Goal: Task Accomplishment & Management: Manage account settings

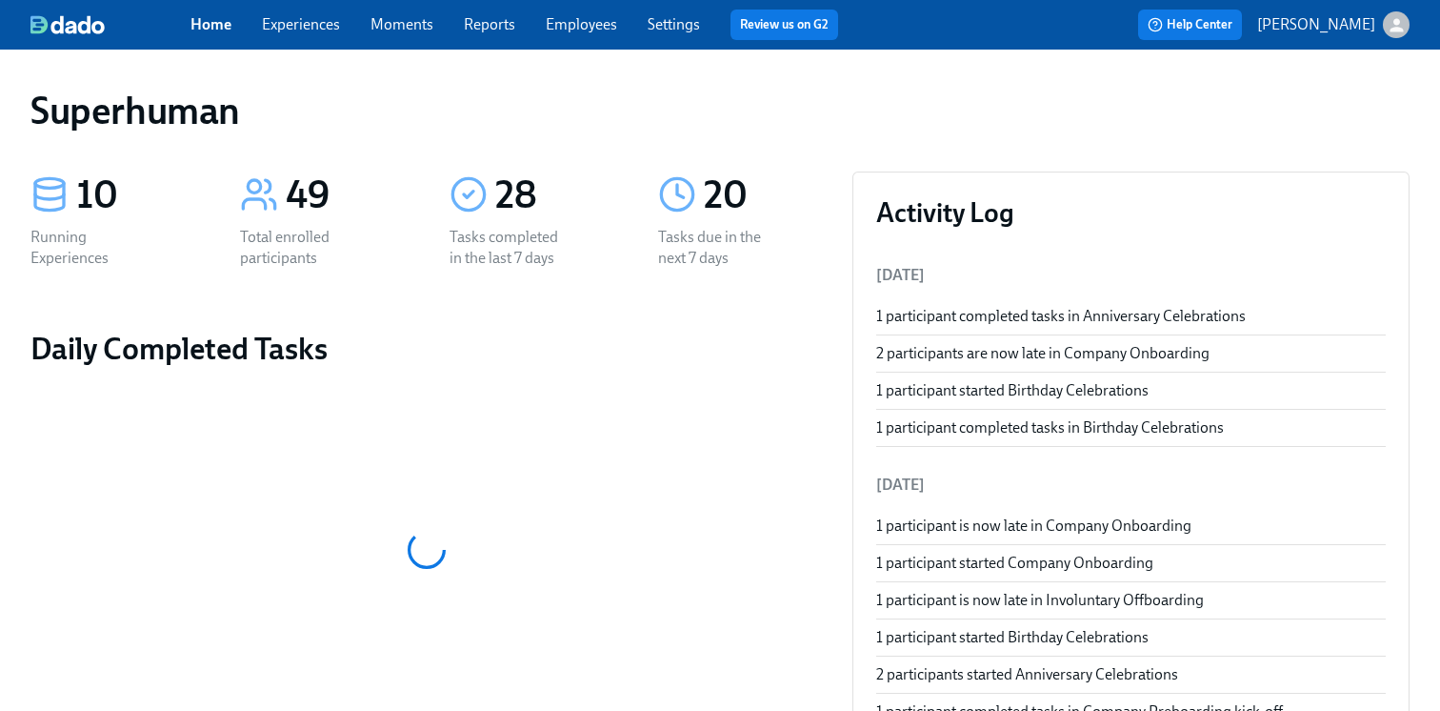
click at [305, 29] on link "Experiences" at bounding box center [301, 24] width 78 height 18
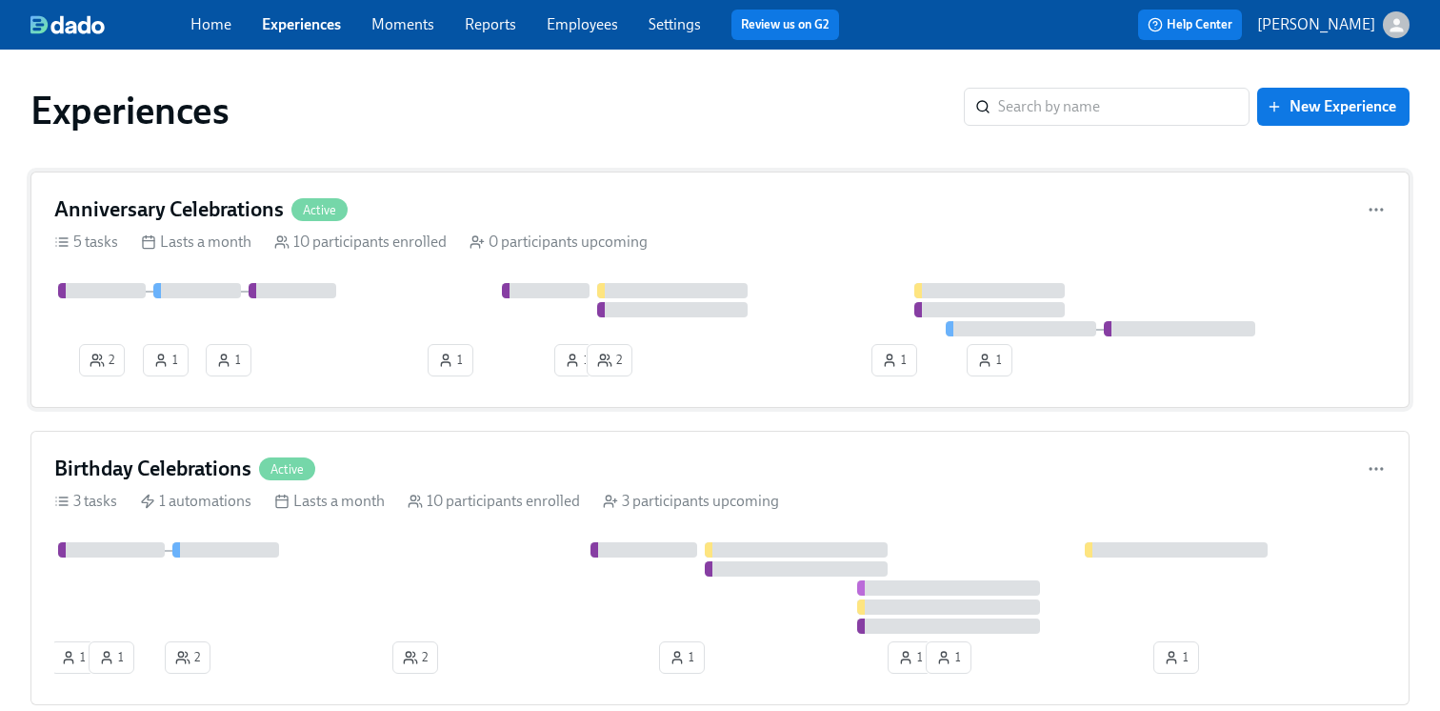
click at [633, 234] on div "0 participants upcoming" at bounding box center [559, 241] width 178 height 21
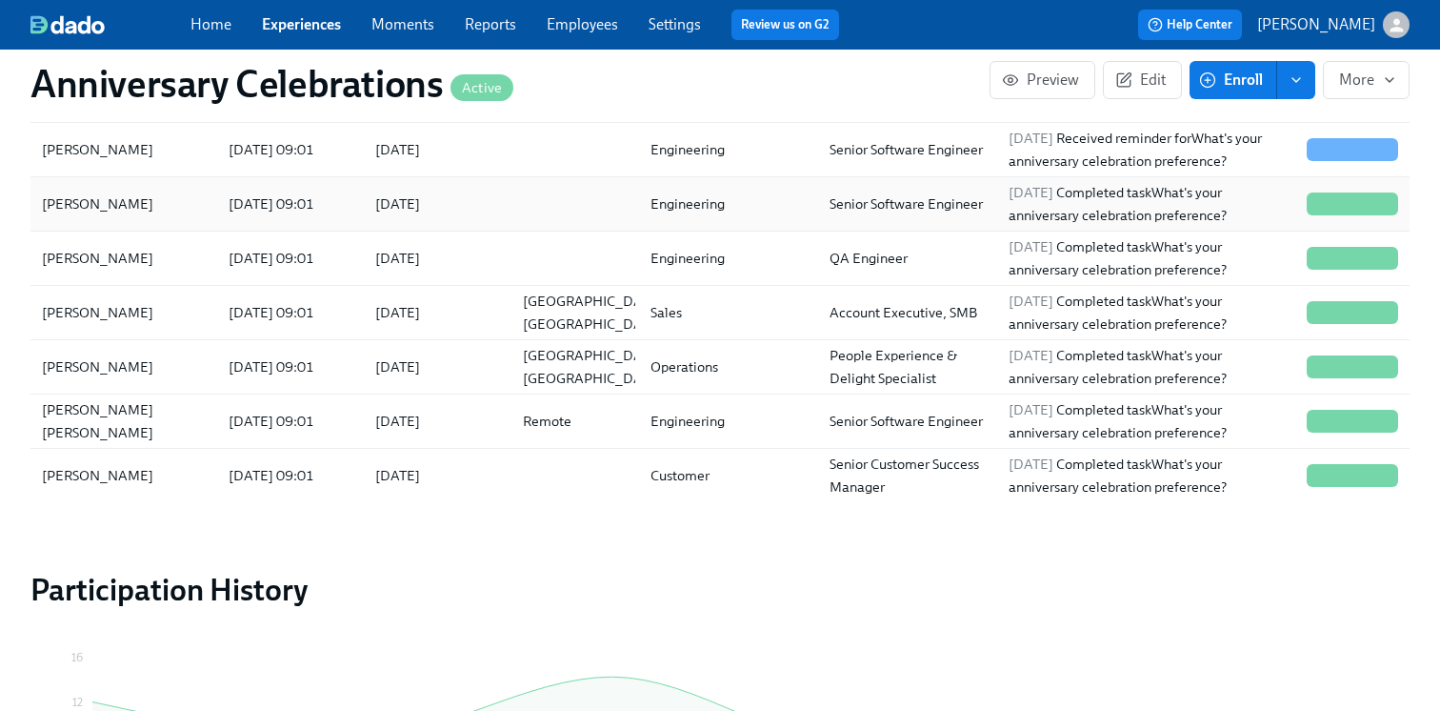
scroll to position [1609, 0]
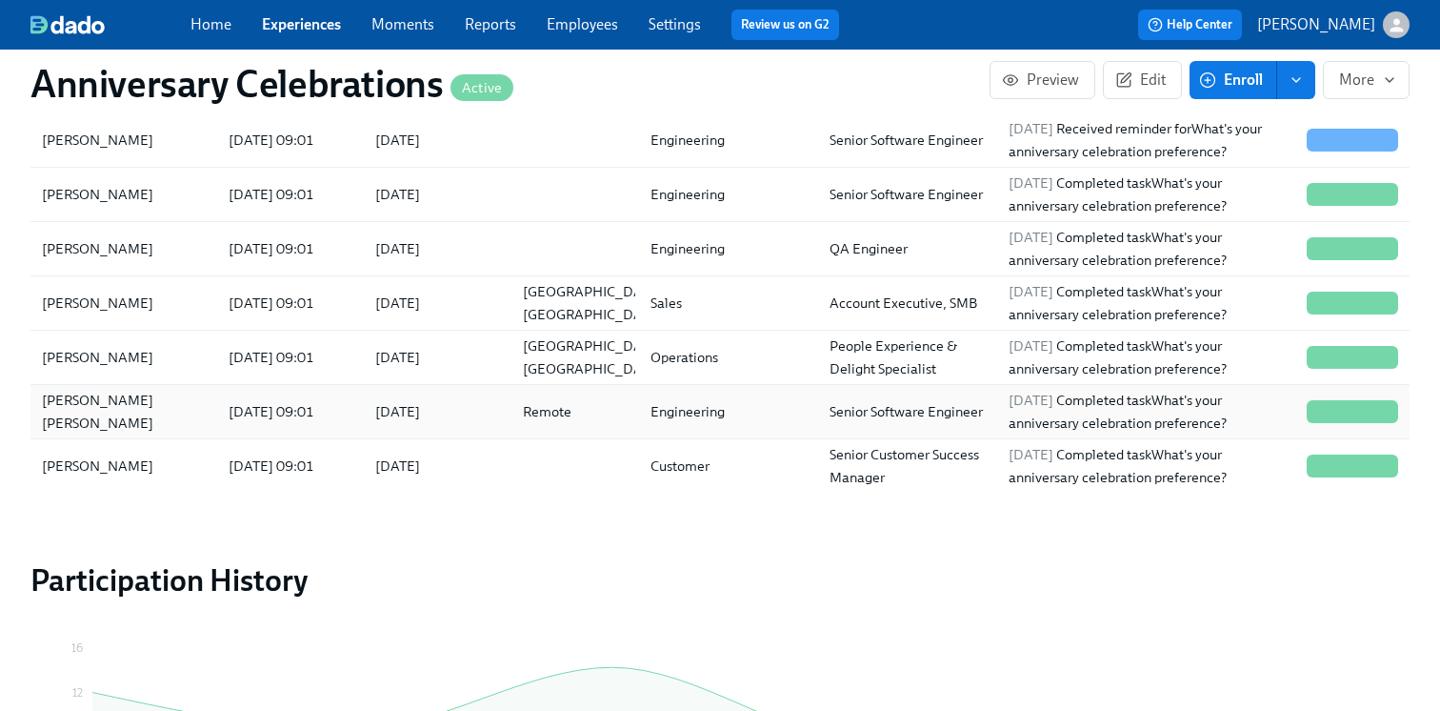
click at [195, 416] on div "Roberto Sonck Juárez" at bounding box center [123, 411] width 179 height 38
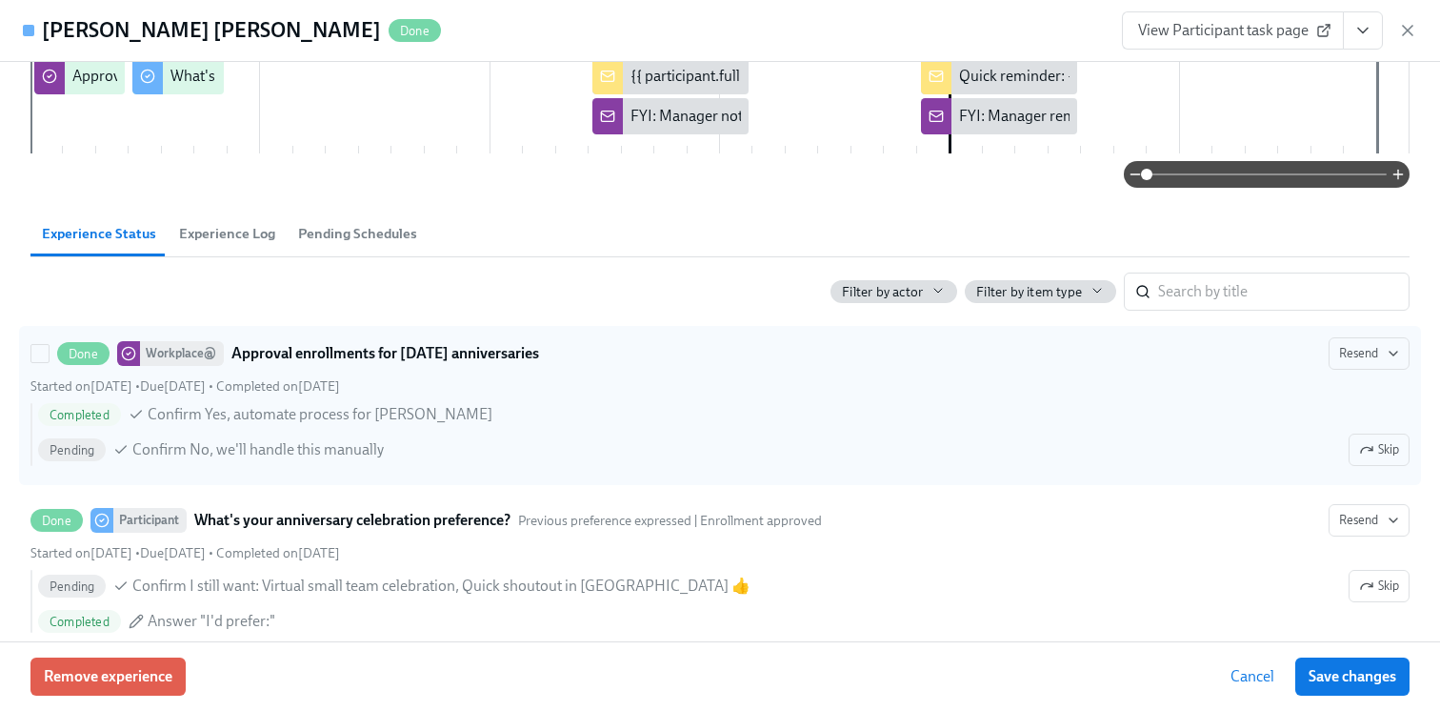
scroll to position [286, 0]
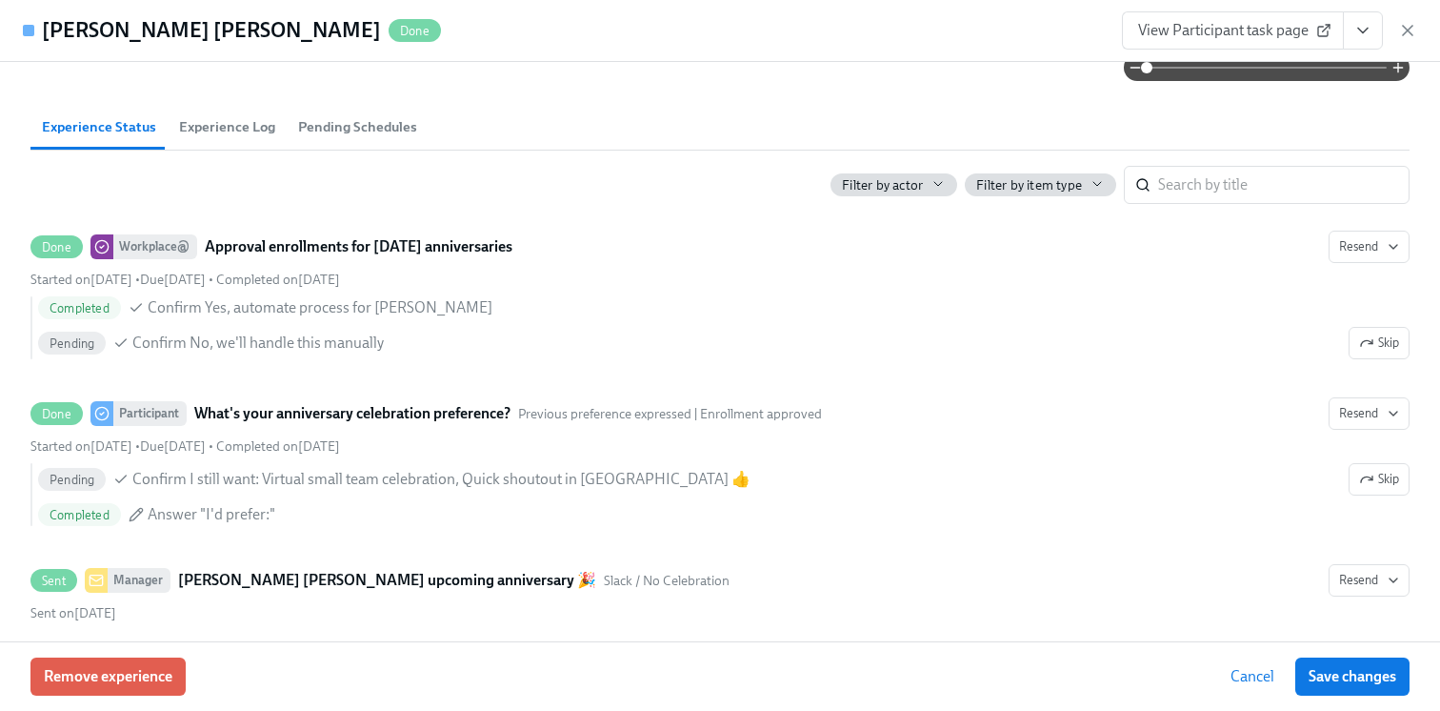
click at [1177, 30] on span "View Participant task page" at bounding box center [1233, 30] width 190 height 19
click at [1419, 32] on div "Roberto Sonck Juárez Done View Participant task page" at bounding box center [720, 31] width 1440 height 62
click at [1412, 32] on icon "button" at bounding box center [1408, 30] width 19 height 19
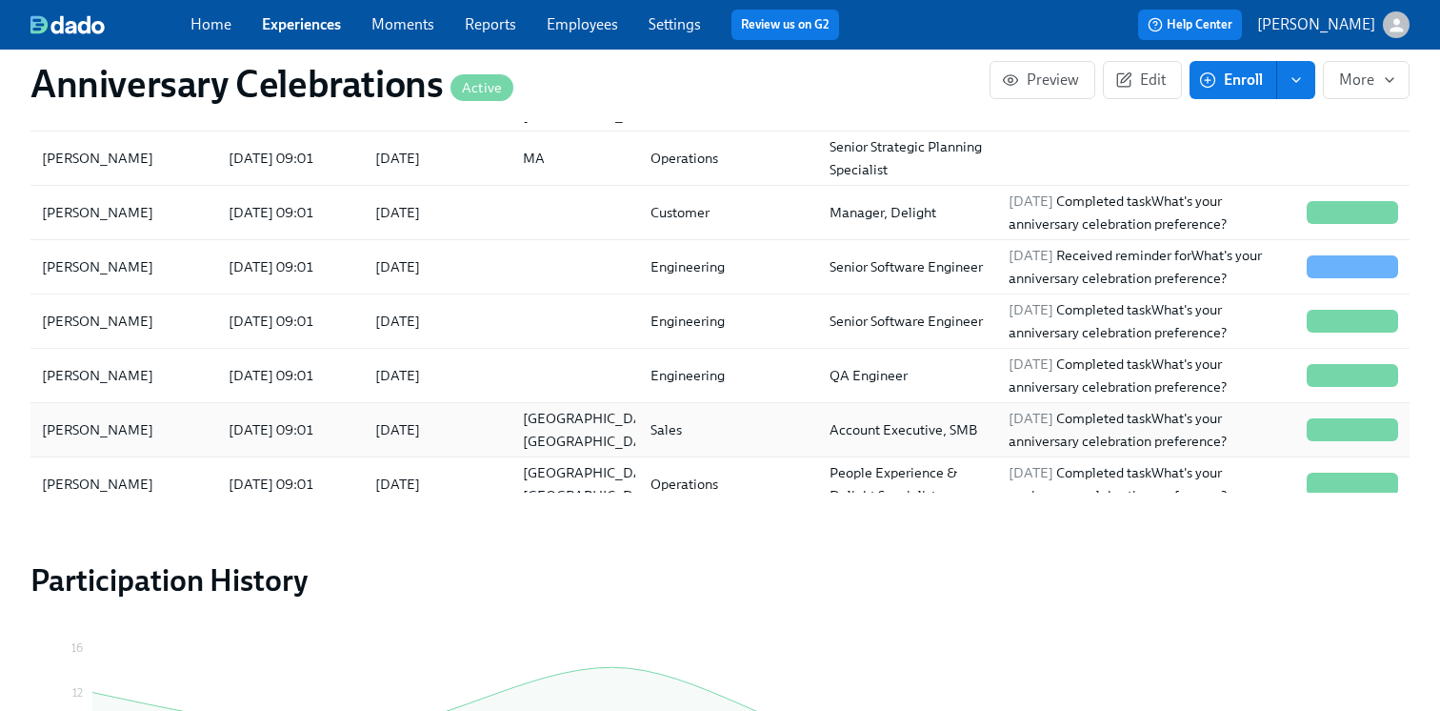
scroll to position [49, 0]
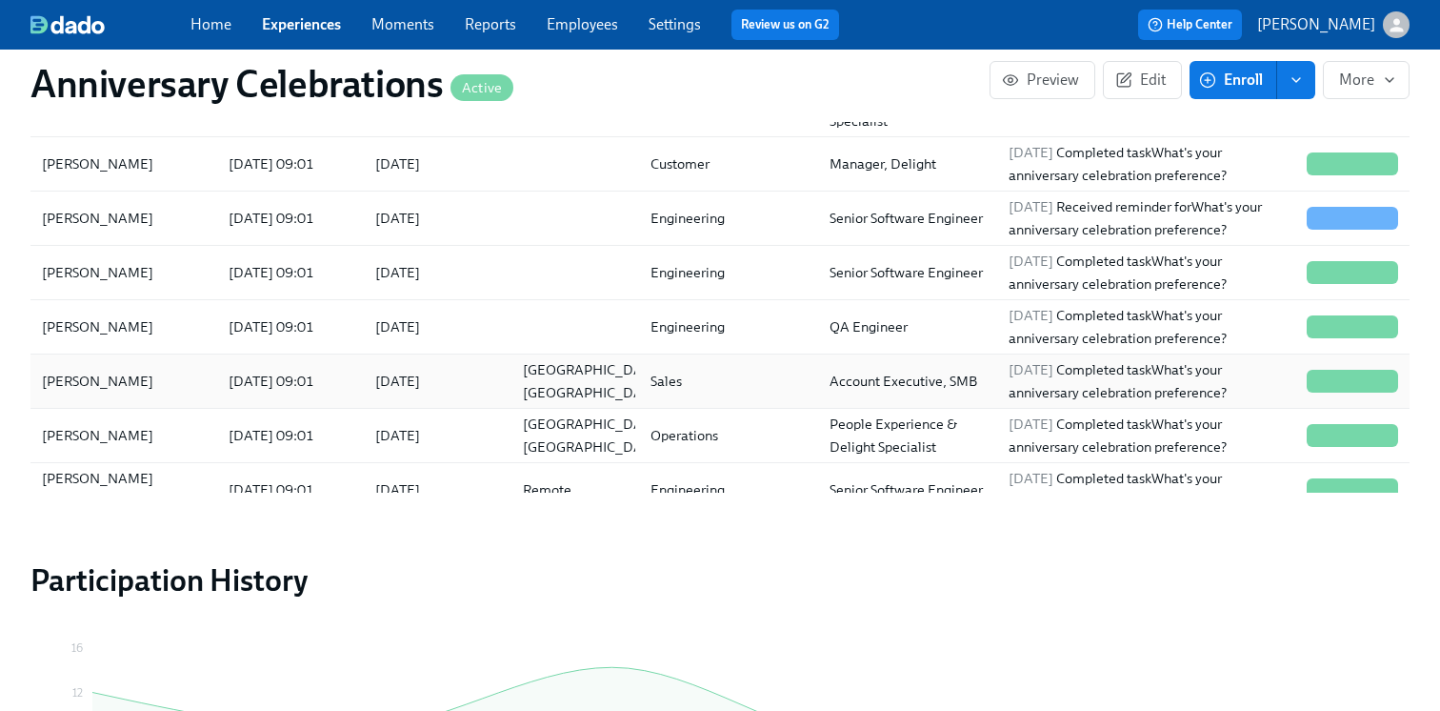
click at [322, 379] on div "2025/08/06 09:01" at bounding box center [271, 381] width 101 height 23
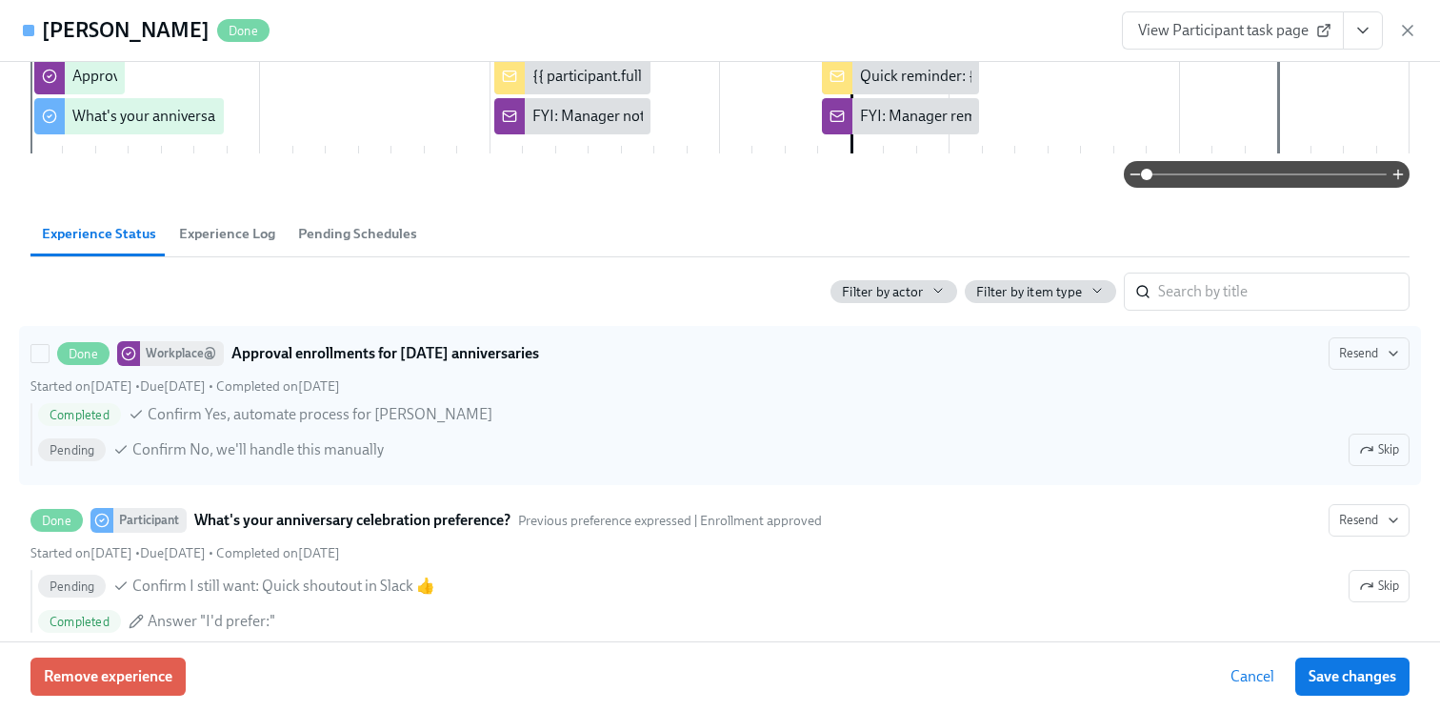
scroll to position [194, 0]
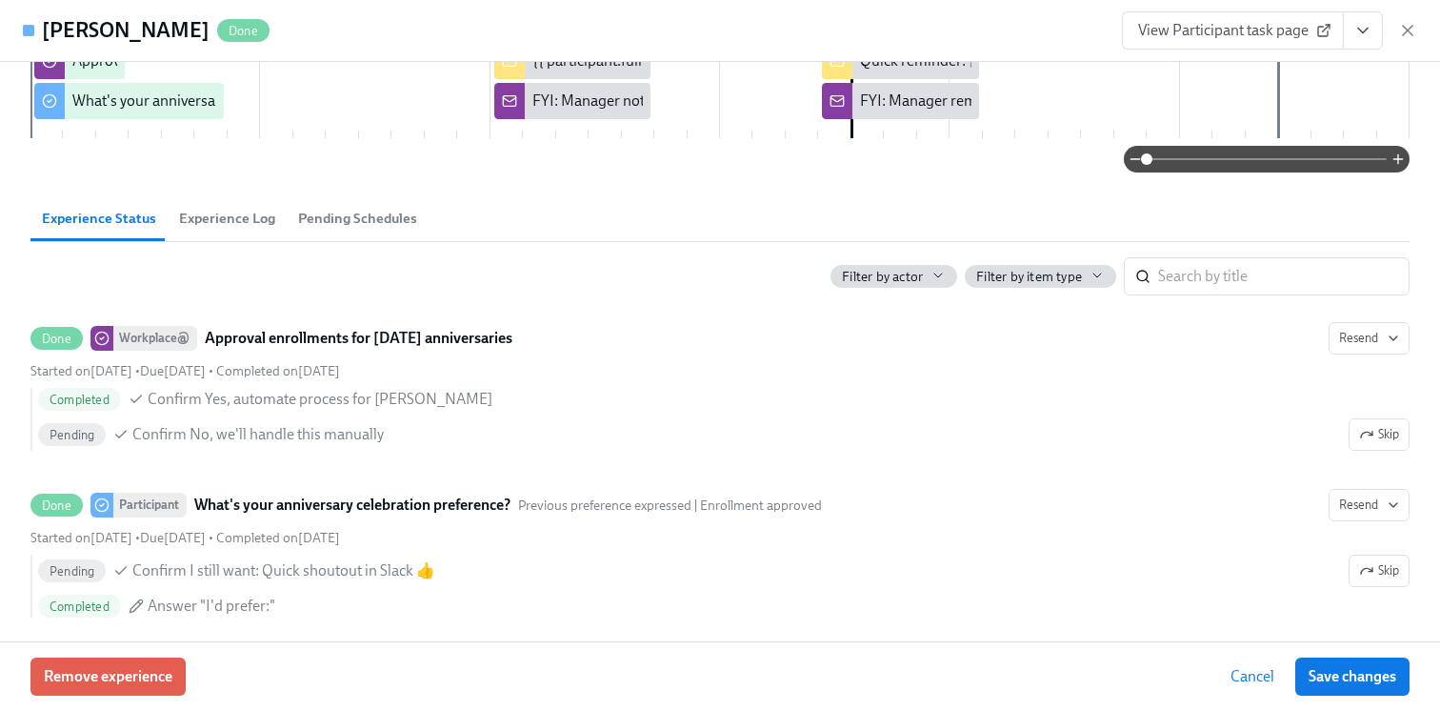
click at [1243, 29] on span "View Participant task page" at bounding box center [1233, 30] width 190 height 19
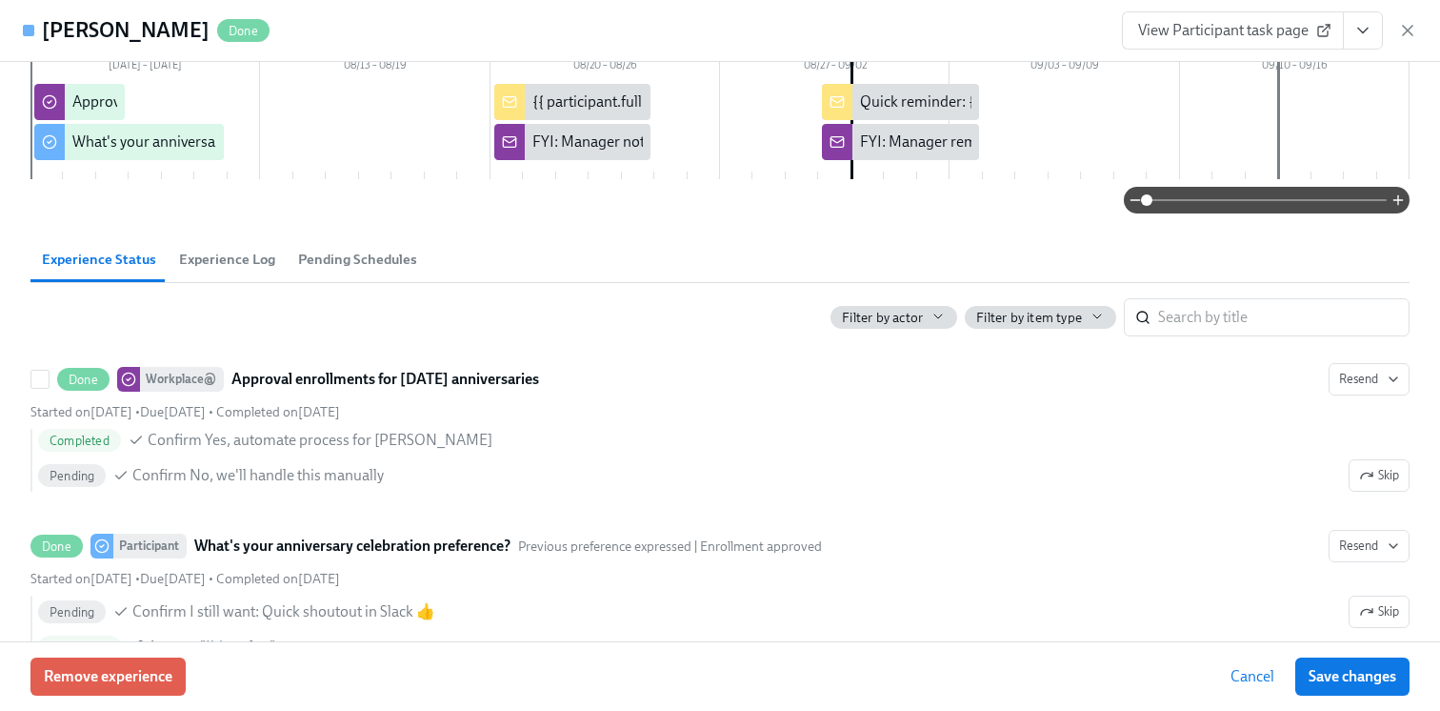
scroll to position [0, 0]
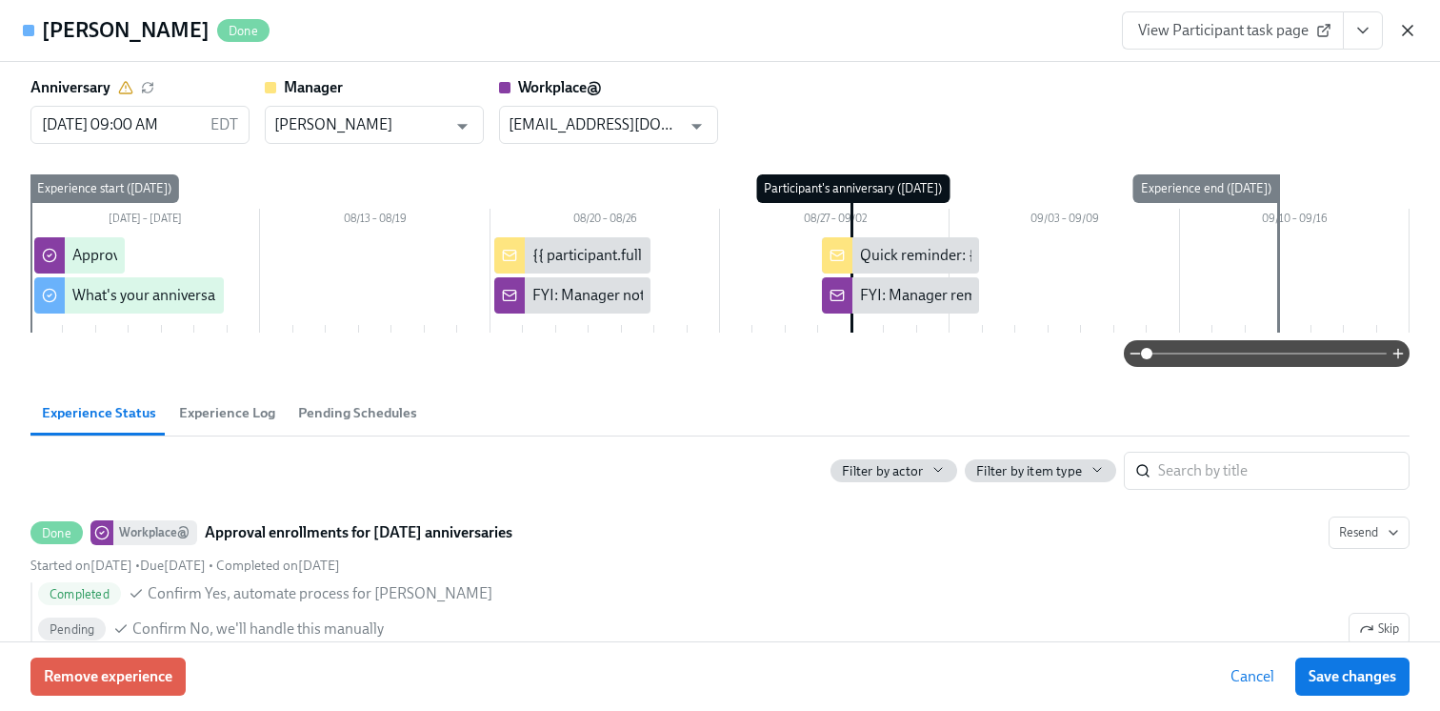
click at [1405, 27] on icon "button" at bounding box center [1408, 30] width 19 height 19
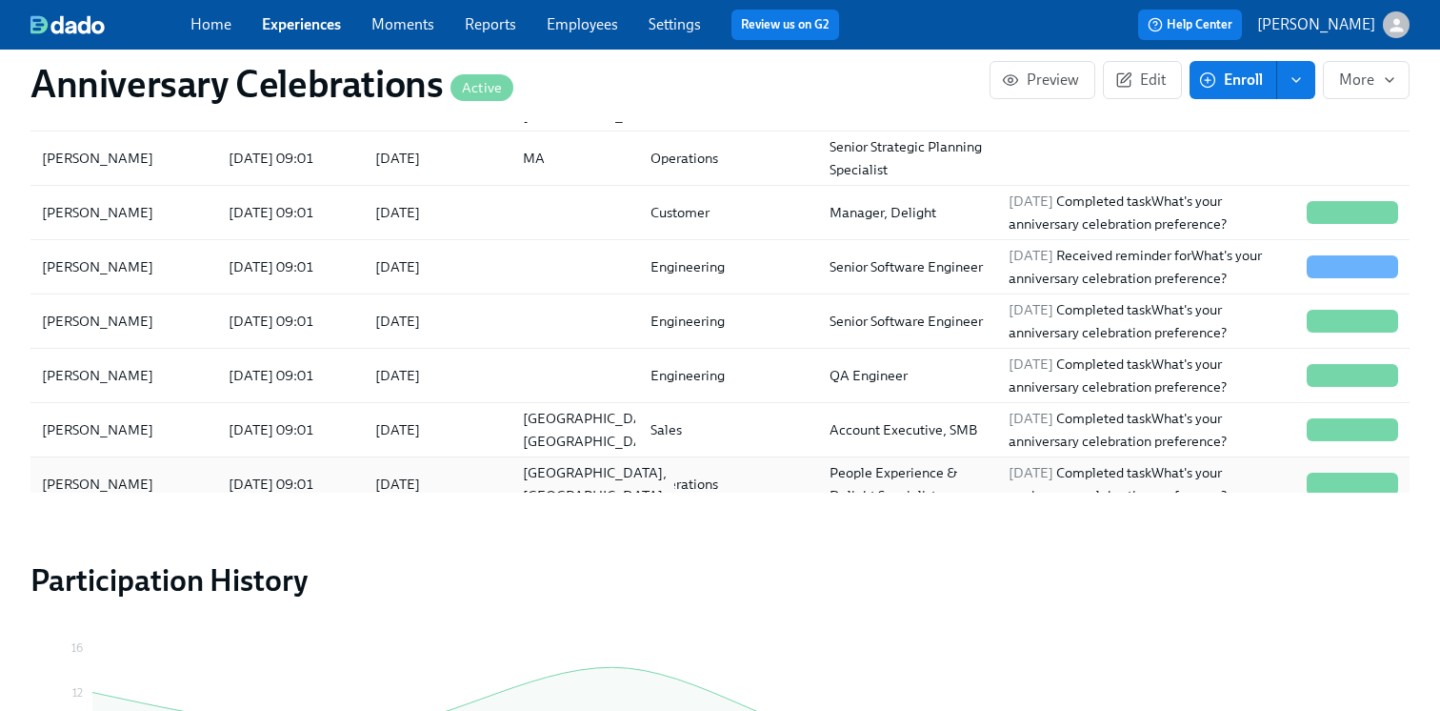
click at [556, 475] on div "Princeton, NJ" at bounding box center [594, 484] width 159 height 46
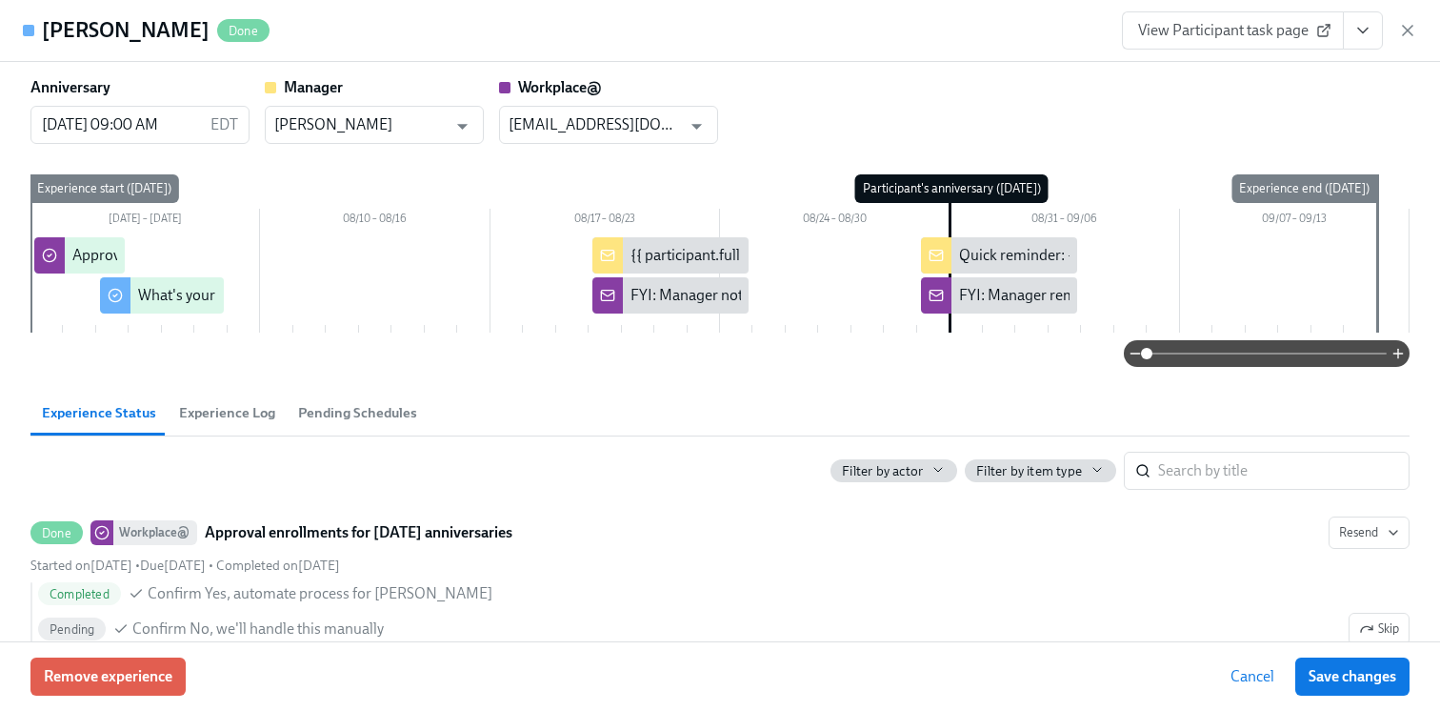
click at [1258, 26] on span "View Participant task page" at bounding box center [1233, 30] width 190 height 19
click at [1413, 30] on icon "button" at bounding box center [1408, 30] width 19 height 19
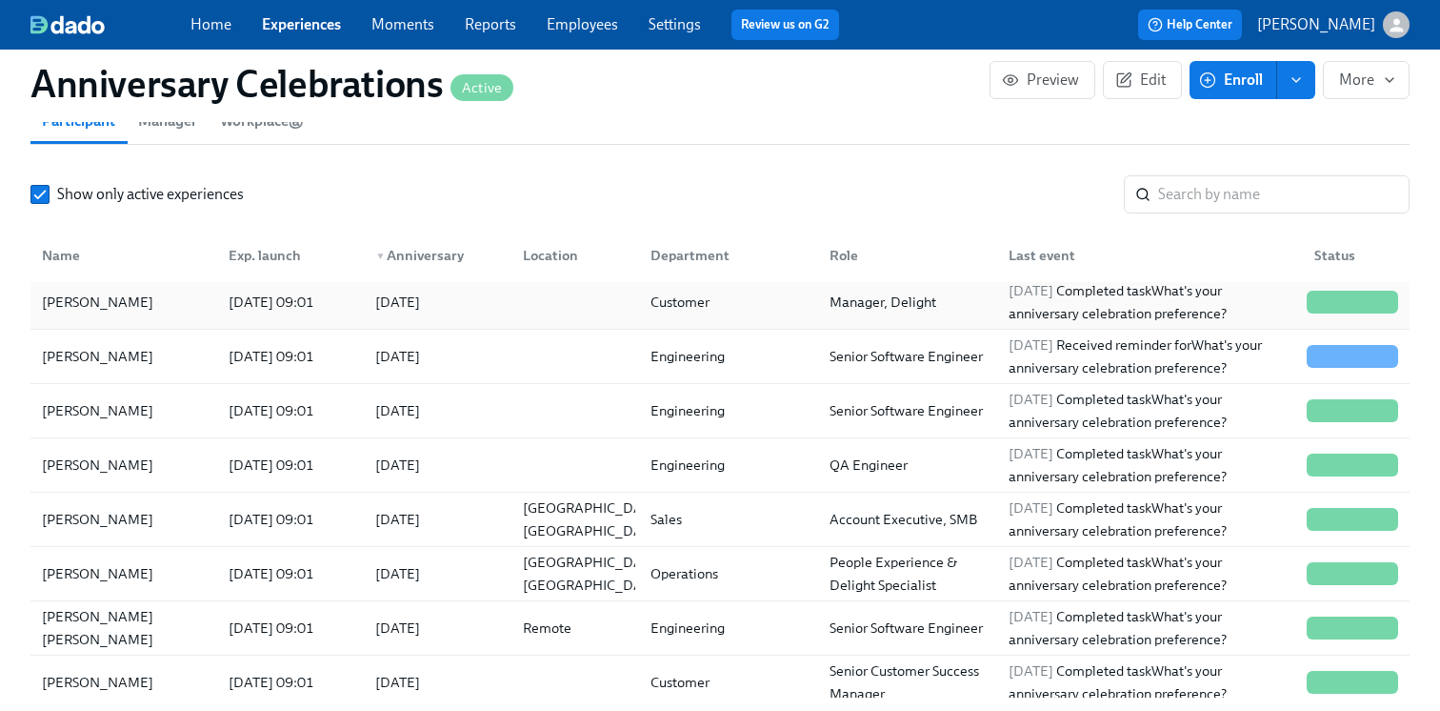
scroll to position [126, 0]
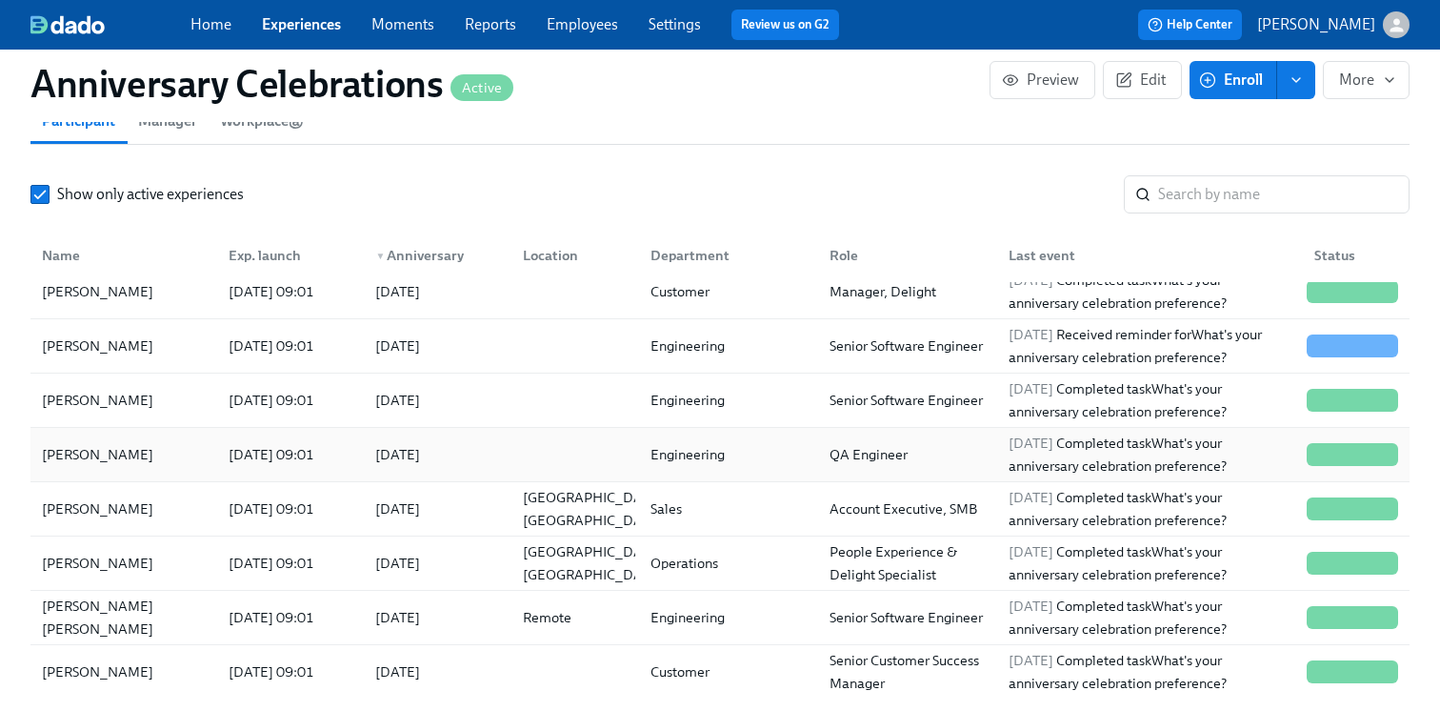
click at [215, 447] on div "2025/08/04 09:01" at bounding box center [286, 454] width 147 height 38
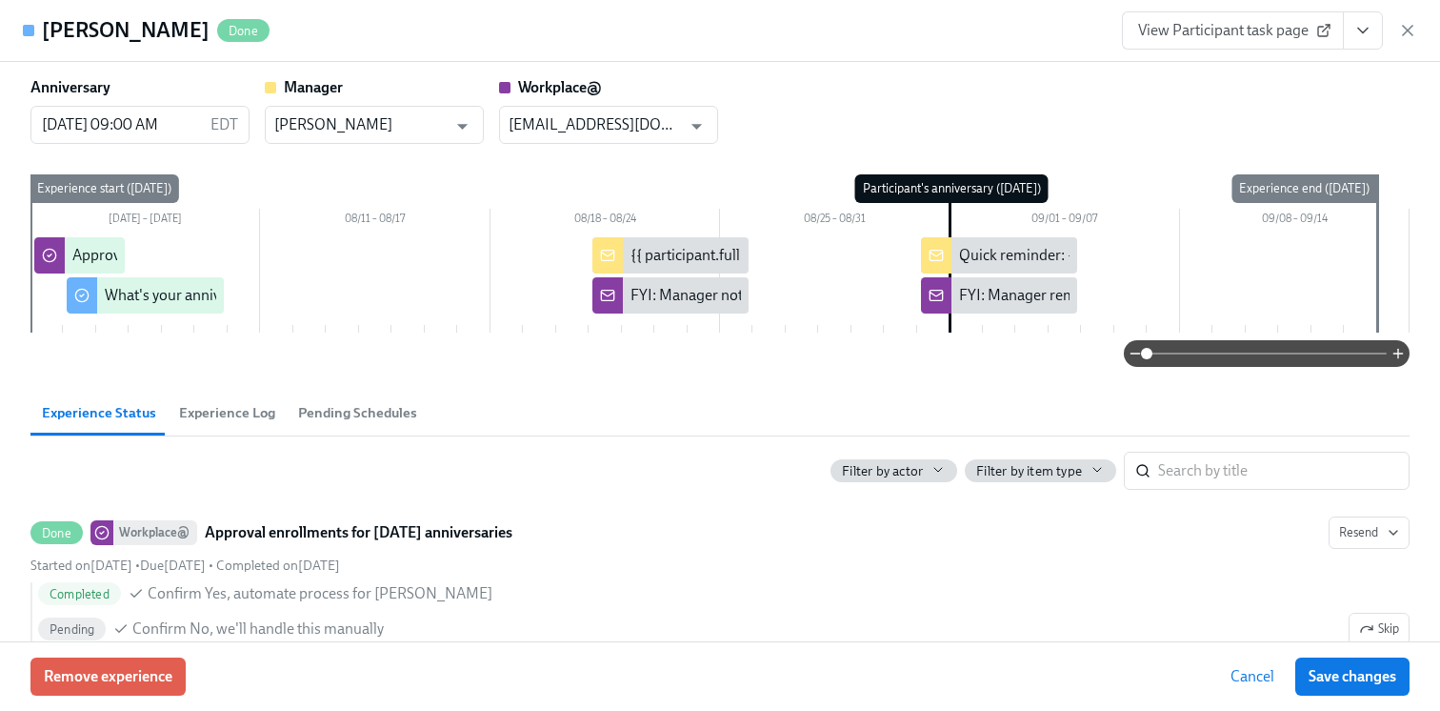
click at [1177, 30] on span "View Participant task page" at bounding box center [1233, 30] width 190 height 19
click at [1416, 28] on icon "button" at bounding box center [1408, 30] width 19 height 19
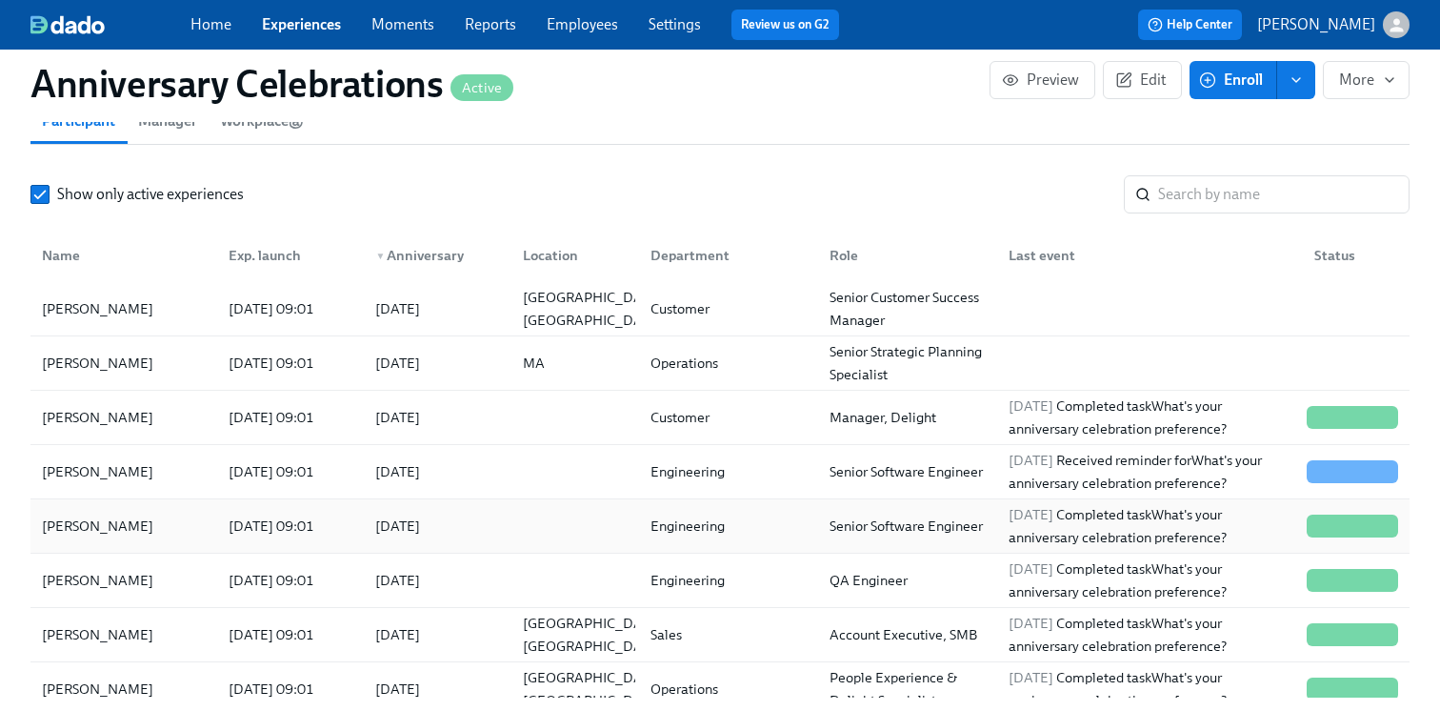
click at [242, 536] on div "2025/08/08 09:01" at bounding box center [271, 525] width 101 height 23
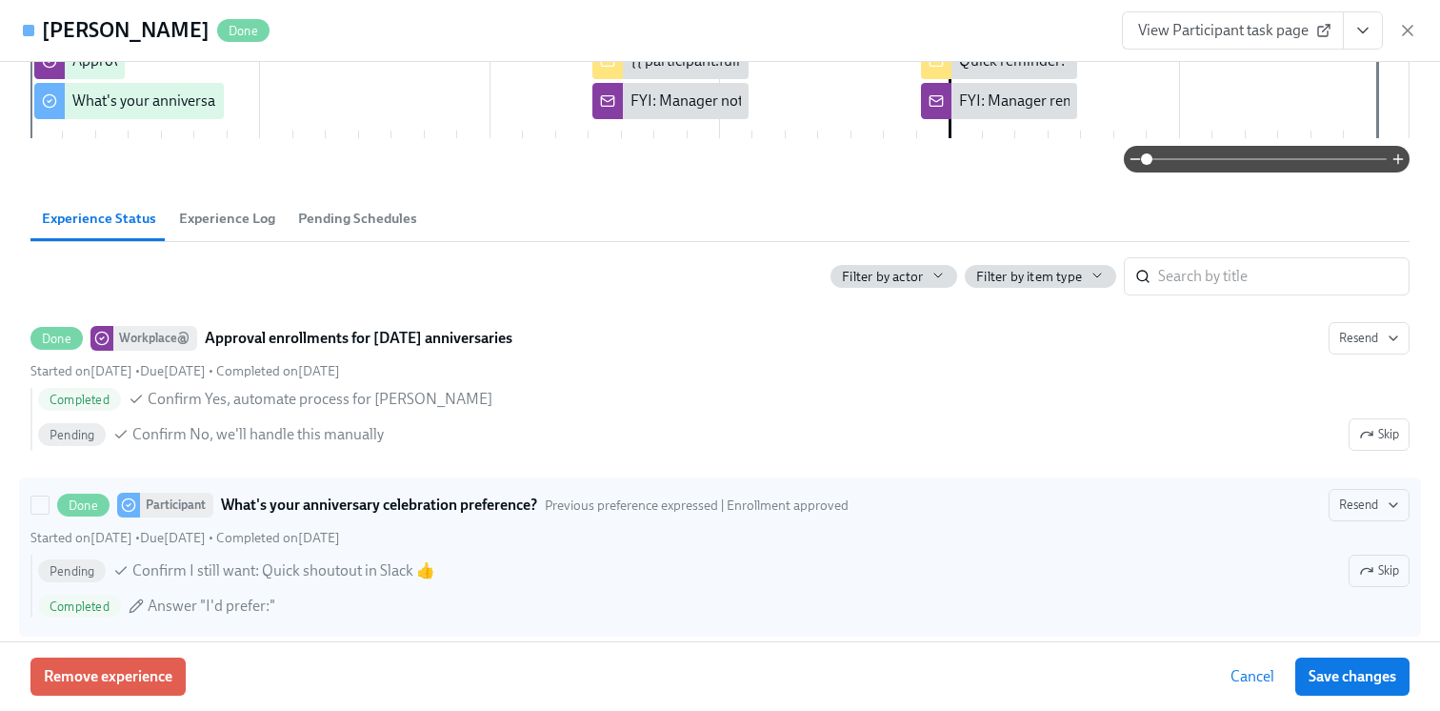
scroll to position [199, 0]
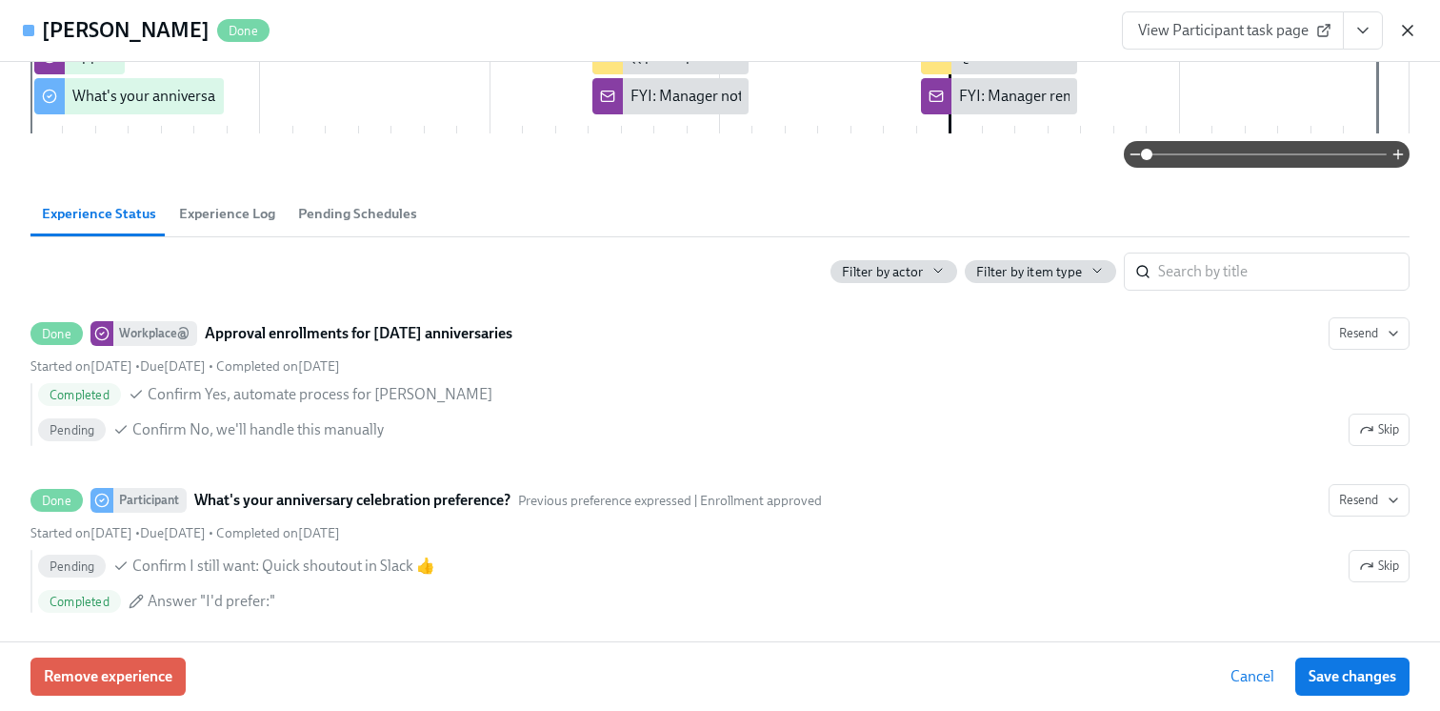
click at [1402, 30] on icon "button" at bounding box center [1408, 30] width 19 height 19
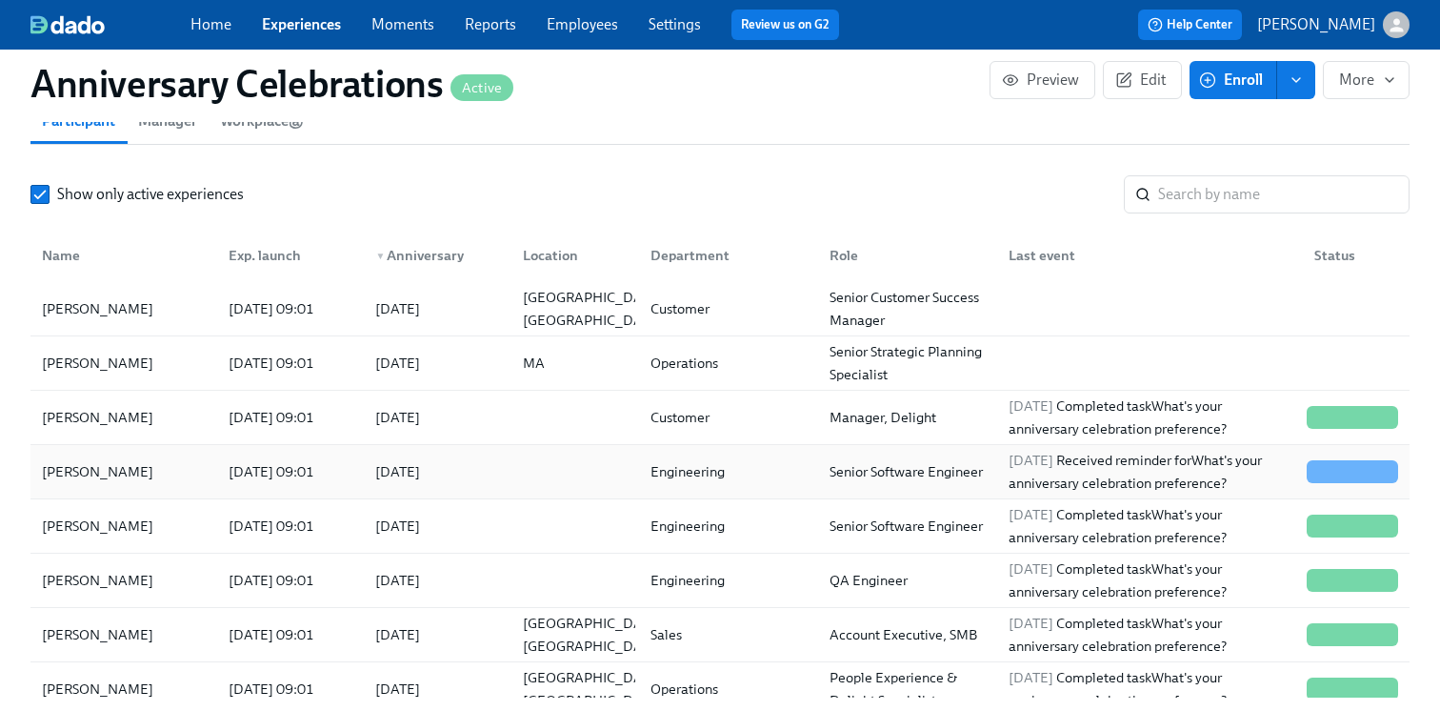
click at [591, 478] on div at bounding box center [572, 472] width 128 height 38
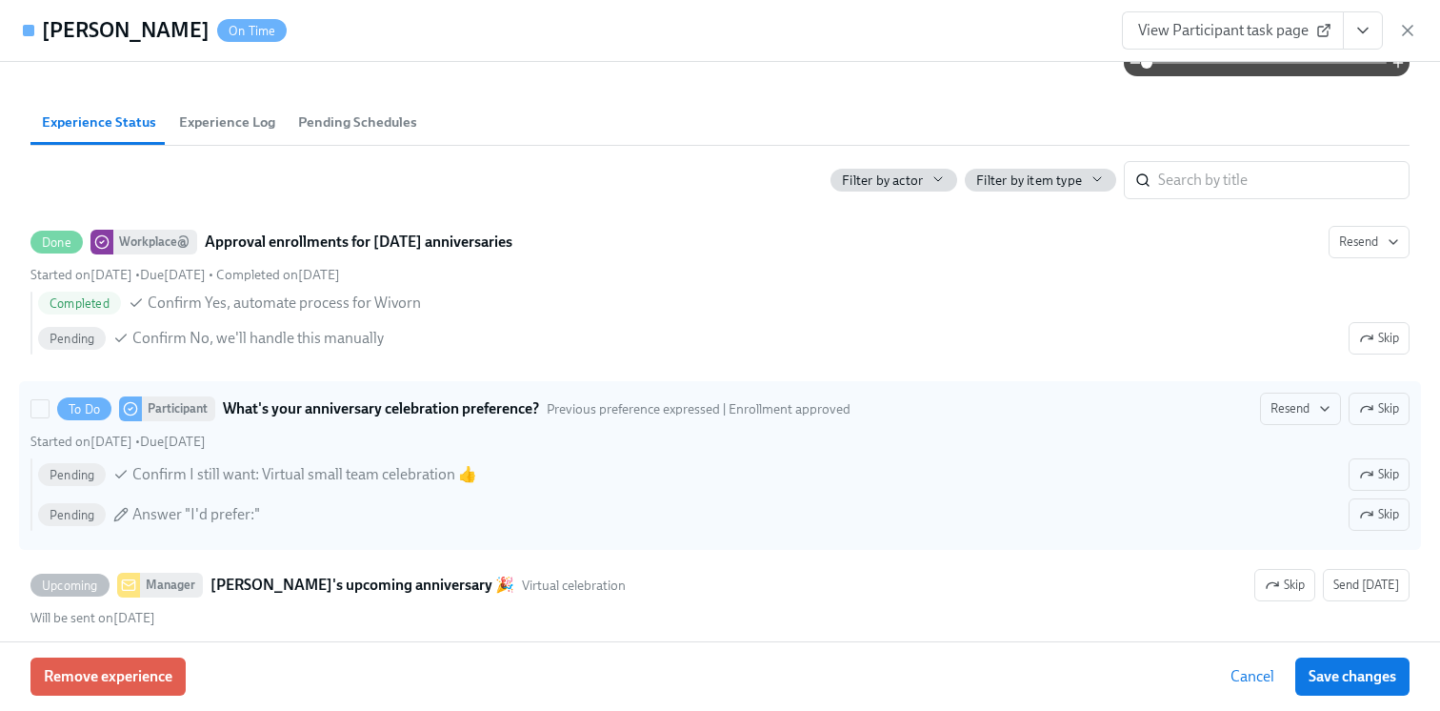
scroll to position [344, 0]
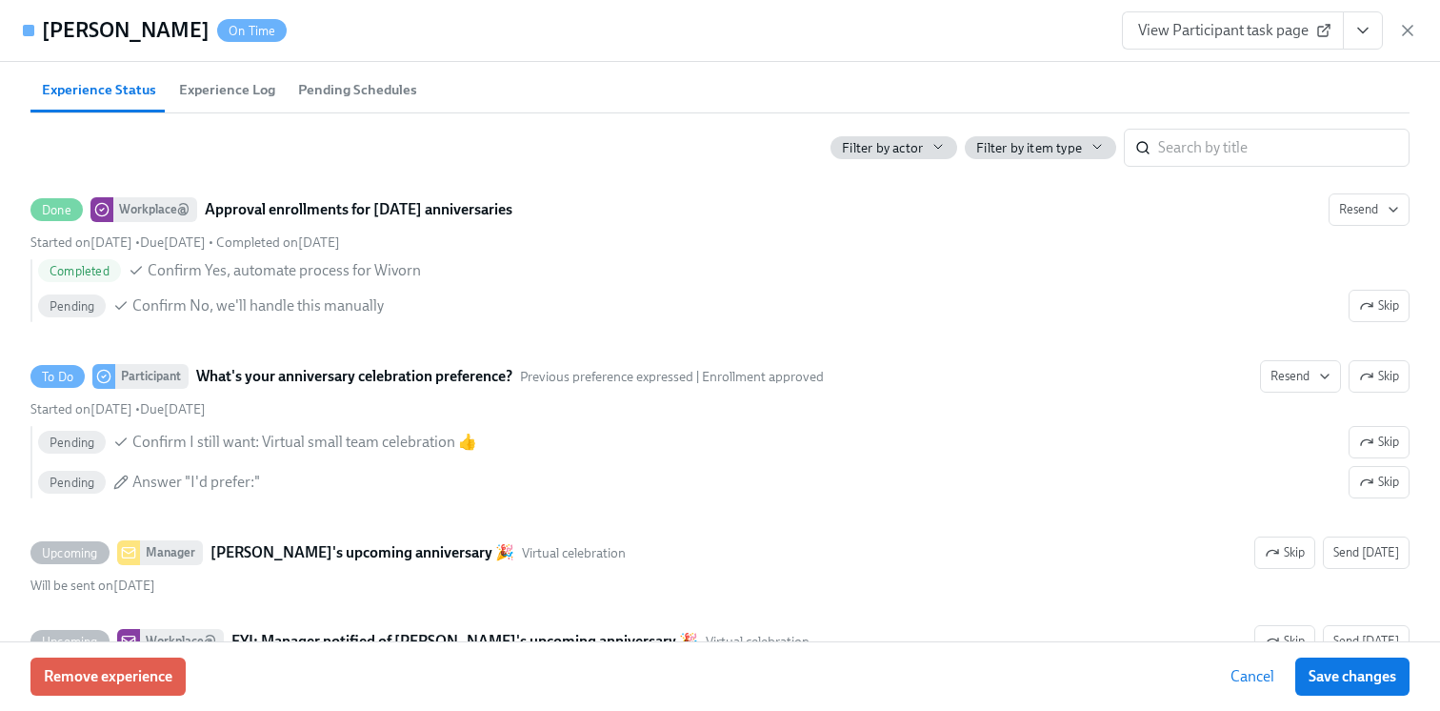
click at [1406, 41] on div "View Participant task page" at bounding box center [1269, 30] width 295 height 38
click at [1410, 31] on icon "button" at bounding box center [1408, 30] width 19 height 19
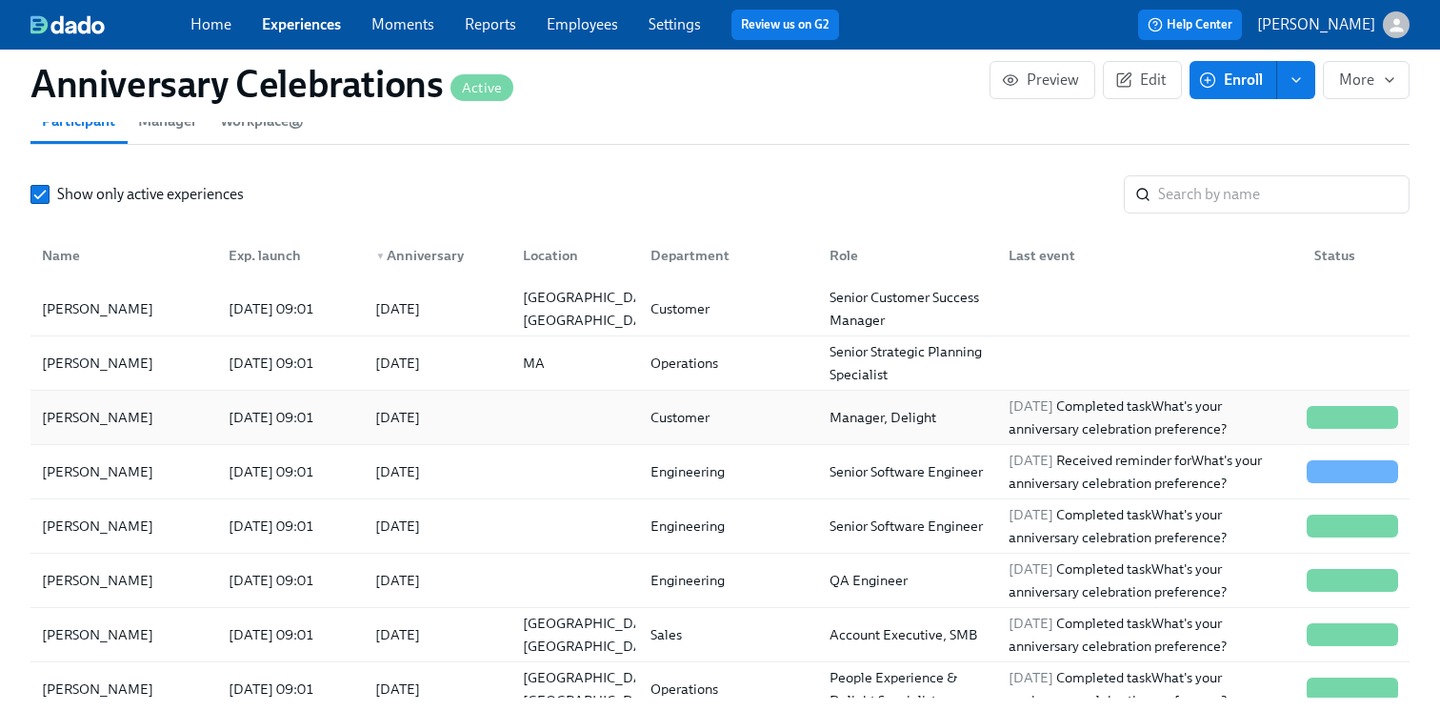
click at [576, 413] on div at bounding box center [572, 417] width 128 height 38
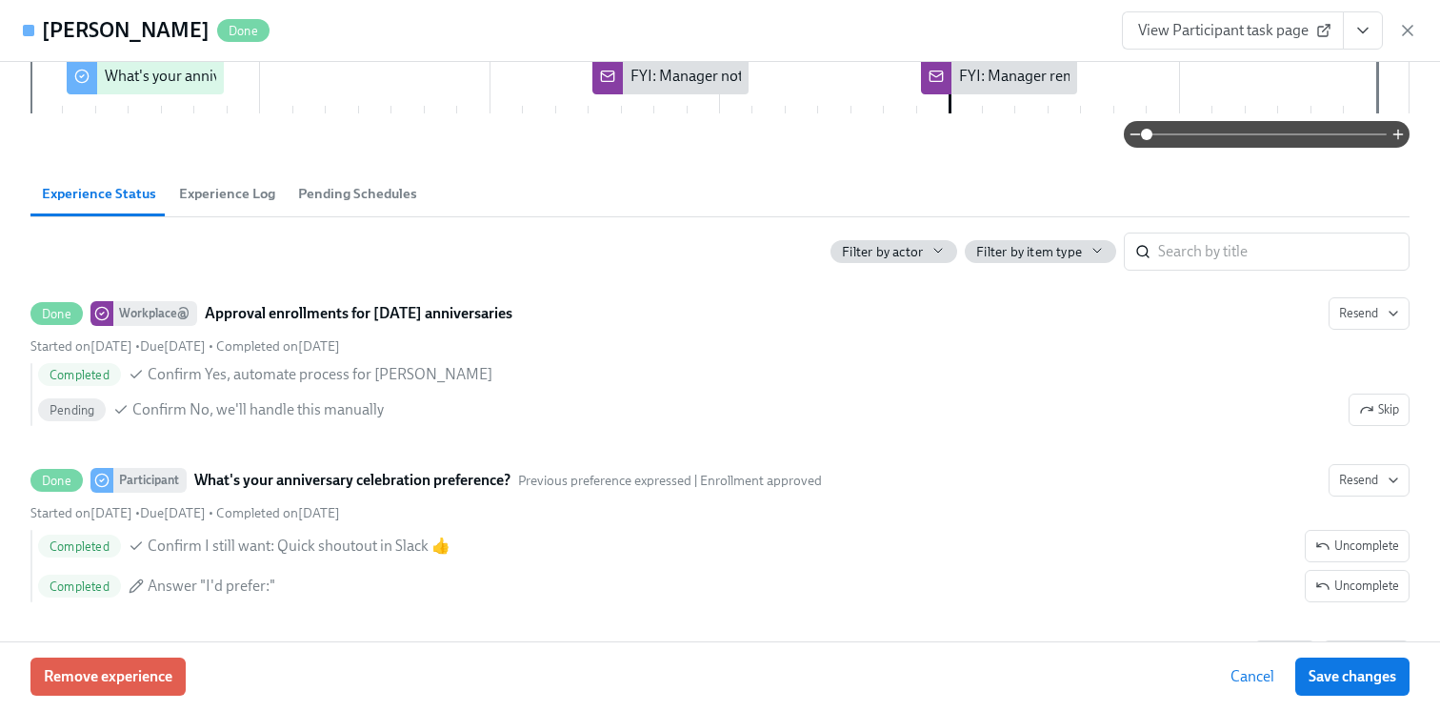
scroll to position [226, 0]
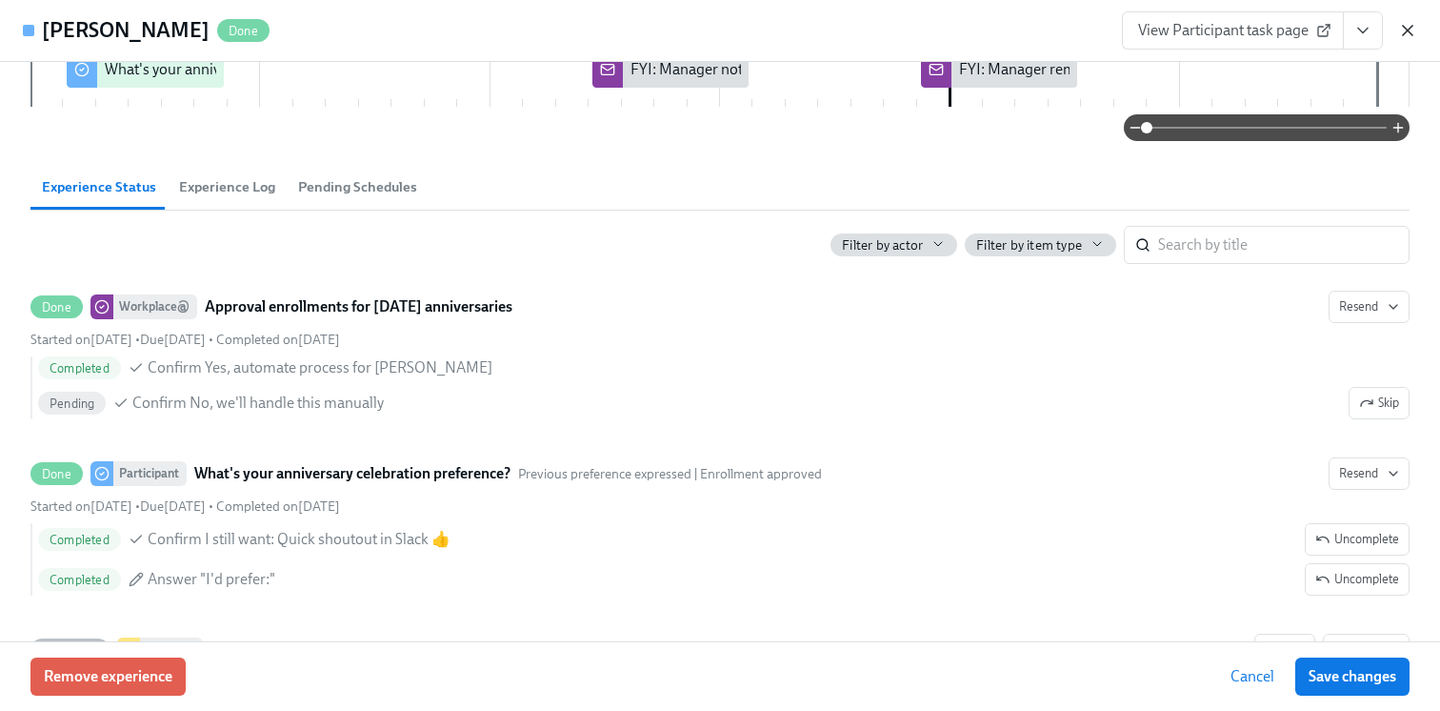
click at [1399, 25] on icon "button" at bounding box center [1408, 30] width 19 height 19
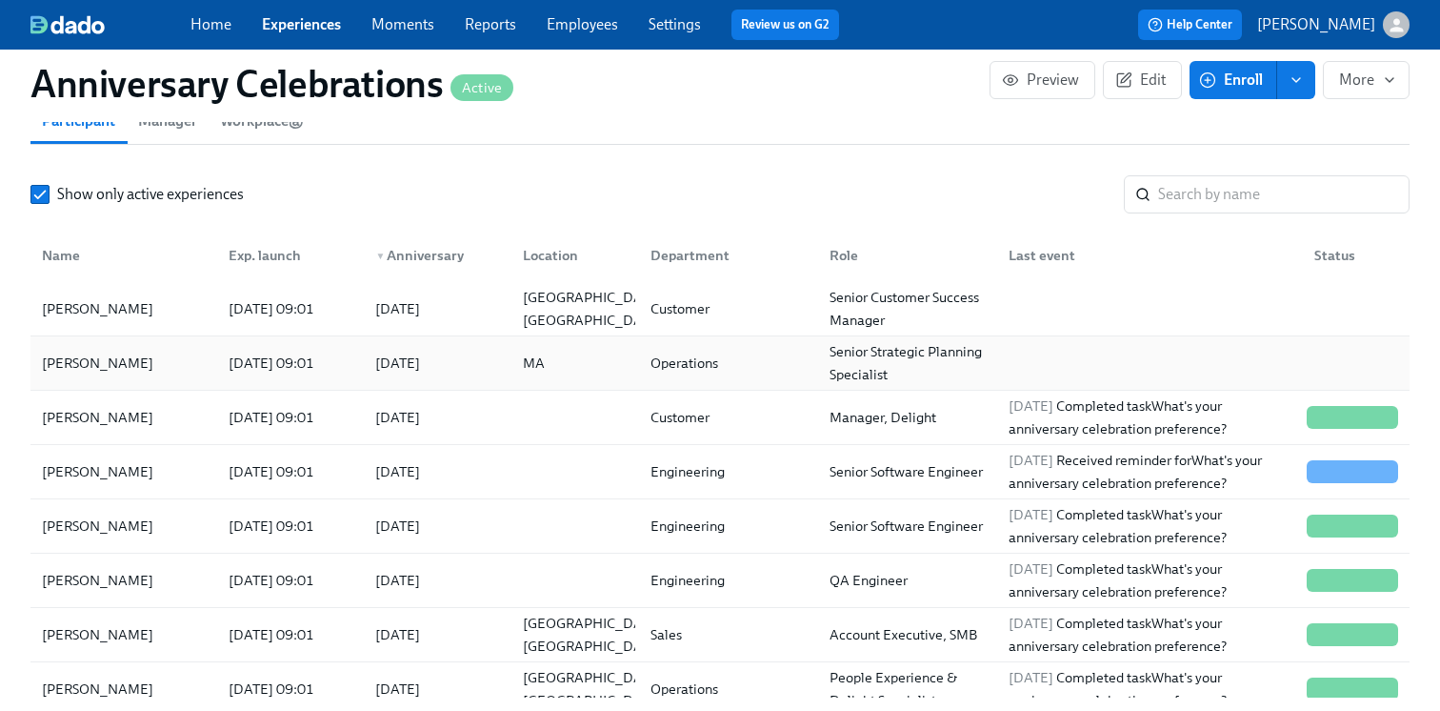
click at [558, 379] on div "MA" at bounding box center [572, 363] width 128 height 38
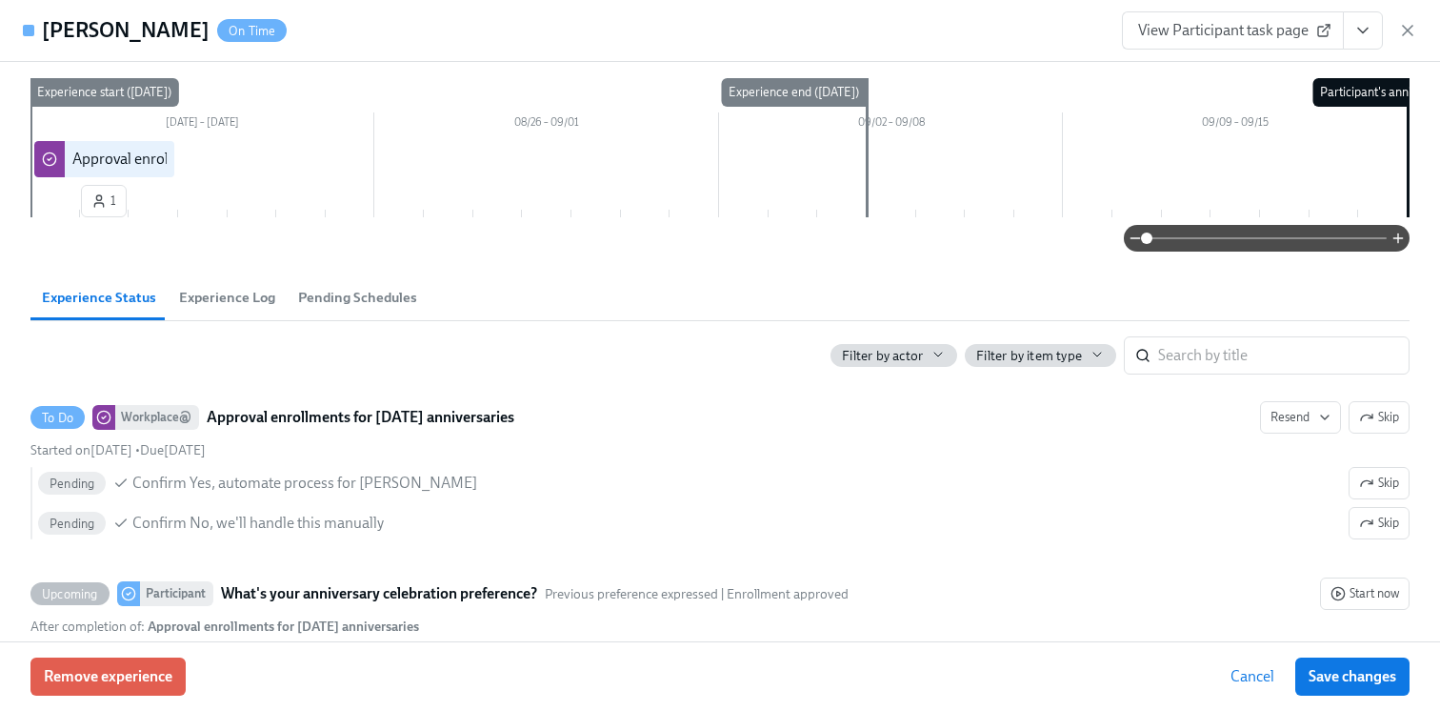
scroll to position [128, 0]
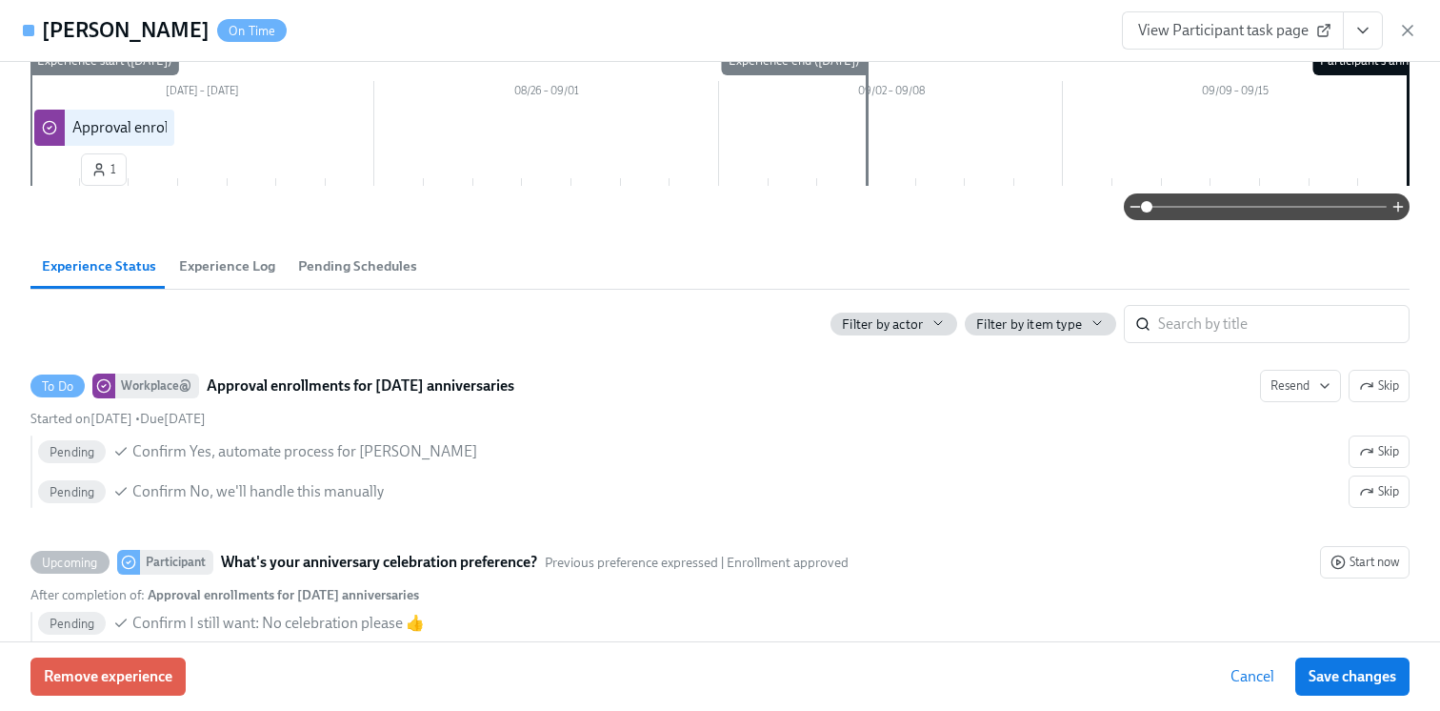
click at [1363, 28] on icon "View task page" at bounding box center [1363, 30] width 19 height 19
click at [1219, 99] on link "View Workplace@ task page" at bounding box center [1251, 105] width 183 height 21
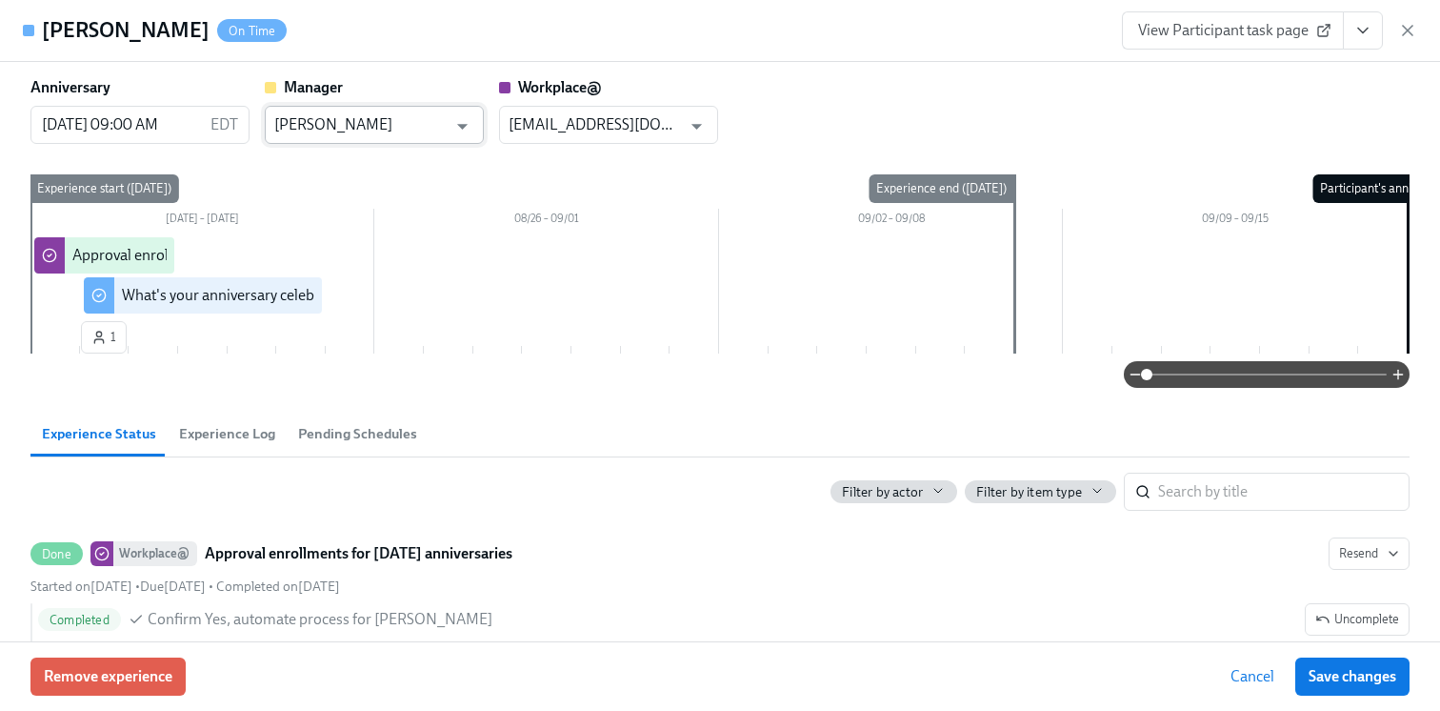
scroll to position [0, 5529]
click at [412, 131] on input "Rahul Vohra" at bounding box center [360, 125] width 172 height 38
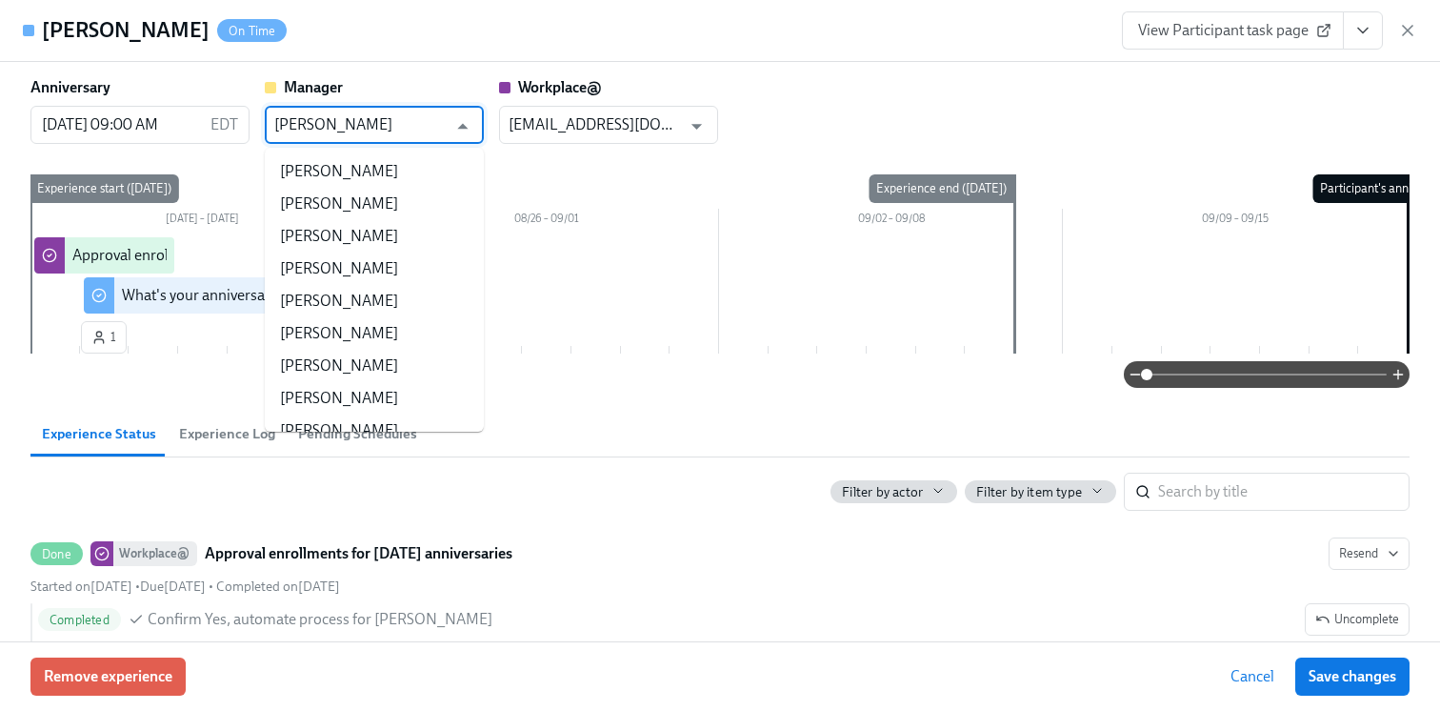
scroll to position [12293, 0]
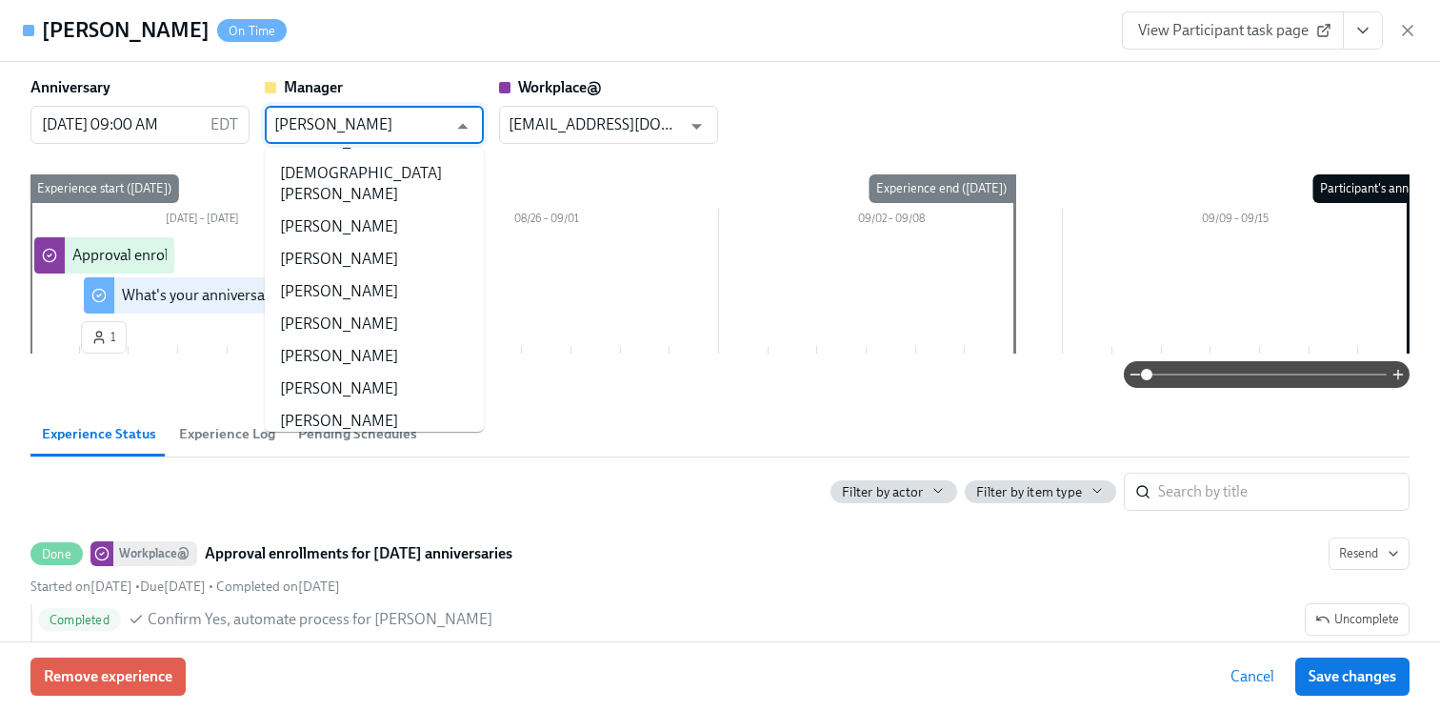
type input "c"
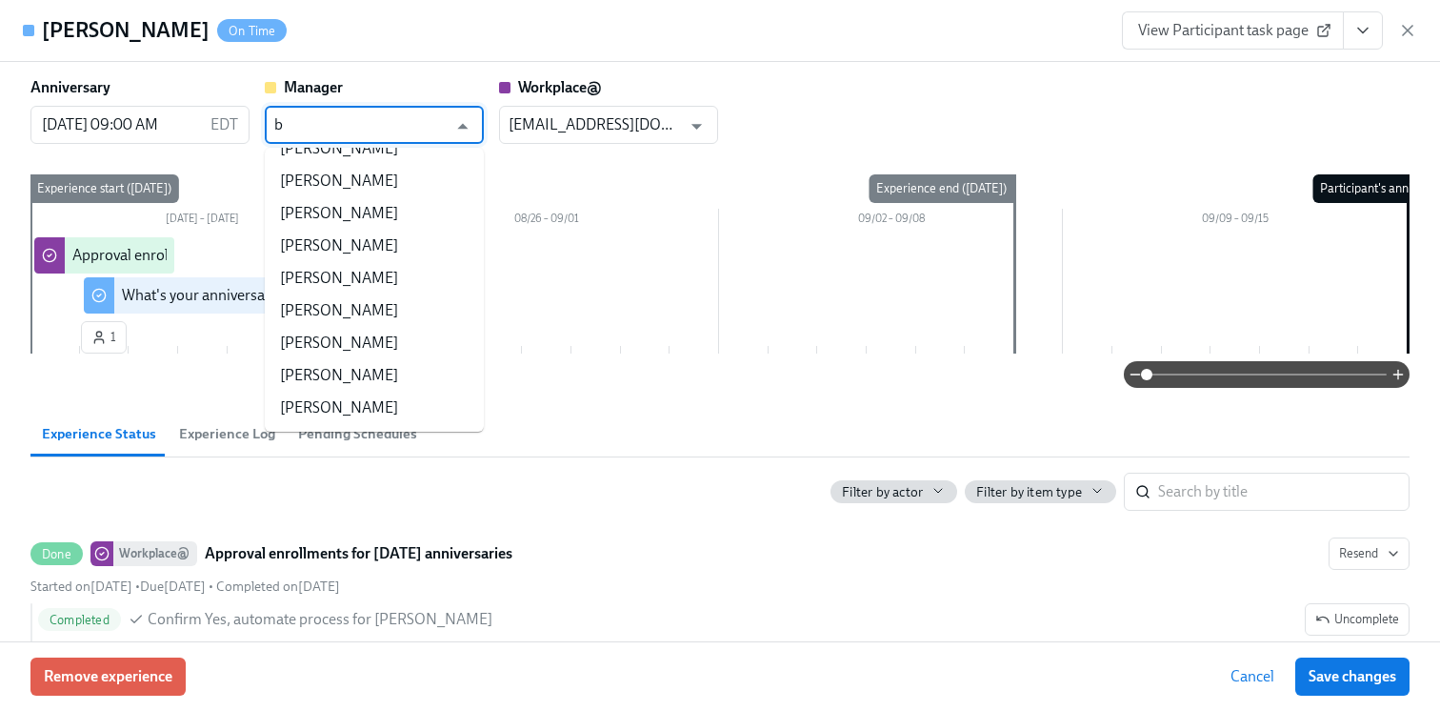
scroll to position [0, 0]
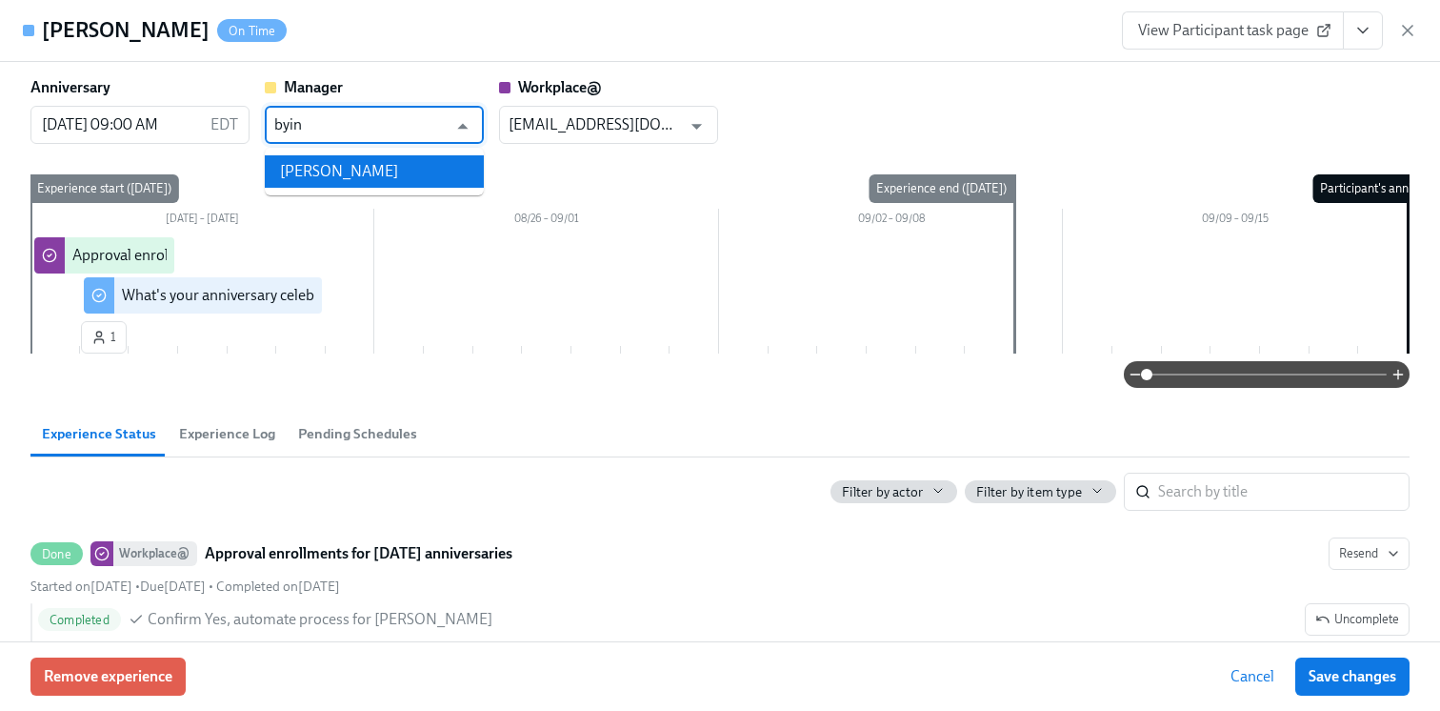
click at [371, 164] on li "Chris Byington" at bounding box center [374, 171] width 219 height 32
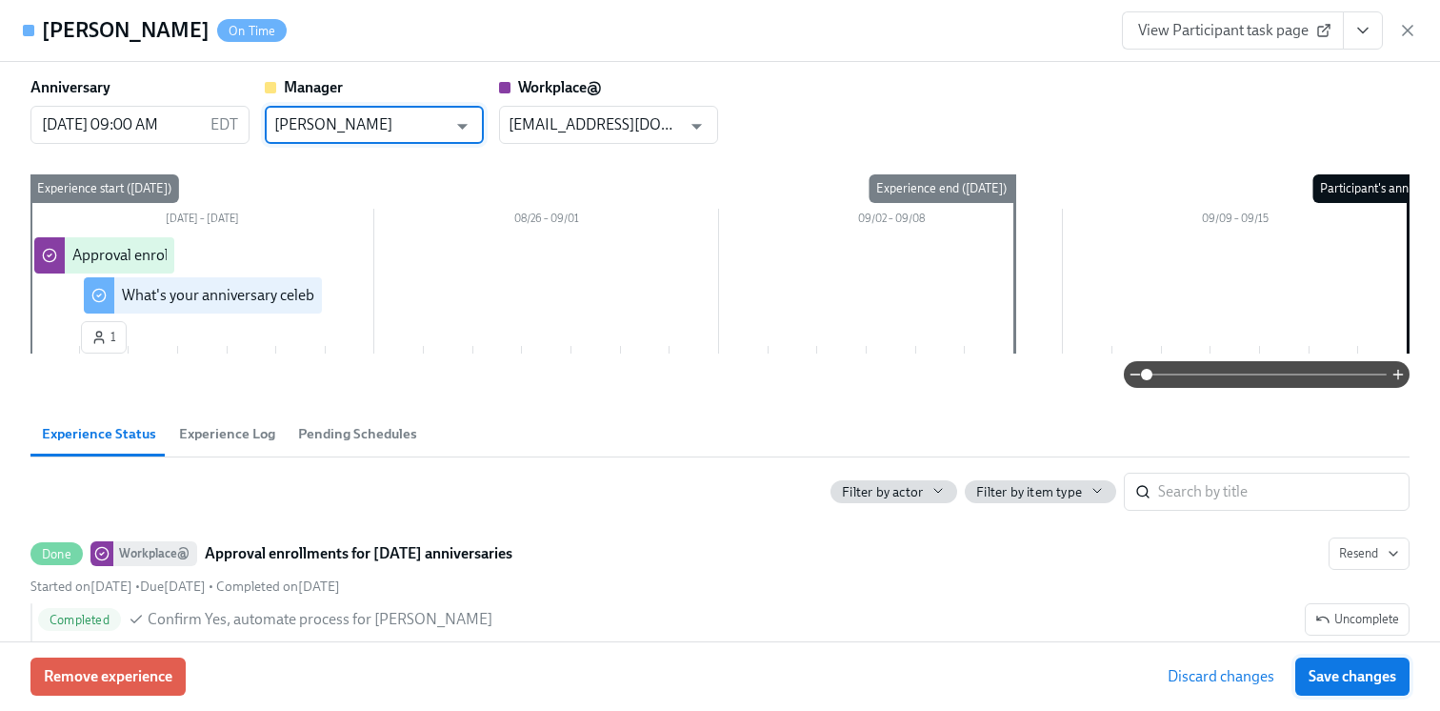
type input "Chris Byington"
click at [1328, 670] on span "Save changes" at bounding box center [1353, 676] width 88 height 19
type input "Chris Byington"
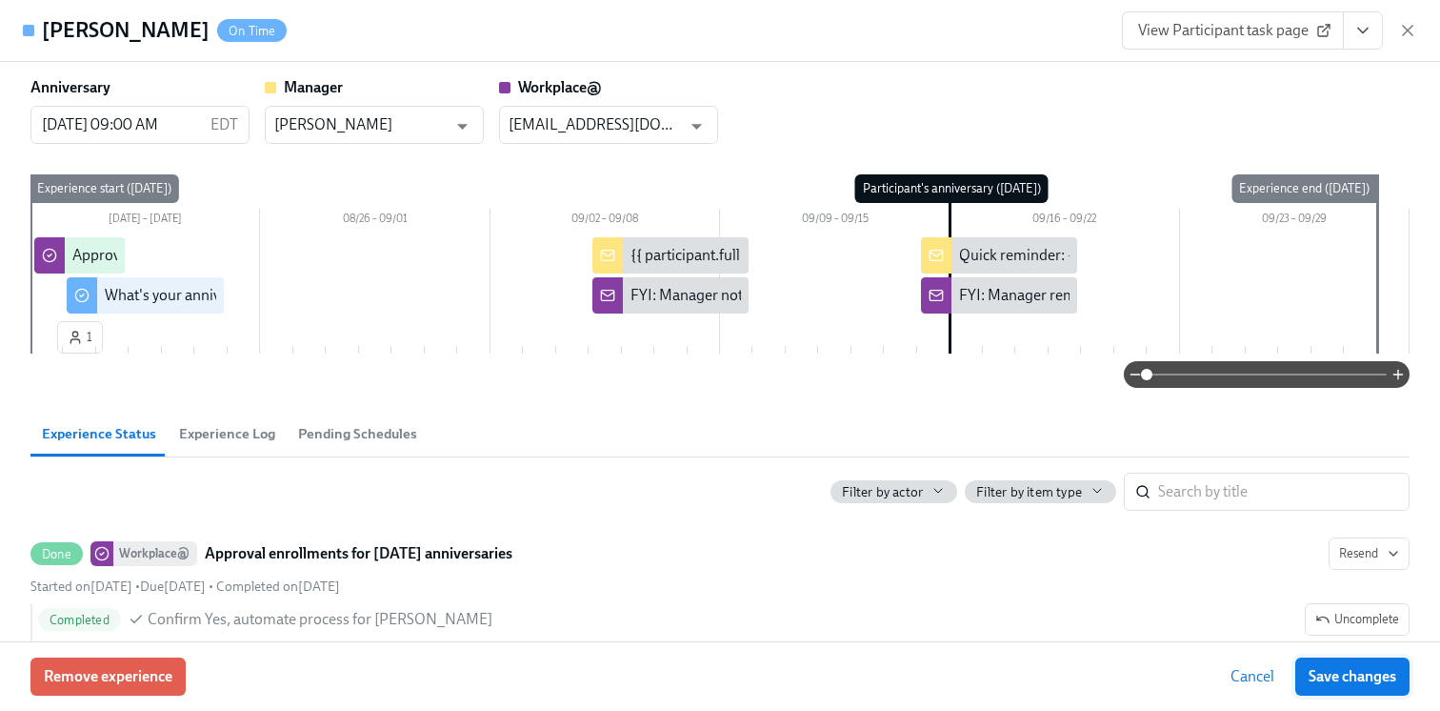
click at [1320, 678] on span "Save changes" at bounding box center [1353, 676] width 88 height 19
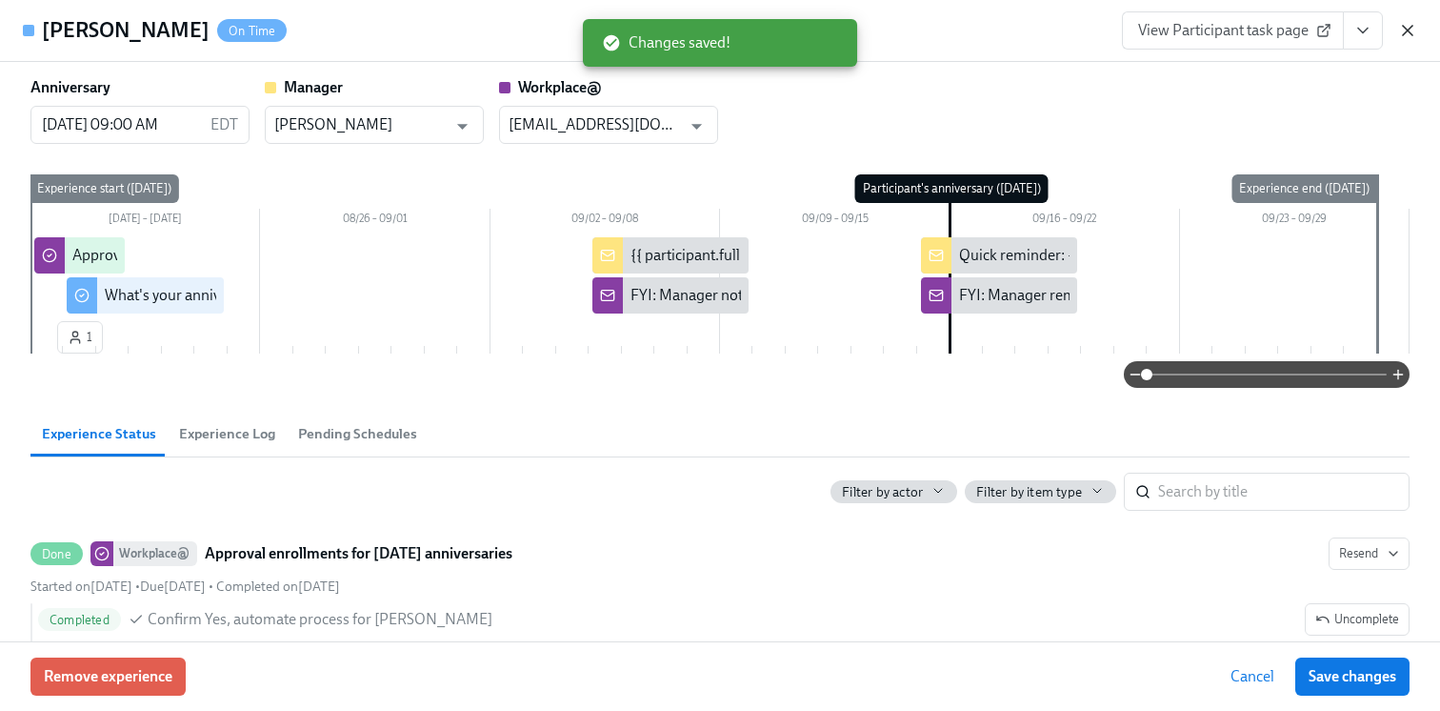
click at [1406, 30] on icon "button" at bounding box center [1408, 31] width 10 height 10
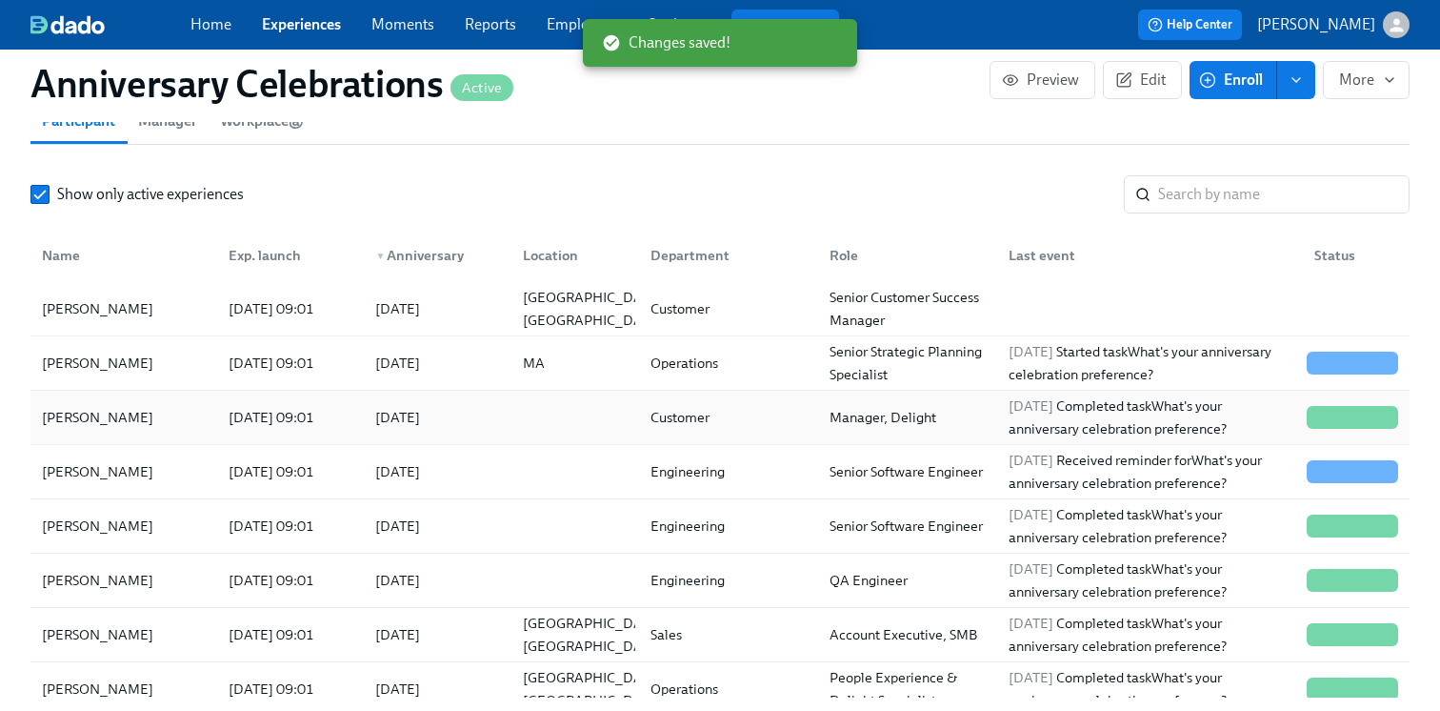
click at [611, 411] on div at bounding box center [572, 417] width 128 height 38
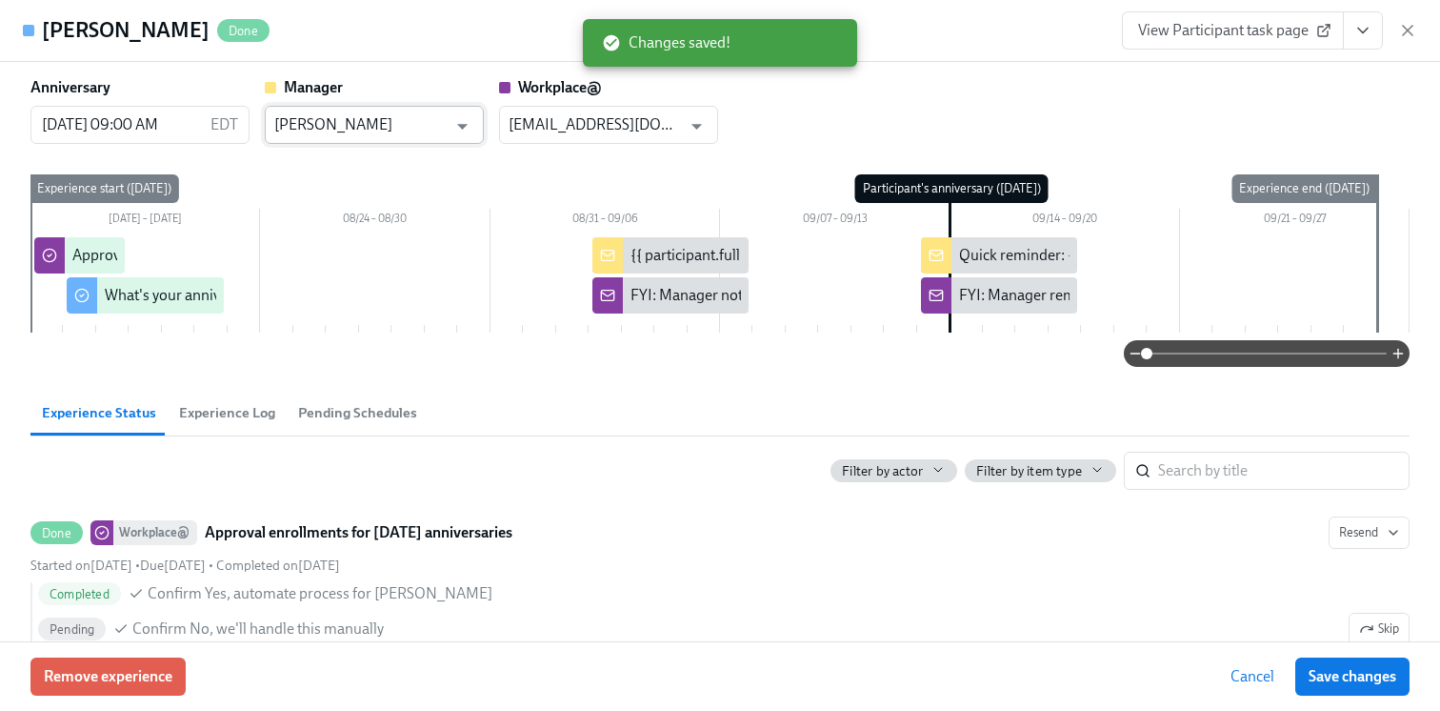
click at [406, 129] on input "Rahul Vohra" at bounding box center [360, 125] width 172 height 38
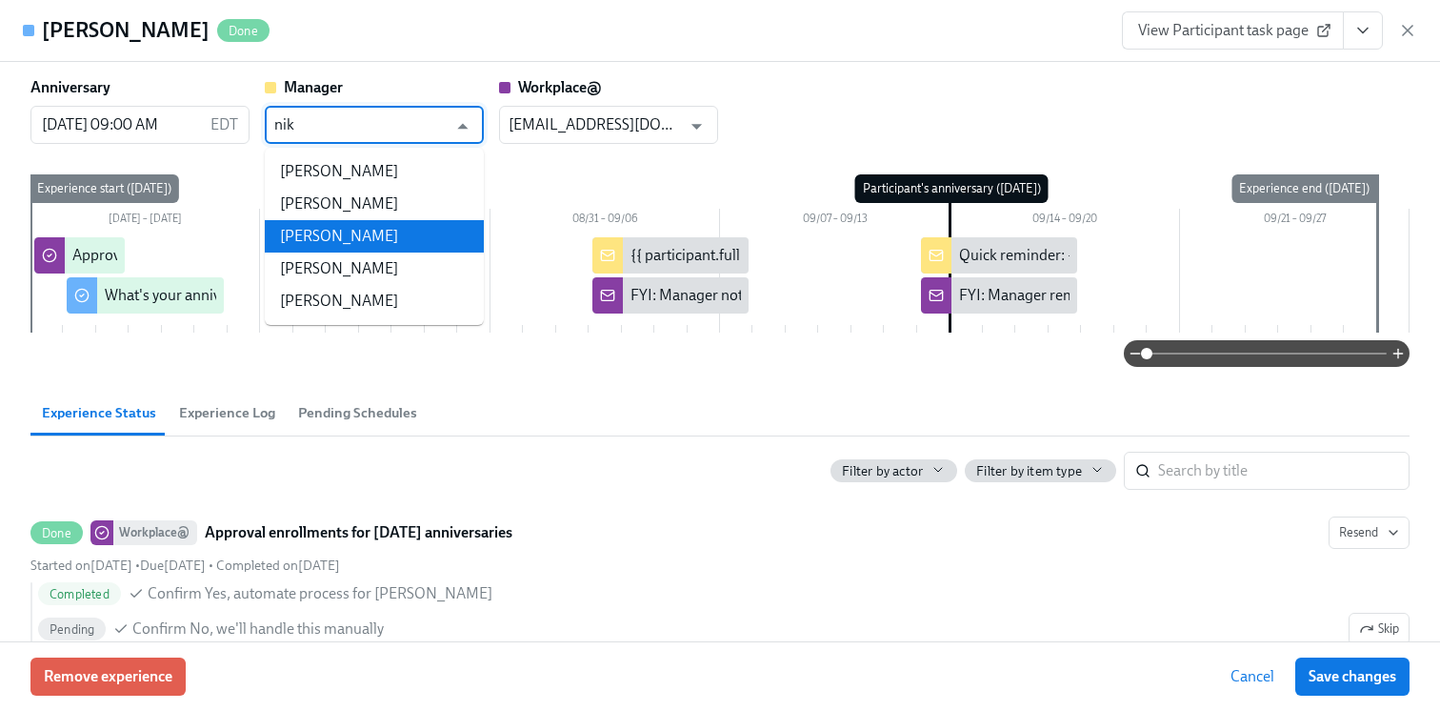
click at [391, 234] on li "Nikki Kusalo" at bounding box center [374, 236] width 219 height 32
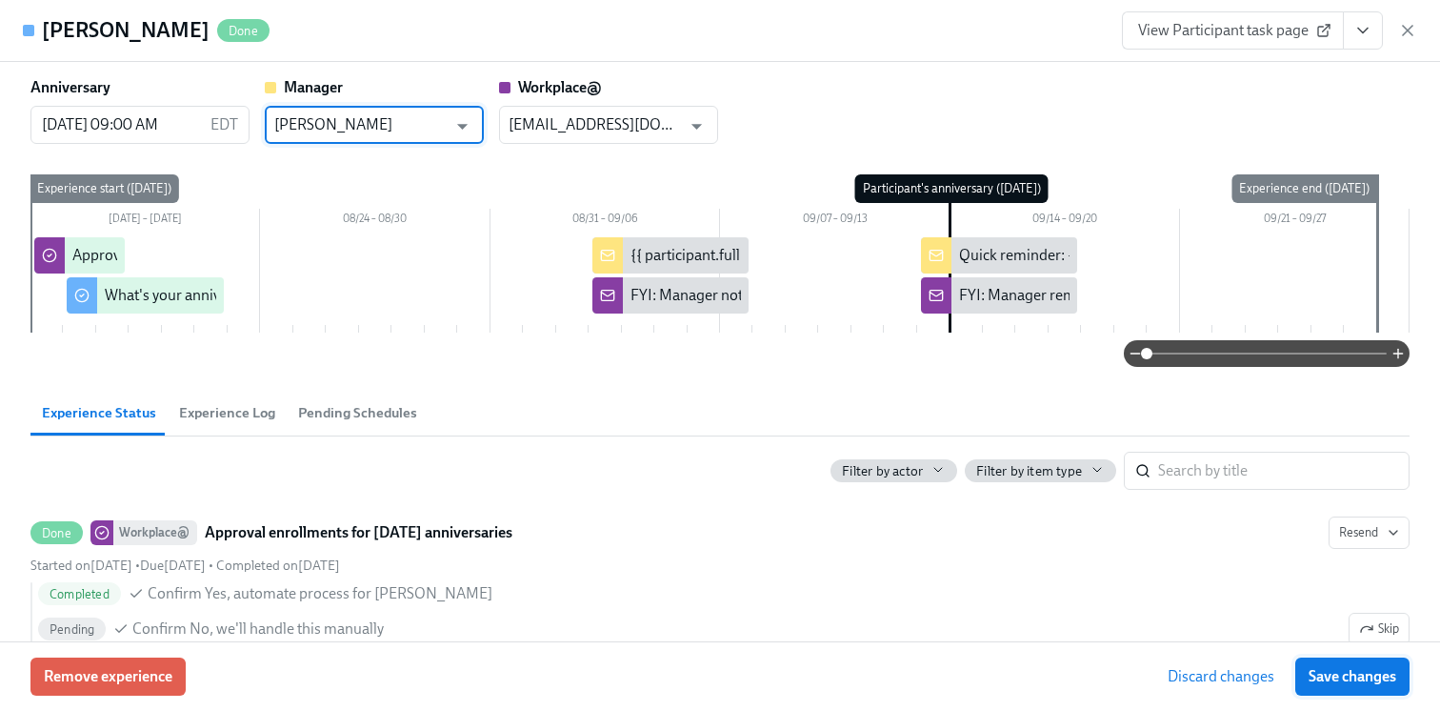
type input "Nikki Kusalo"
click at [1342, 668] on span "Save changes" at bounding box center [1353, 676] width 88 height 19
type input "Nikki Kusalo"
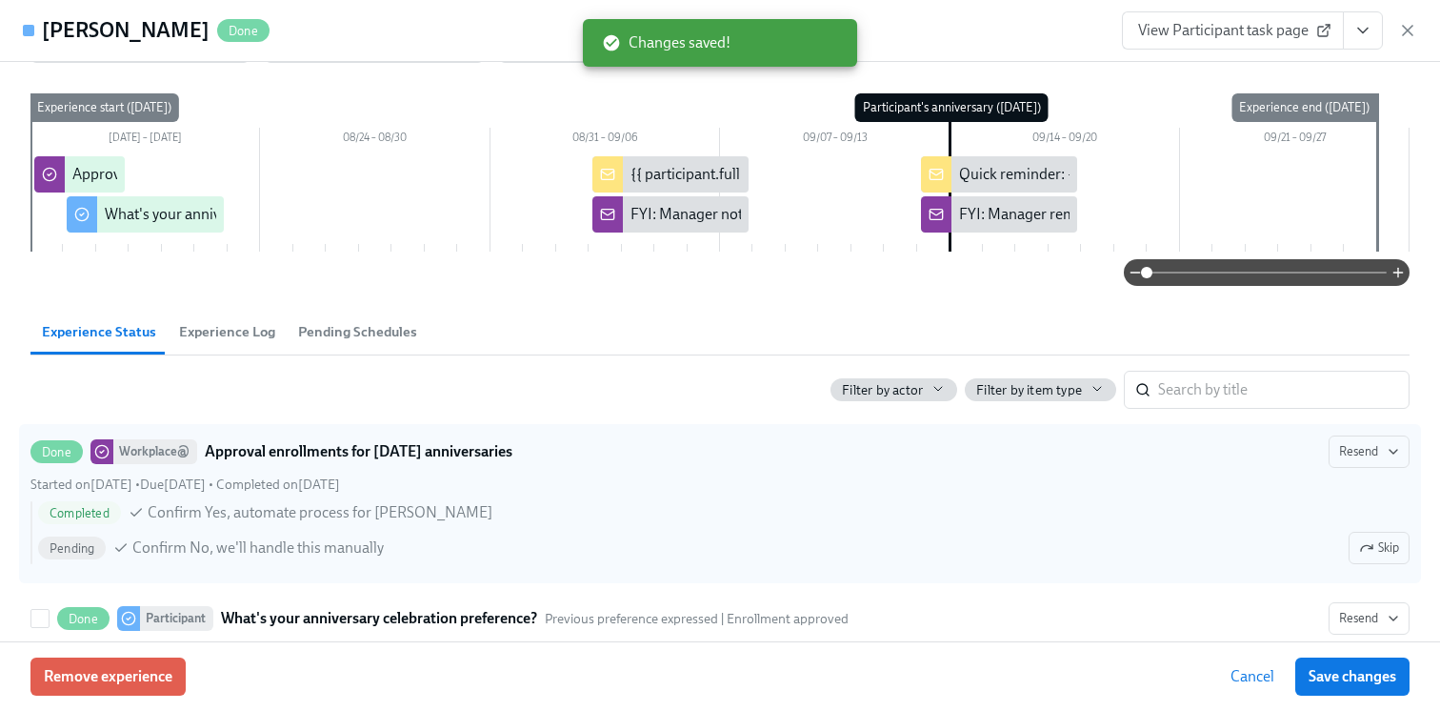
scroll to position [10, 0]
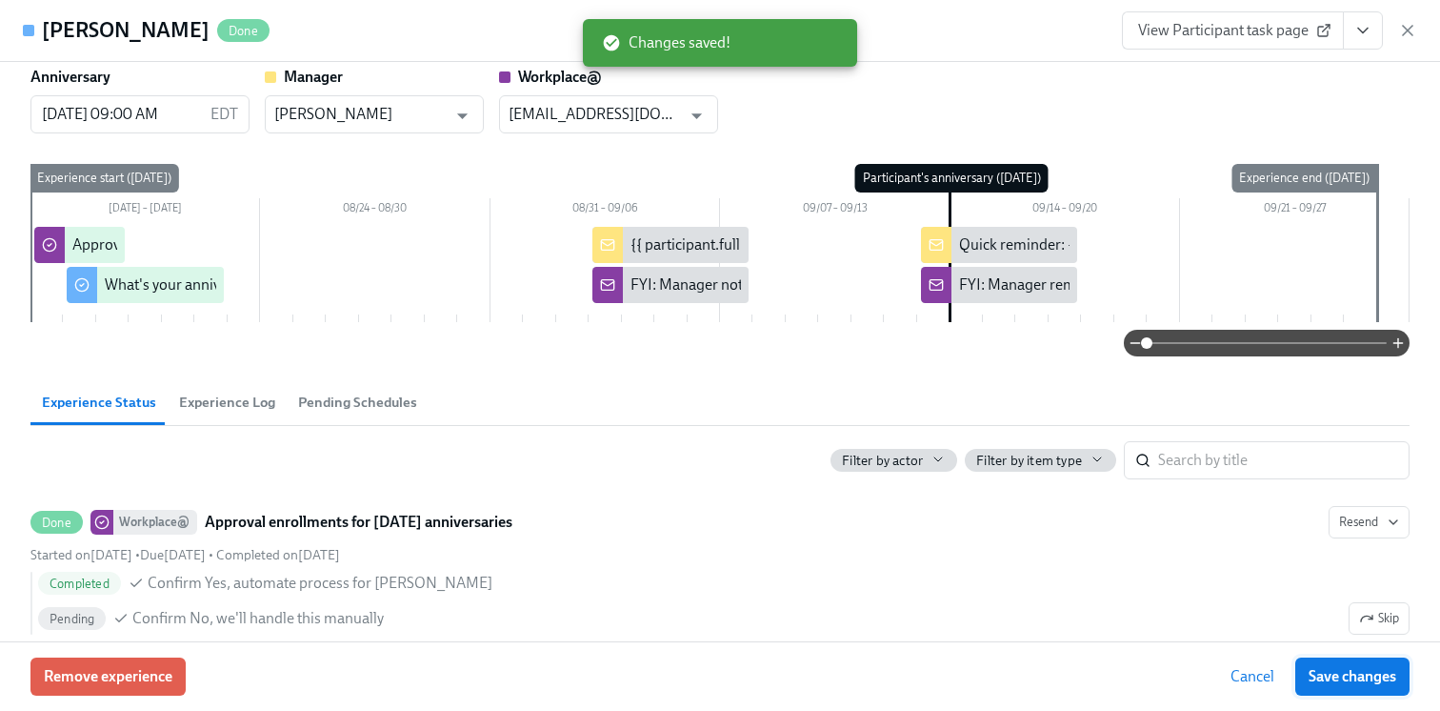
click at [1338, 691] on button "Save changes" at bounding box center [1353, 676] width 114 height 38
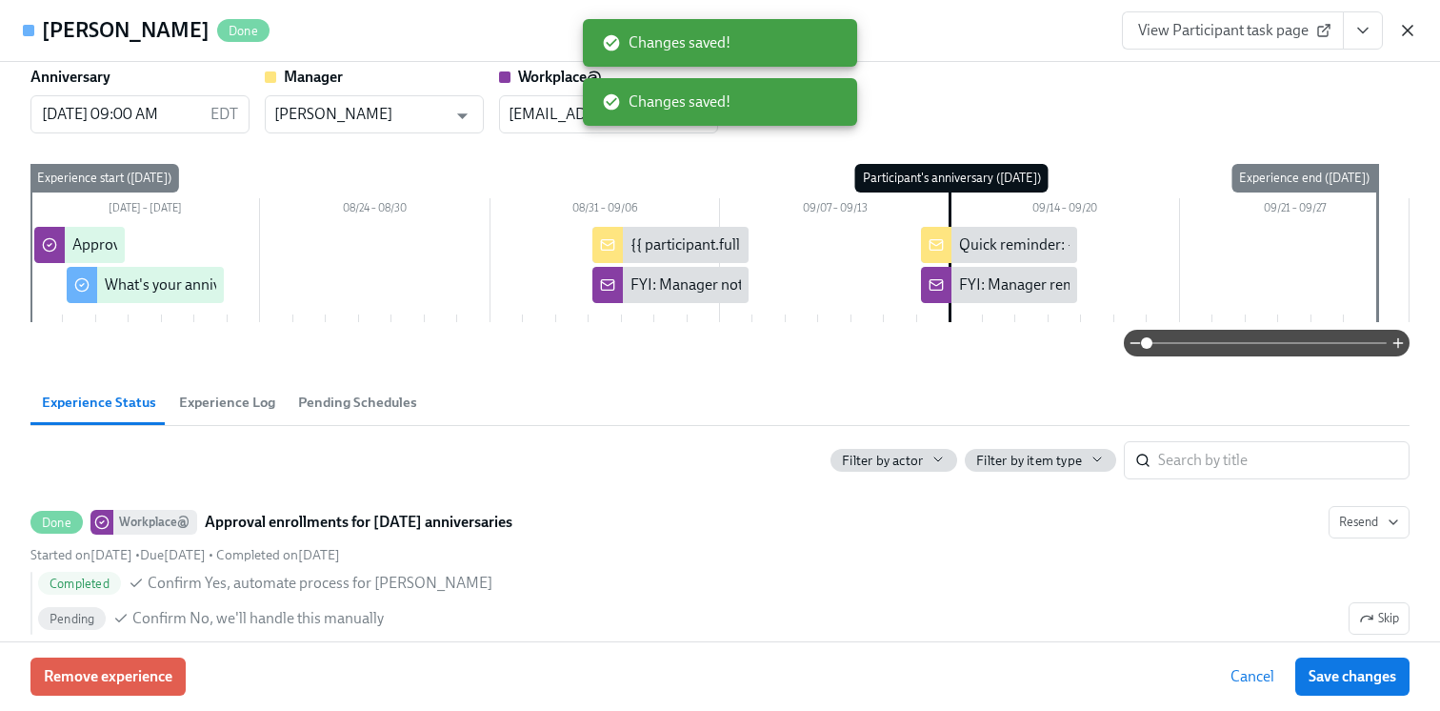
click at [1408, 24] on icon "button" at bounding box center [1408, 30] width 19 height 19
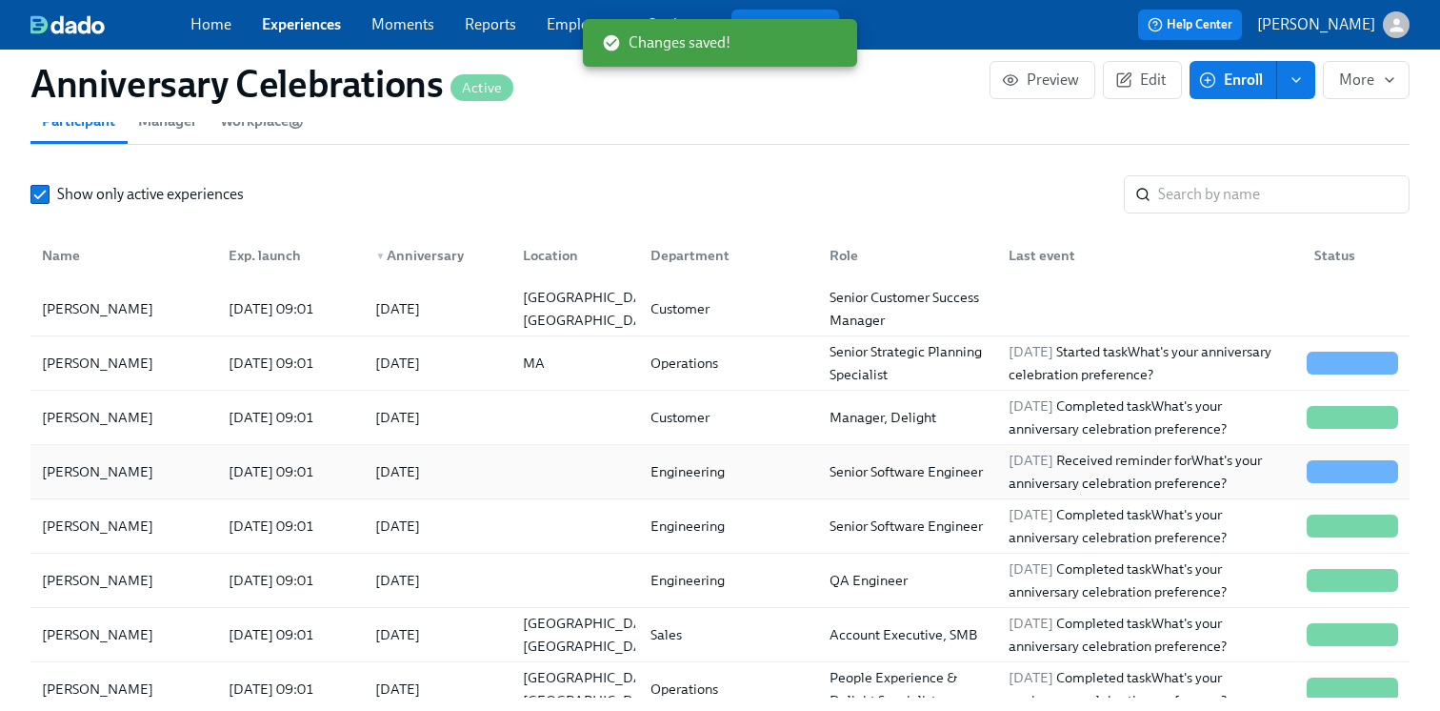
click at [579, 473] on div at bounding box center [572, 472] width 128 height 38
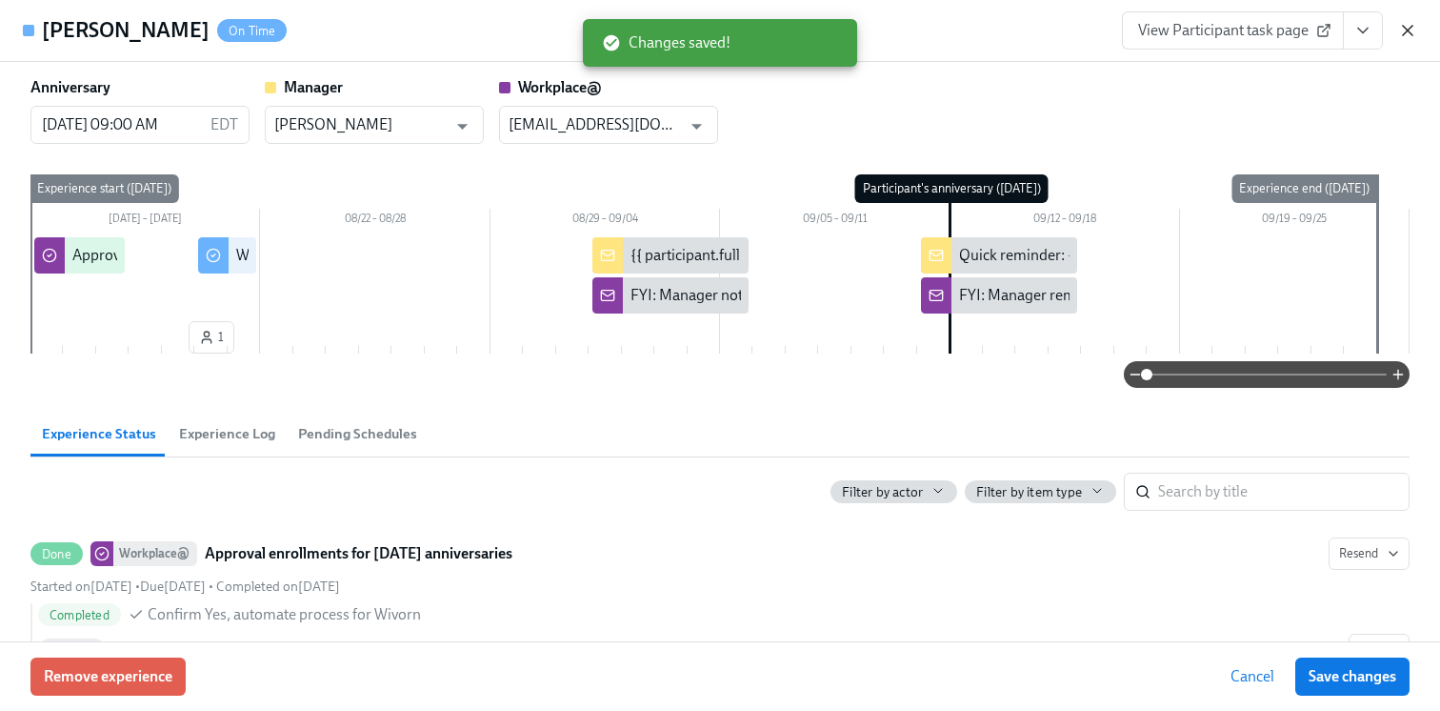
click at [1404, 25] on icon "button" at bounding box center [1408, 30] width 19 height 19
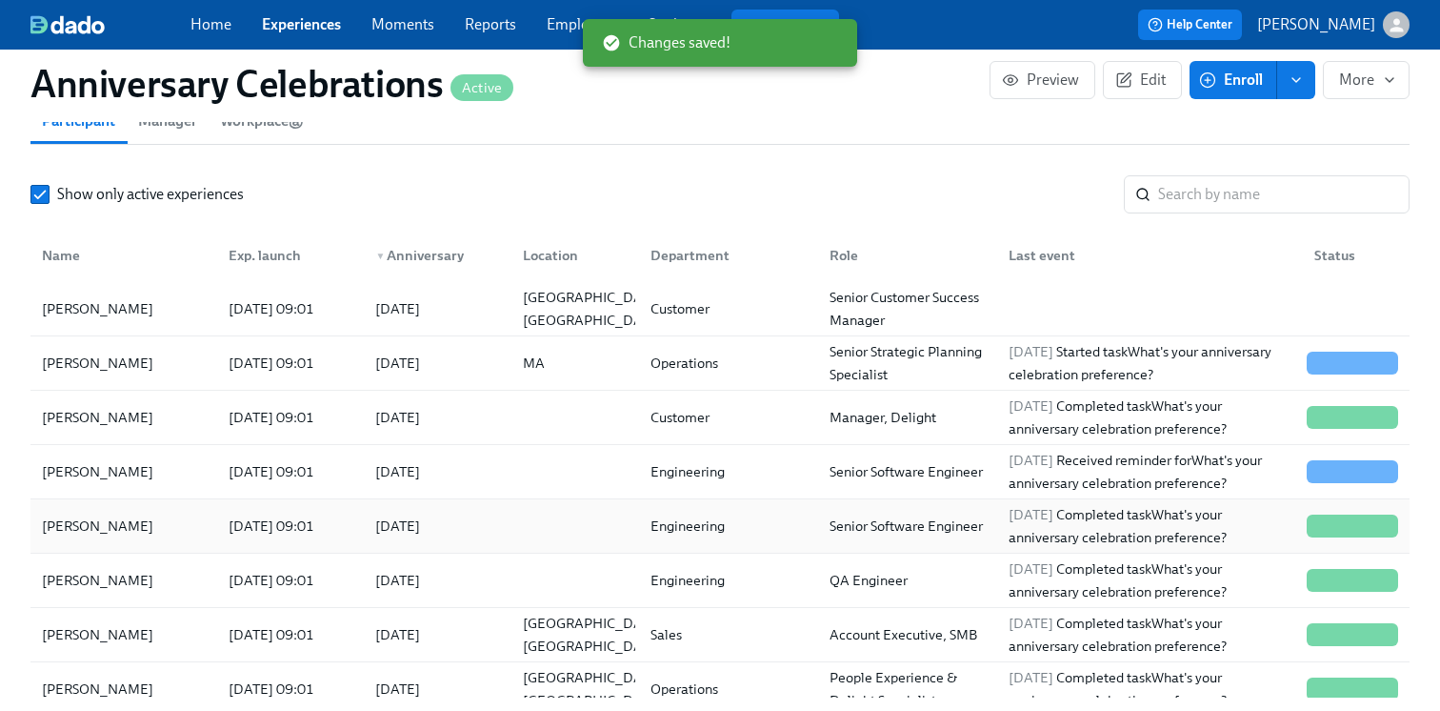
click at [357, 530] on div "2025/08/08 09:01" at bounding box center [286, 526] width 147 height 38
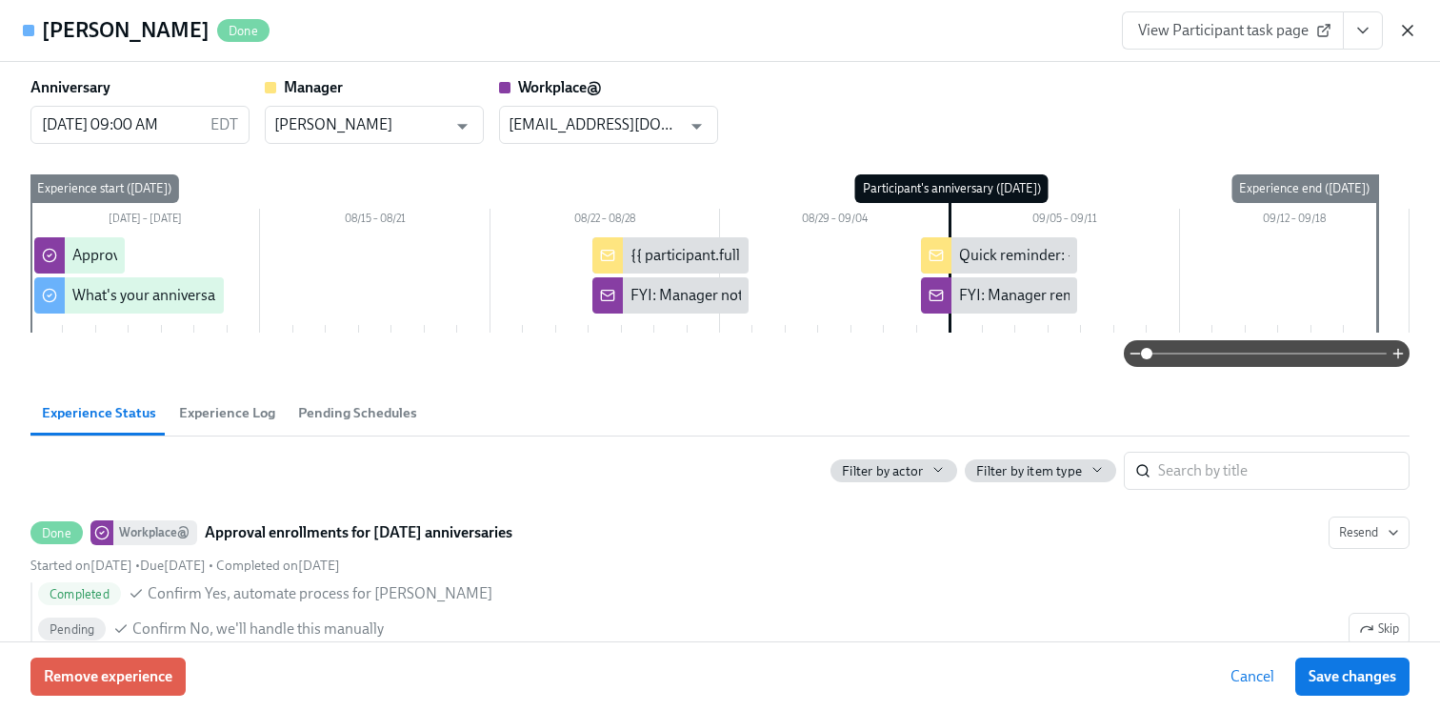
click at [1409, 24] on icon "button" at bounding box center [1408, 30] width 19 height 19
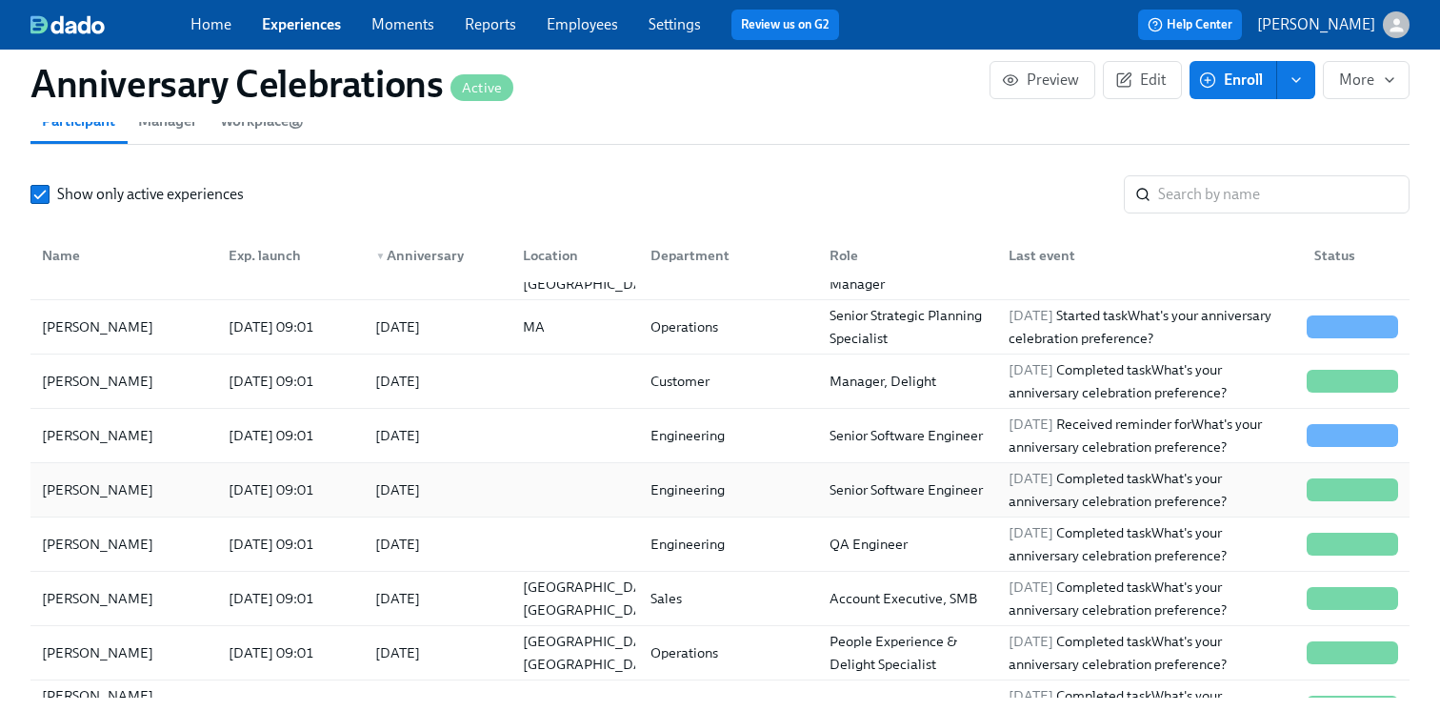
scroll to position [37, 0]
click at [428, 534] on div "2025/09/01" at bounding box center [398, 543] width 60 height 23
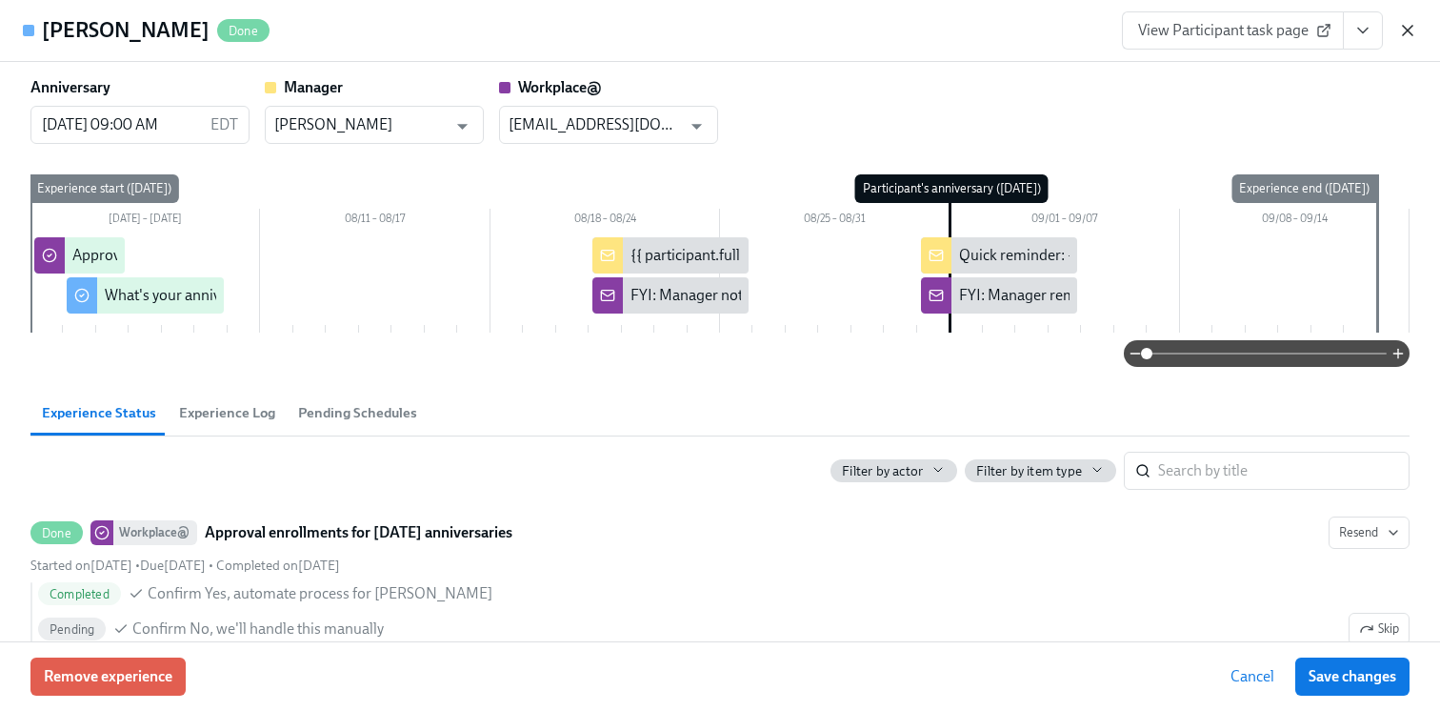
click at [1405, 33] on icon "button" at bounding box center [1408, 31] width 10 height 10
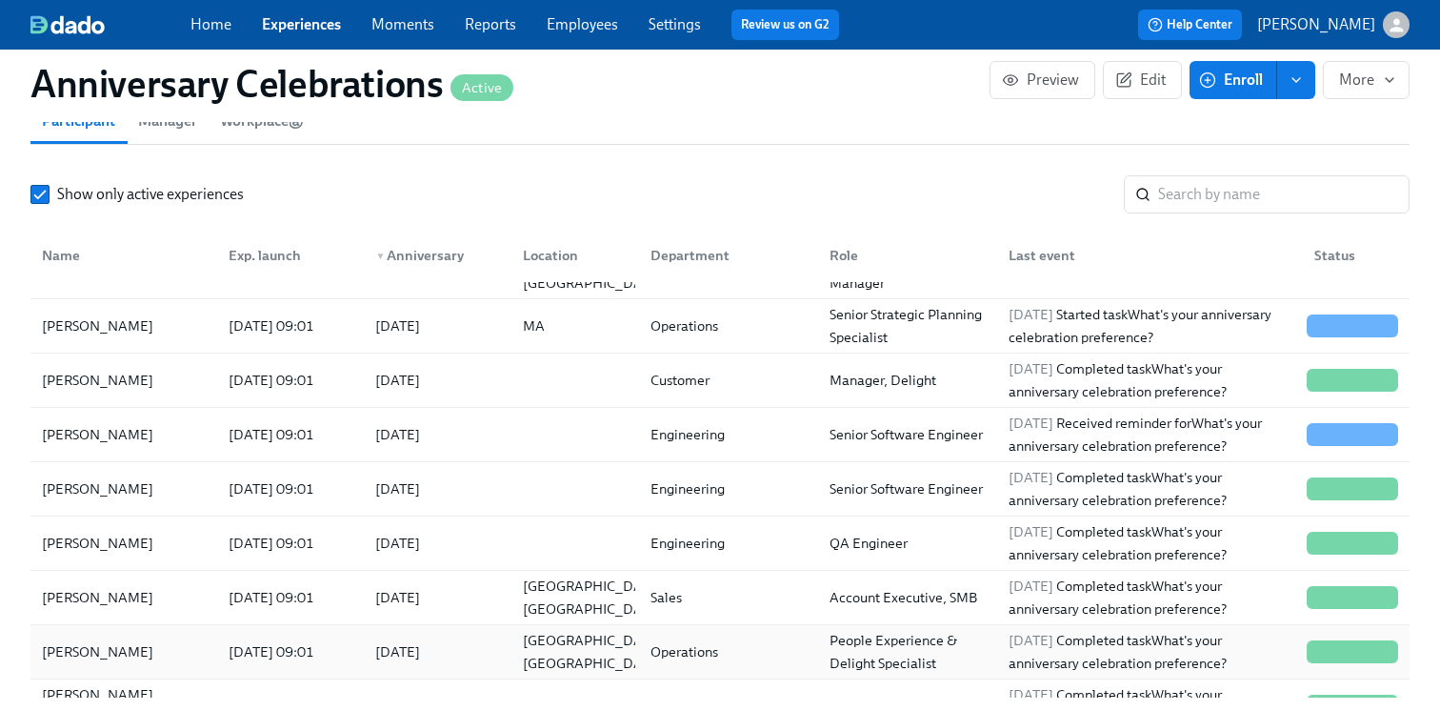
click at [342, 668] on div "2025/08/03 09:01" at bounding box center [286, 652] width 147 height 38
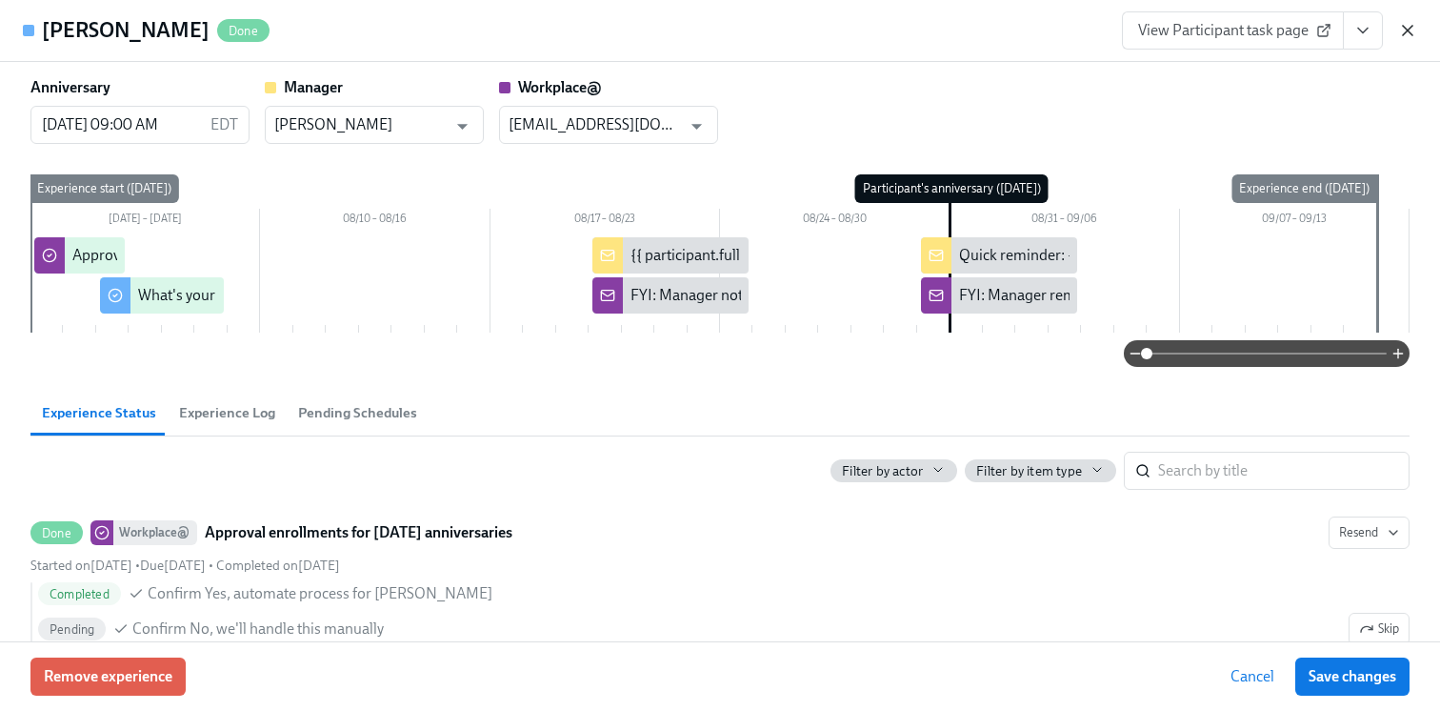
click at [1410, 35] on icon "button" at bounding box center [1408, 30] width 19 height 19
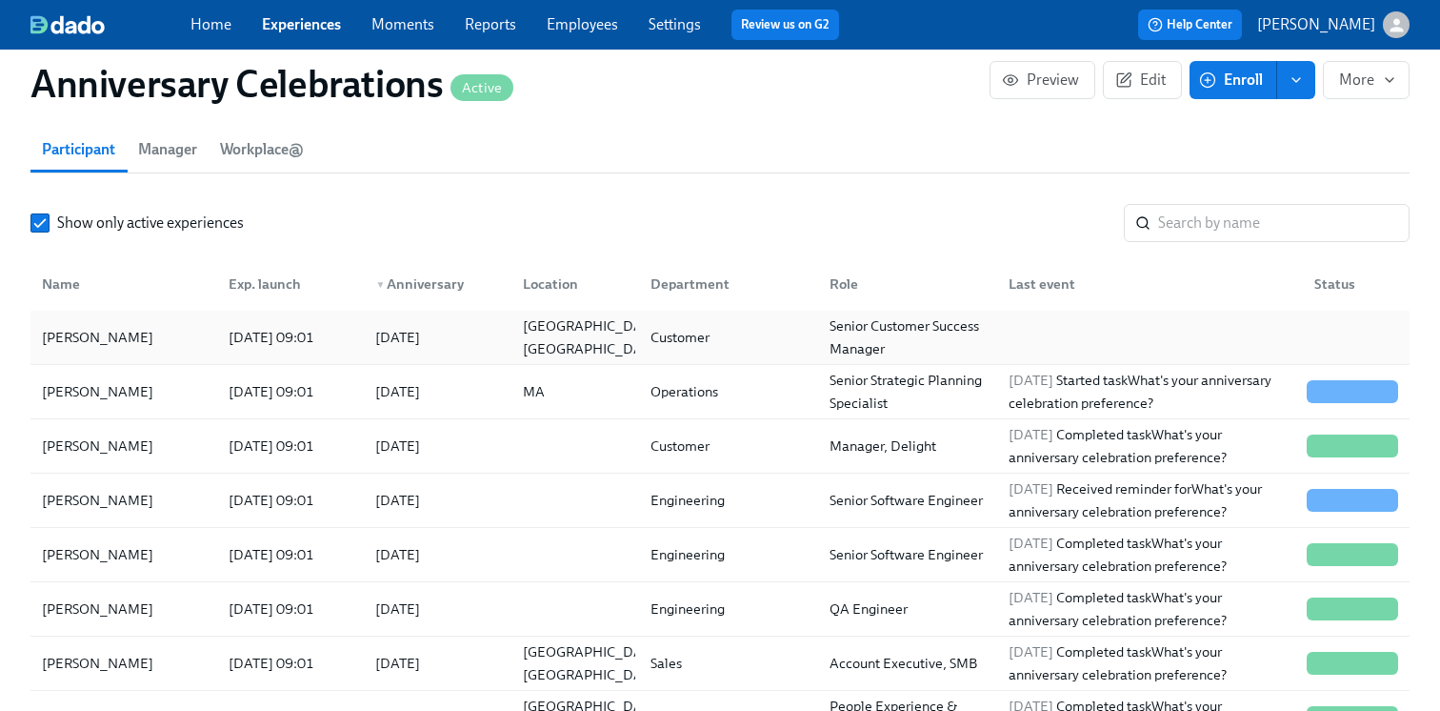
click at [473, 348] on div "2025/09/16" at bounding box center [433, 337] width 147 height 38
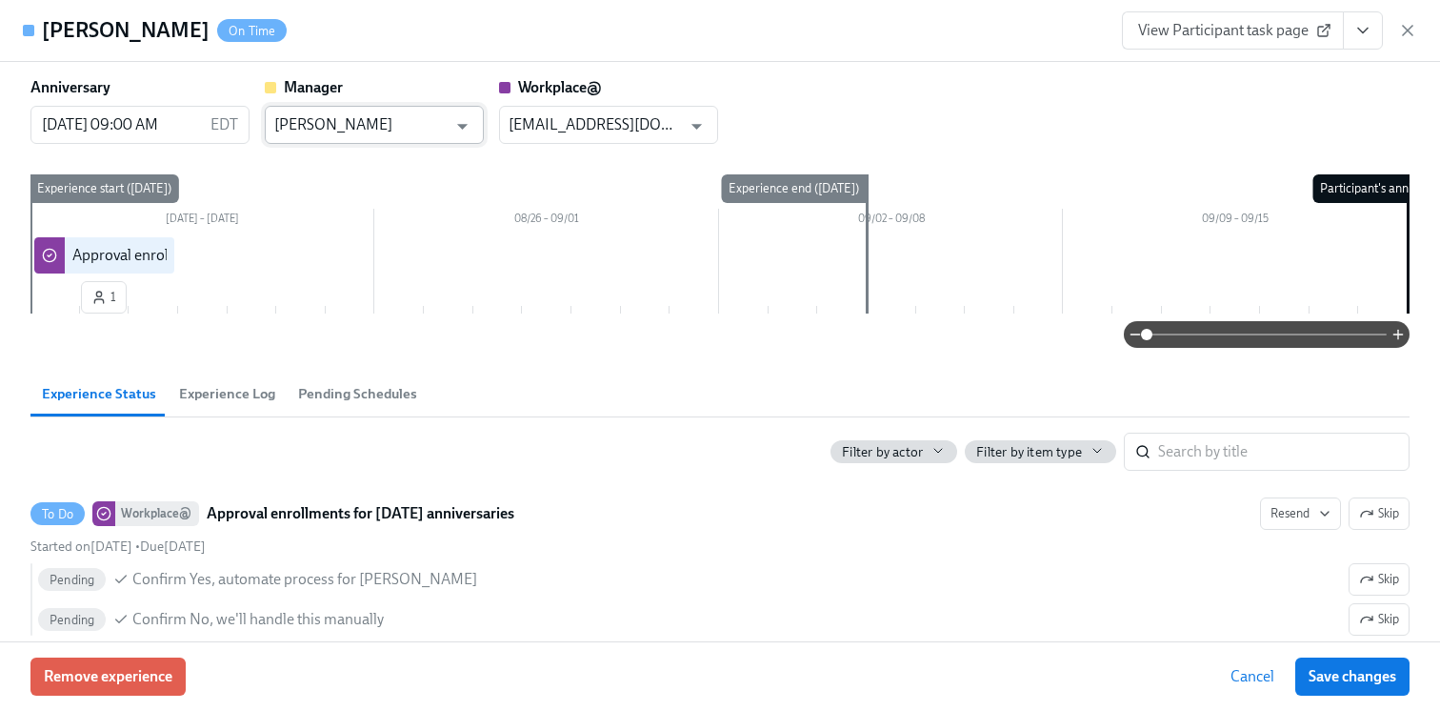
click at [409, 123] on input "Rahul Vohra" at bounding box center [360, 125] width 172 height 38
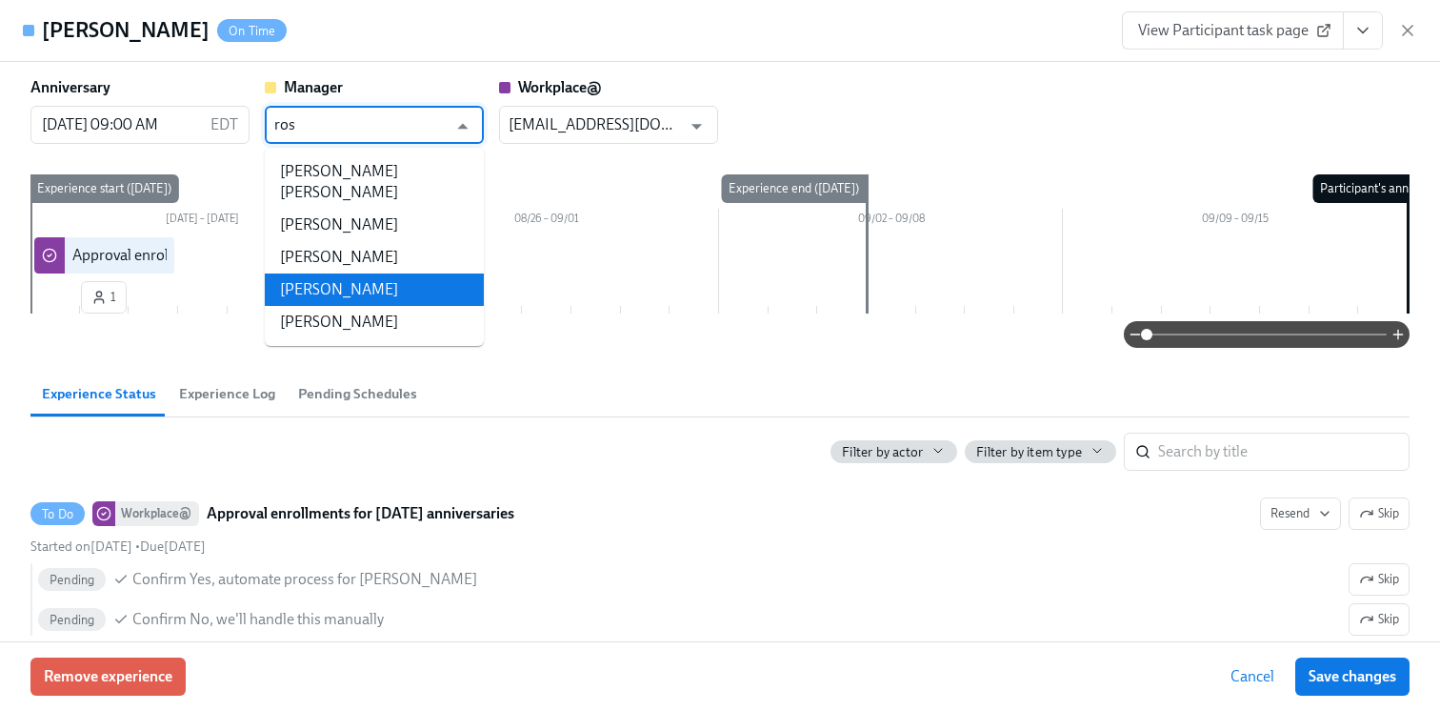
click at [390, 273] on li "Rosellen Schwartz" at bounding box center [374, 289] width 219 height 32
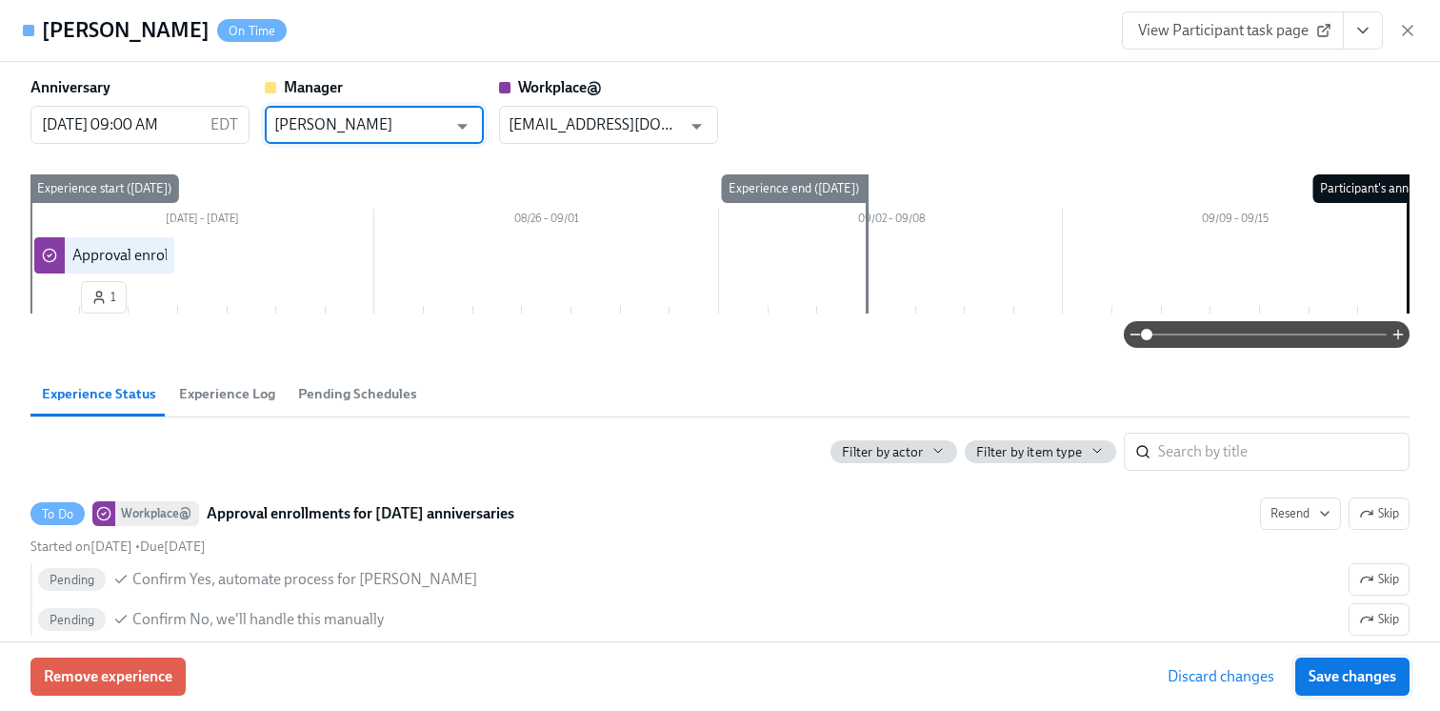
type input "Rosellen Schwartz"
click at [1351, 676] on span "Save changes" at bounding box center [1353, 676] width 88 height 19
type input "Rosellen Schwartz"
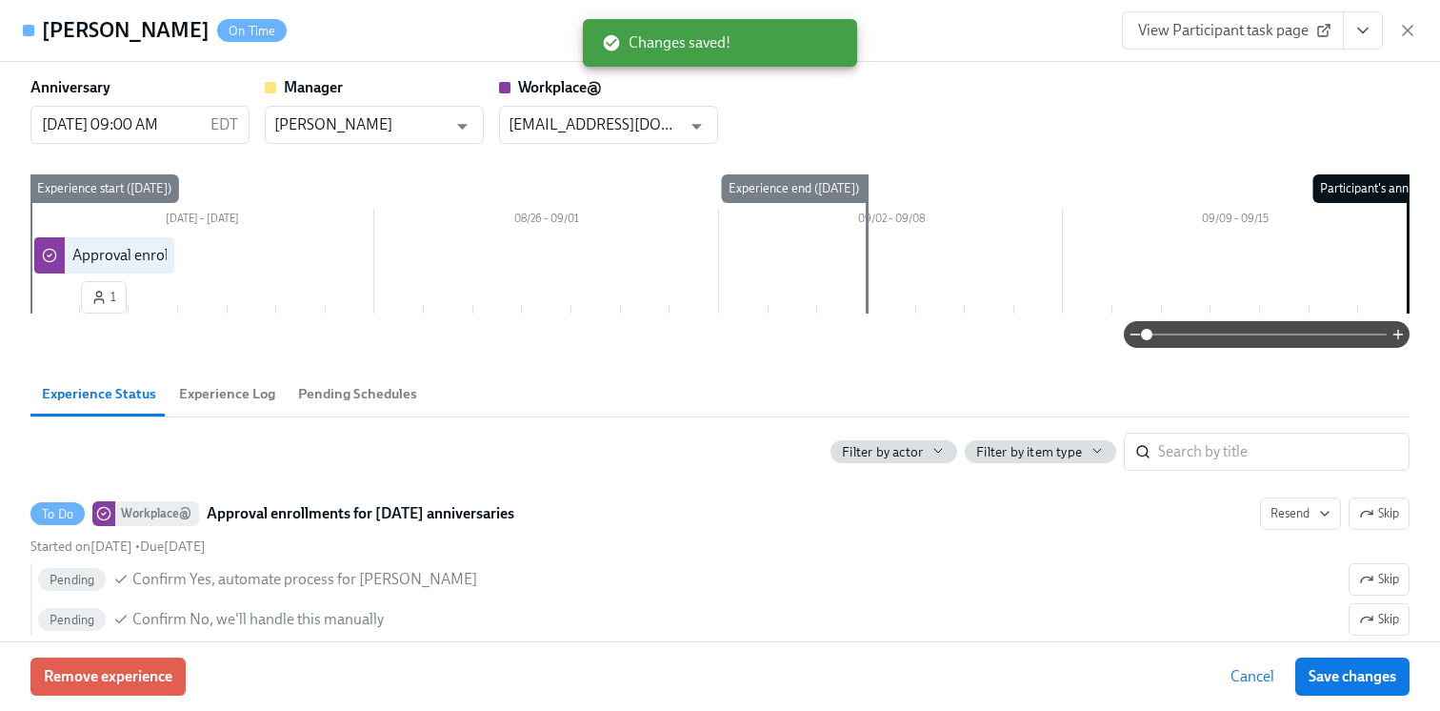
click at [1362, 30] on icon "View task page" at bounding box center [1363, 30] width 19 height 19
click at [1224, 102] on link "View Workplace@ task page" at bounding box center [1251, 105] width 183 height 21
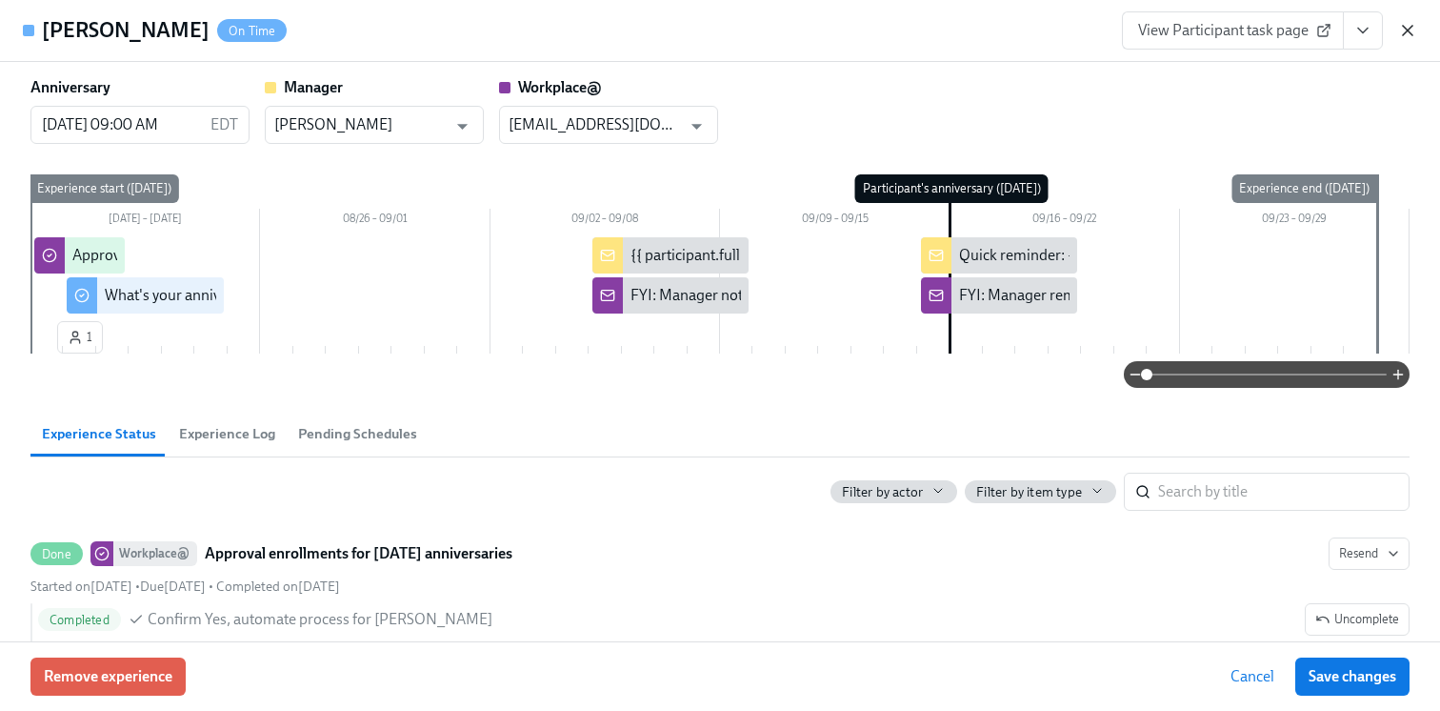
click at [1411, 28] on icon "button" at bounding box center [1408, 30] width 19 height 19
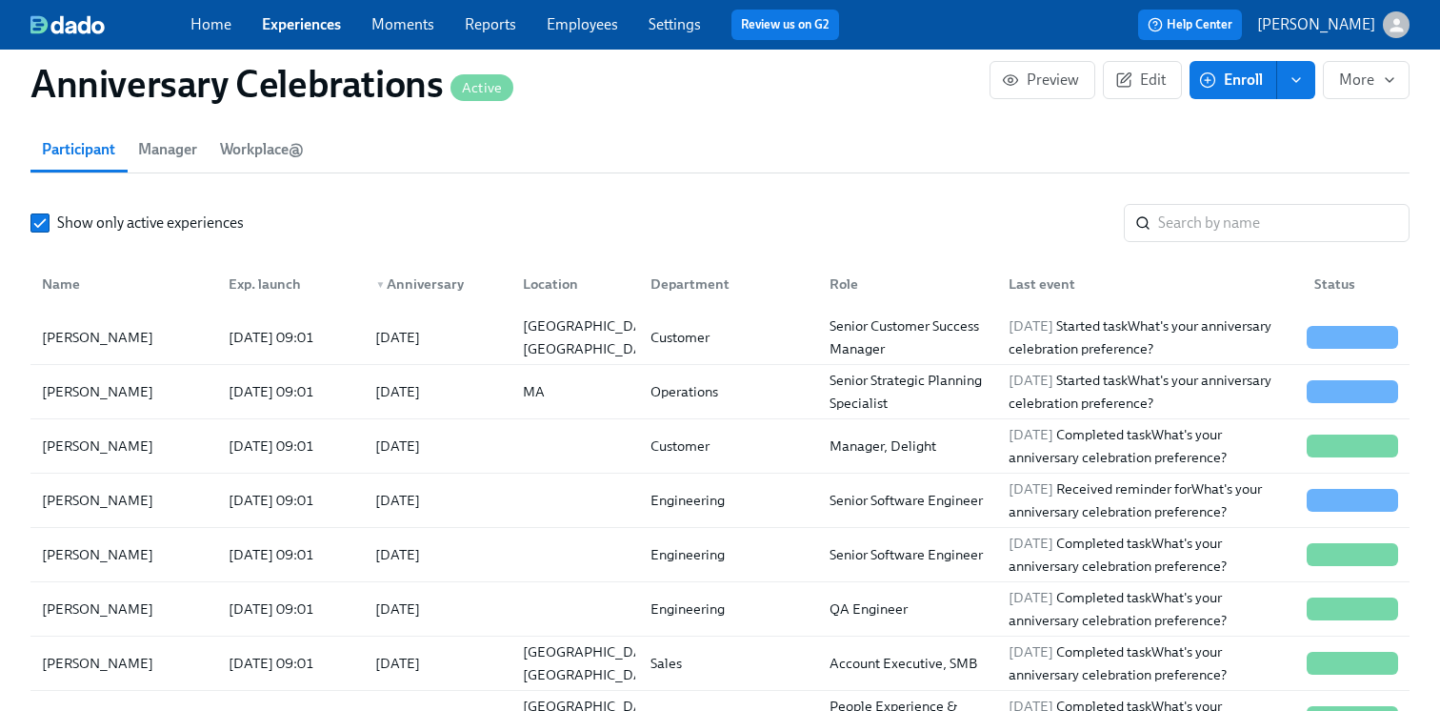
click at [321, 28] on link "Experiences" at bounding box center [301, 24] width 79 height 18
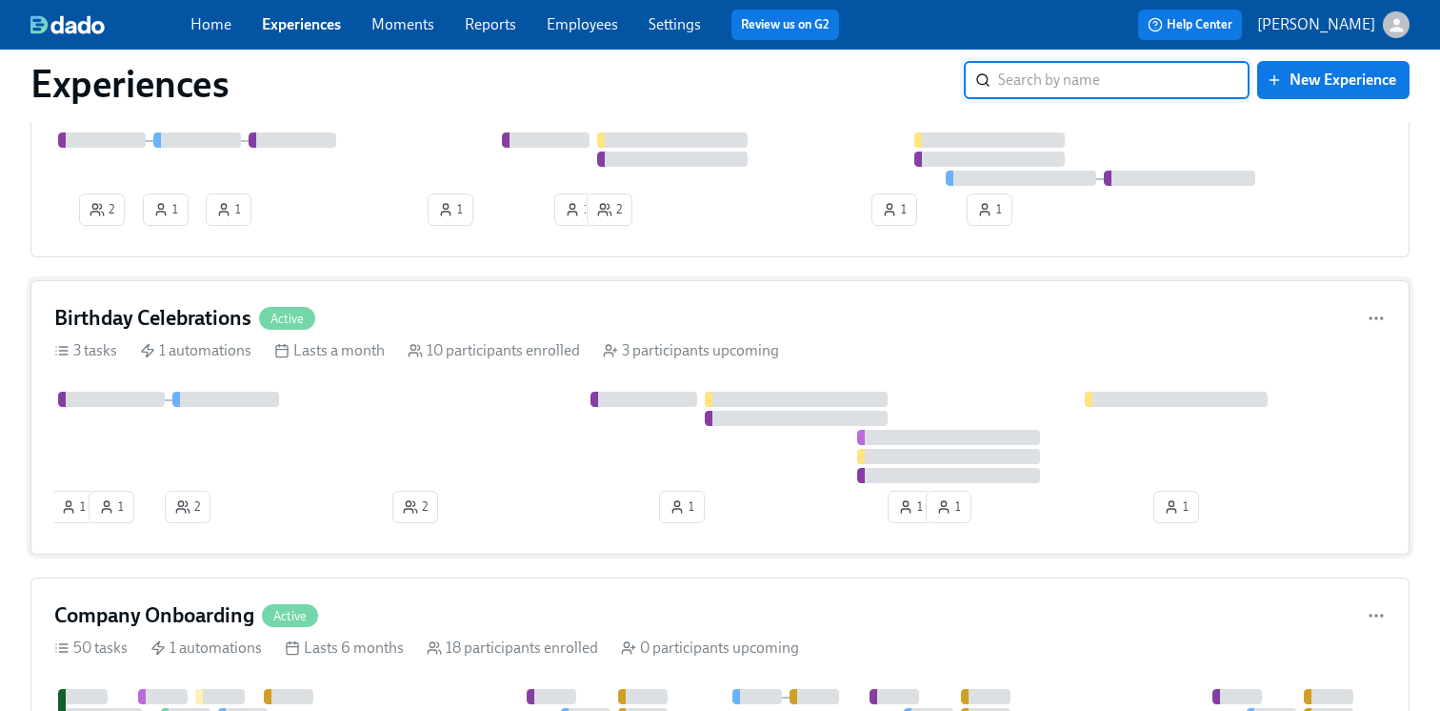
scroll to position [156, 0]
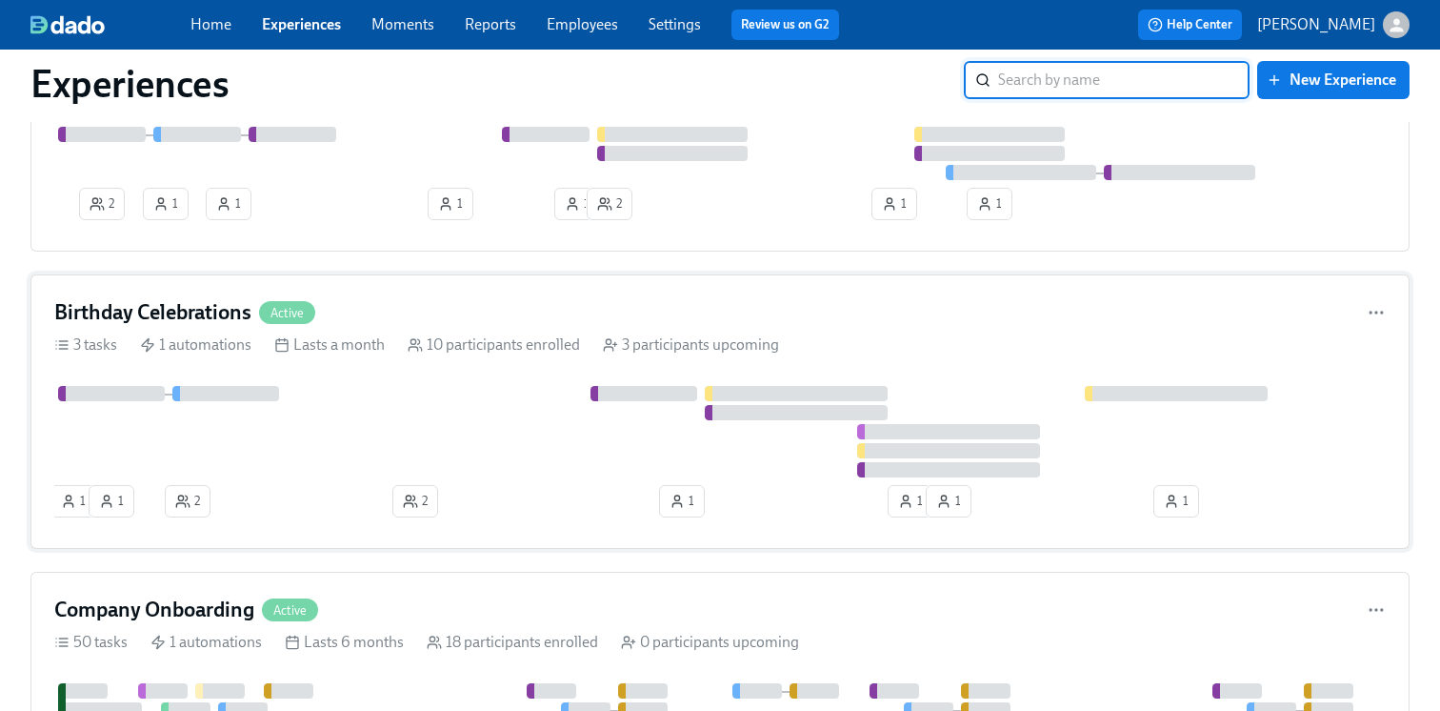
click at [500, 368] on div "Birthday Celebrations Active 3 tasks 1 automations Lasts a month 10 participant…" at bounding box center [719, 411] width 1379 height 274
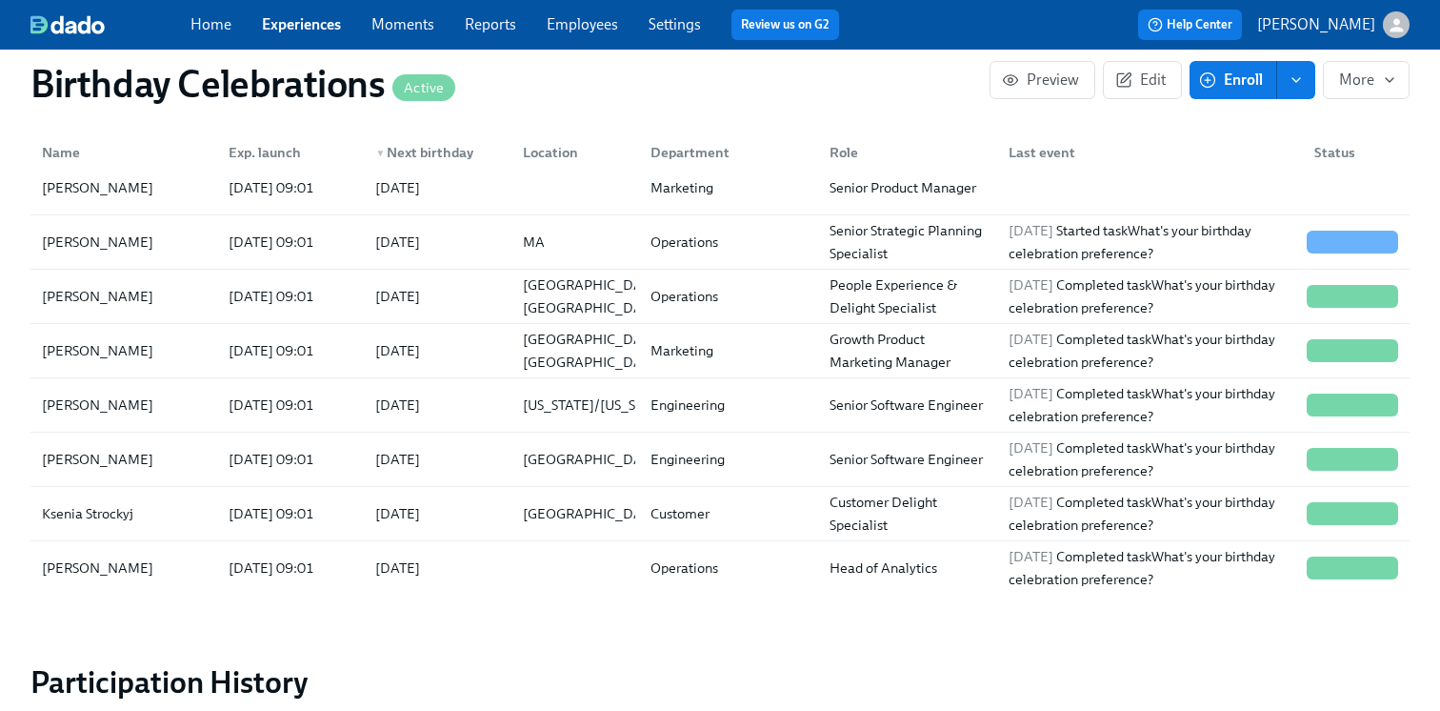
scroll to position [1617, 0]
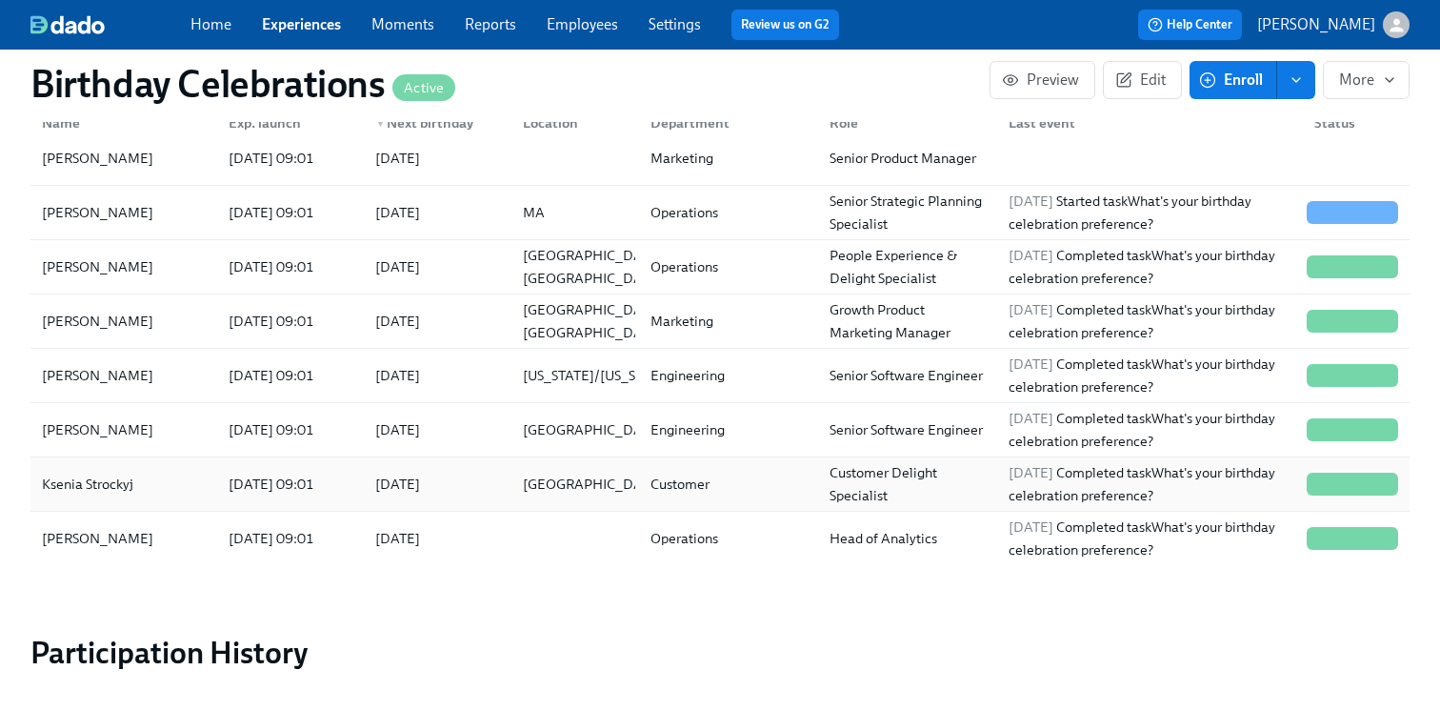
click at [251, 482] on div "2025/07/28 09:01" at bounding box center [271, 484] width 101 height 23
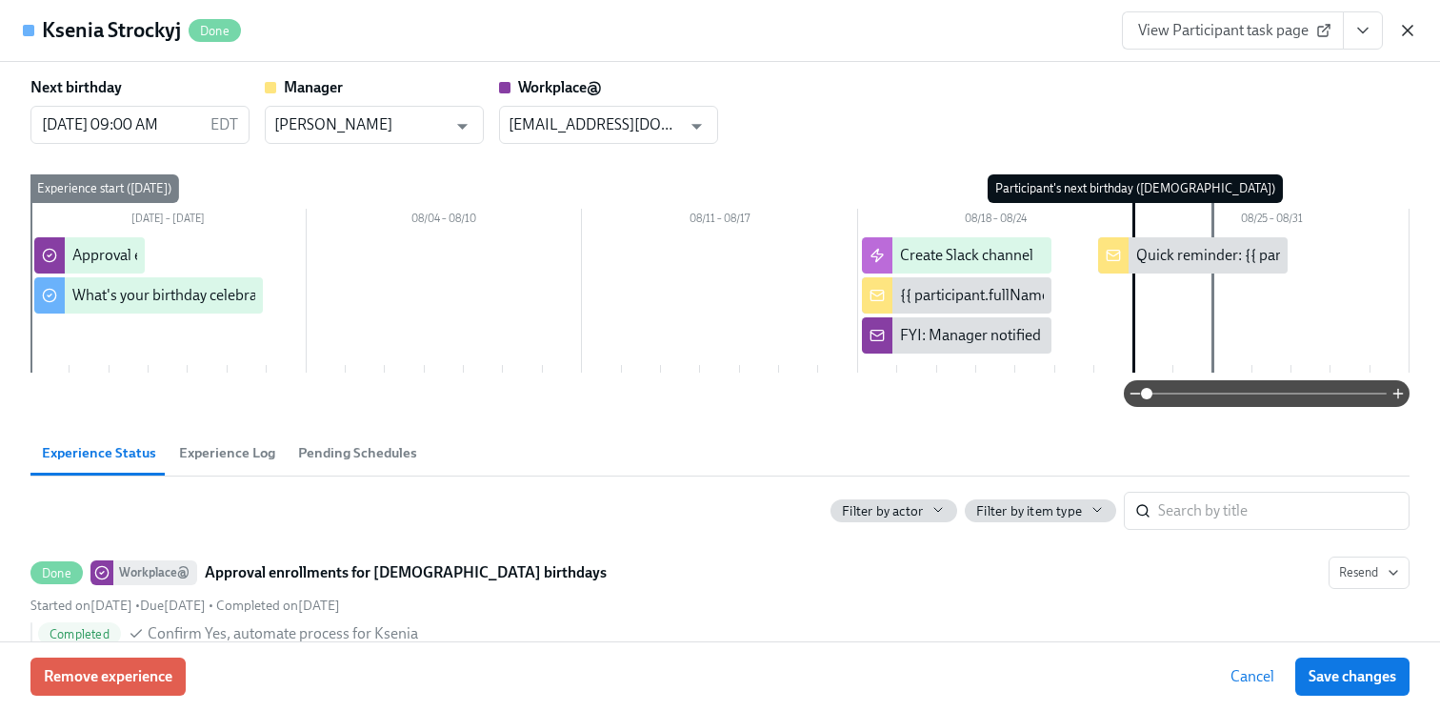
click at [1404, 27] on icon "button" at bounding box center [1408, 31] width 10 height 10
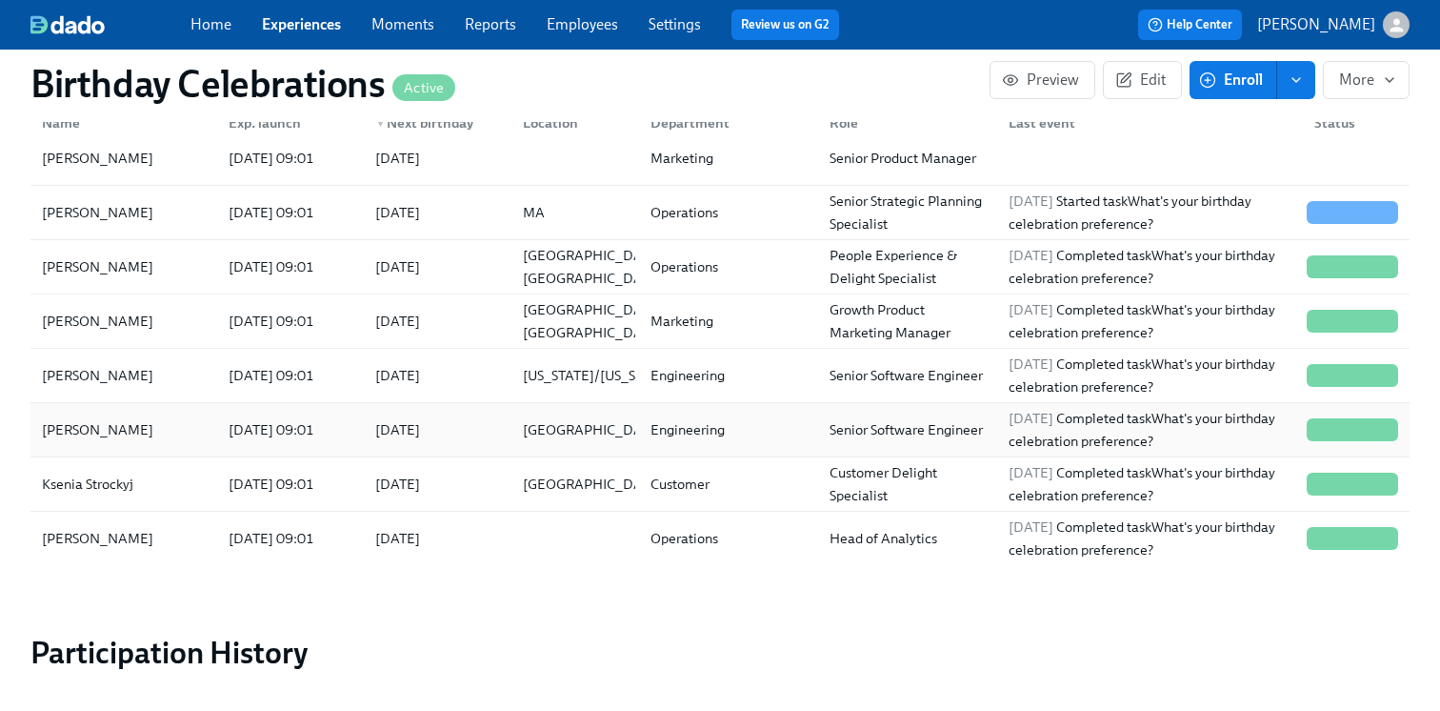
click at [239, 423] on div "2025/07/29 09:01" at bounding box center [271, 429] width 101 height 23
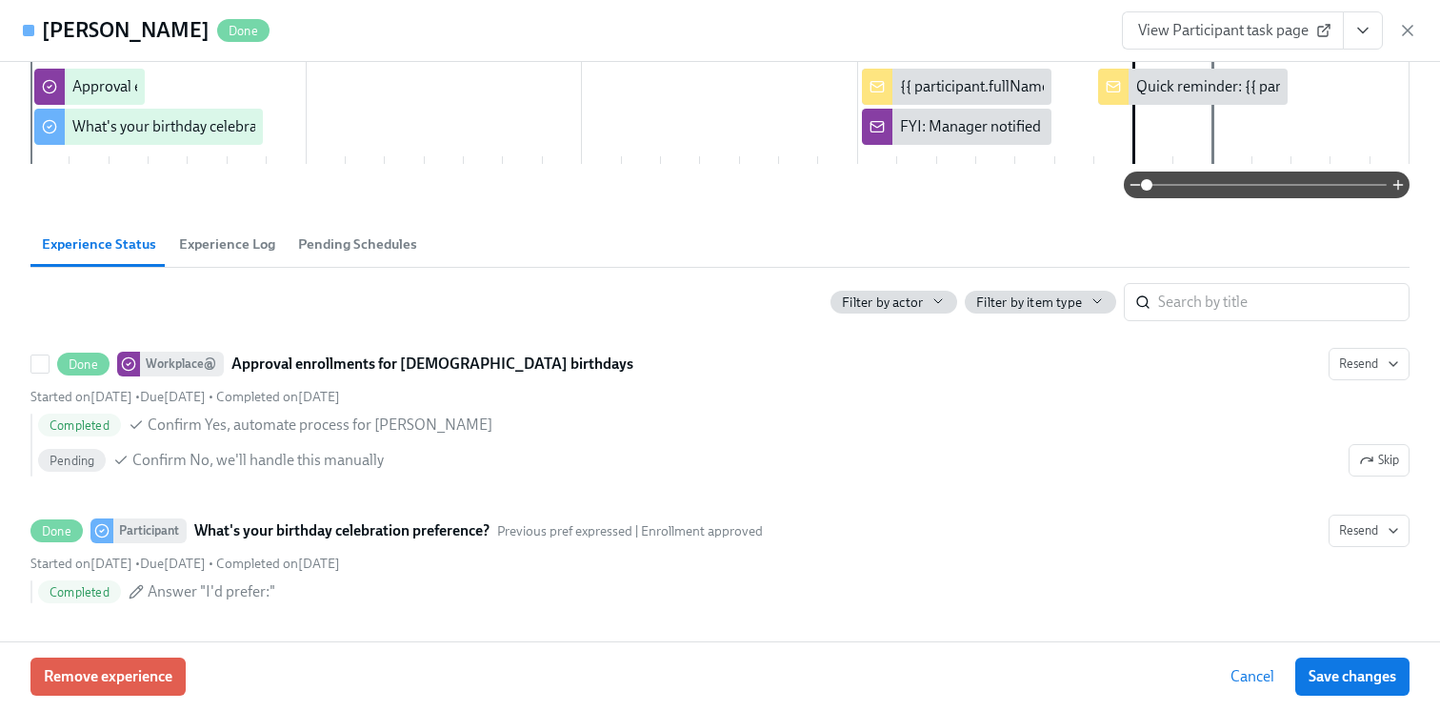
scroll to position [149, 0]
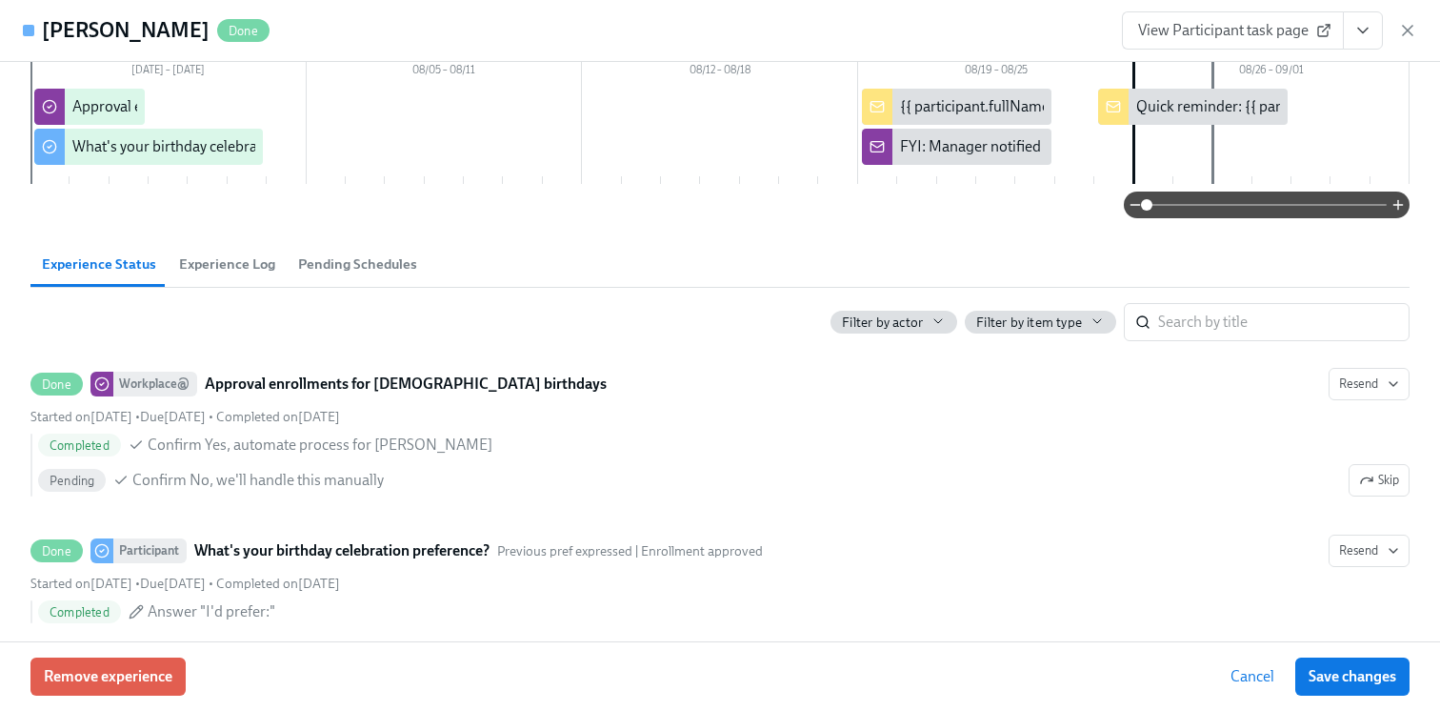
click at [1211, 32] on span "View Participant task page" at bounding box center [1233, 30] width 190 height 19
click at [1406, 26] on icon "button" at bounding box center [1408, 30] width 19 height 19
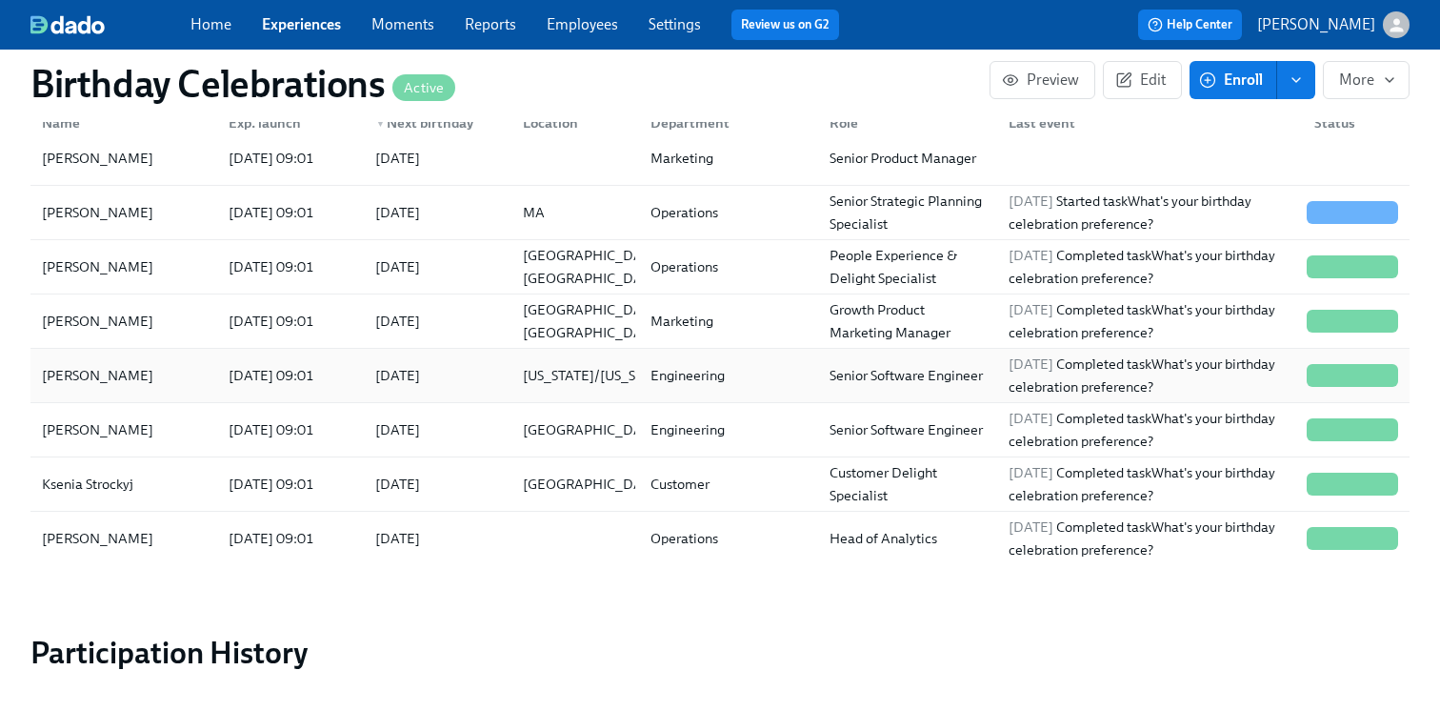
click at [448, 388] on div "2025/09/01" at bounding box center [433, 375] width 147 height 38
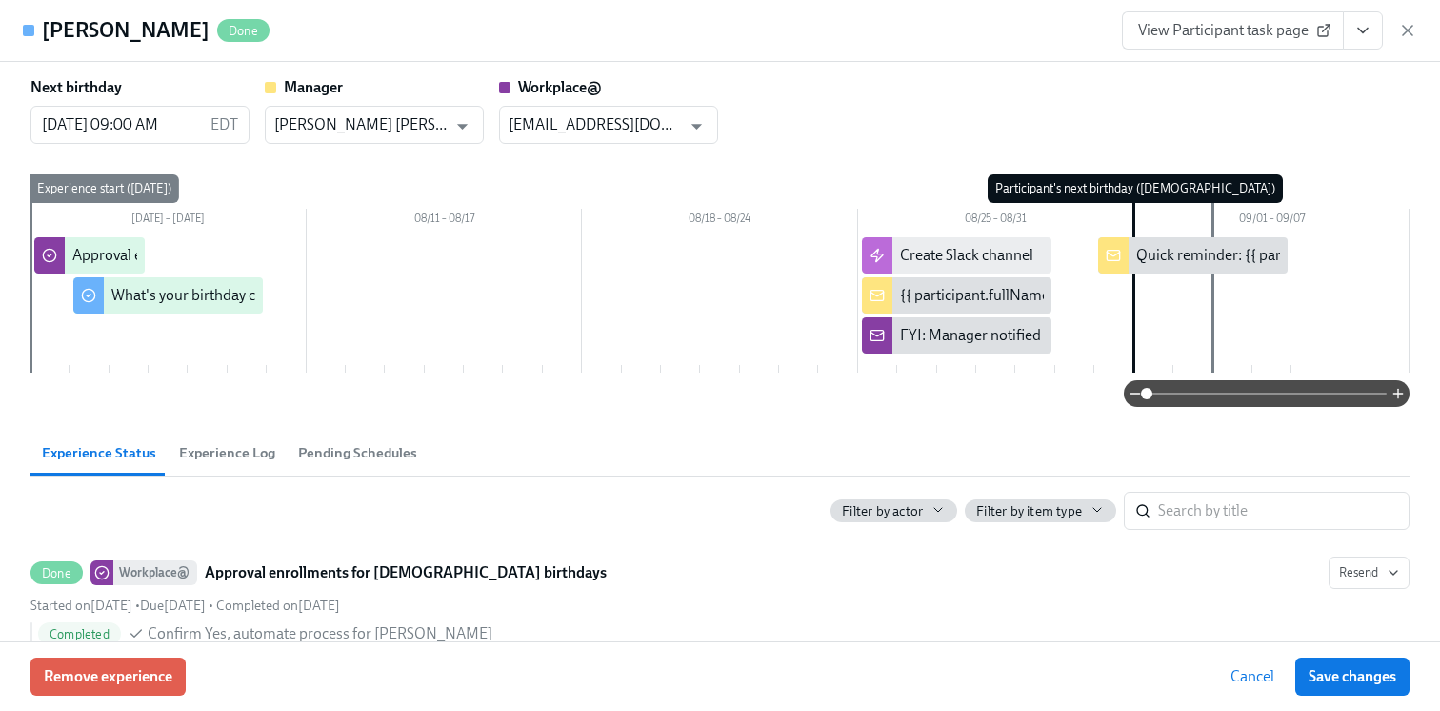
click at [1136, 27] on link "View Participant task page" at bounding box center [1233, 30] width 222 height 38
click at [1403, 34] on icon "button" at bounding box center [1408, 31] width 10 height 10
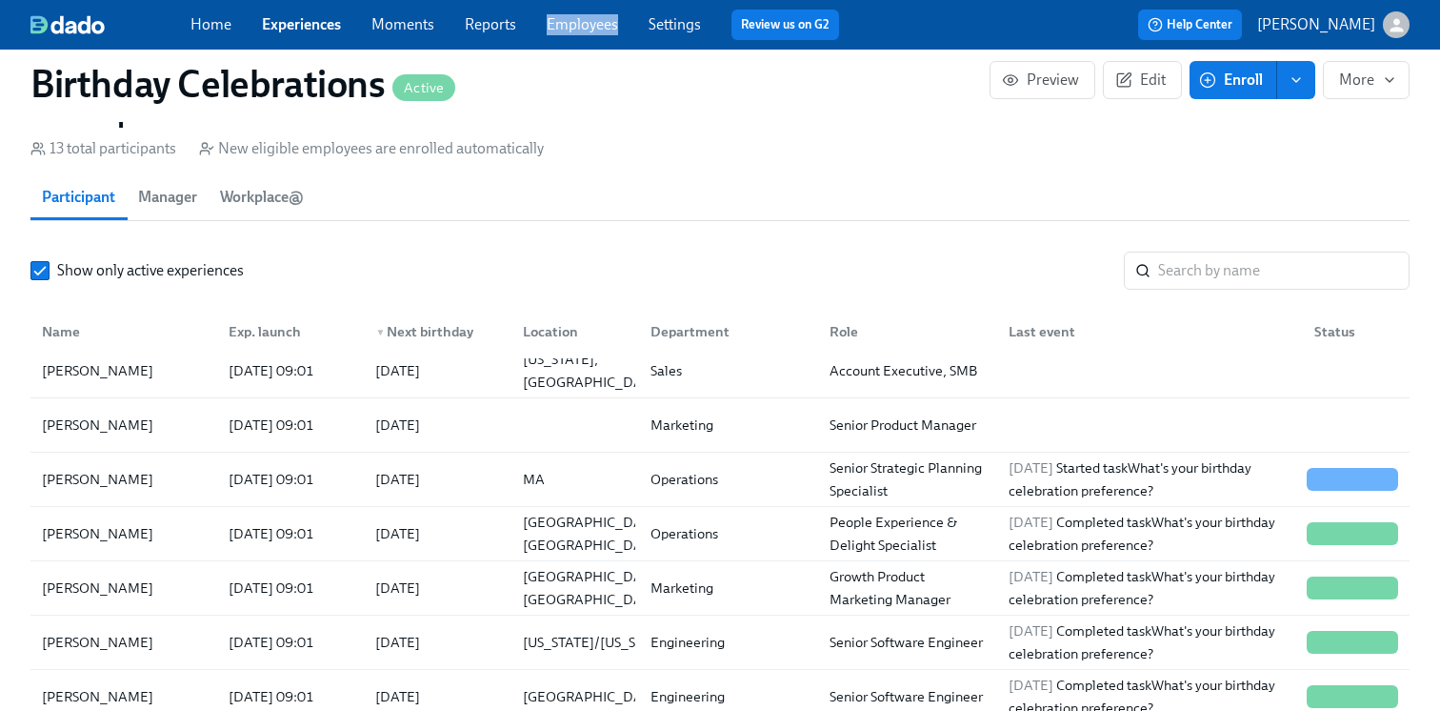
scroll to position [232, 0]
click at [44, 272] on input "Show only active experiences" at bounding box center [39, 270] width 17 height 17
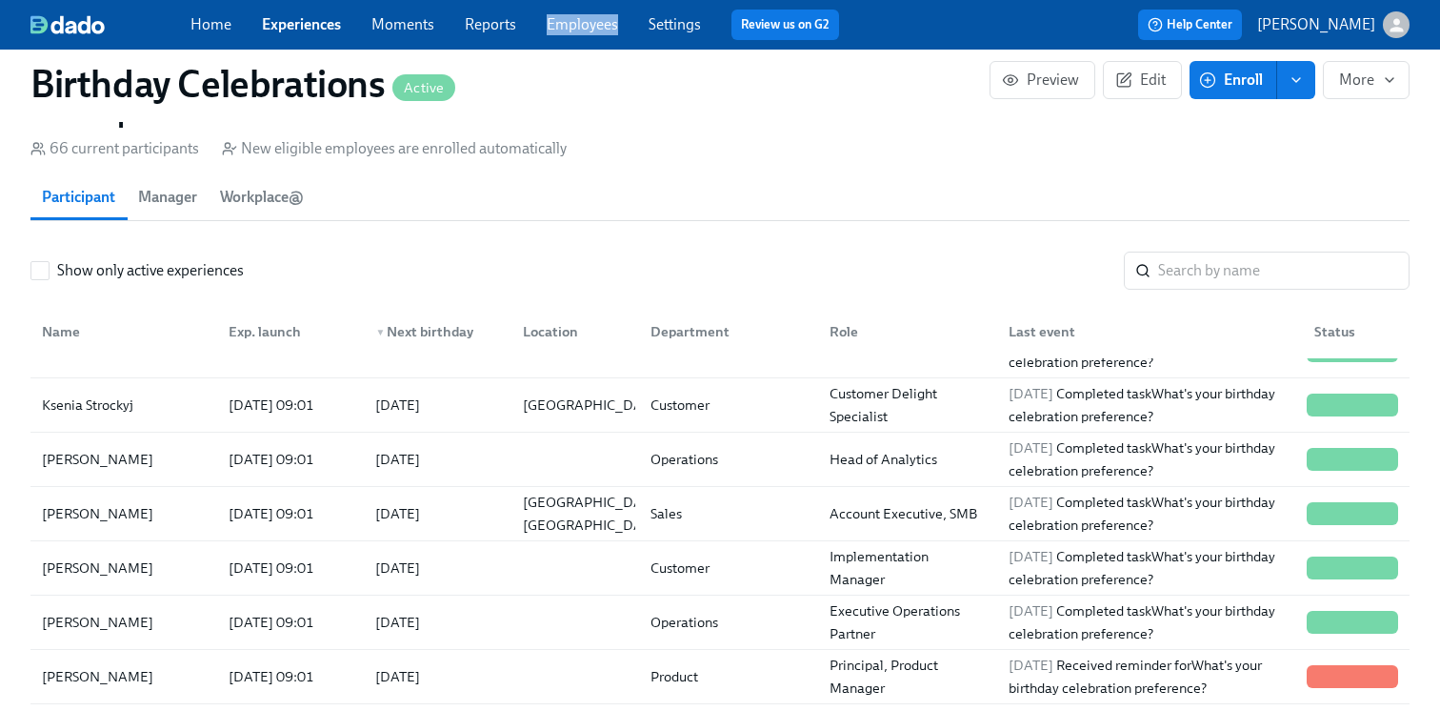
scroll to position [537, 0]
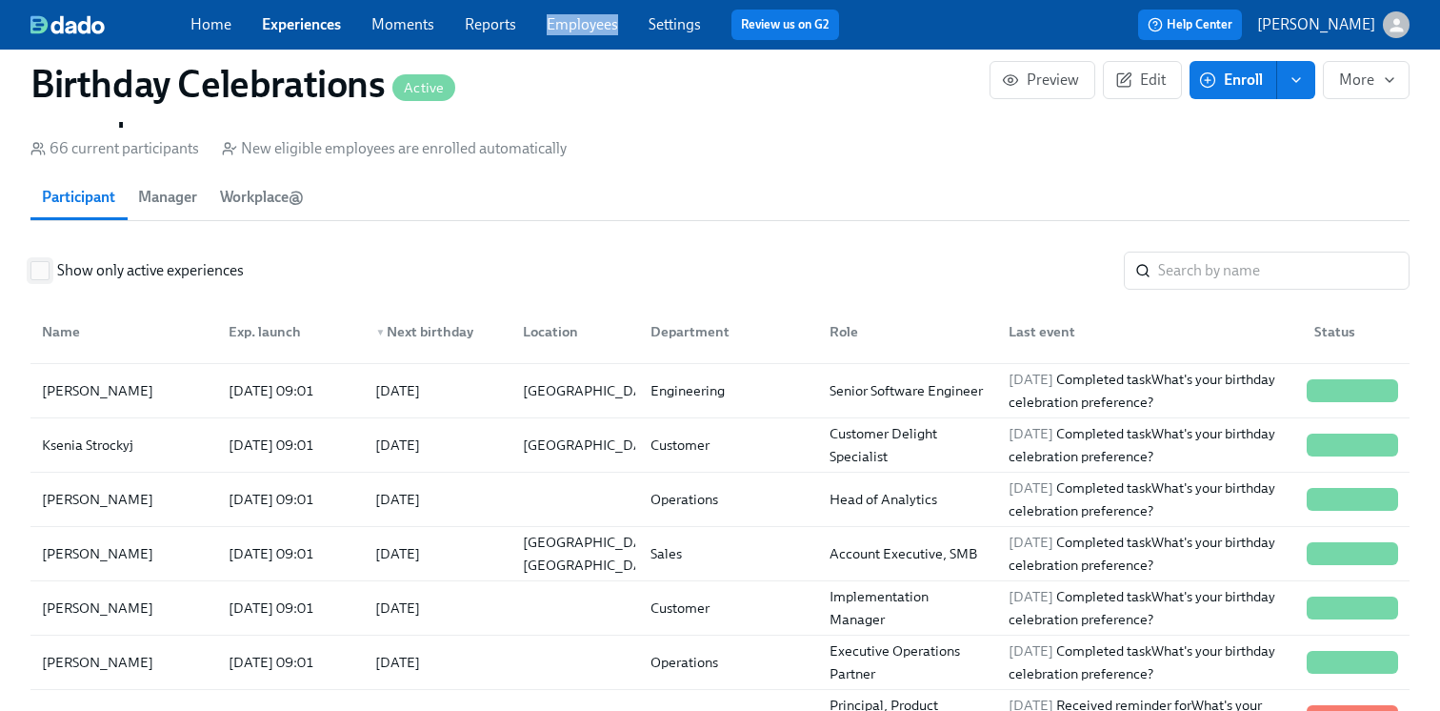
click at [42, 271] on input "Show only active experiences" at bounding box center [39, 270] width 17 height 17
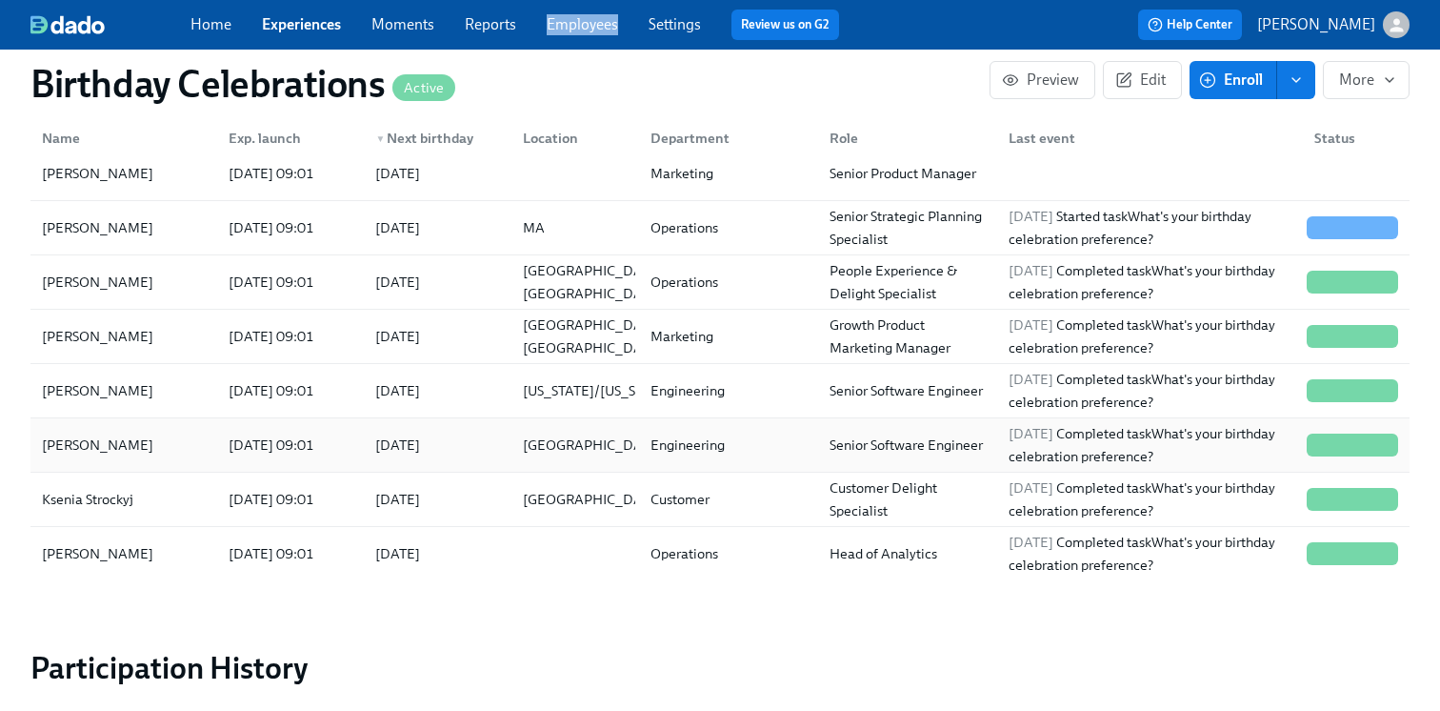
scroll to position [272, 0]
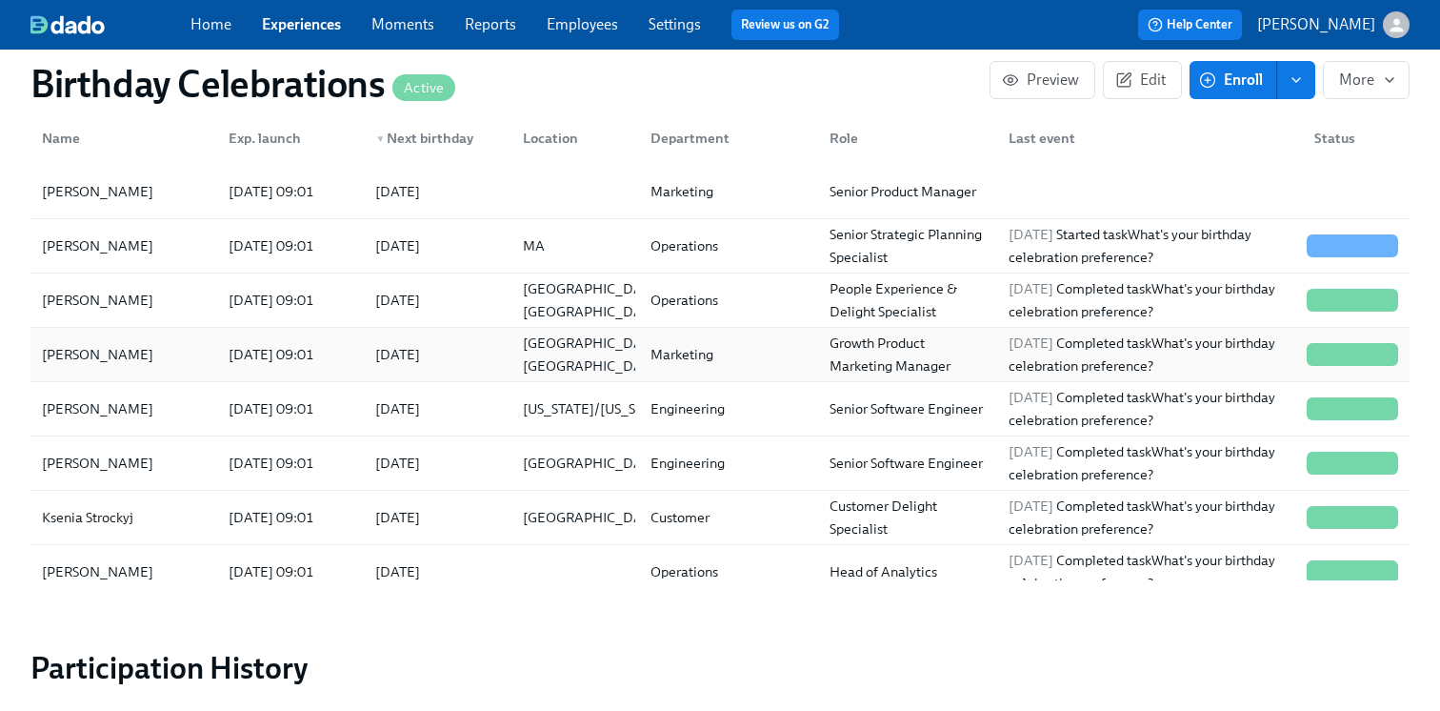
click at [234, 351] on div "2025/08/11 09:01" at bounding box center [271, 354] width 101 height 23
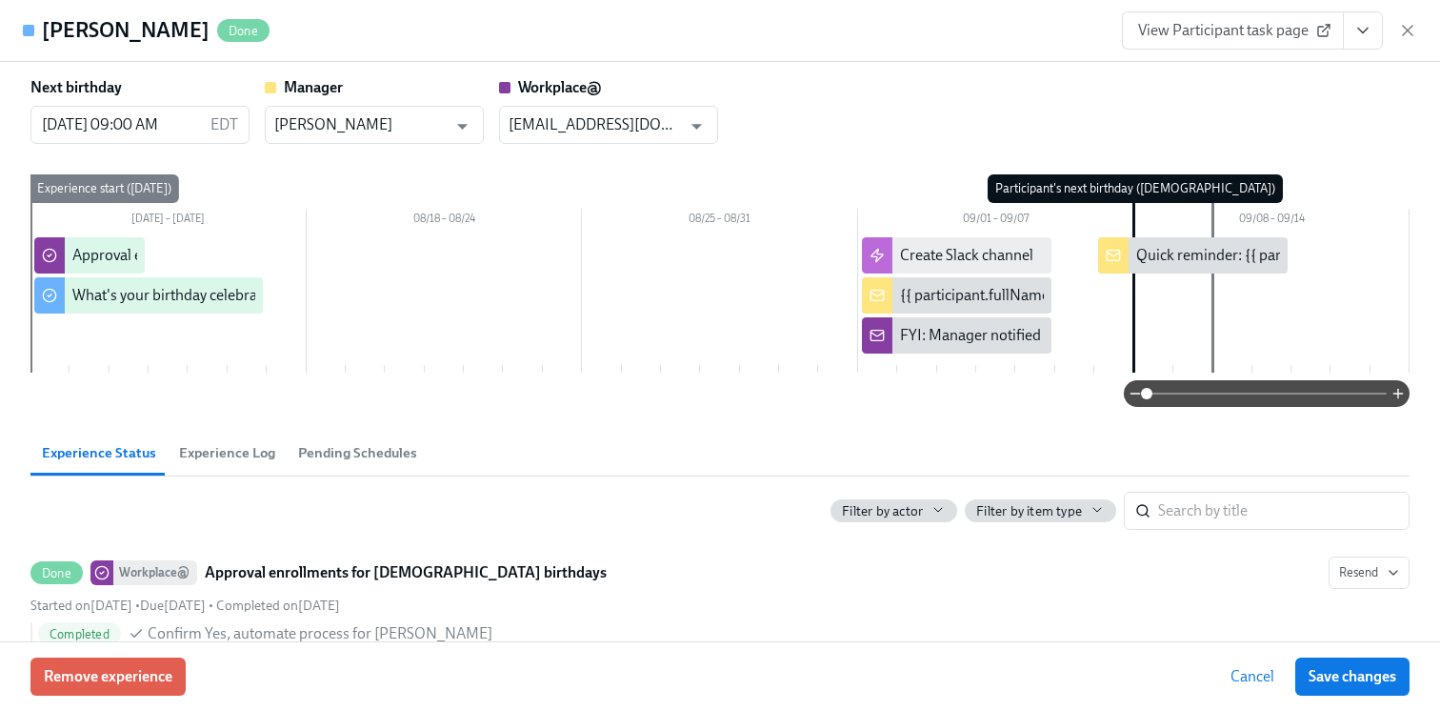
click at [1236, 25] on span "View Participant task page" at bounding box center [1233, 30] width 190 height 19
click at [1405, 25] on icon "button" at bounding box center [1408, 30] width 19 height 19
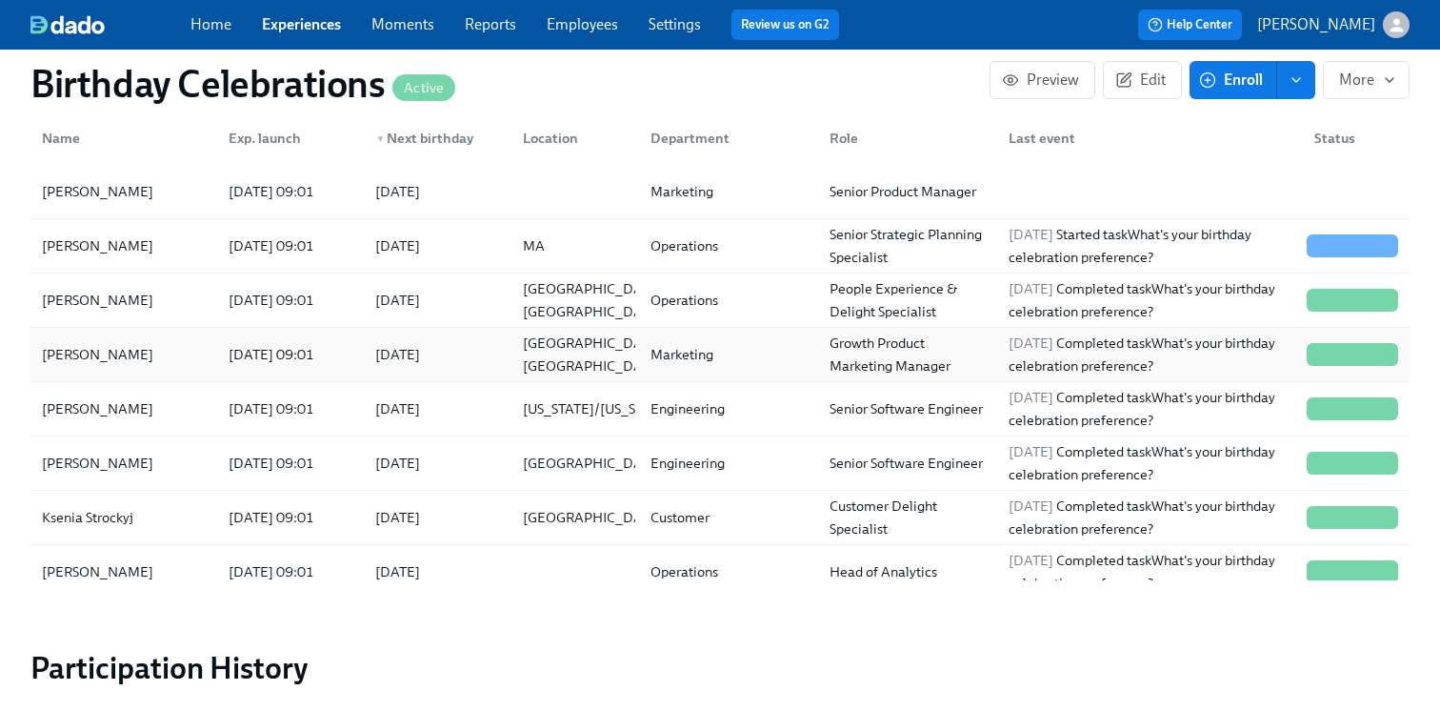
scroll to position [249, 0]
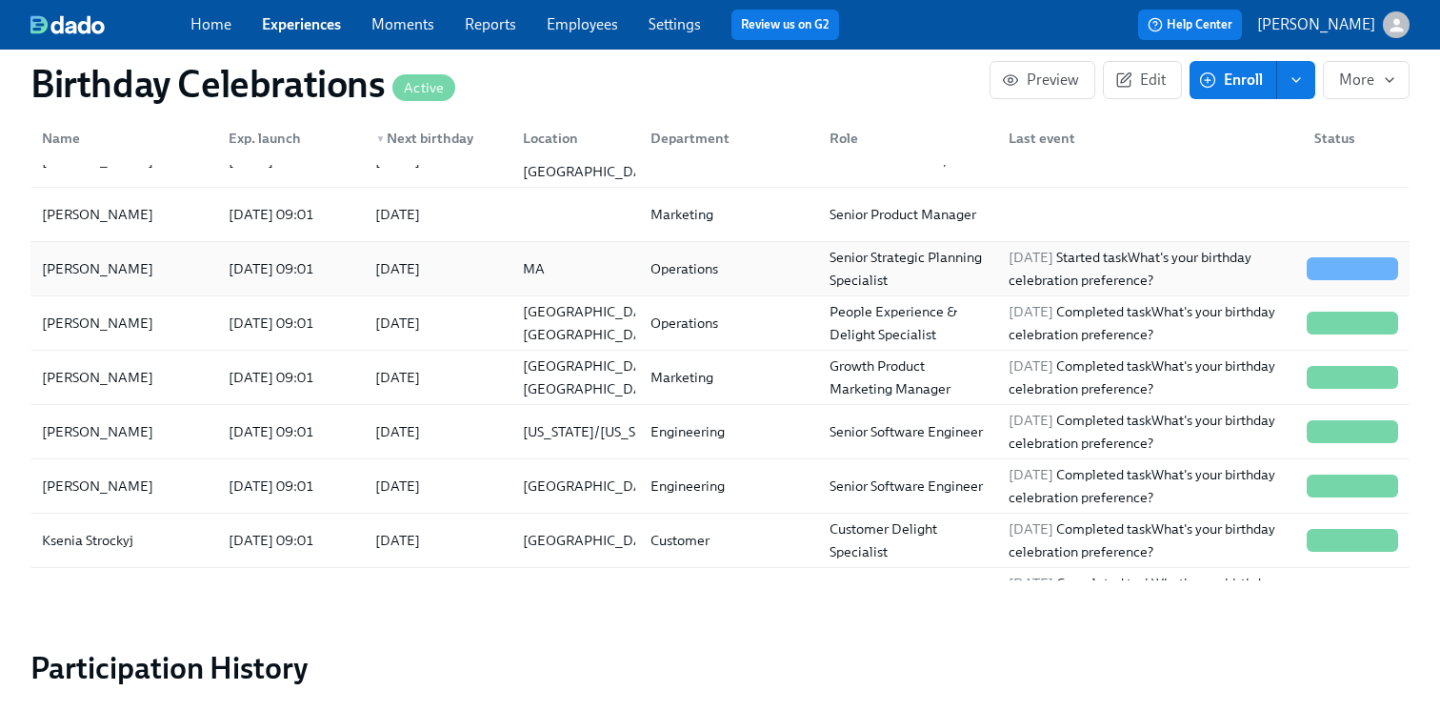
click at [187, 271] on div "Kirsten Witunski" at bounding box center [123, 269] width 179 height 38
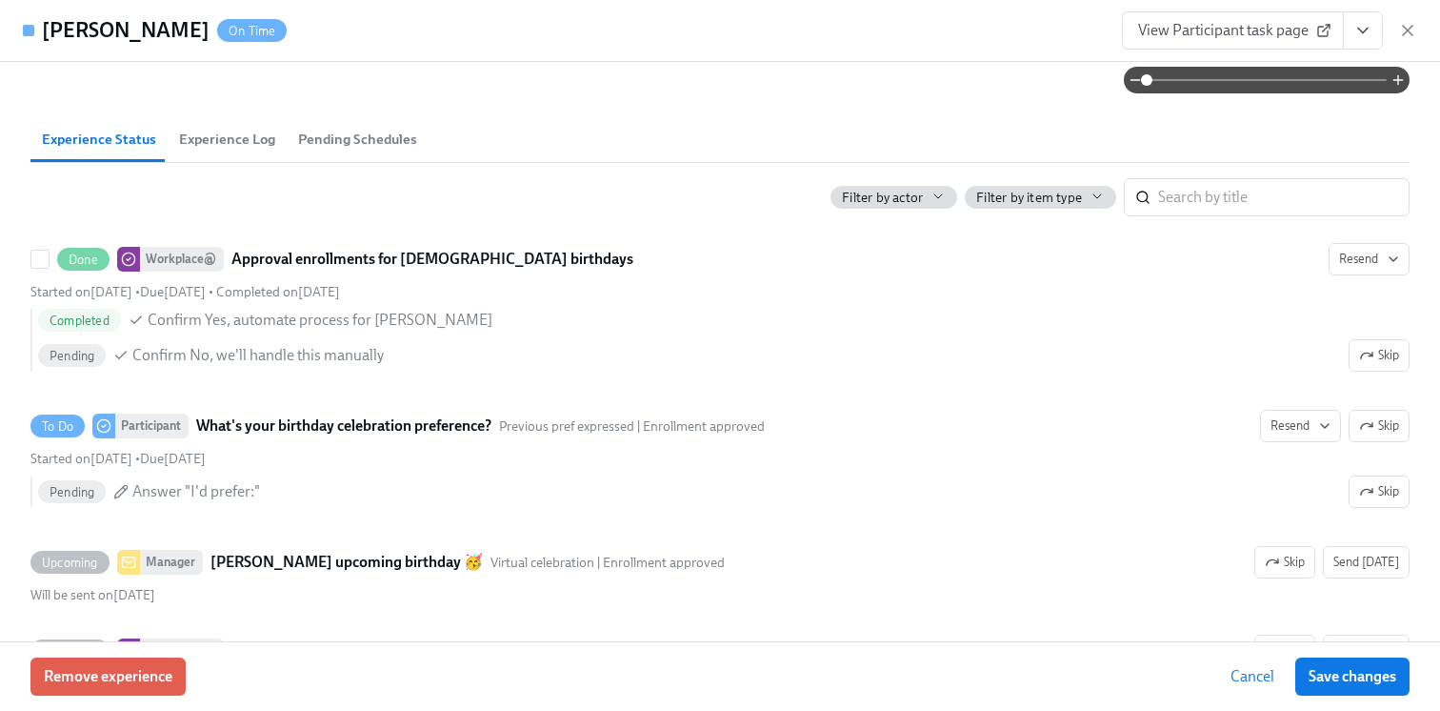
scroll to position [296, 0]
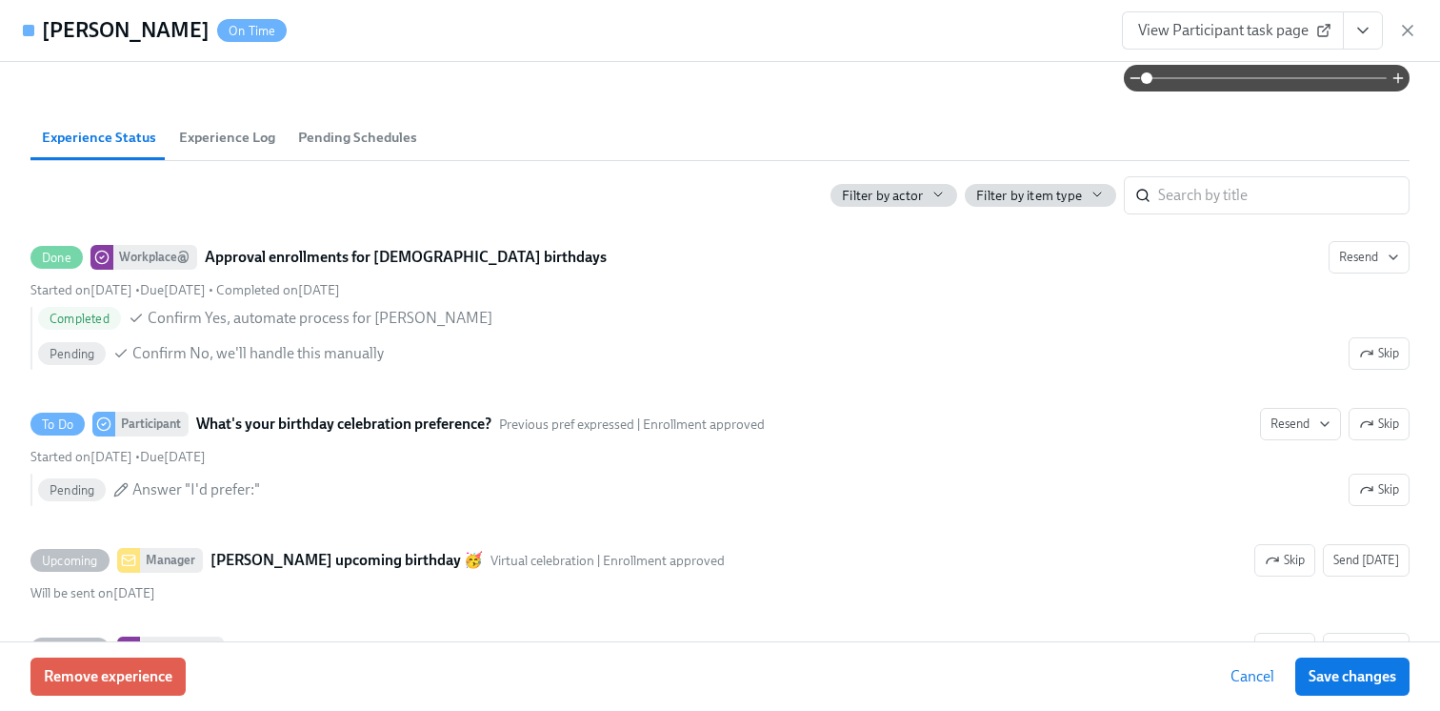
click at [1145, 32] on span "View Participant task page" at bounding box center [1233, 30] width 190 height 19
click at [1407, 37] on icon "button" at bounding box center [1408, 30] width 19 height 19
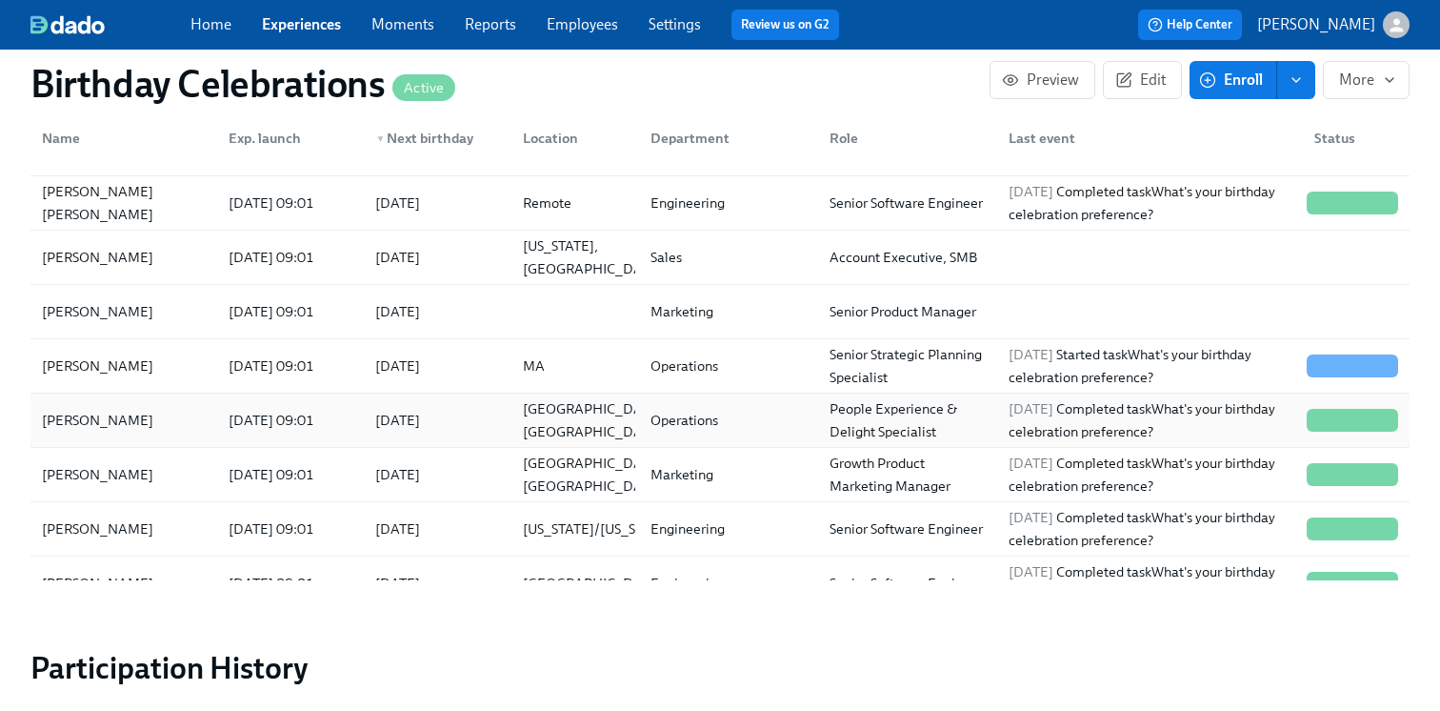
scroll to position [139, 0]
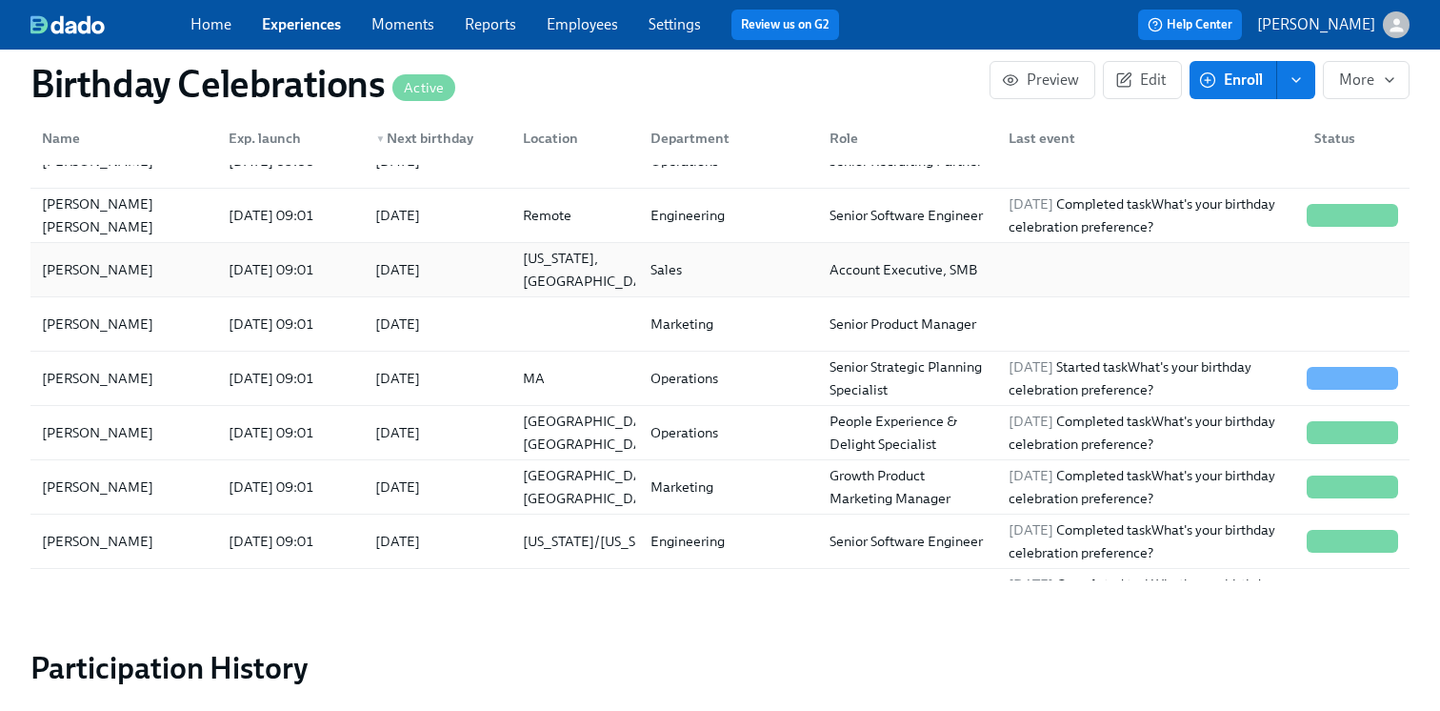
click at [207, 270] on div "Rae Browne" at bounding box center [123, 270] width 179 height 38
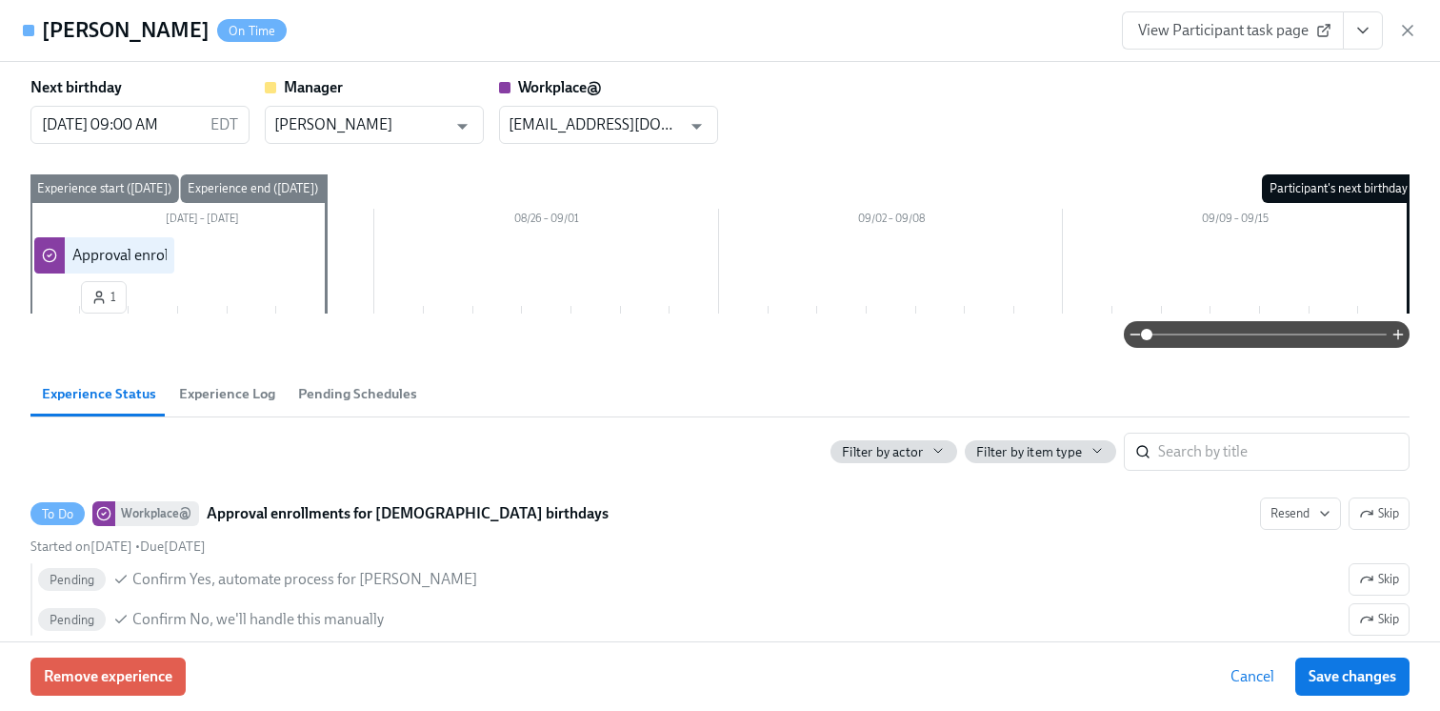
scroll to position [30, 0]
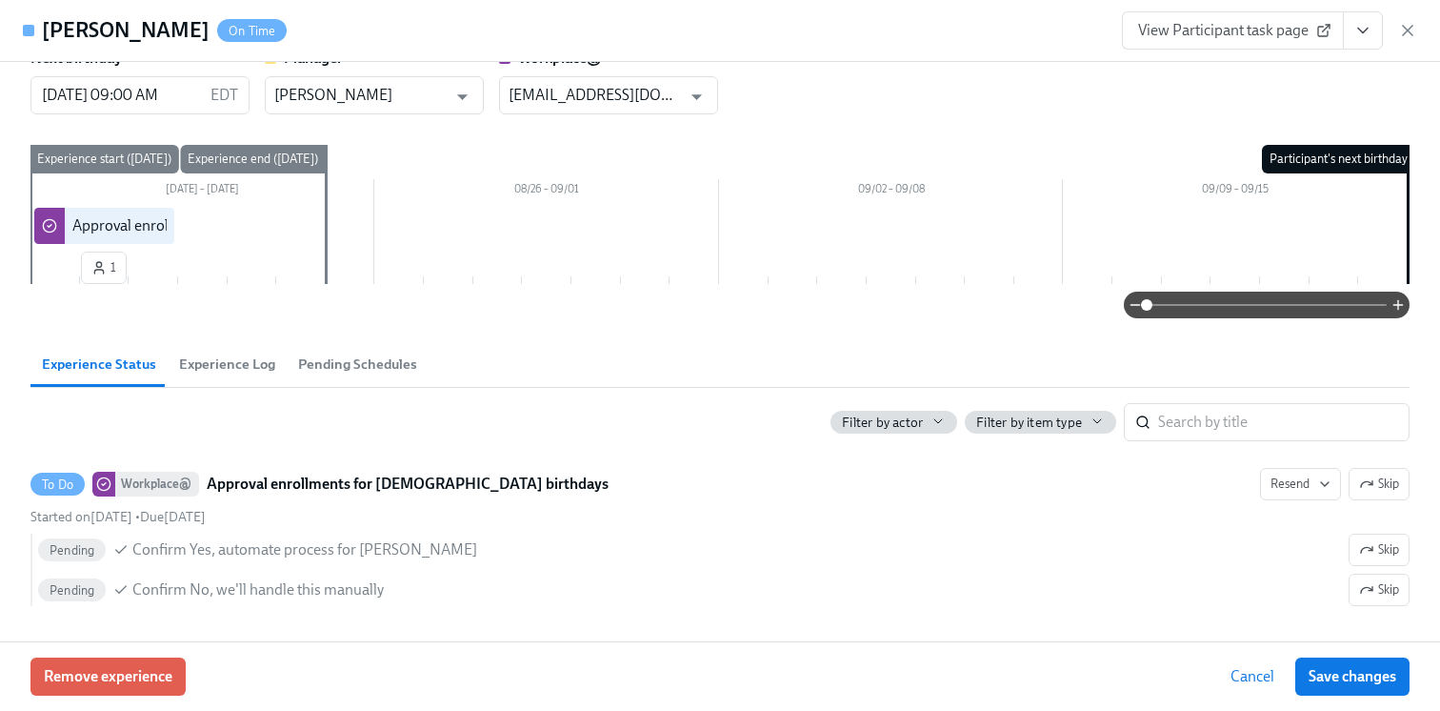
click at [1369, 29] on icon "View task page" at bounding box center [1363, 30] width 19 height 19
click at [1287, 99] on link "View Workplace@ task page" at bounding box center [1251, 105] width 183 height 21
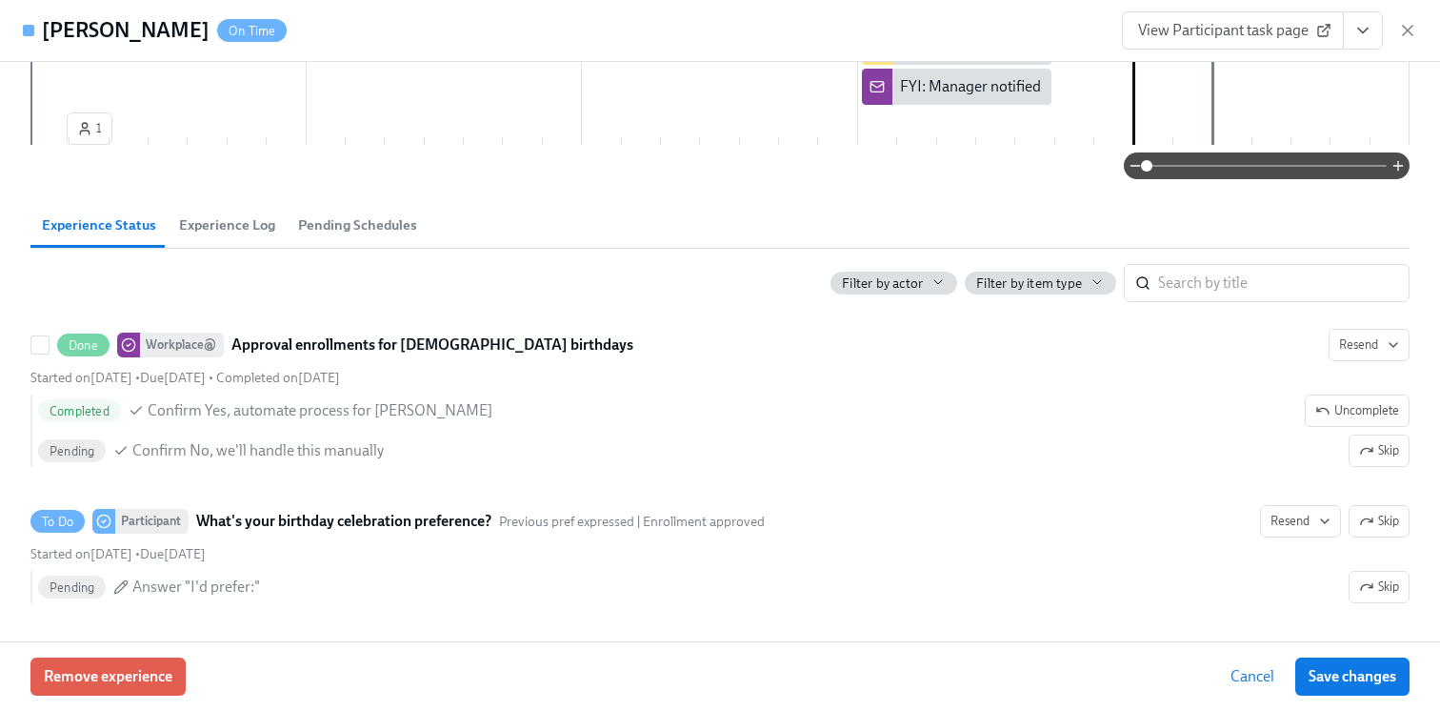
scroll to position [323, 0]
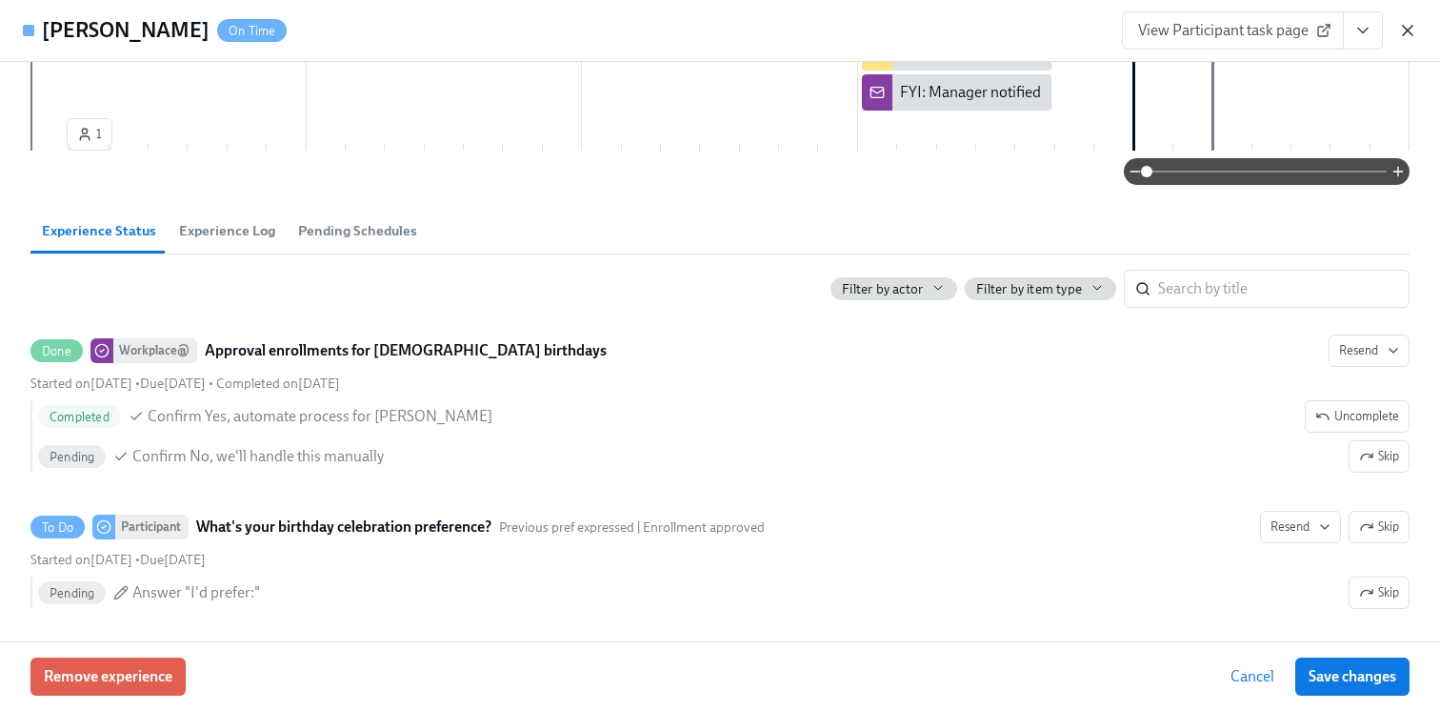
click at [1403, 24] on icon "button" at bounding box center [1408, 30] width 19 height 19
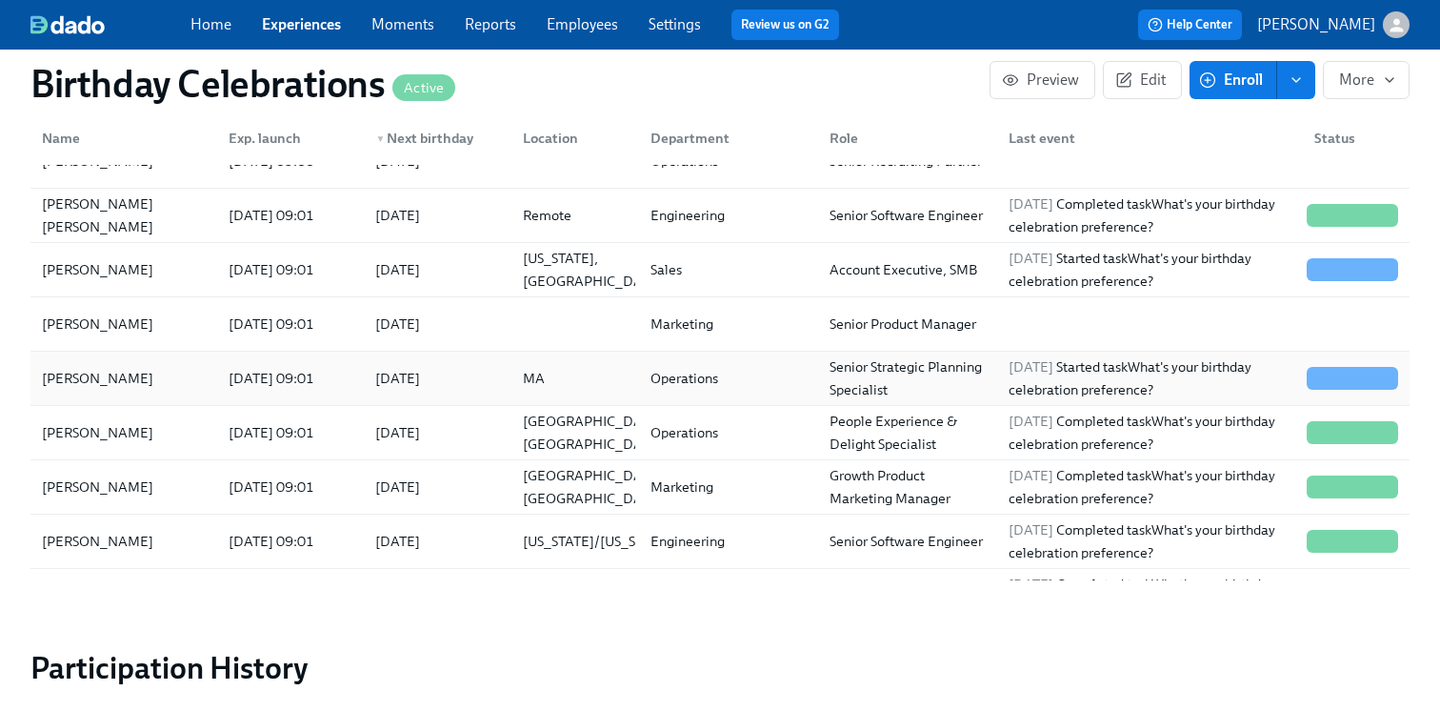
click at [382, 381] on div "2025/09/14" at bounding box center [398, 378] width 60 height 23
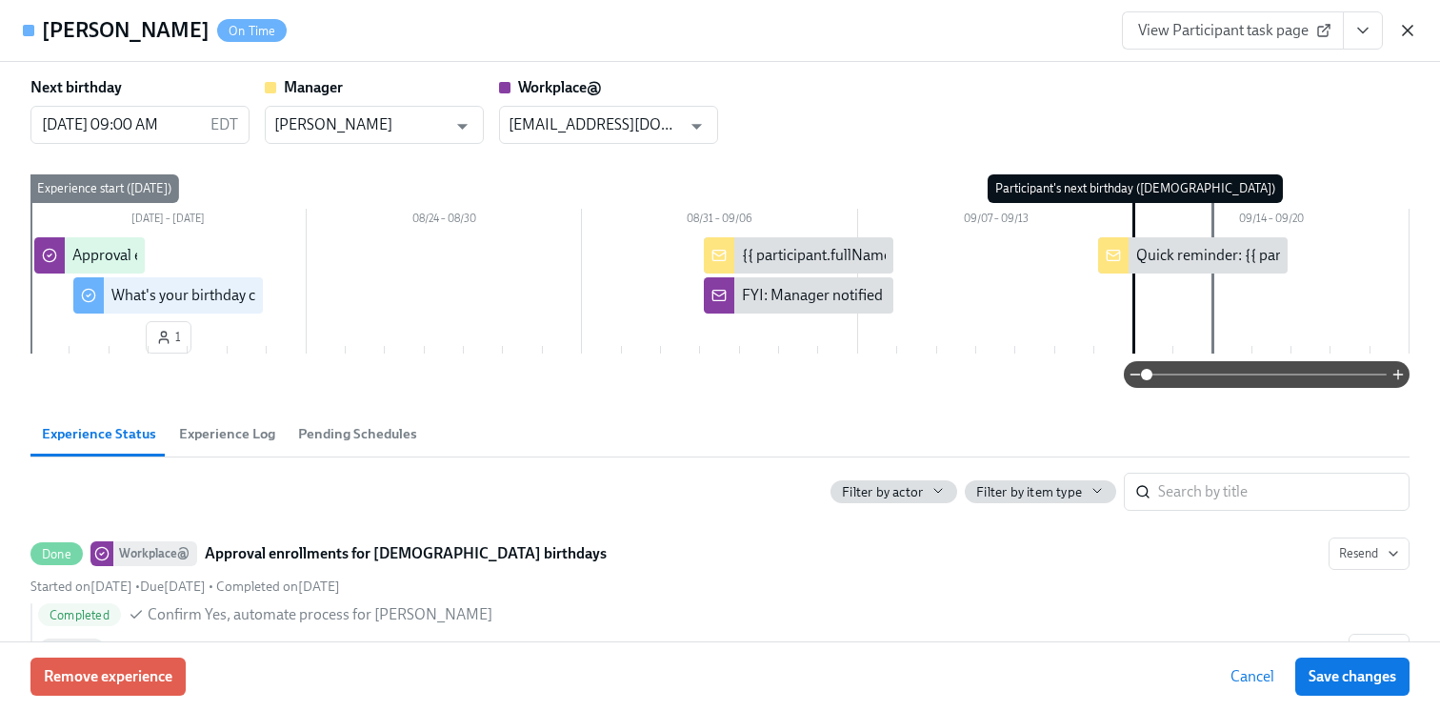
click at [1412, 26] on icon "button" at bounding box center [1408, 31] width 10 height 10
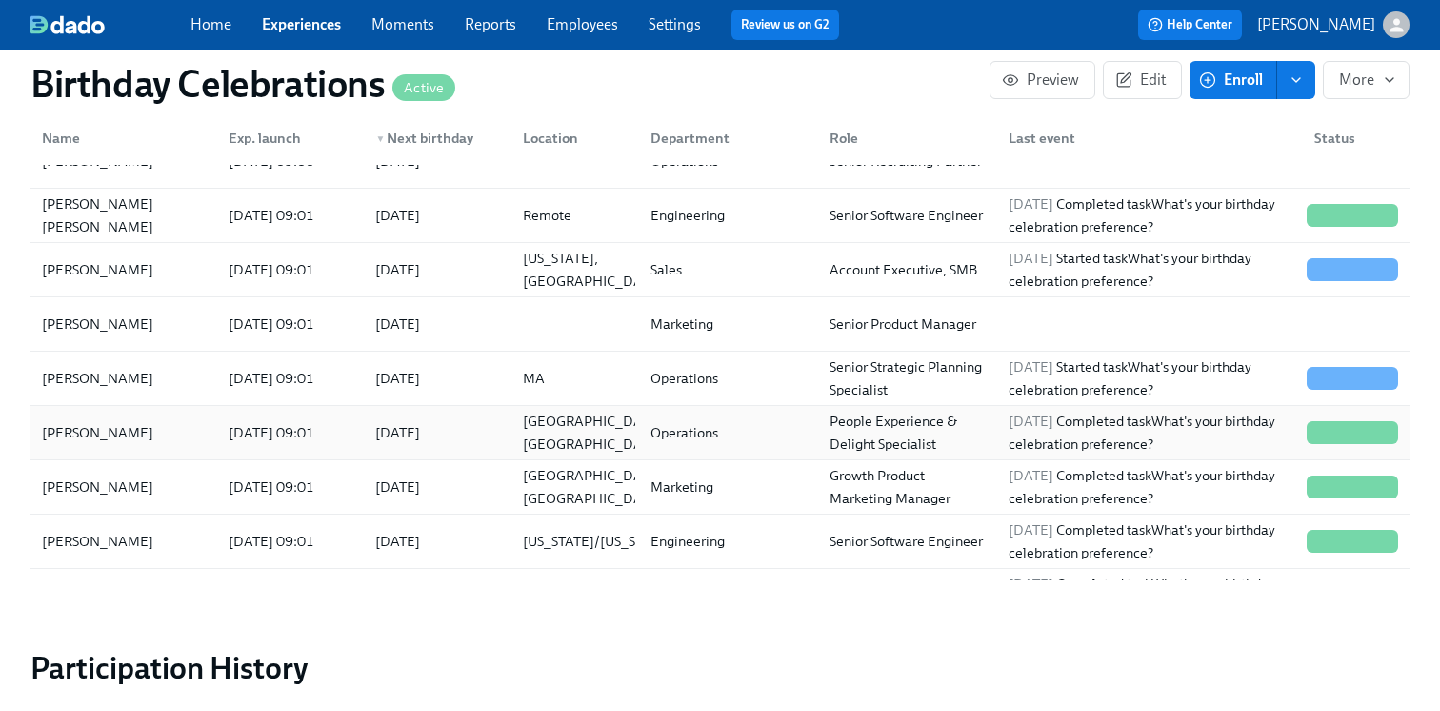
click at [419, 418] on div "2025/09/08" at bounding box center [433, 432] width 147 height 38
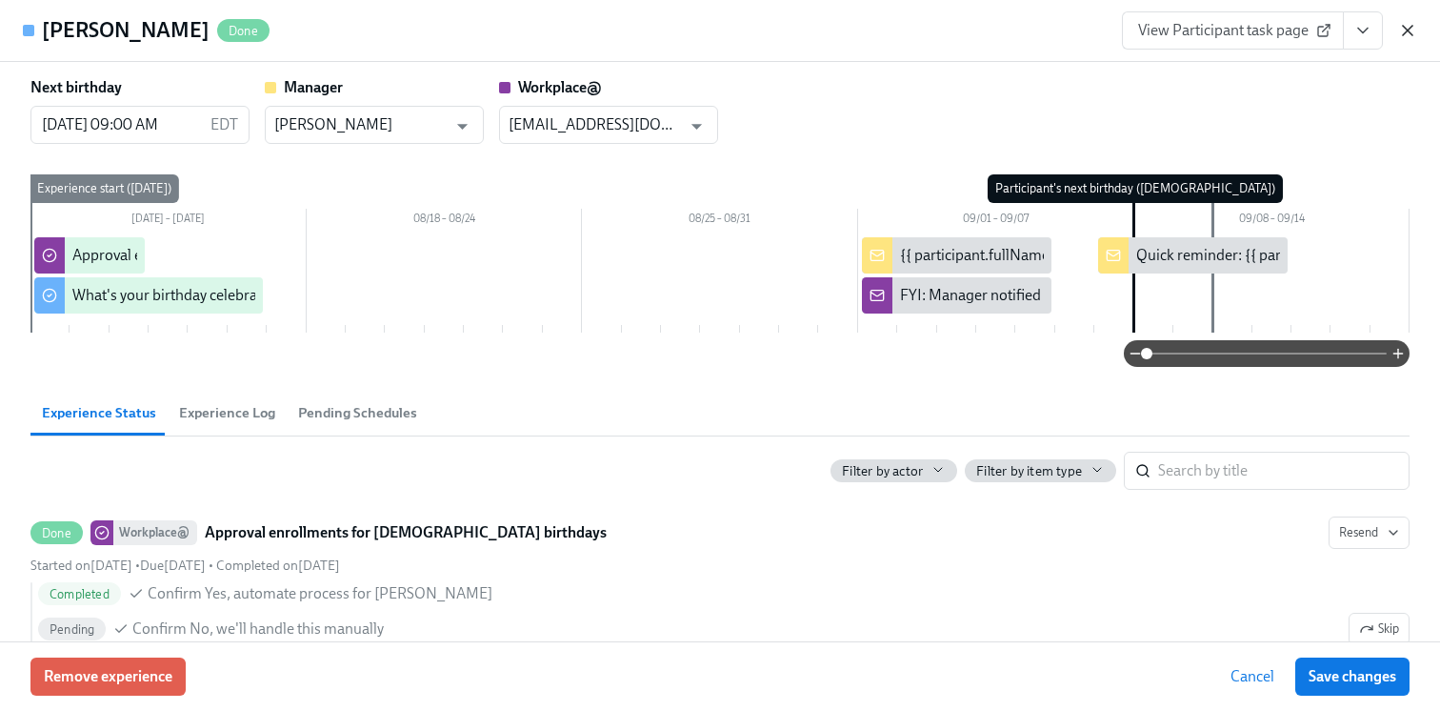
click at [1409, 34] on icon "button" at bounding box center [1408, 30] width 19 height 19
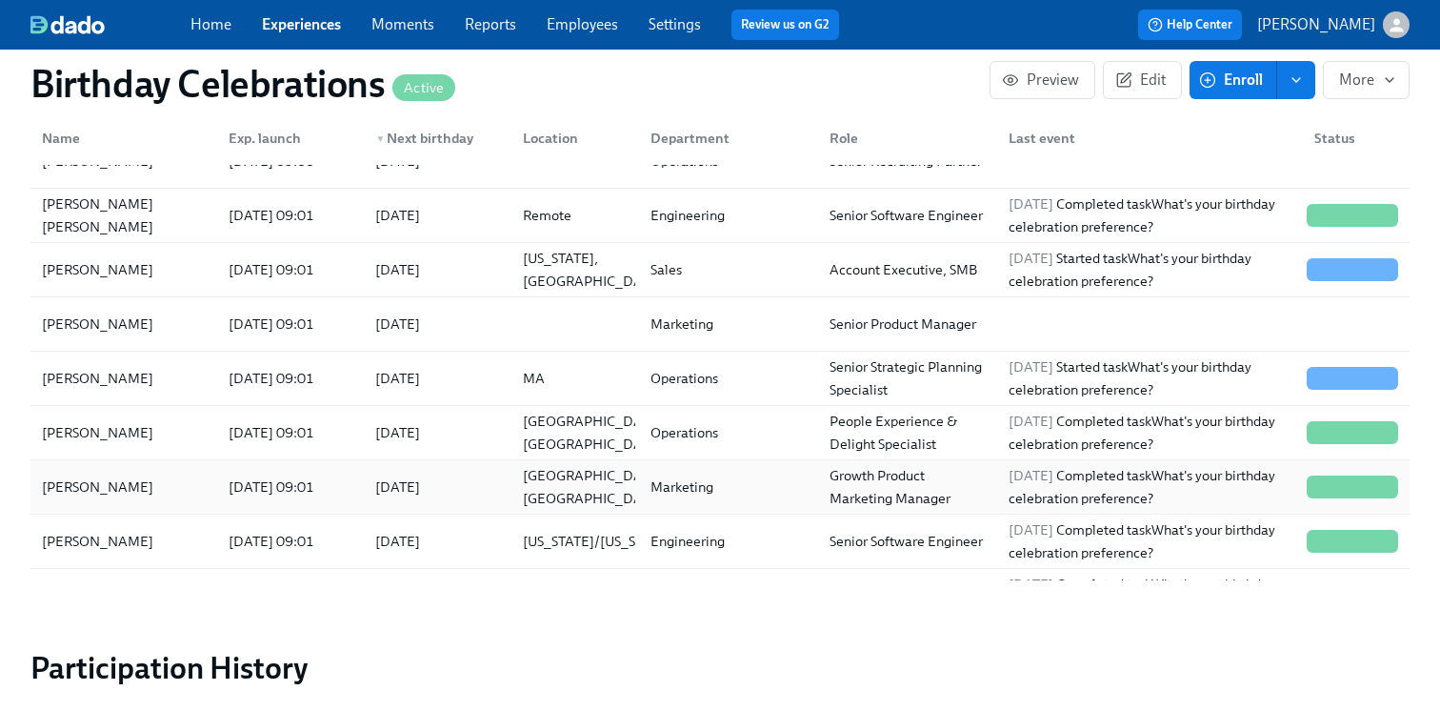
click at [430, 471] on div "2025/09/08" at bounding box center [433, 487] width 147 height 38
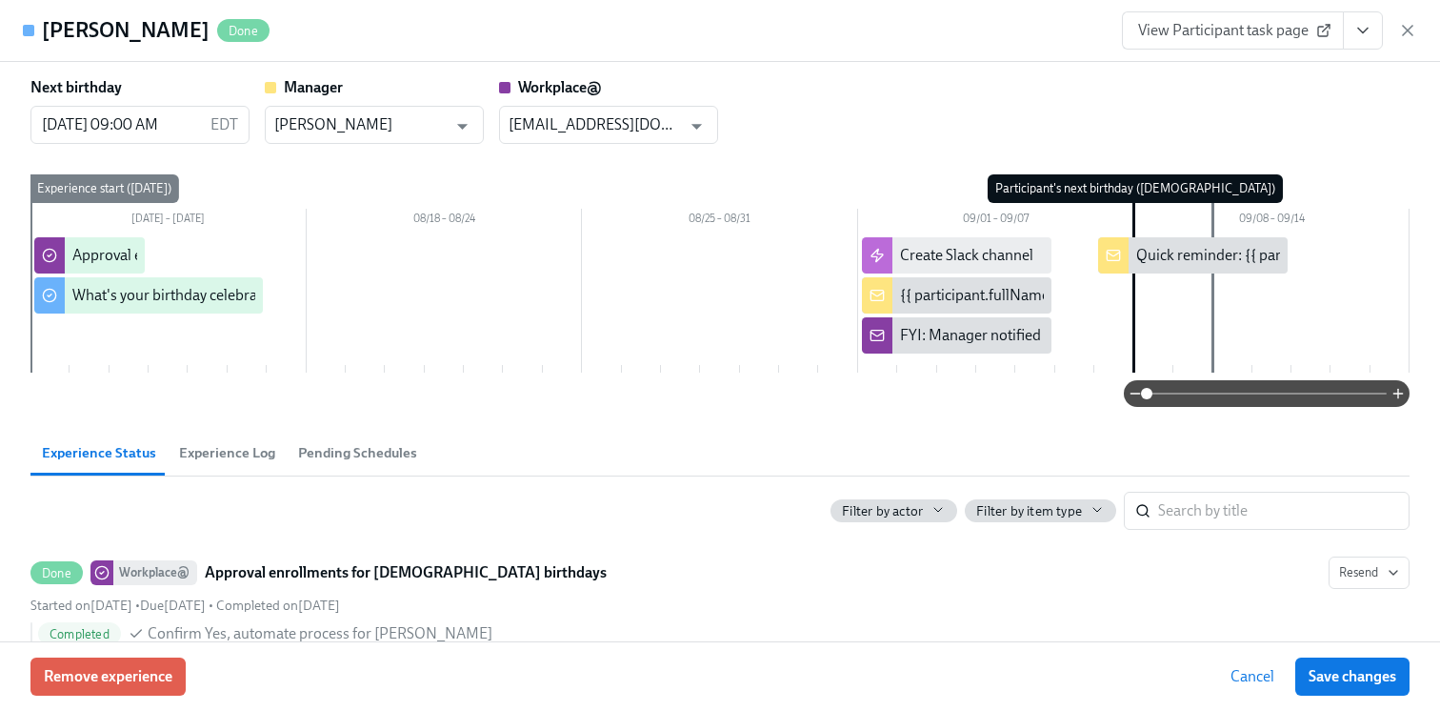
click at [1421, 20] on div "Bethany Brambrink Done View Participant task page" at bounding box center [720, 31] width 1440 height 62
click at [1415, 22] on icon "button" at bounding box center [1408, 30] width 19 height 19
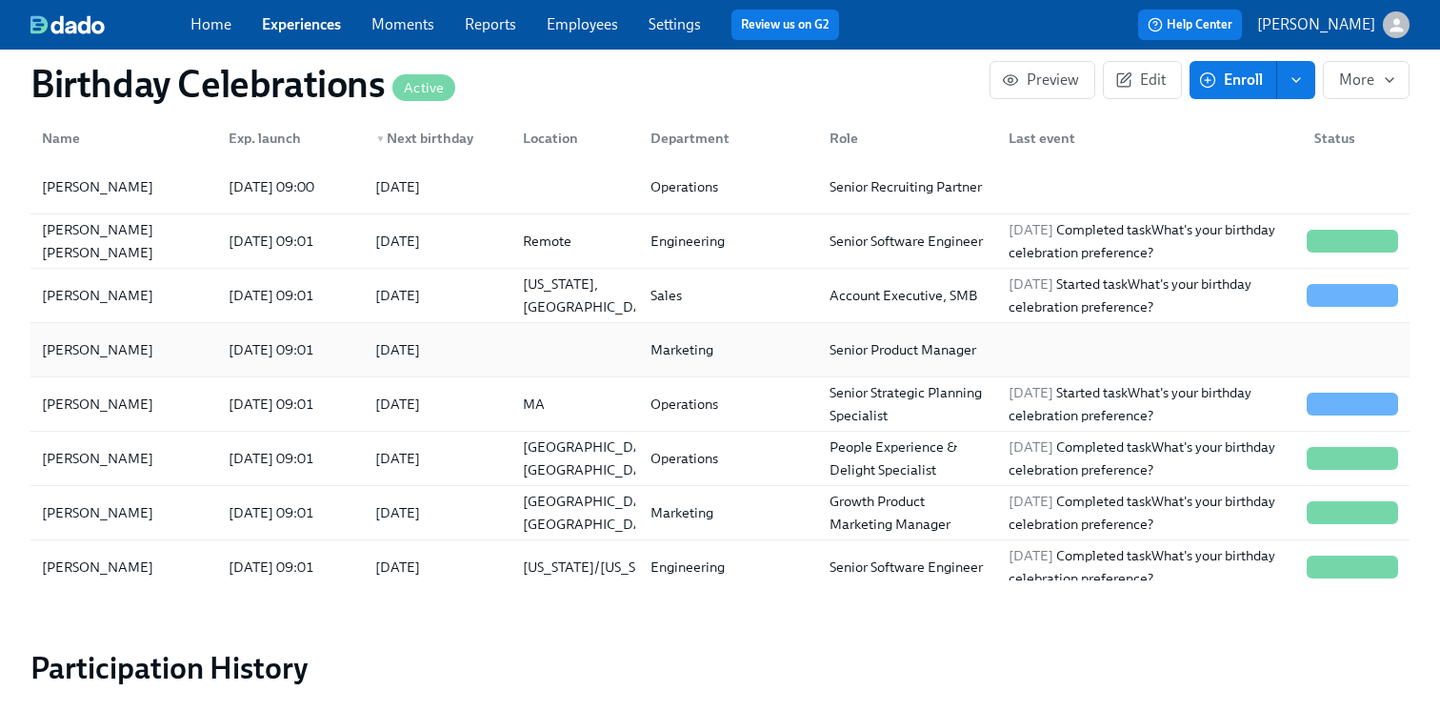
scroll to position [117, 0]
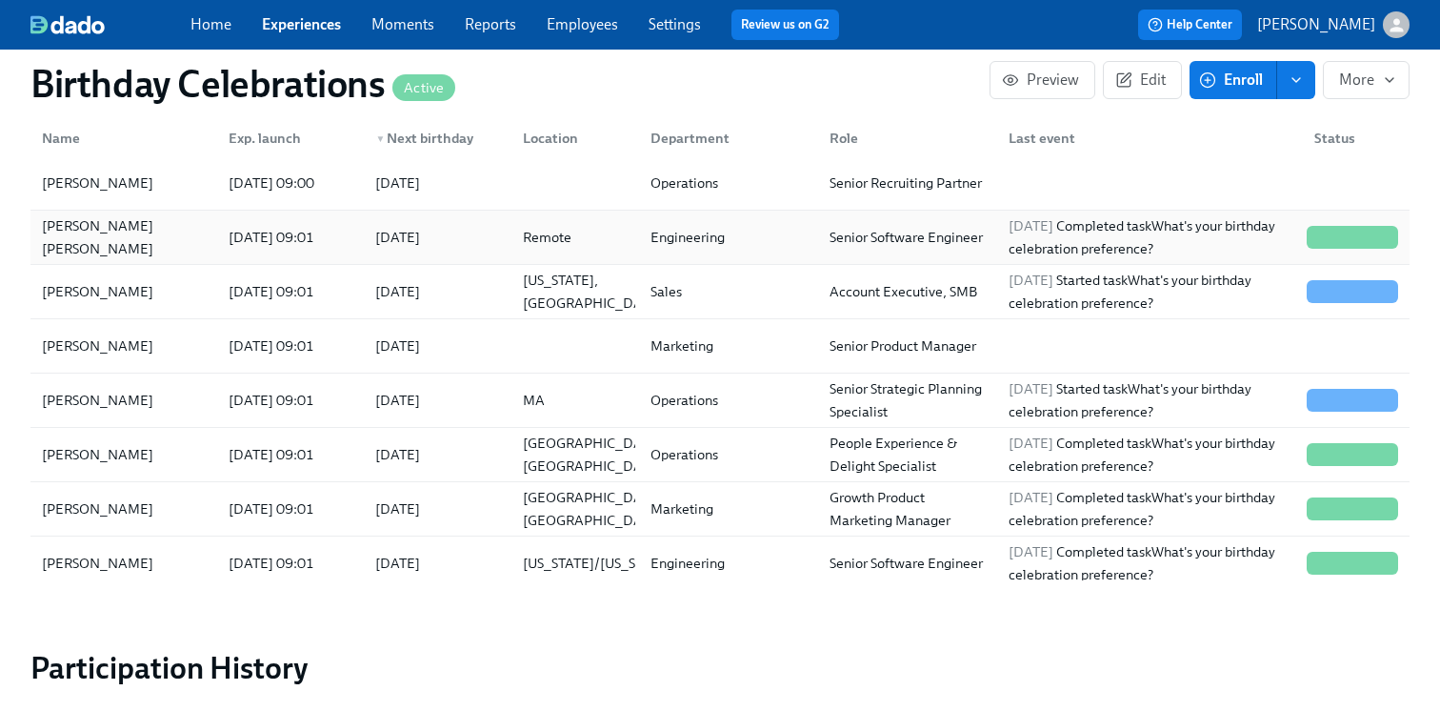
click at [428, 238] on div "2025/09/17" at bounding box center [398, 237] width 60 height 23
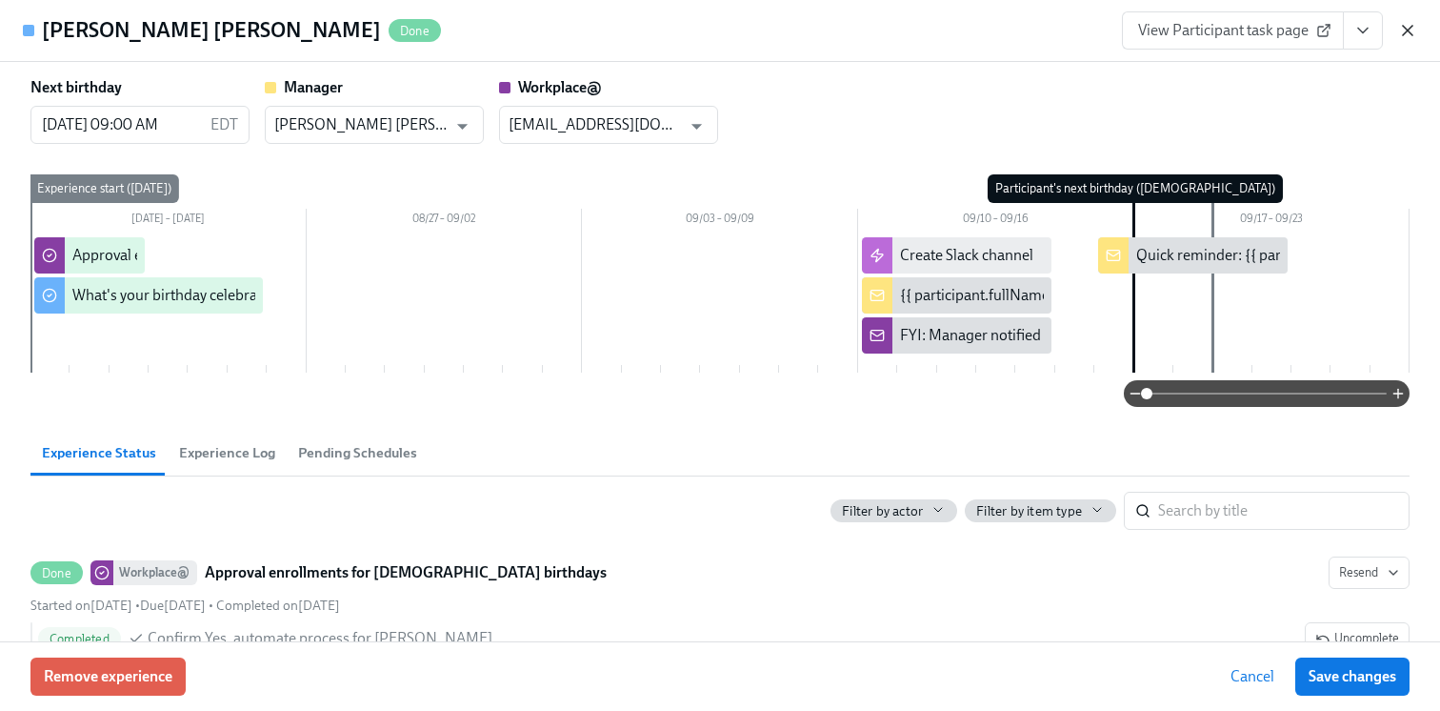
click at [1399, 29] on icon "button" at bounding box center [1408, 30] width 19 height 19
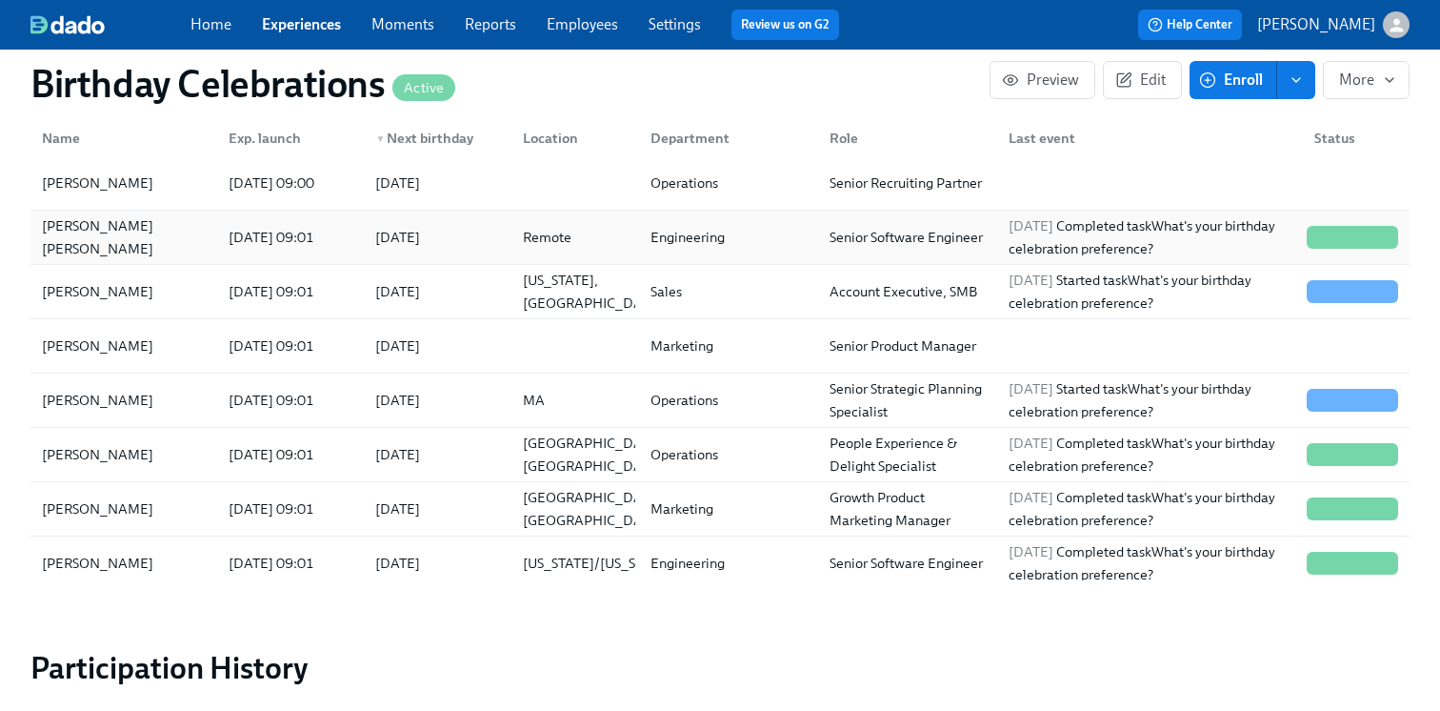
click at [428, 239] on div "2025/09/17" at bounding box center [398, 237] width 60 height 23
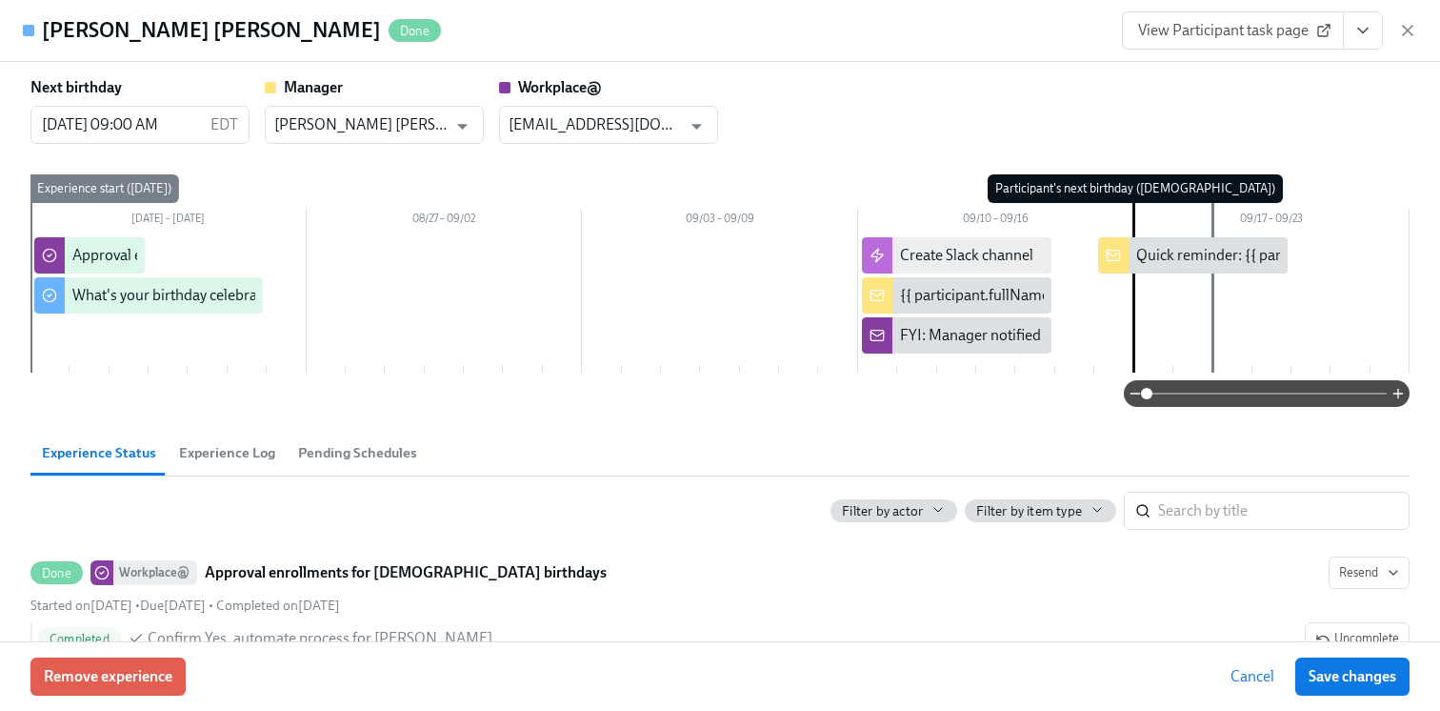
click at [1274, 32] on span "View Participant task page" at bounding box center [1233, 30] width 190 height 19
click at [1404, 18] on div "View Participant task page" at bounding box center [1269, 30] width 295 height 38
click at [1406, 21] on icon "button" at bounding box center [1408, 30] width 19 height 19
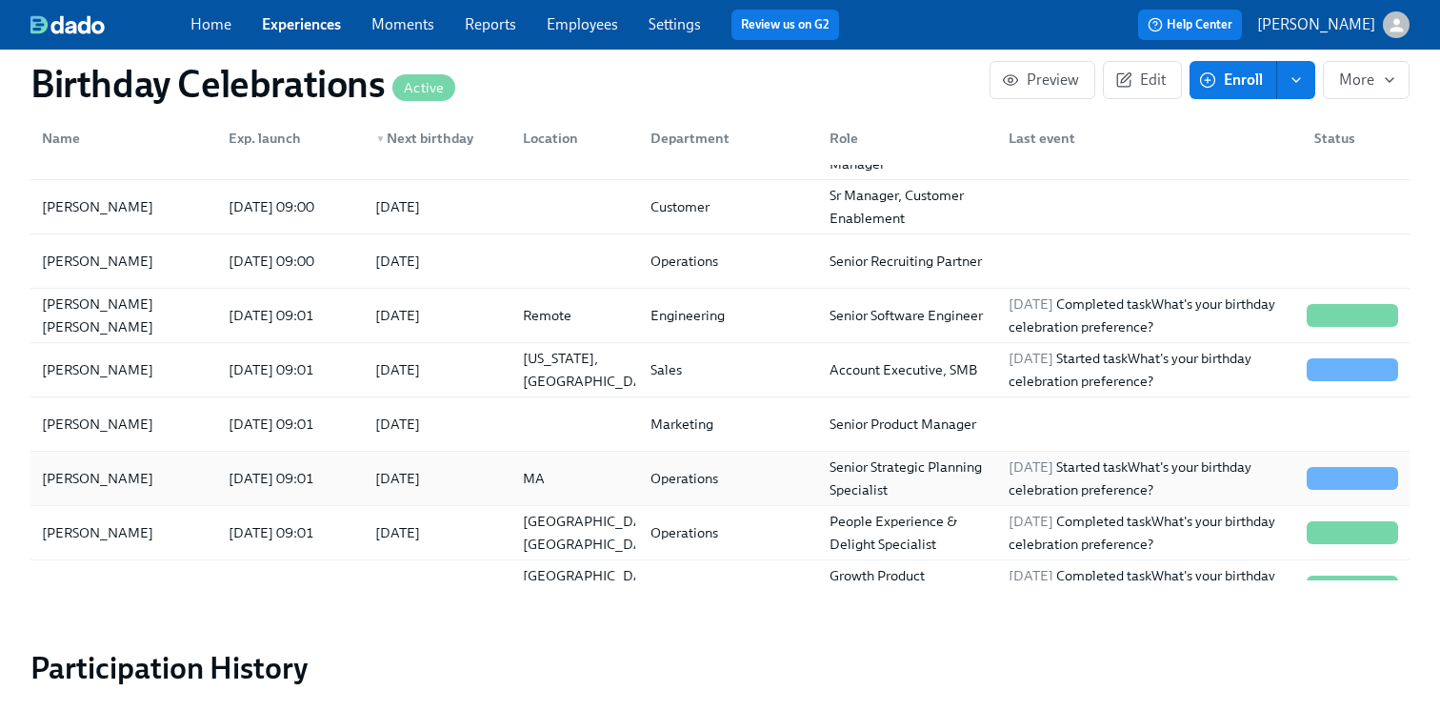
scroll to position [27, 0]
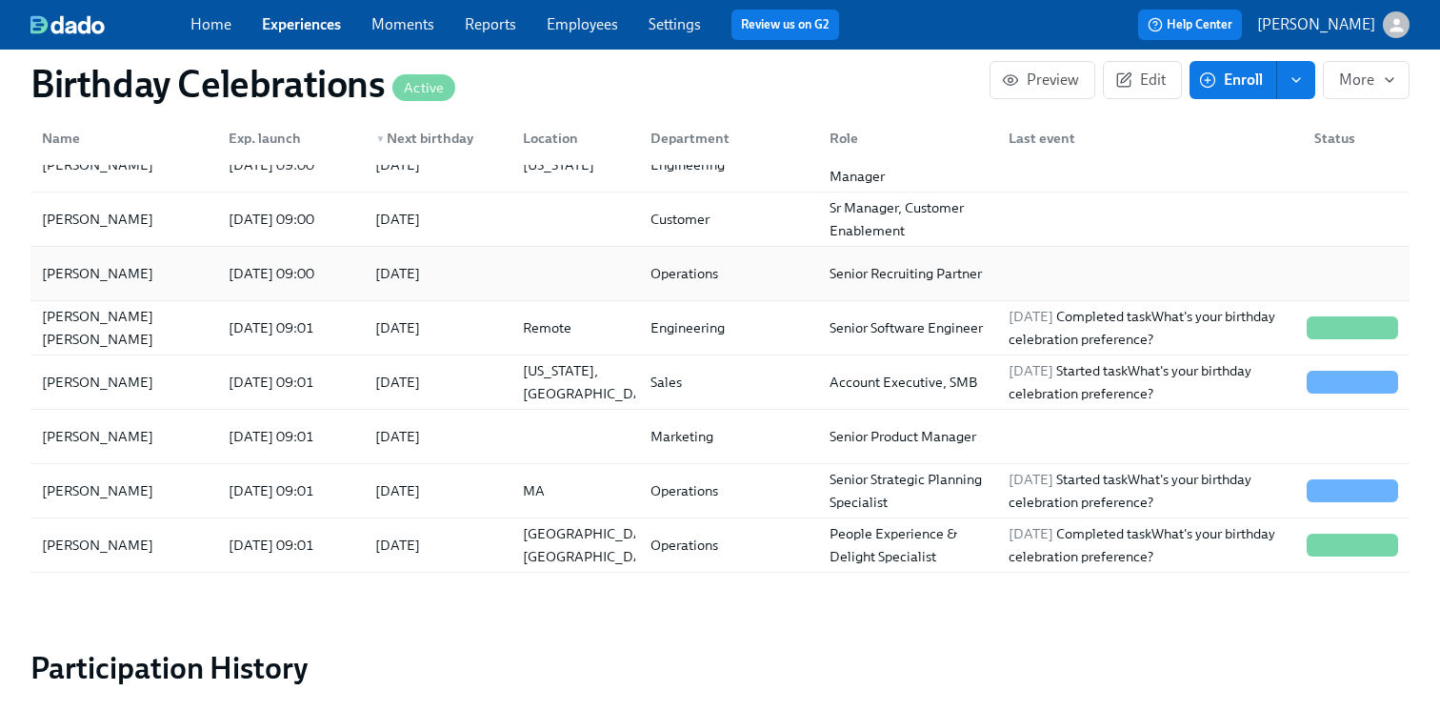
click at [360, 272] on div "2025/09/19" at bounding box center [433, 273] width 147 height 38
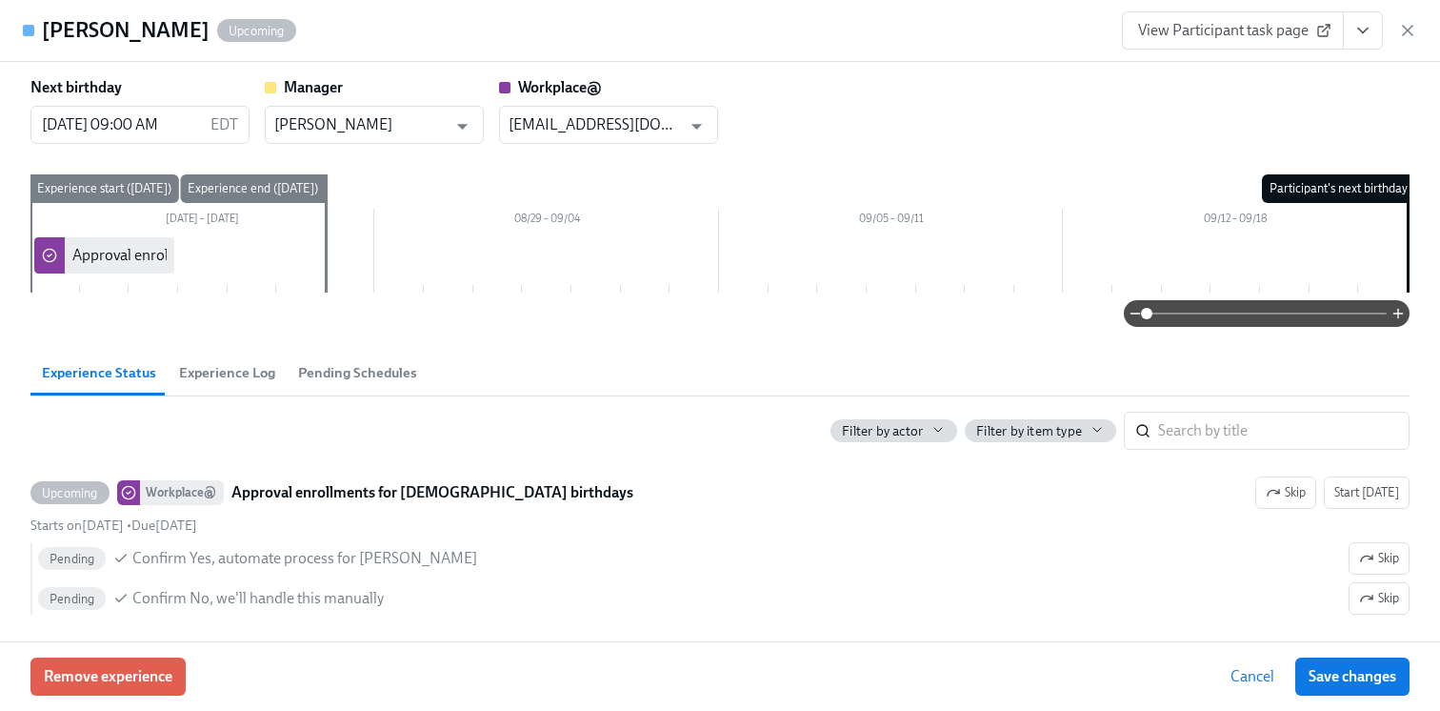
click at [1345, 26] on button "View task page" at bounding box center [1363, 30] width 40 height 38
click at [1218, 102] on link "View Workplace@ task page" at bounding box center [1251, 105] width 183 height 21
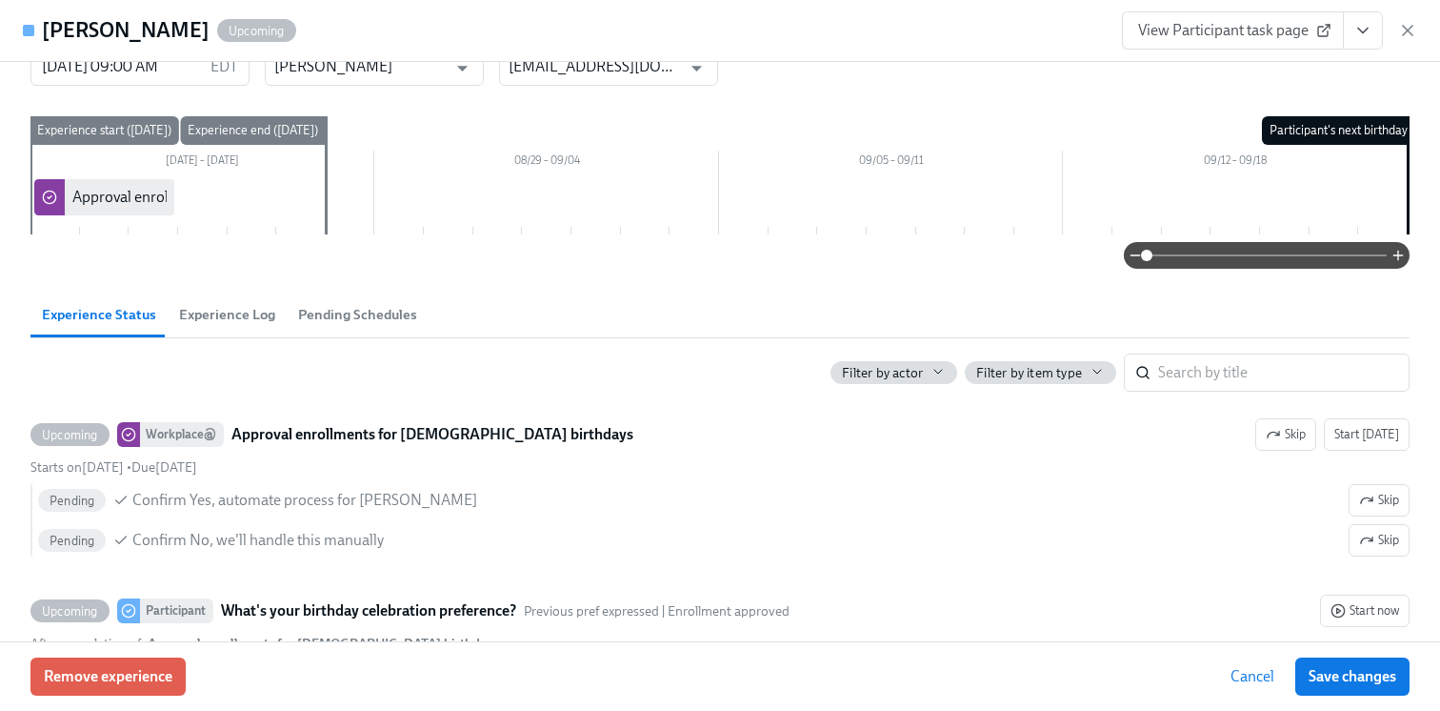
scroll to position [64, 0]
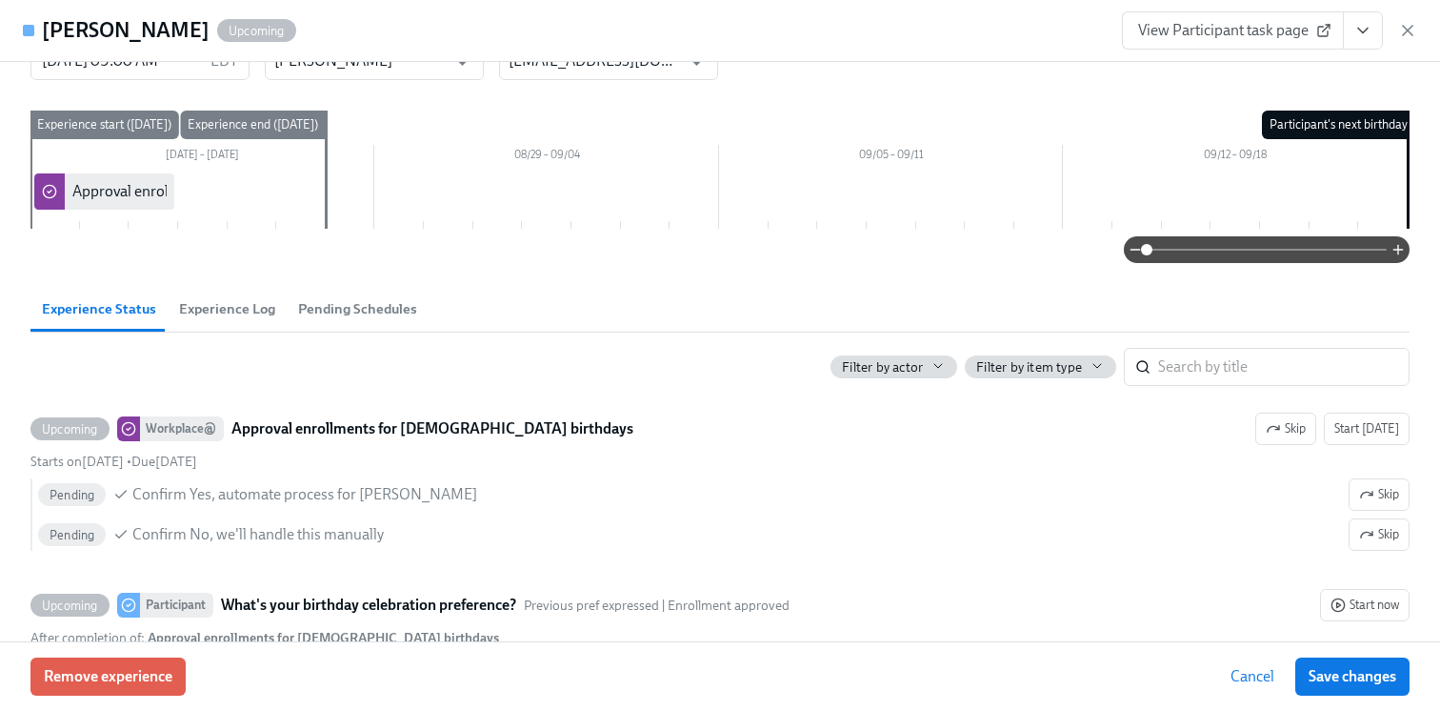
click at [1364, 39] on icon "View task page" at bounding box center [1363, 30] width 19 height 19
click at [1244, 109] on link "View Workplace@ task page" at bounding box center [1251, 105] width 183 height 21
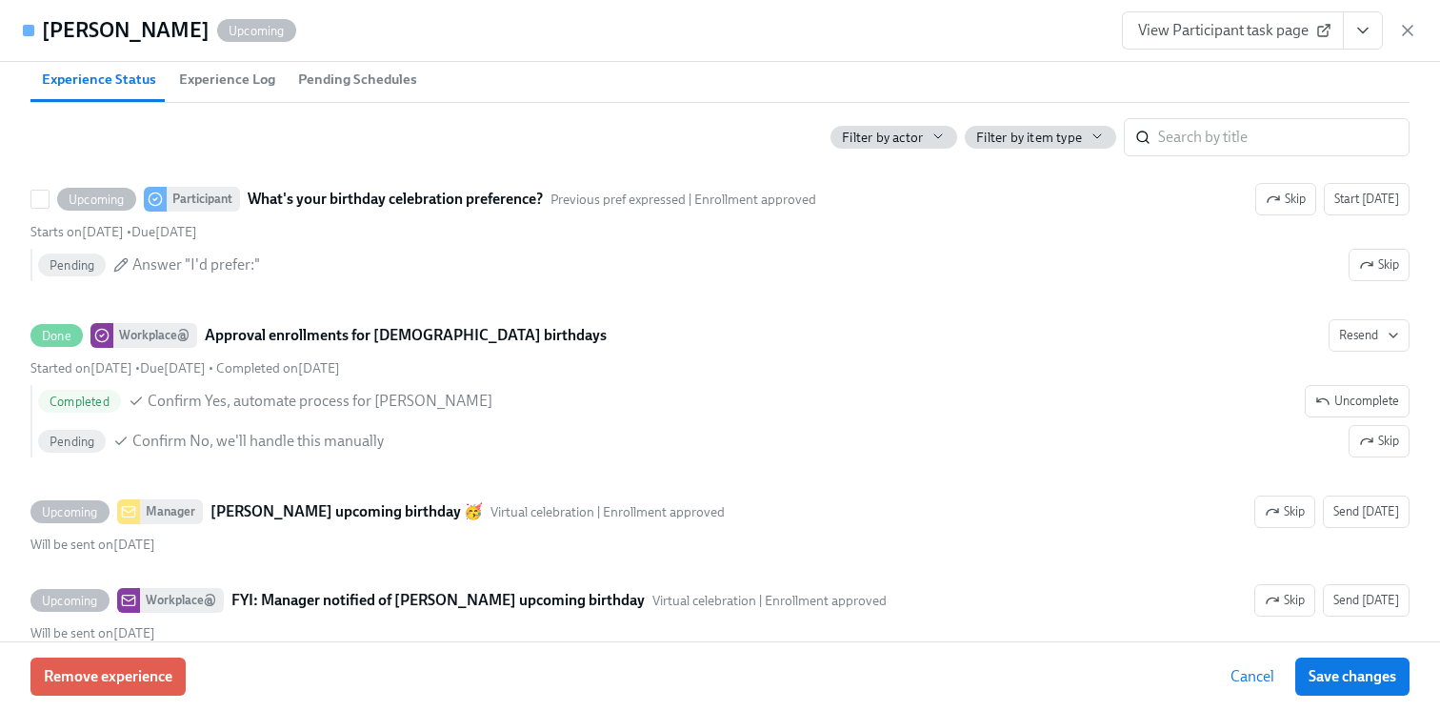
scroll to position [349, 0]
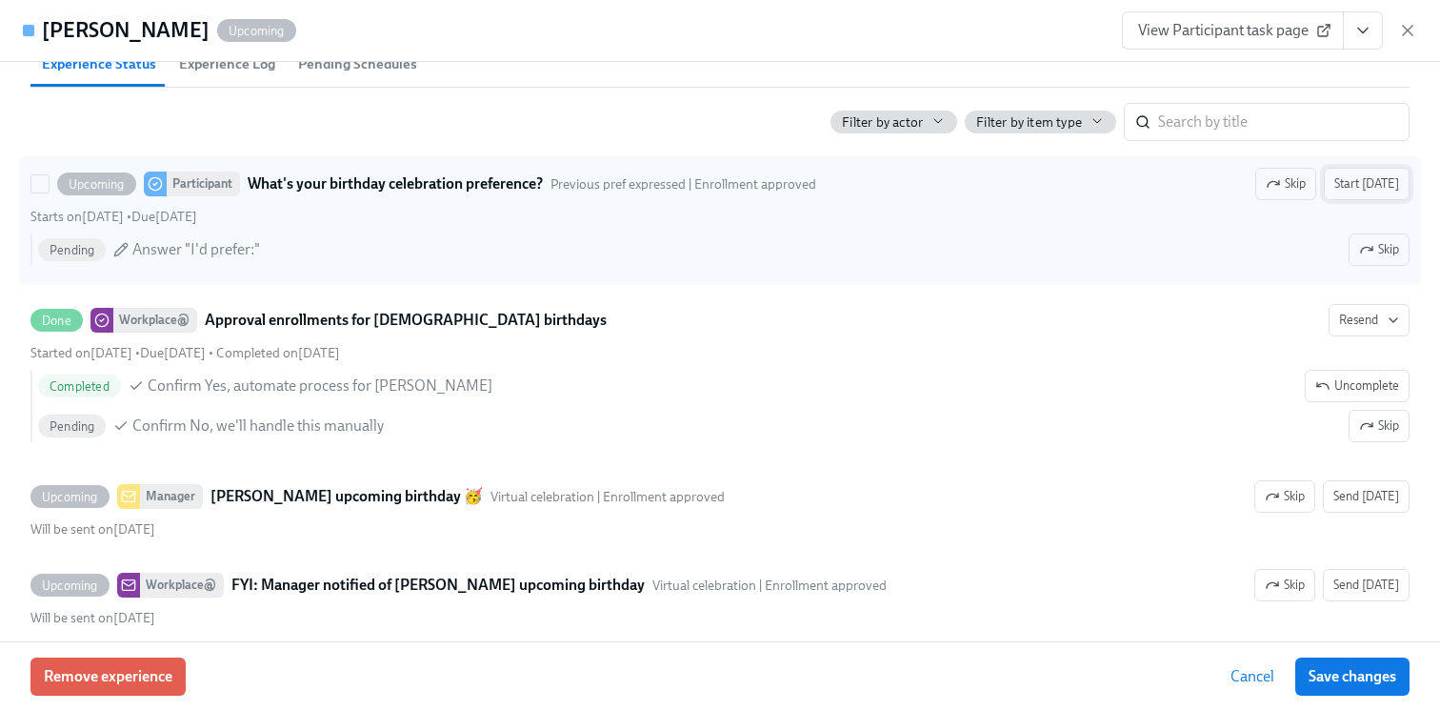
click at [1366, 191] on span "Start today" at bounding box center [1367, 183] width 65 height 19
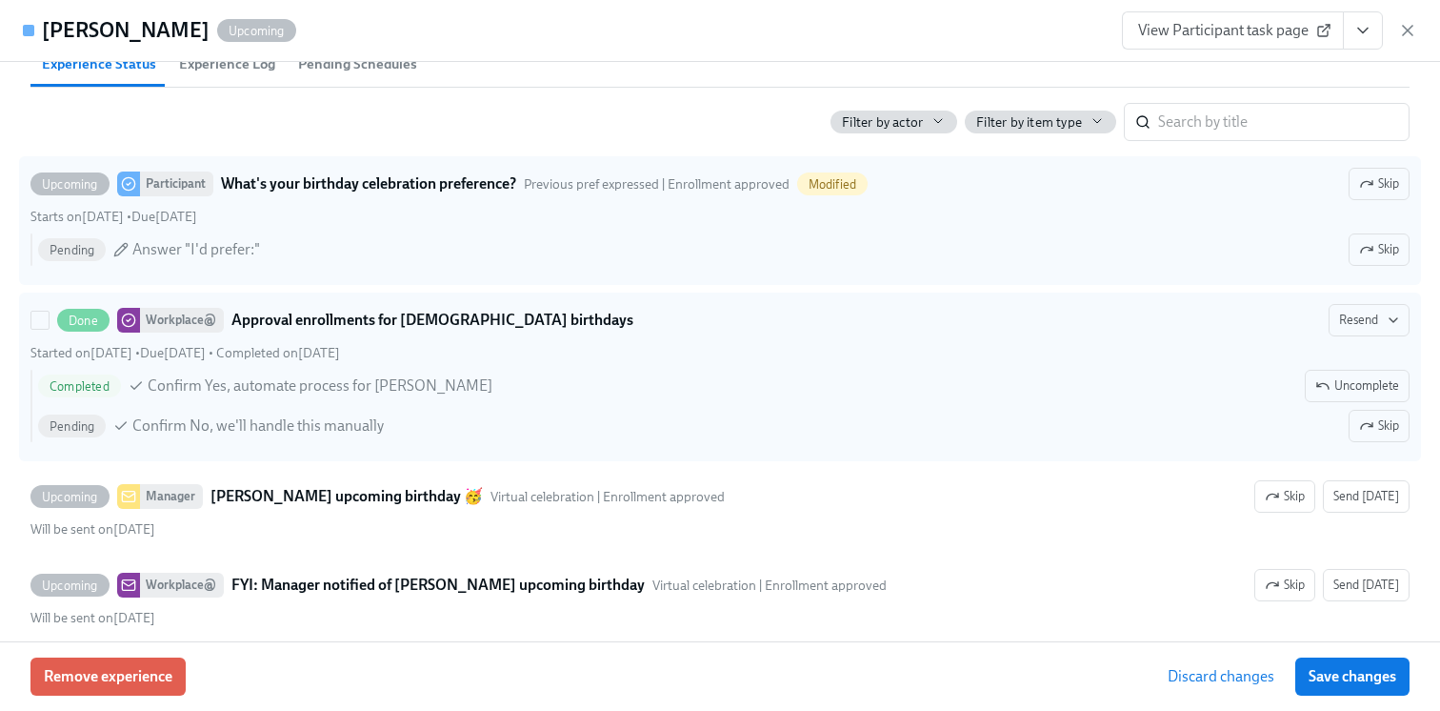
scroll to position [311, 0]
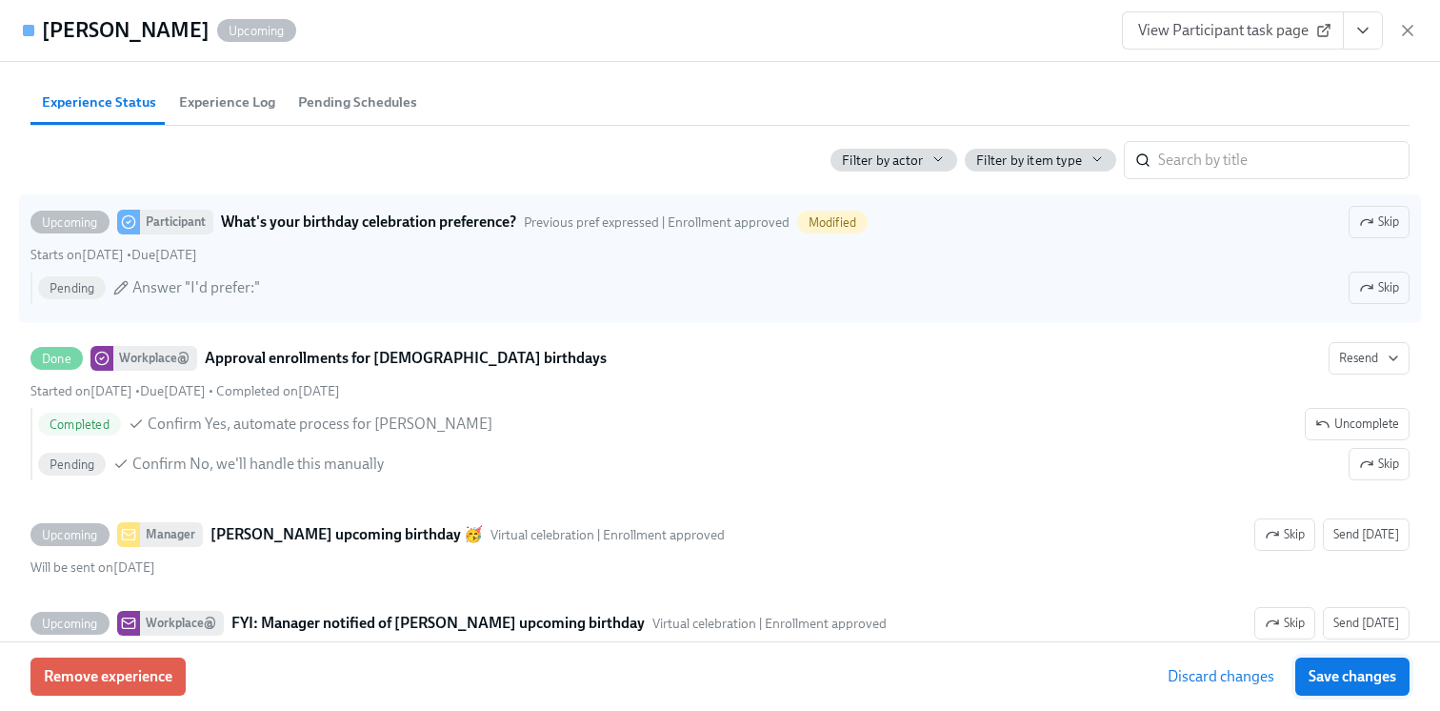
click at [1333, 676] on span "Save changes" at bounding box center [1353, 676] width 88 height 19
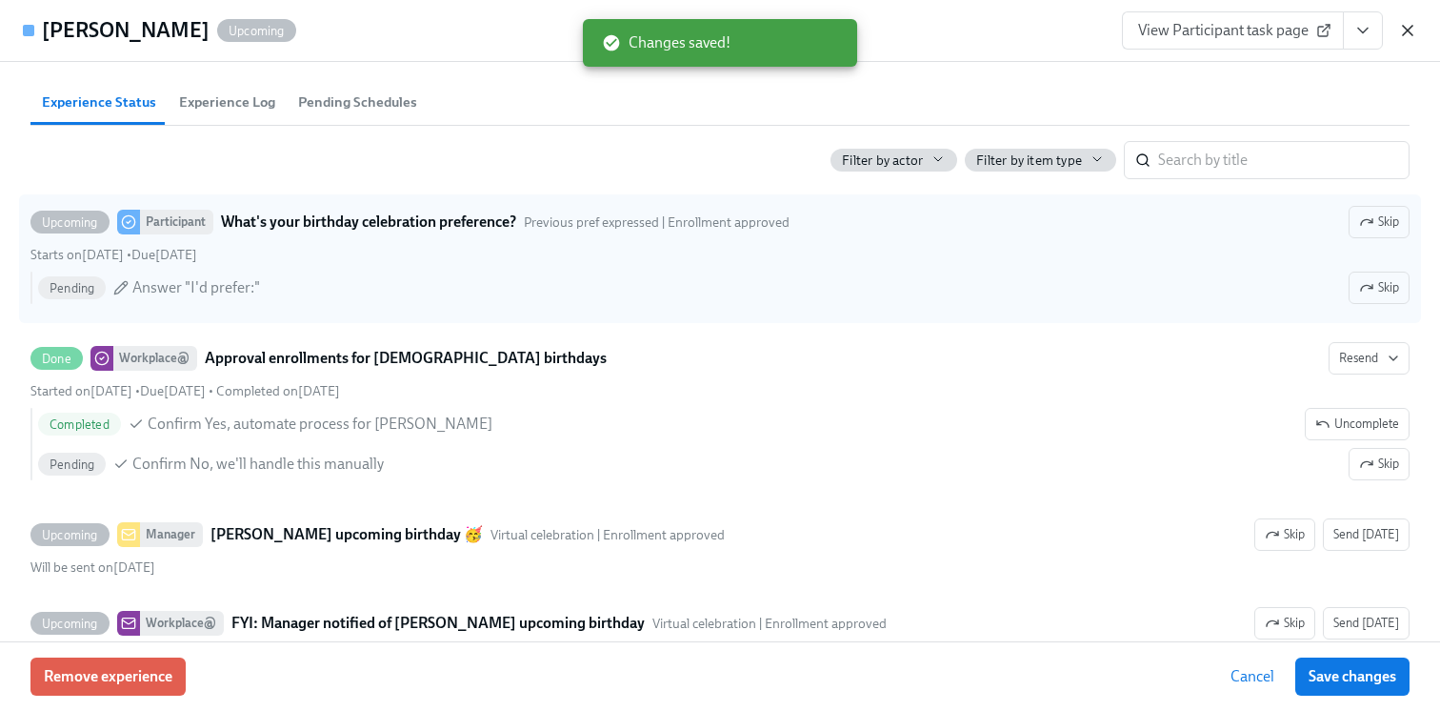
click at [1407, 30] on icon "button" at bounding box center [1408, 31] width 10 height 10
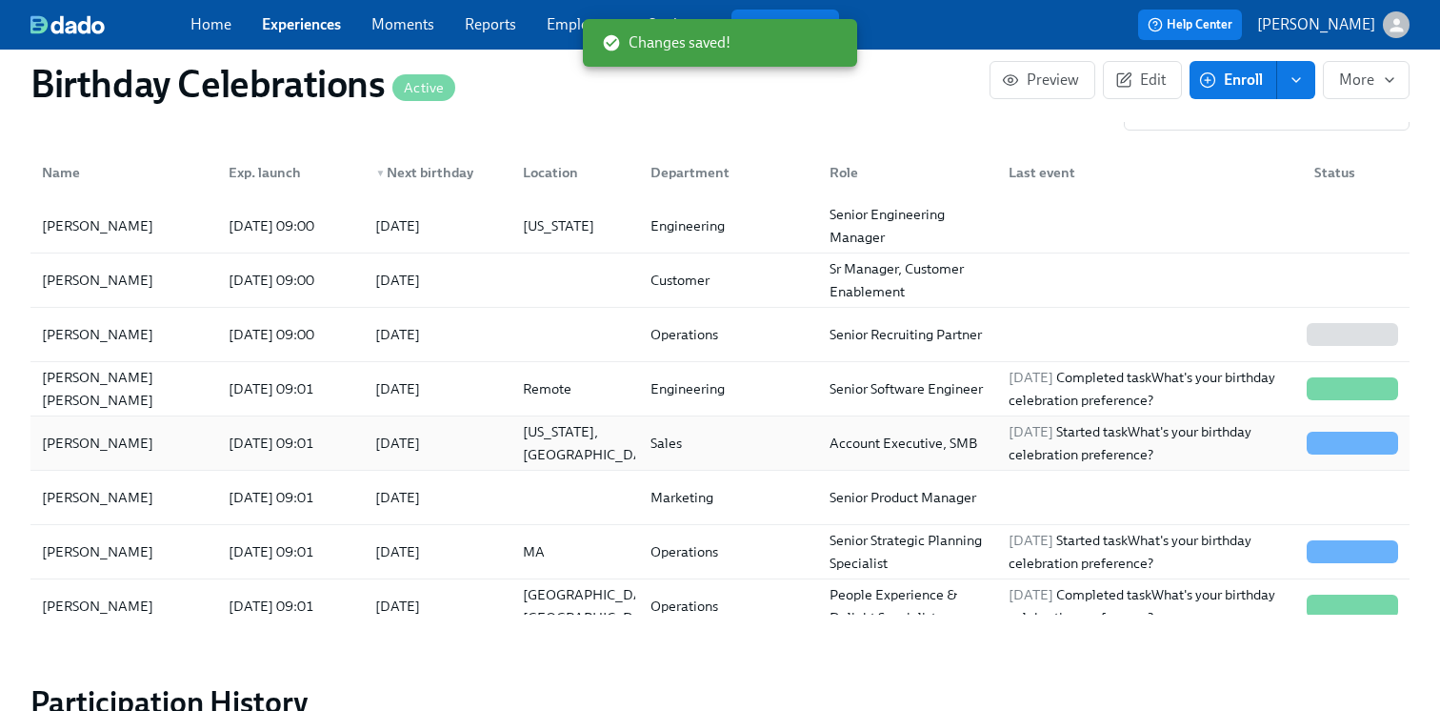
scroll to position [1566, 0]
click at [397, 283] on div "2025/09/21" at bounding box center [398, 281] width 60 height 23
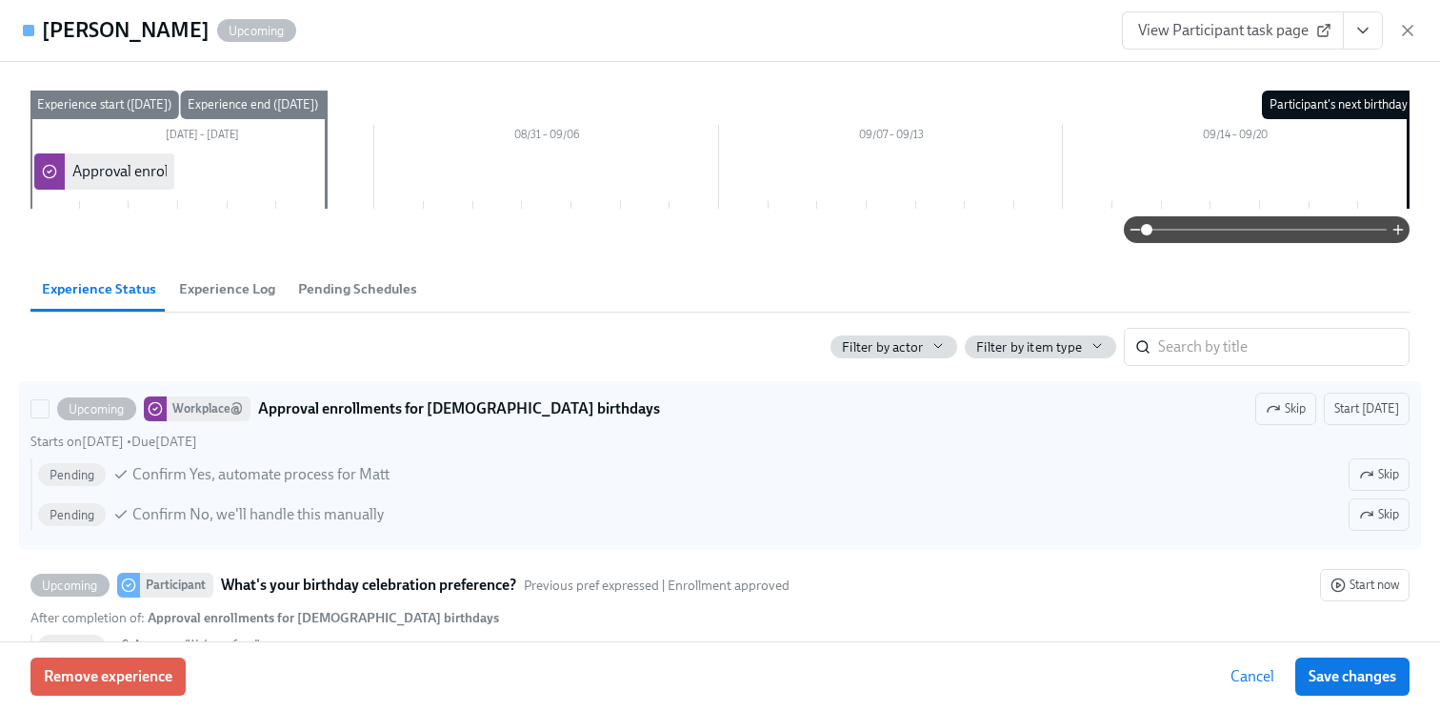
scroll to position [47, 0]
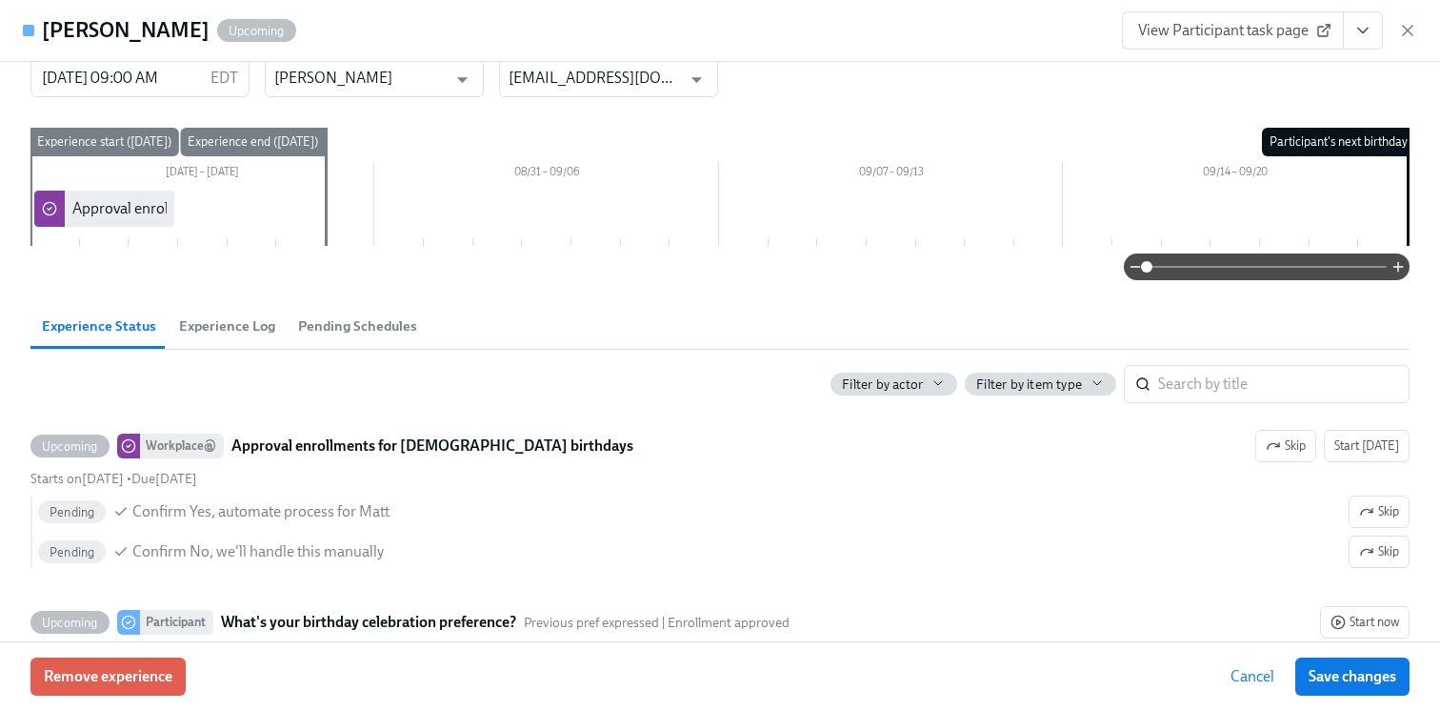
click at [1369, 25] on icon "View task page" at bounding box center [1363, 30] width 19 height 19
click at [1270, 104] on link "View Workplace@ task page" at bounding box center [1251, 105] width 183 height 21
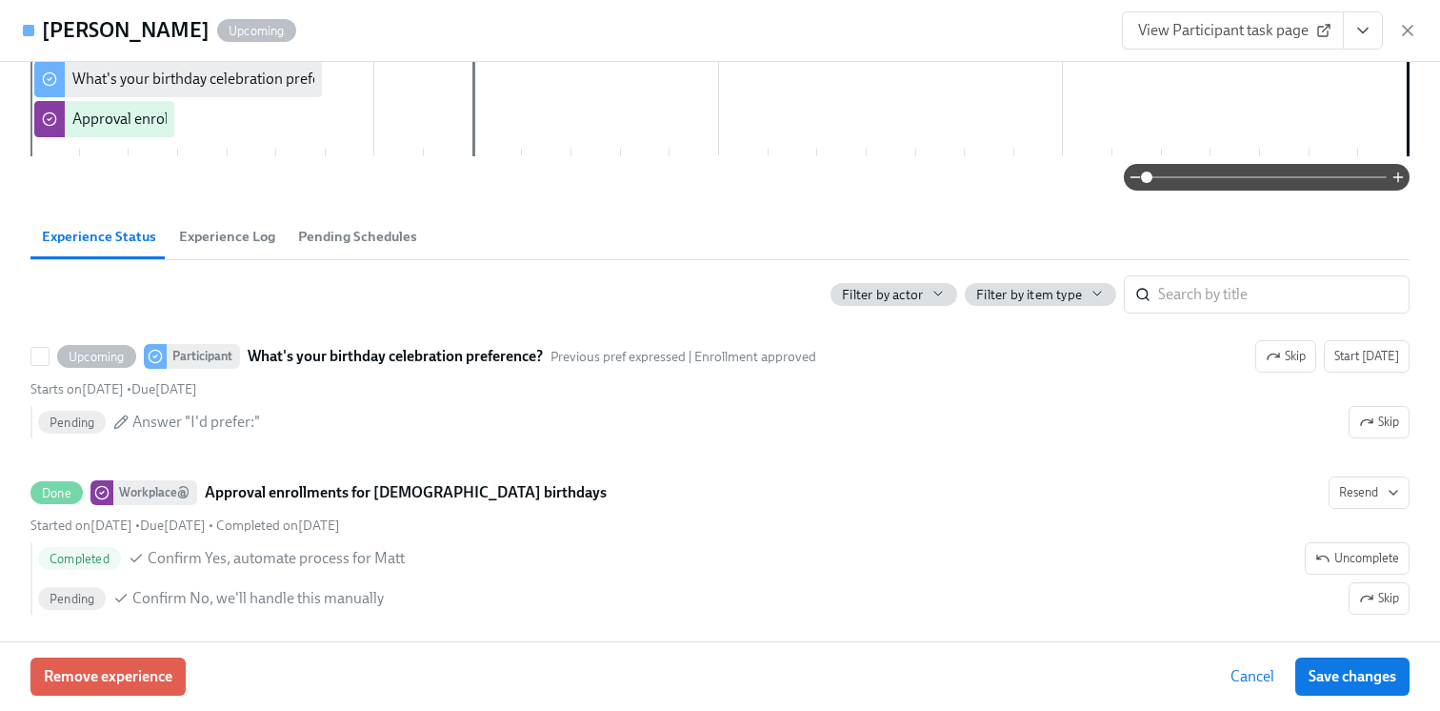
scroll to position [178, 0]
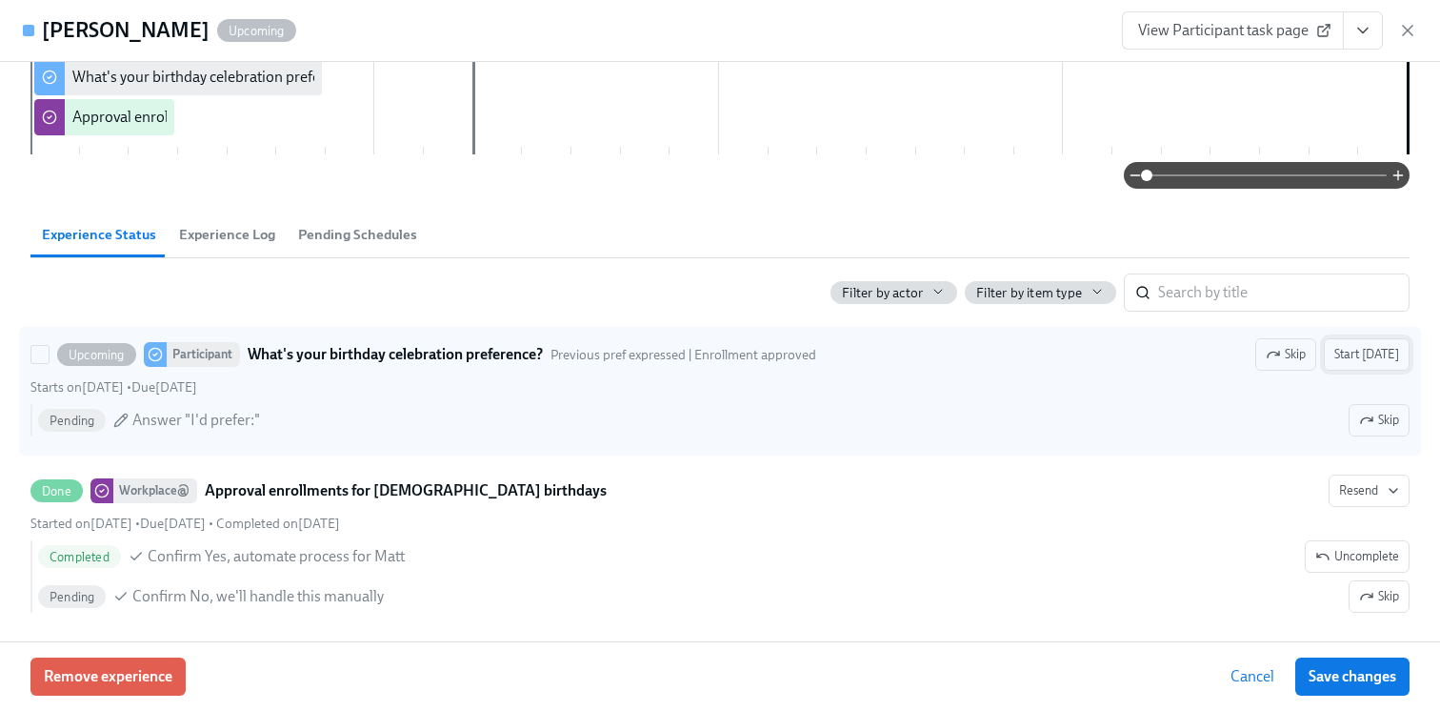
click at [1369, 364] on span "Start today" at bounding box center [1367, 354] width 65 height 19
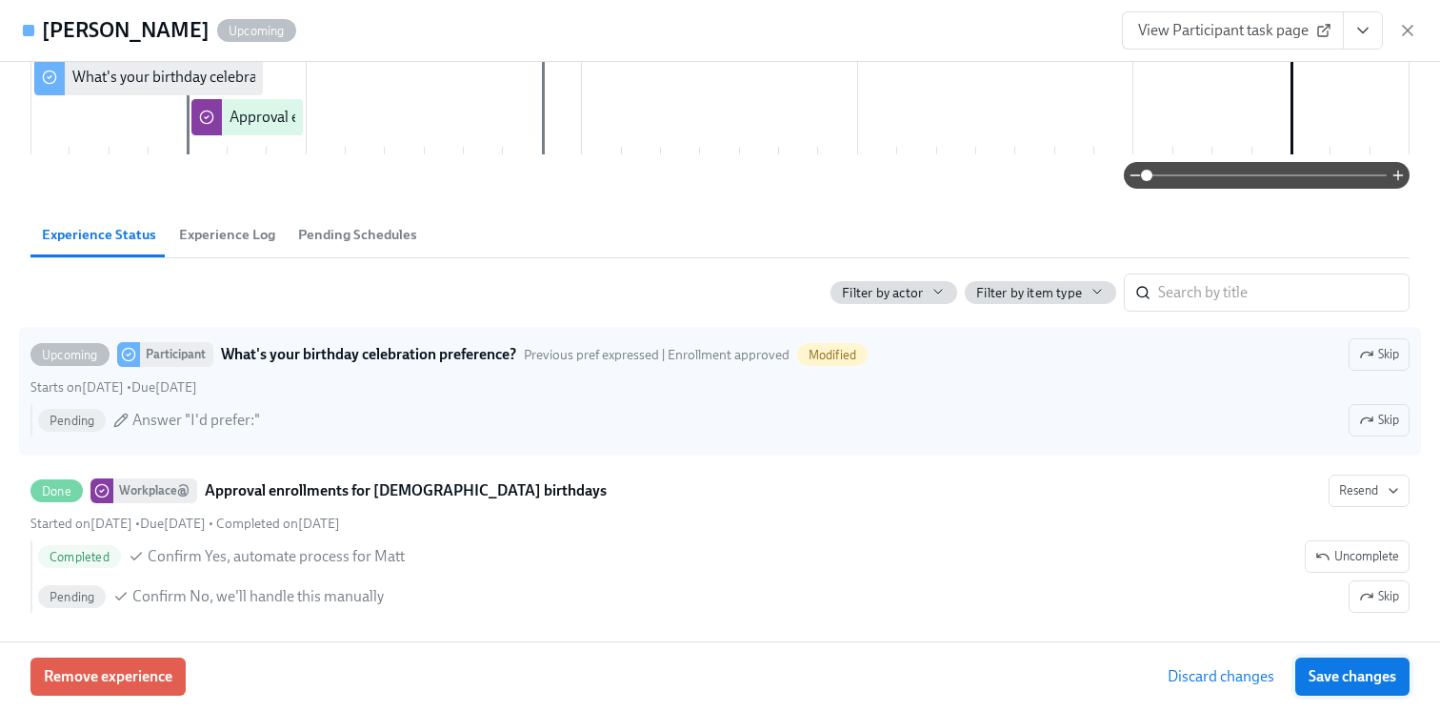
click at [1334, 684] on span "Save changes" at bounding box center [1353, 676] width 88 height 19
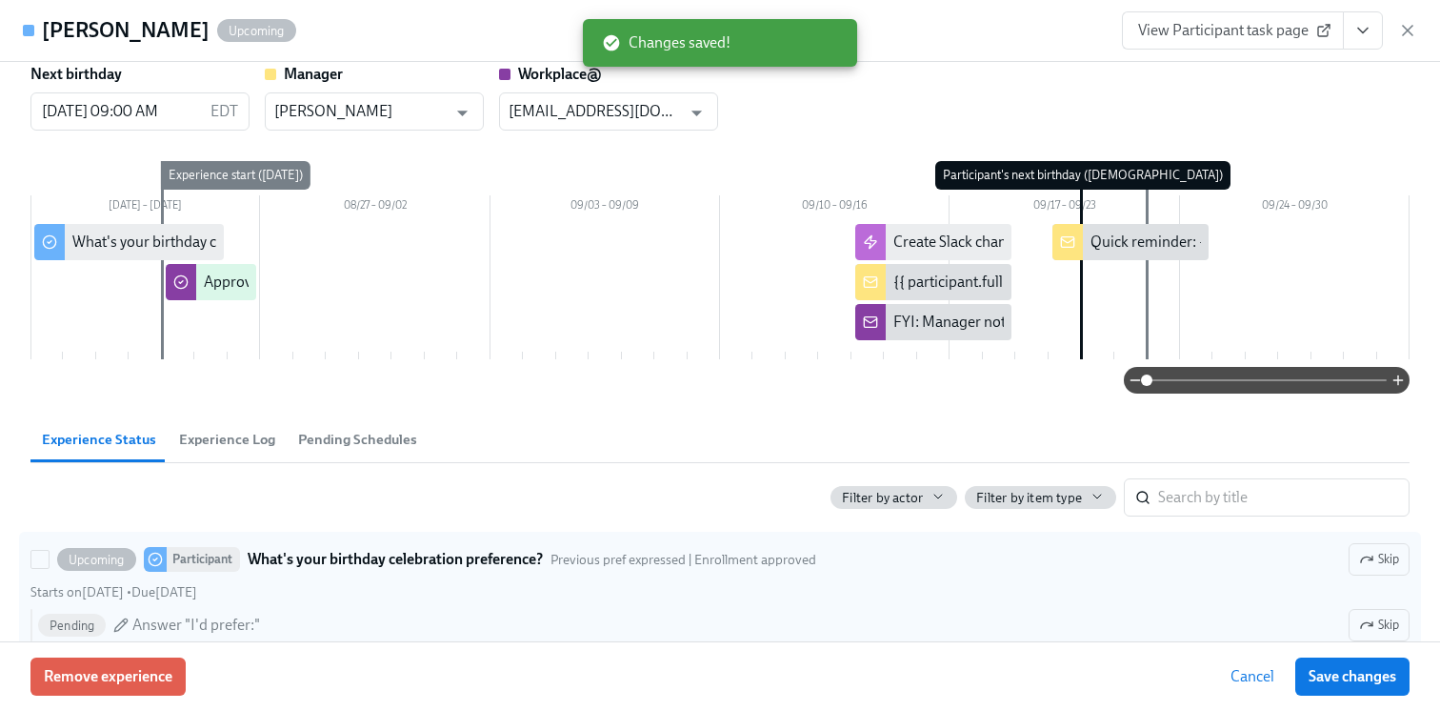
scroll to position [0, 0]
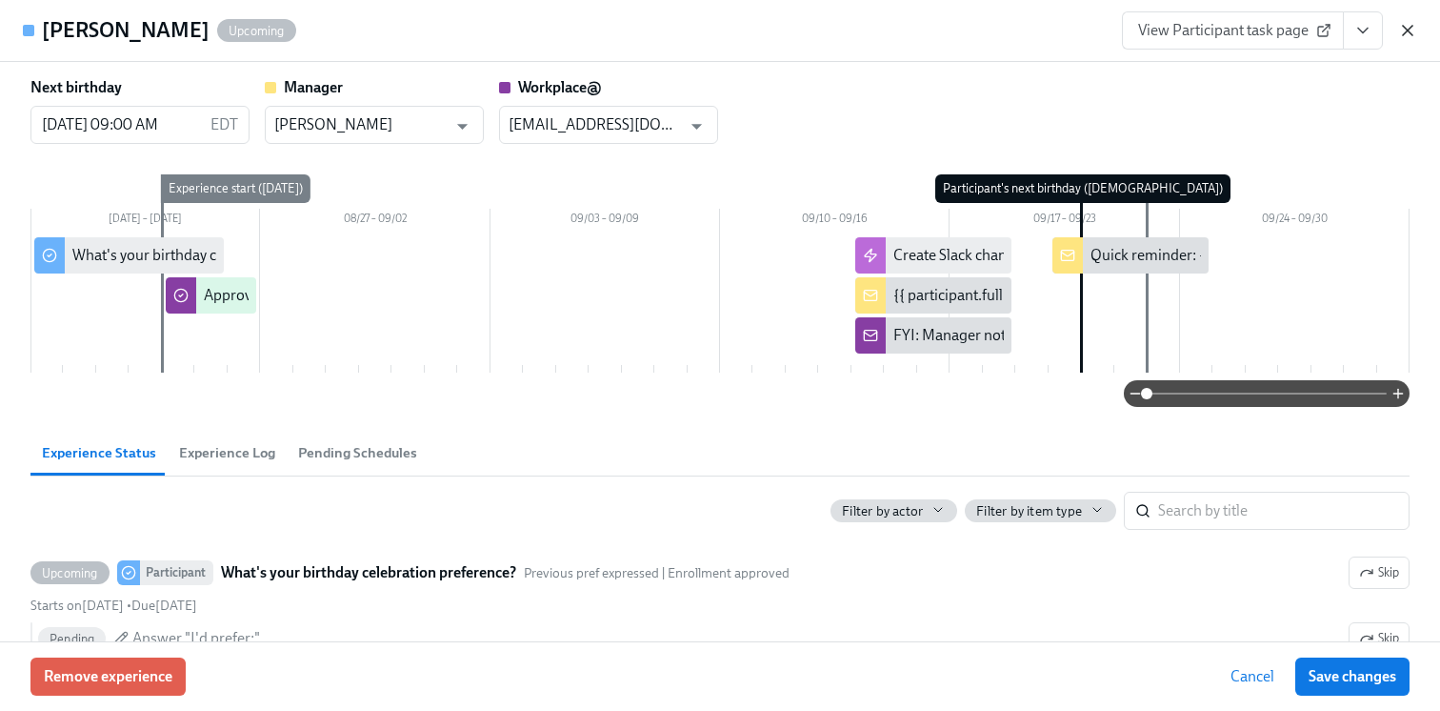
click at [1402, 26] on icon "button" at bounding box center [1408, 30] width 19 height 19
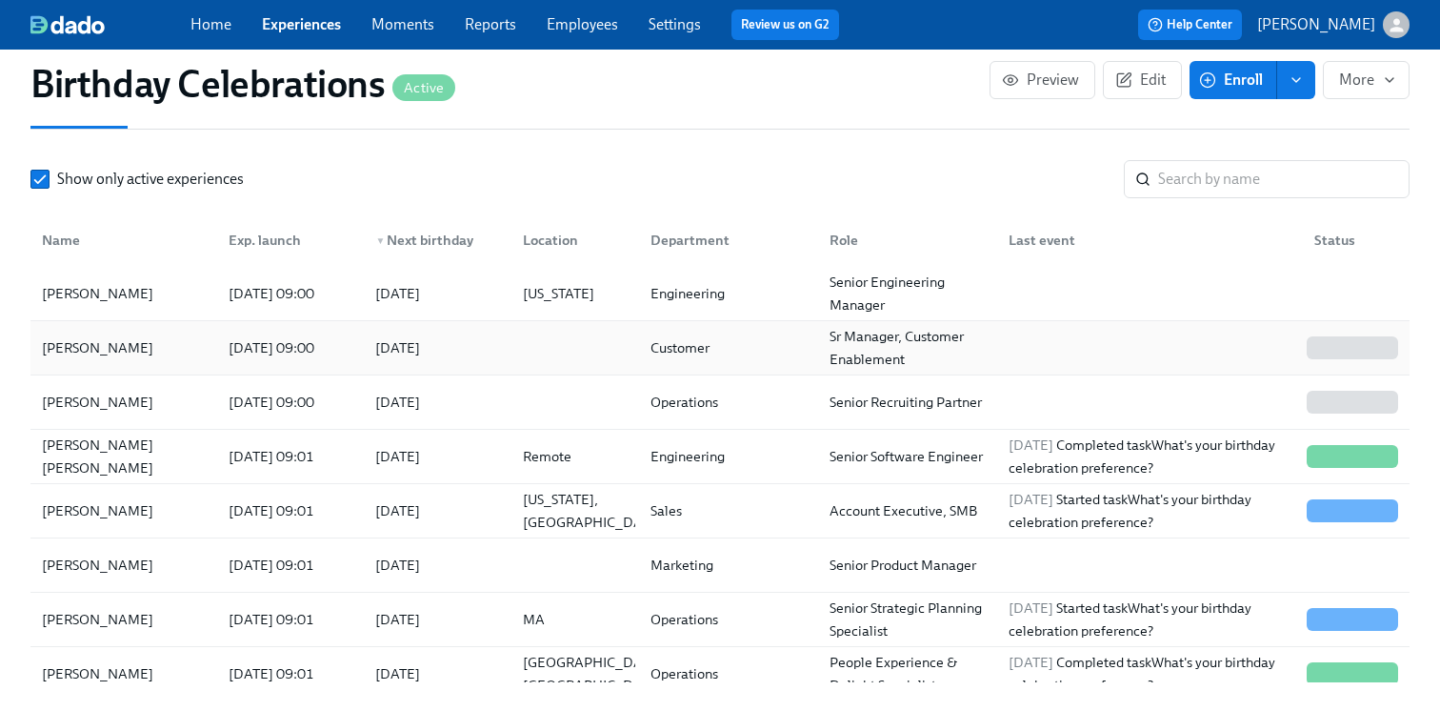
scroll to position [1502, 0]
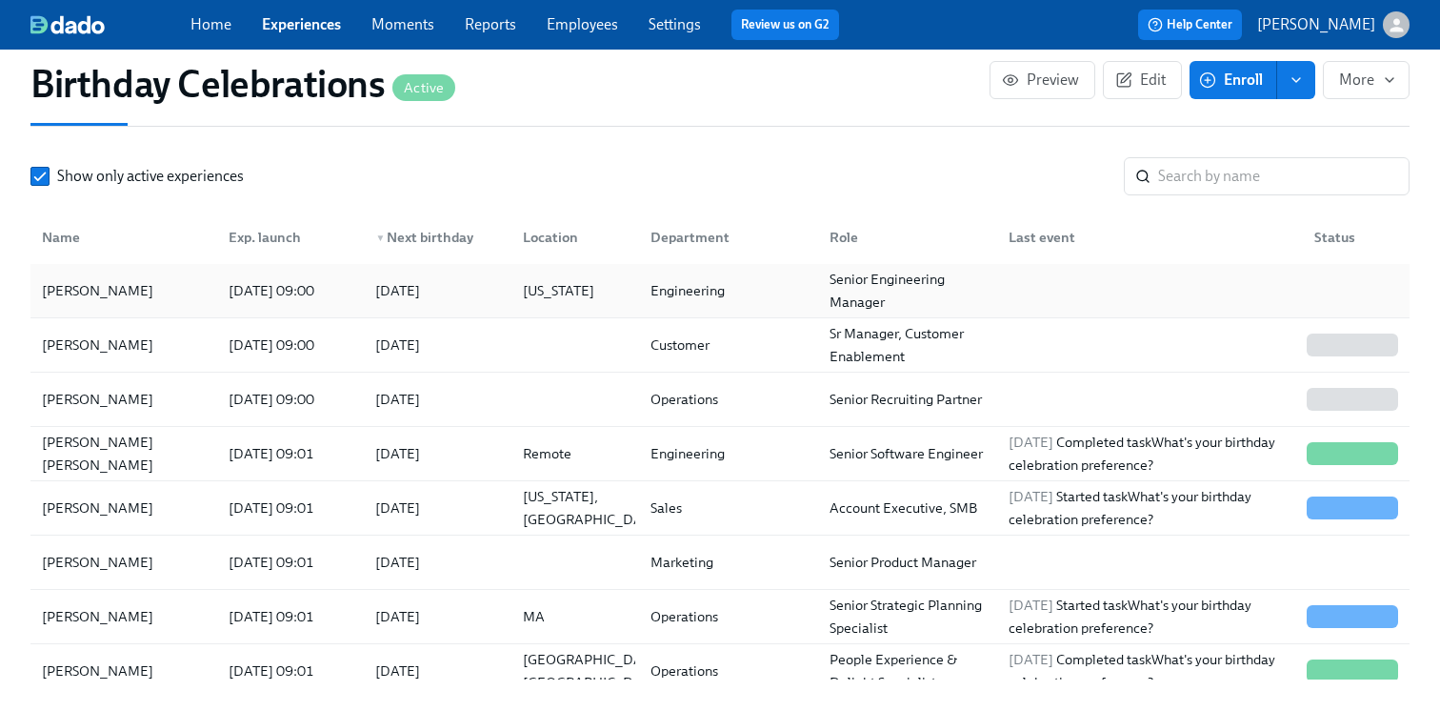
click at [171, 281] on div "[PERSON_NAME]" at bounding box center [123, 291] width 179 height 38
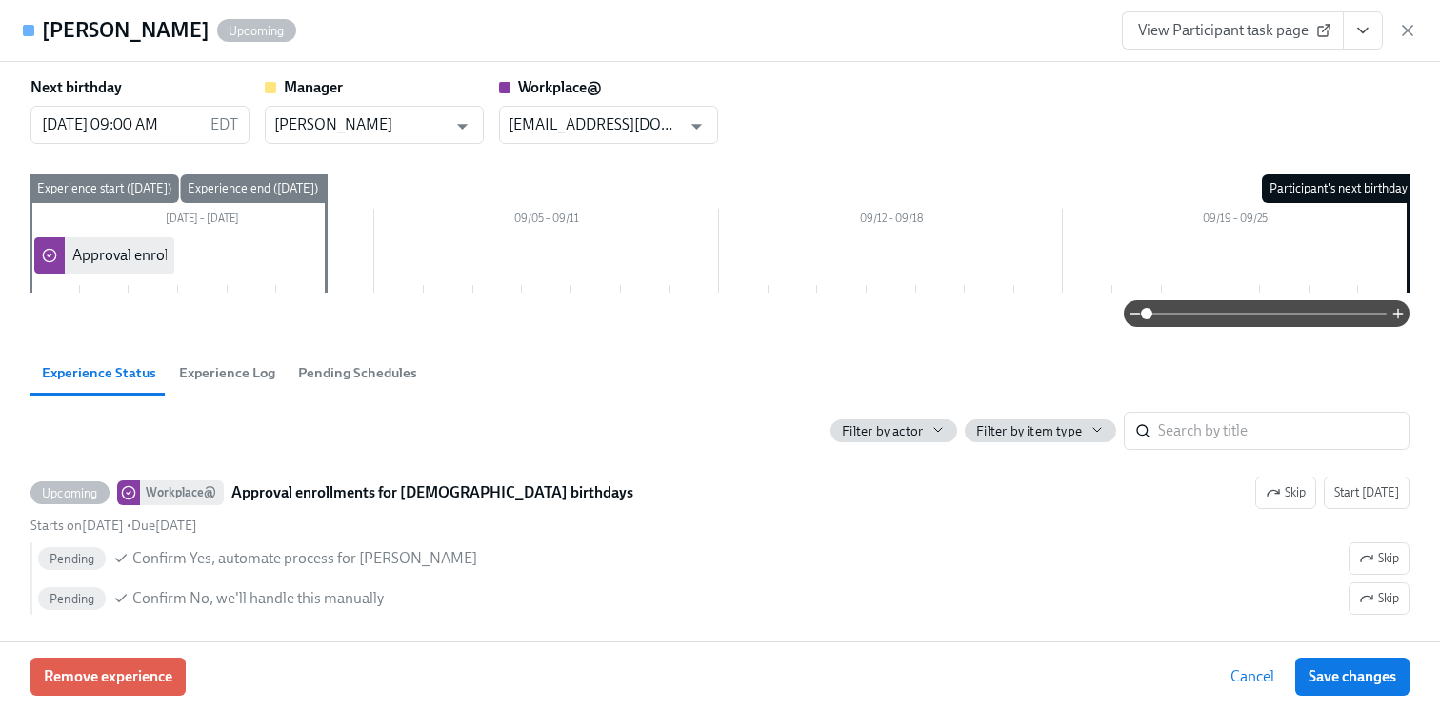
click at [1356, 26] on icon "View task page" at bounding box center [1363, 30] width 19 height 19
click at [1267, 96] on link "View Workplace@ task page" at bounding box center [1251, 105] width 183 height 21
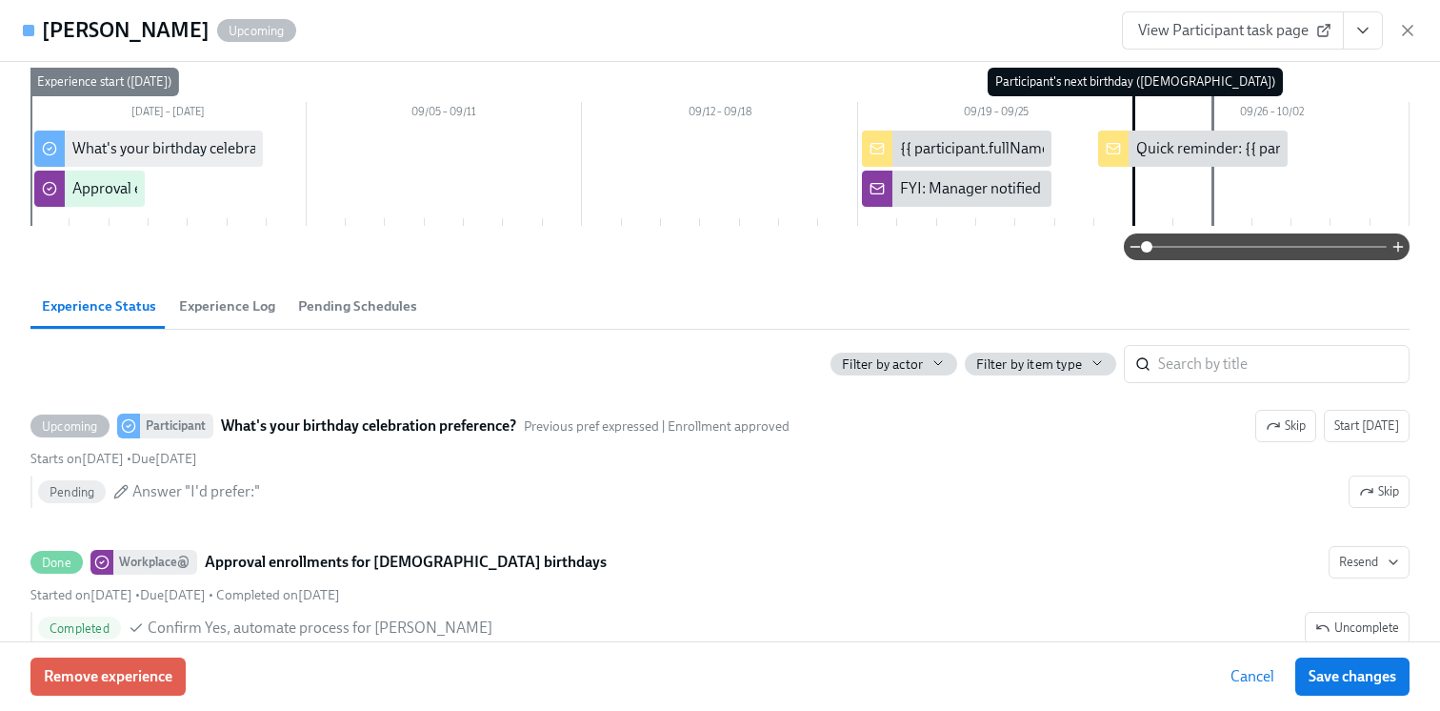
scroll to position [126, 0]
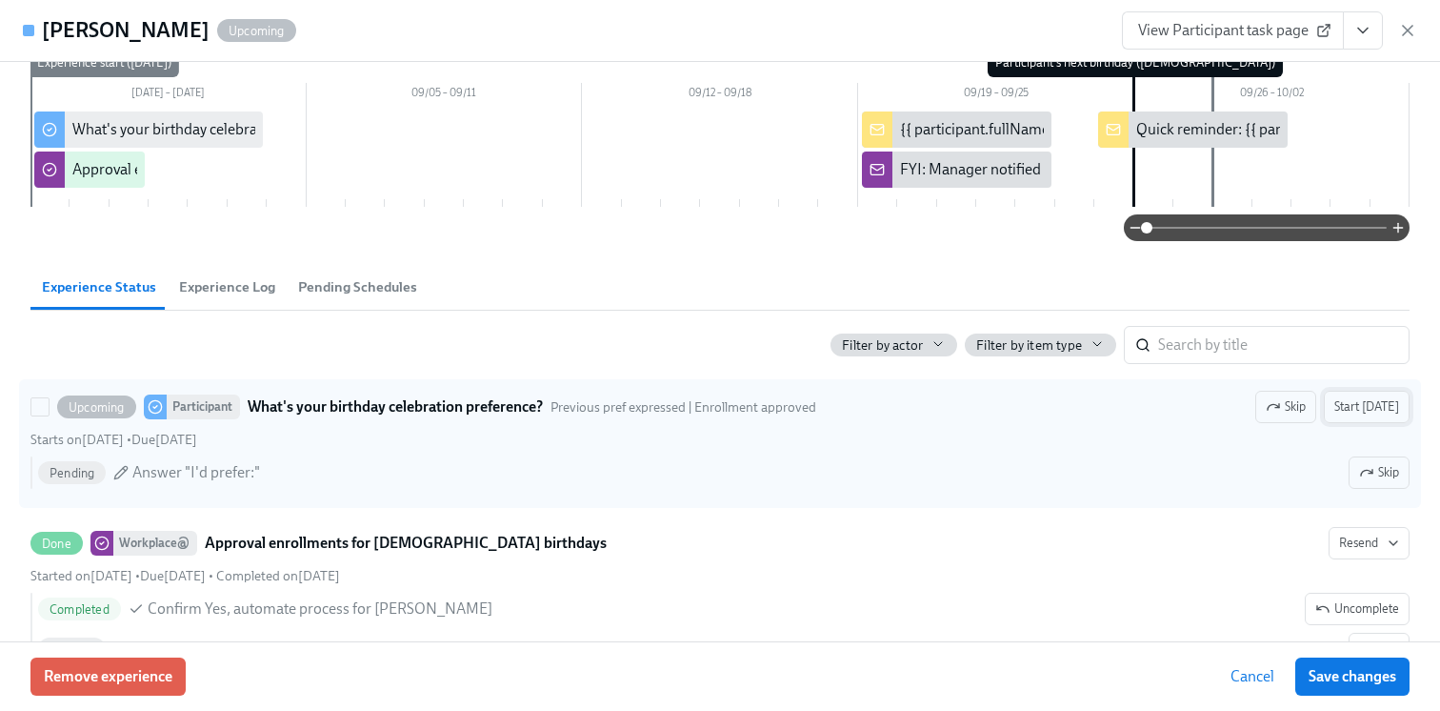
click at [1372, 410] on span "Start today" at bounding box center [1367, 406] width 65 height 19
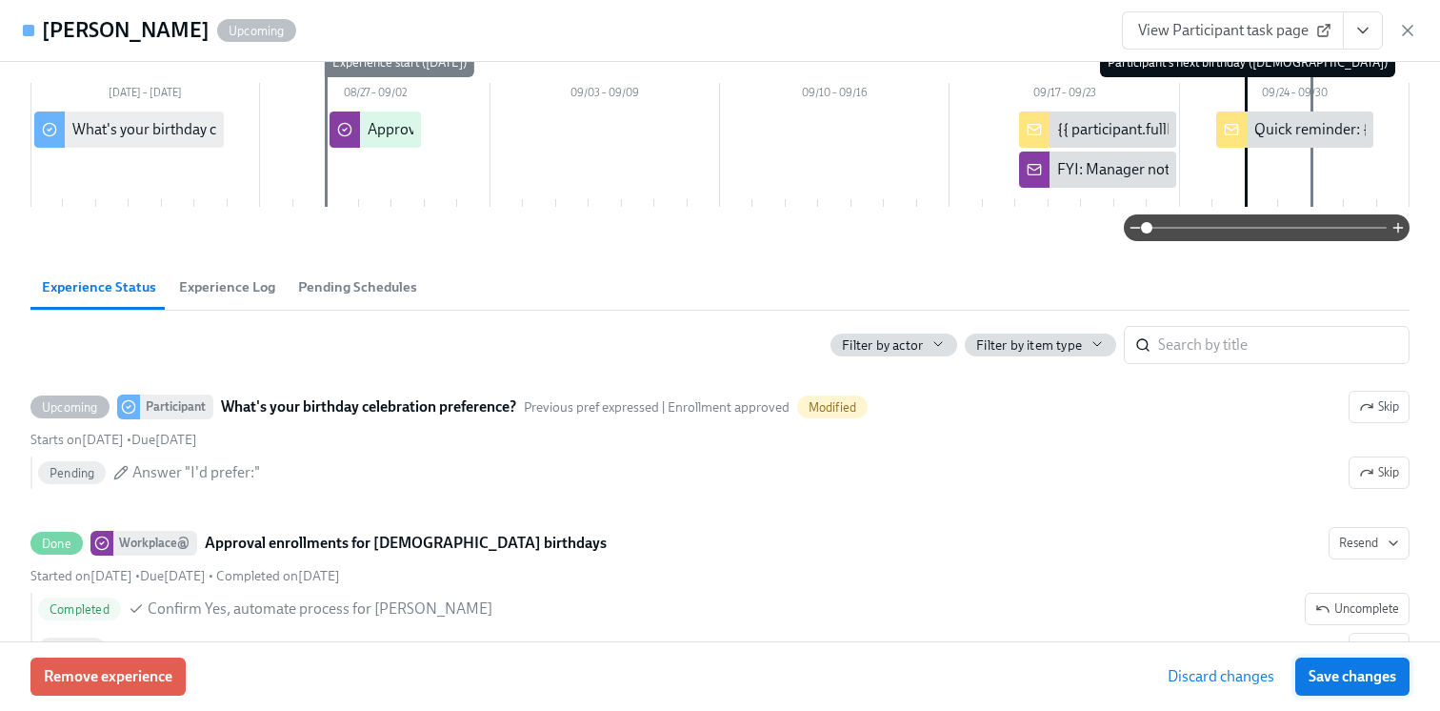
click at [1327, 676] on span "Save changes" at bounding box center [1353, 676] width 88 height 19
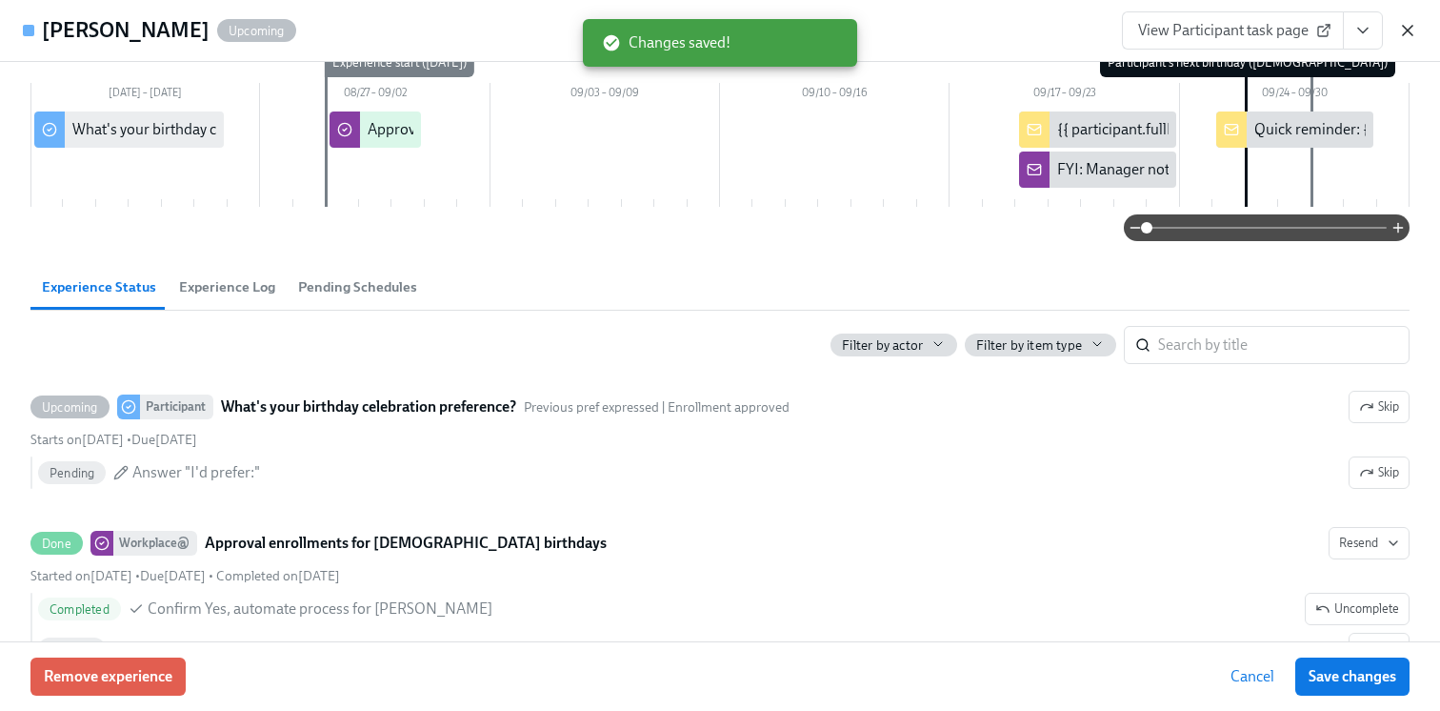
click at [1414, 33] on icon "button" at bounding box center [1408, 30] width 19 height 19
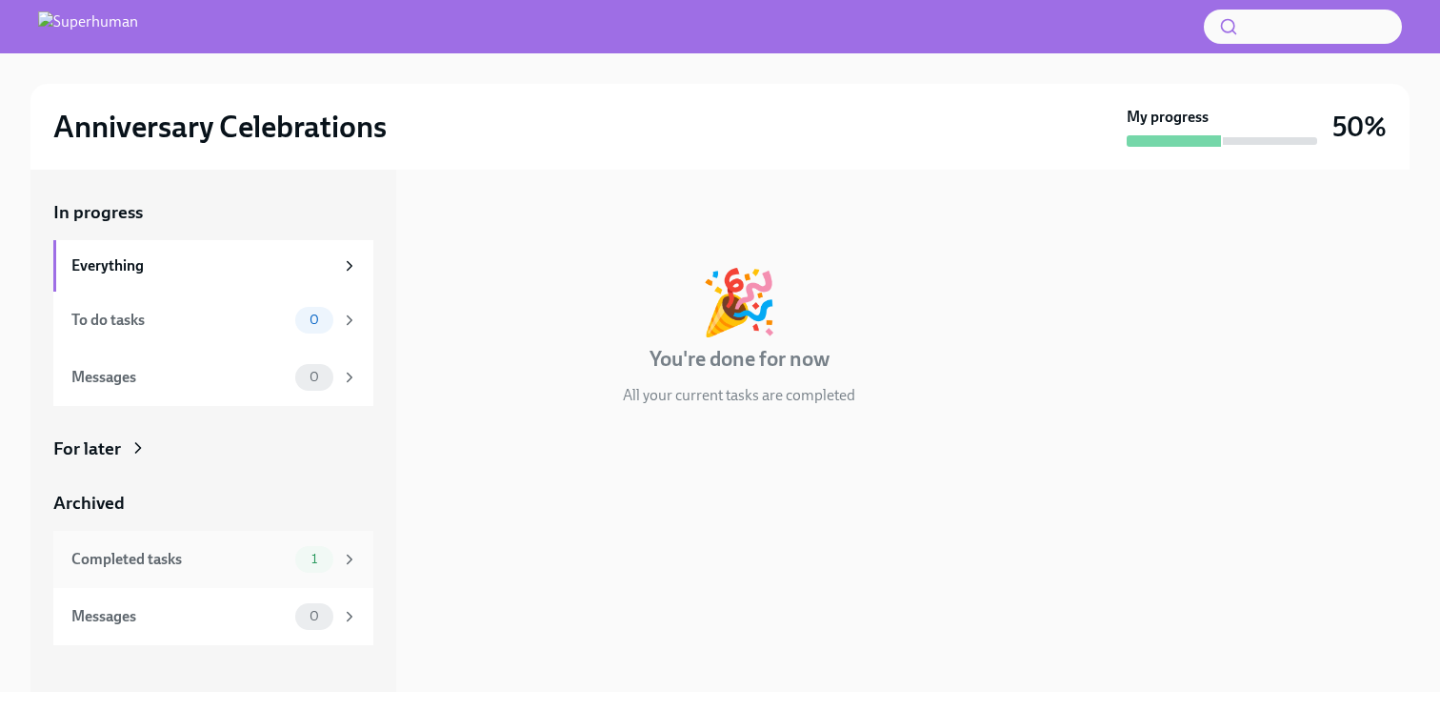
click at [279, 554] on div "Completed tasks" at bounding box center [179, 559] width 216 height 21
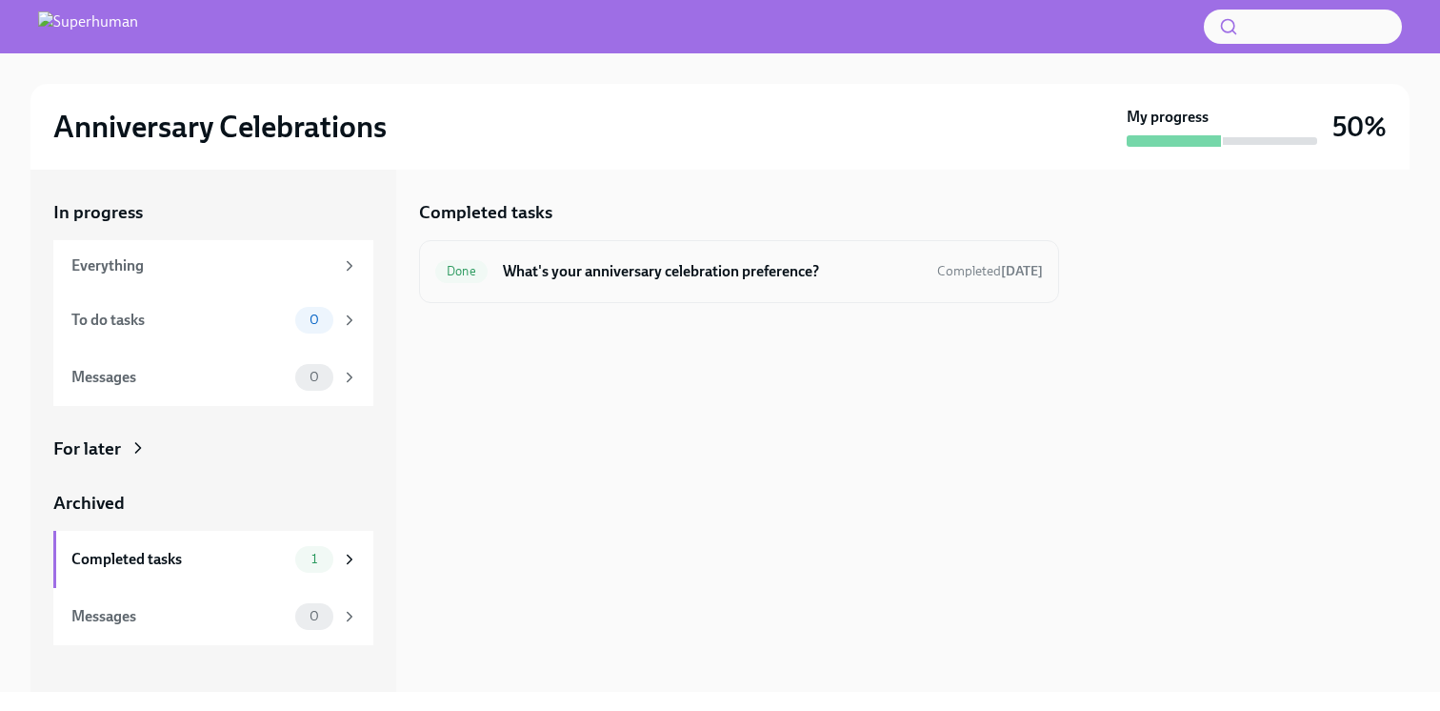
click at [686, 272] on h6 "What's your anniversary celebration preference?" at bounding box center [712, 271] width 419 height 21
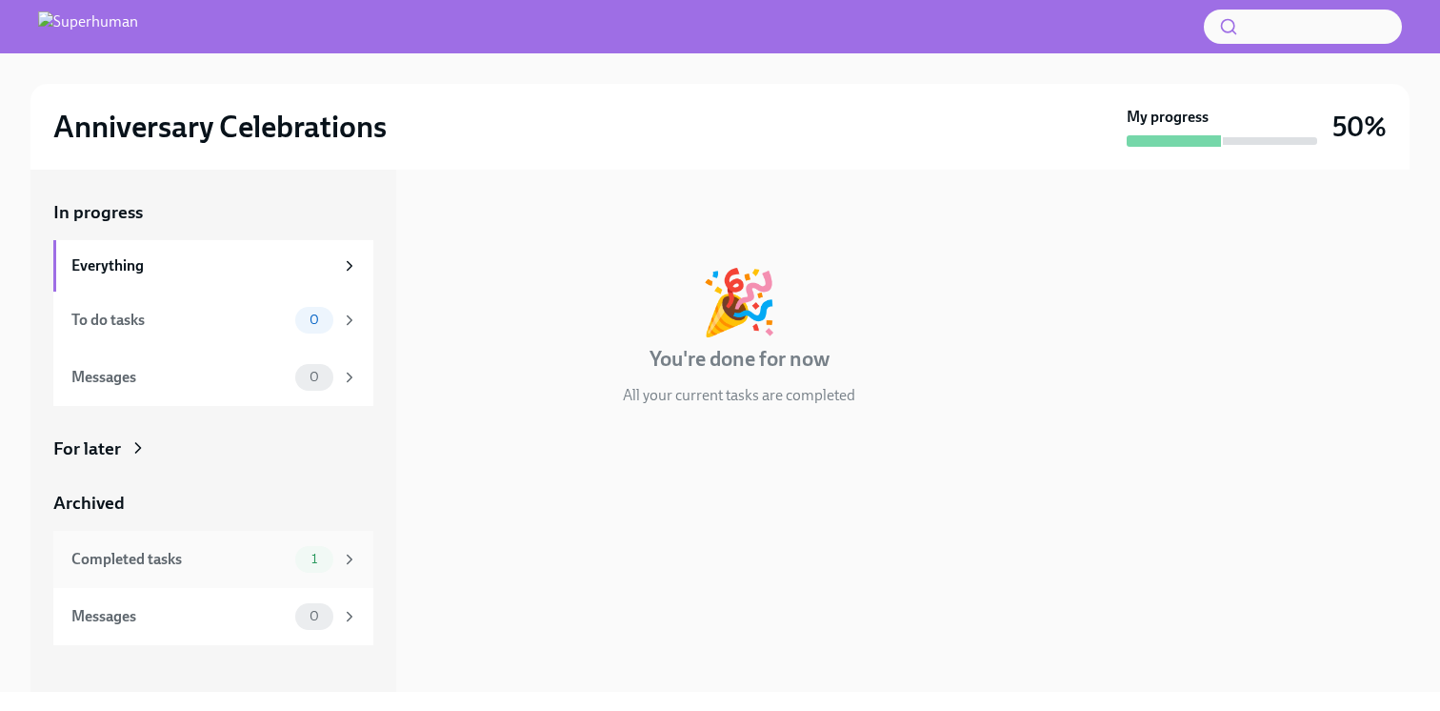
click at [227, 568] on div "Completed tasks" at bounding box center [179, 559] width 216 height 21
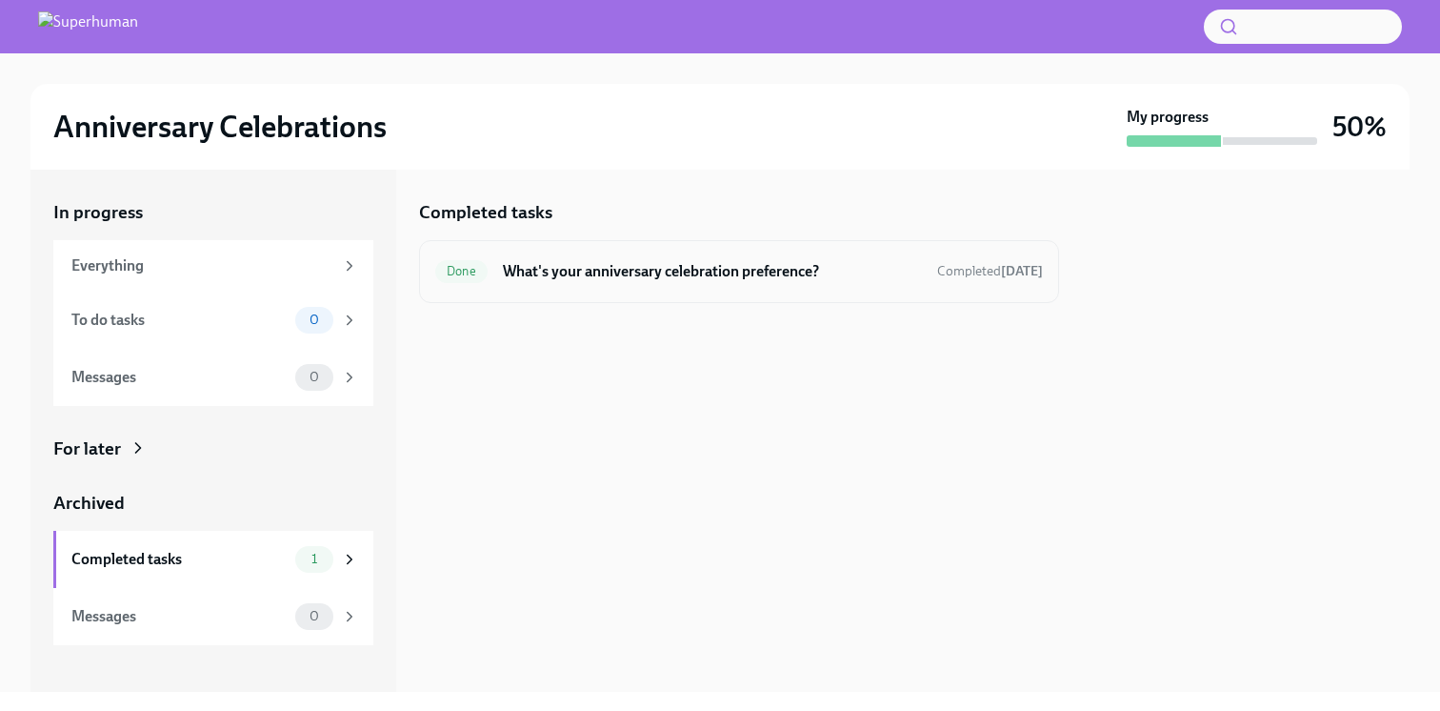
click at [607, 272] on h6 "What's your anniversary celebration preference?" at bounding box center [712, 271] width 419 height 21
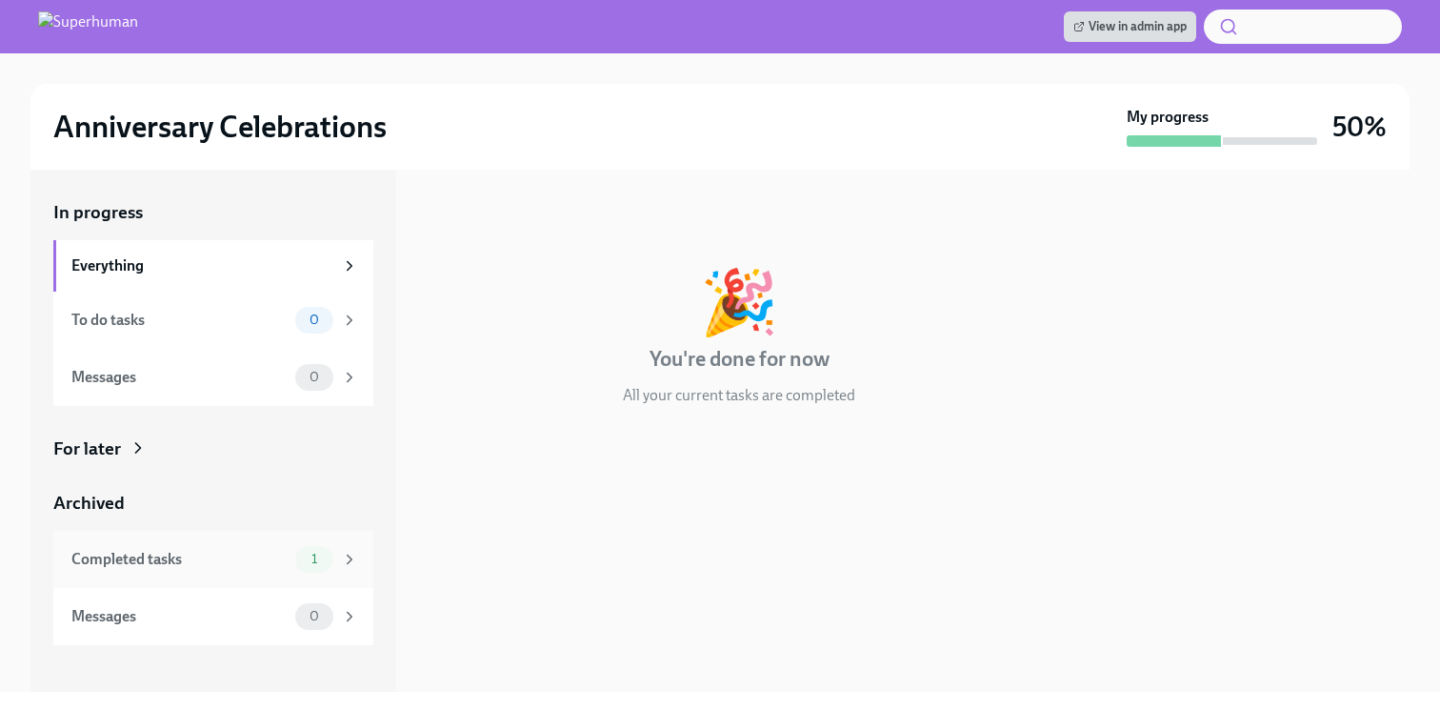
click at [232, 569] on div "Completed tasks" at bounding box center [179, 559] width 216 height 21
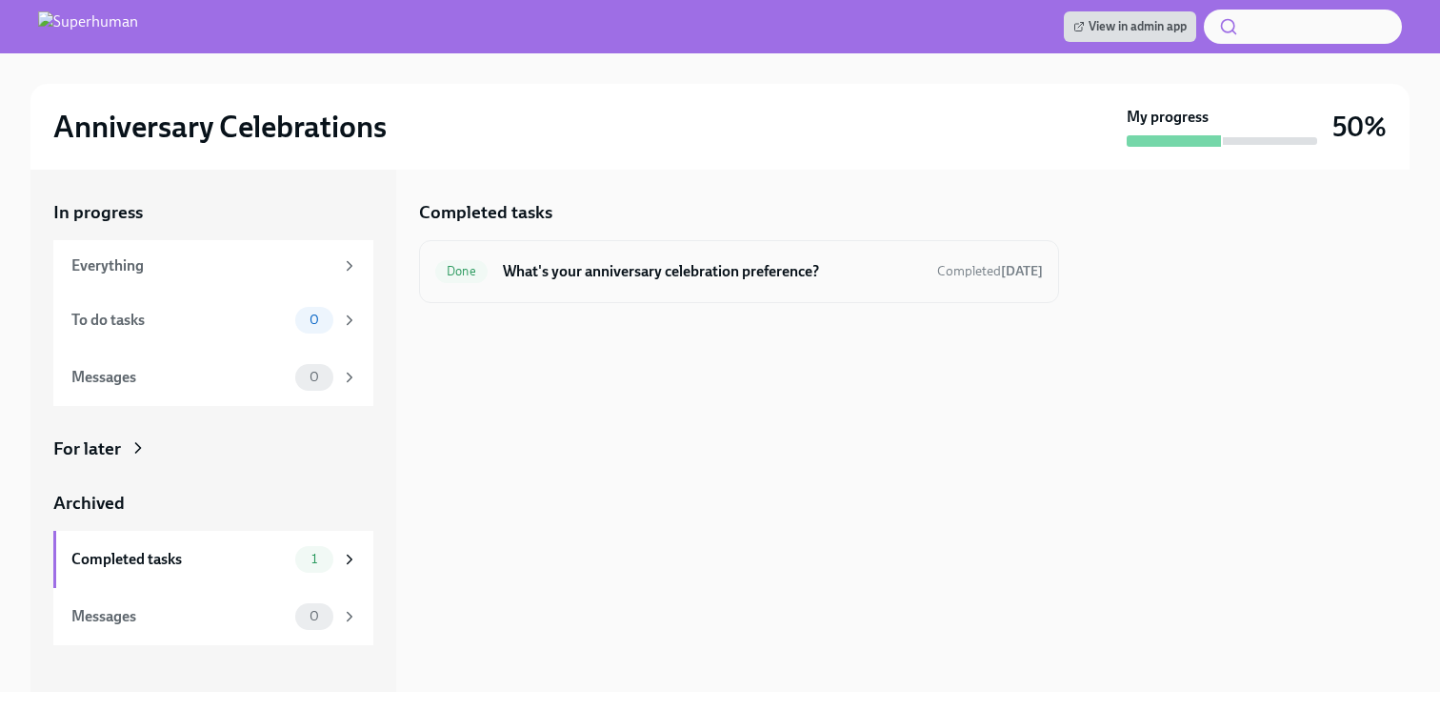
click at [627, 275] on h6 "What's your anniversary celebration preference?" at bounding box center [712, 271] width 419 height 21
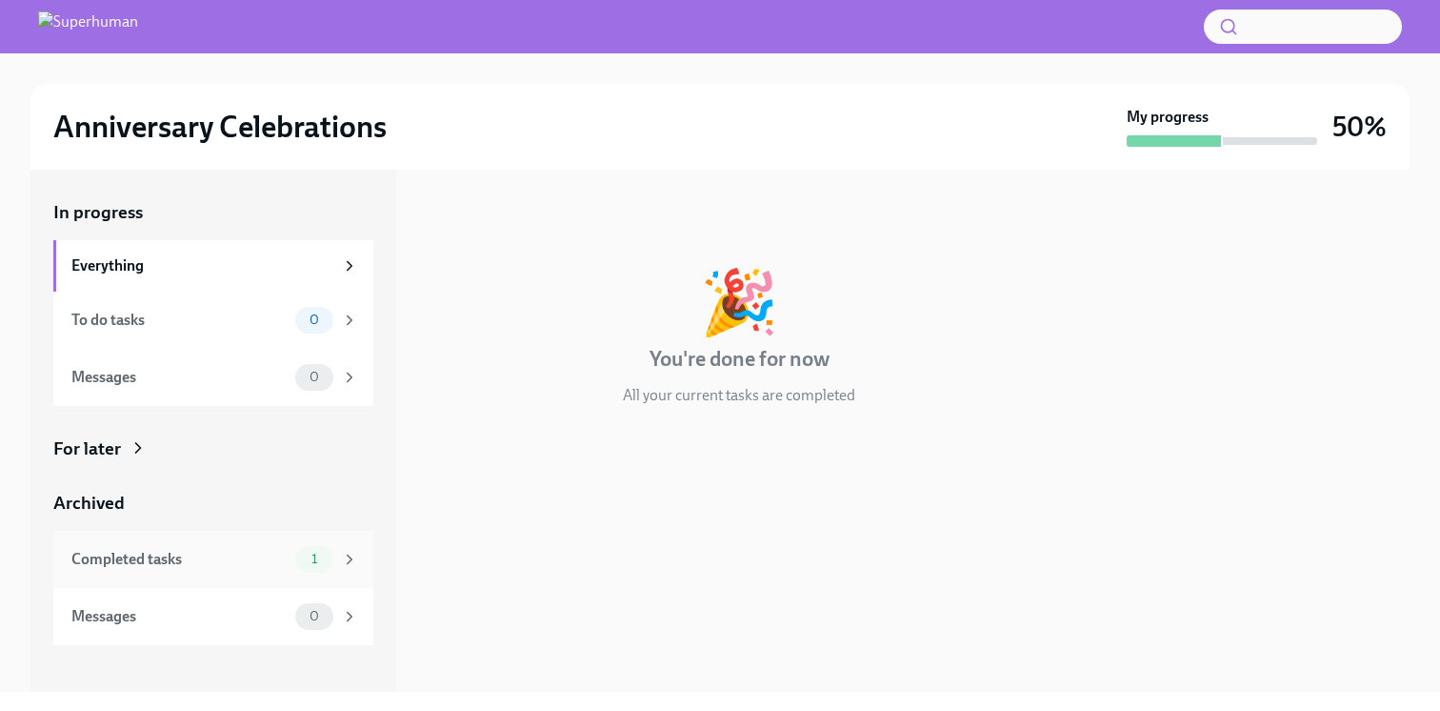
click at [237, 557] on div "Completed tasks" at bounding box center [179, 559] width 216 height 21
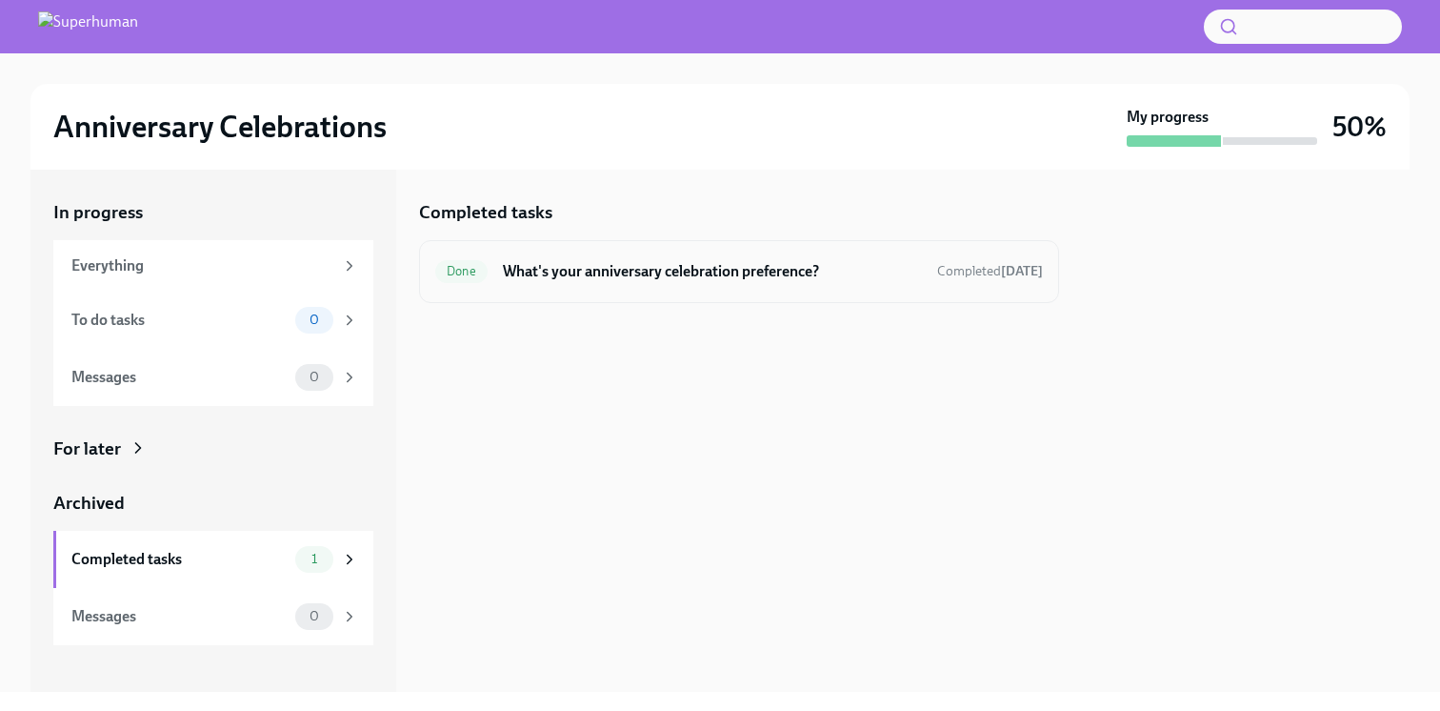
click at [670, 281] on h6 "What's your anniversary celebration preference?" at bounding box center [712, 271] width 419 height 21
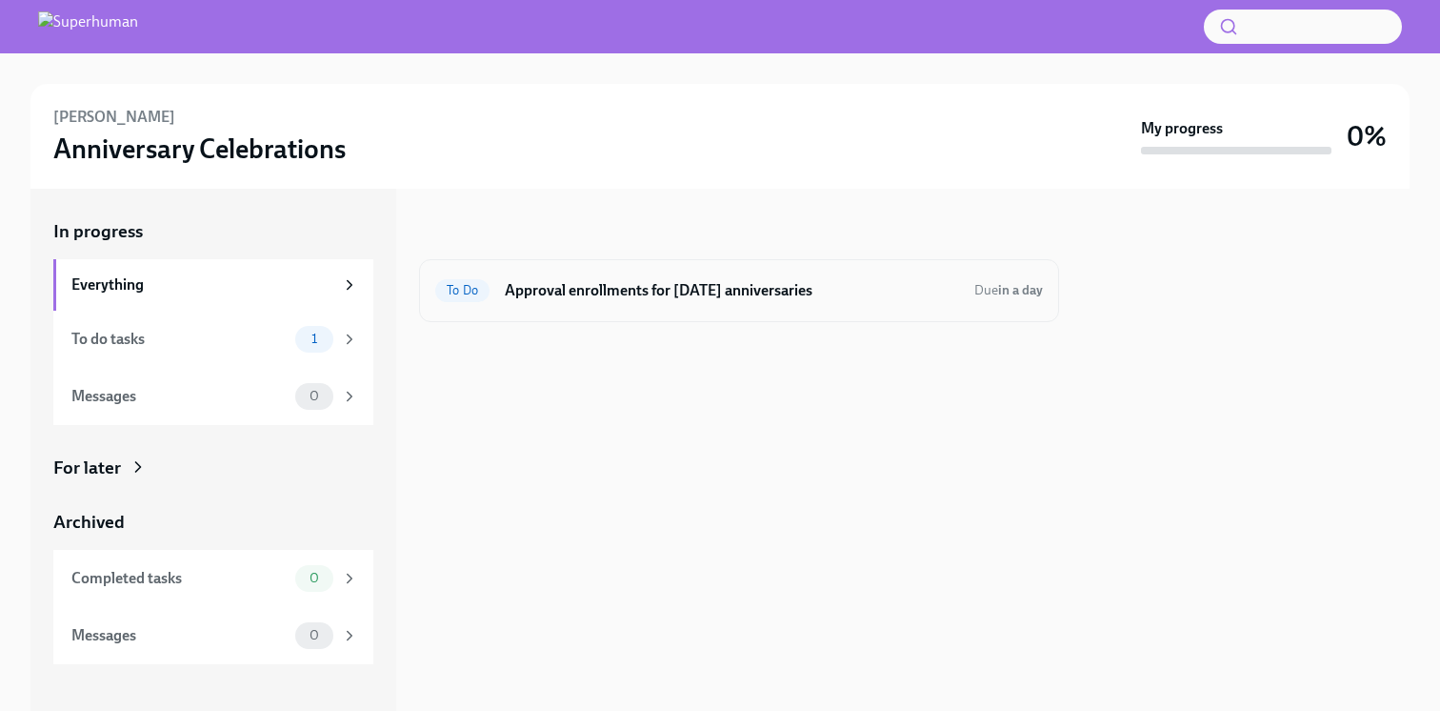
click at [684, 308] on div "To Do Approval enrollments for [DATE] anniversaries Due in a day" at bounding box center [739, 290] width 640 height 63
click at [498, 293] on div "To Do Approval enrollments for [DATE] anniversaries Due in a day" at bounding box center [739, 290] width 608 height 30
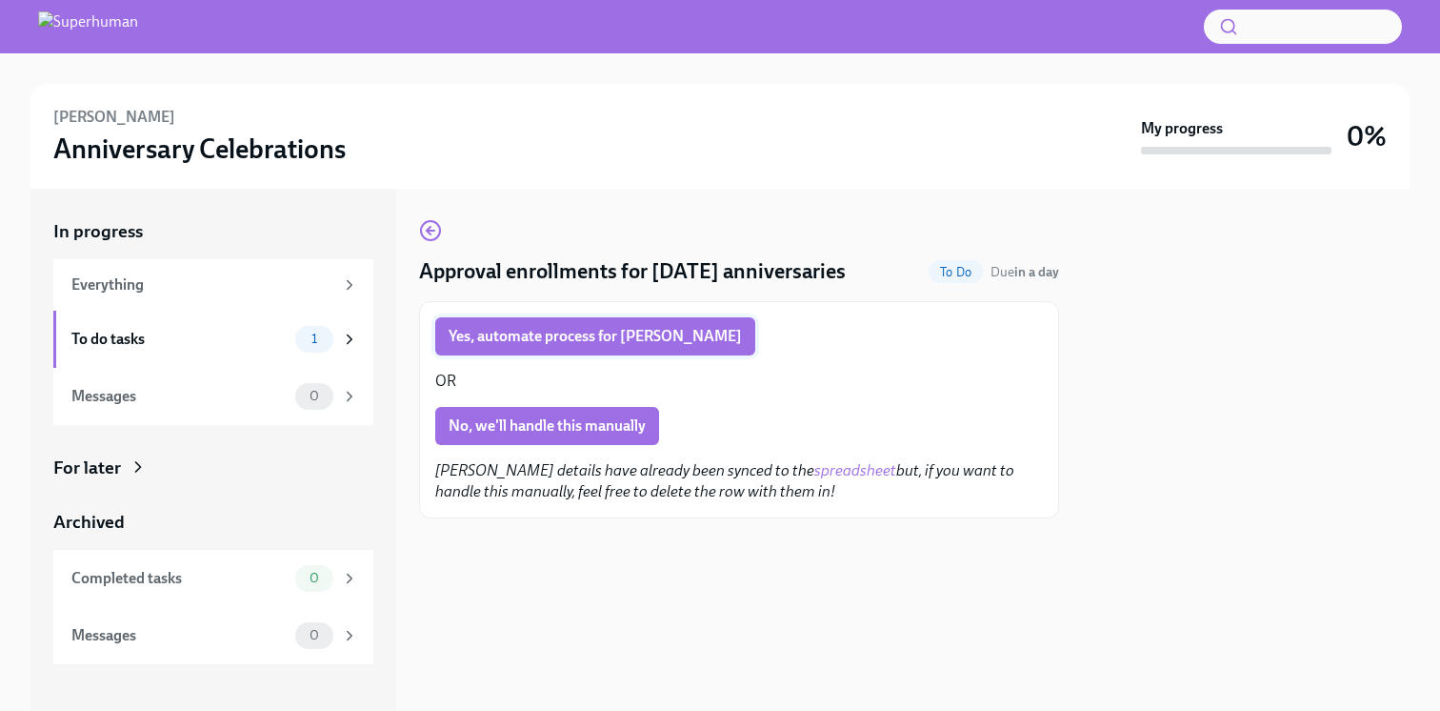
click at [552, 334] on span "Yes, automate process for Kirsten" at bounding box center [595, 336] width 293 height 19
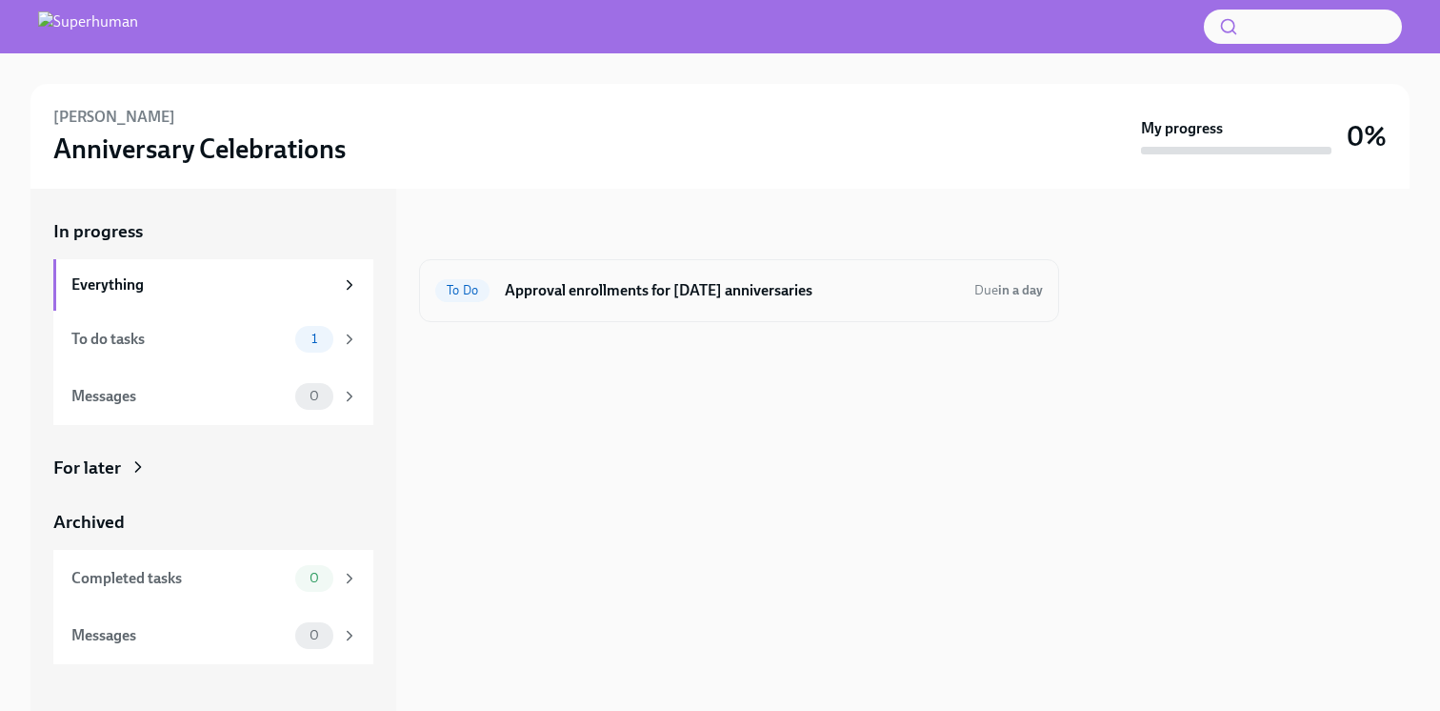
click at [572, 280] on h6 "Approval enrollments for [DATE] anniversaries" at bounding box center [732, 290] width 454 height 21
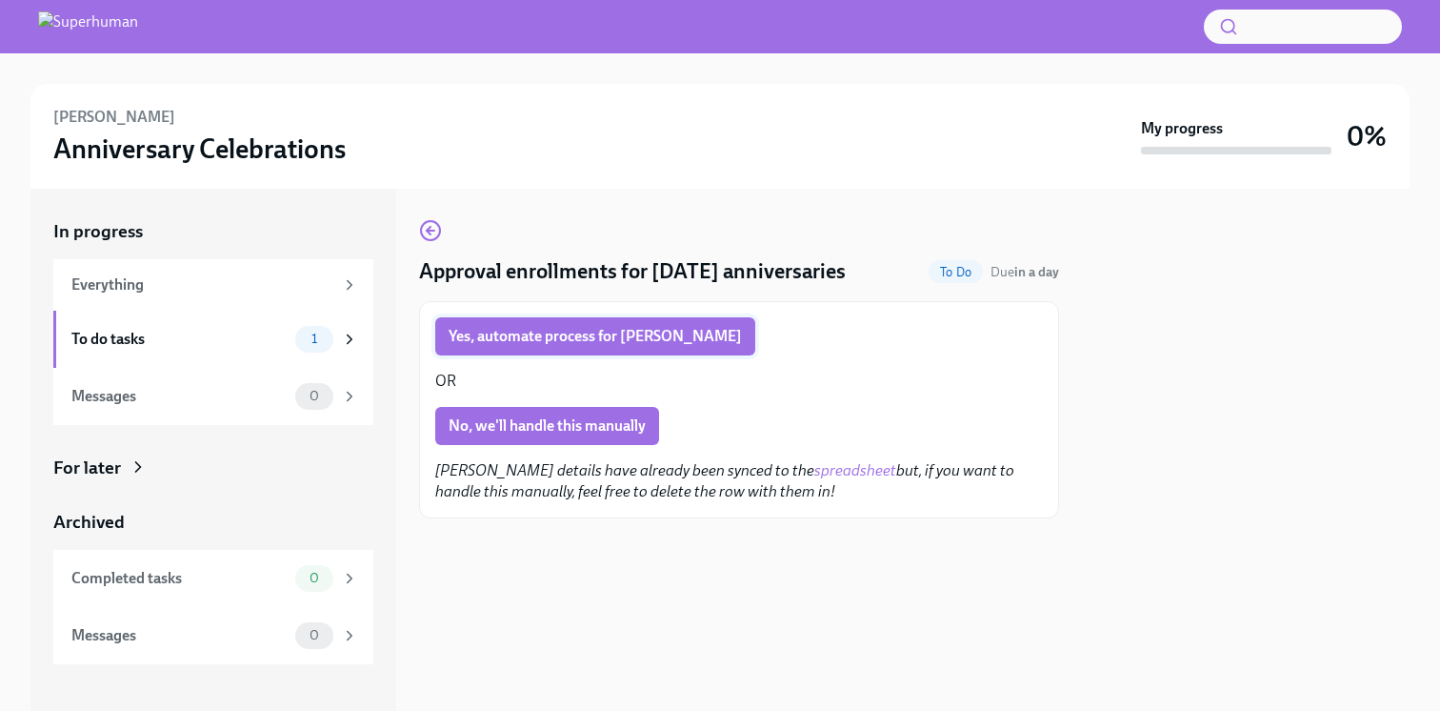
click at [537, 333] on span "Yes, automate process for Preston" at bounding box center [595, 336] width 293 height 19
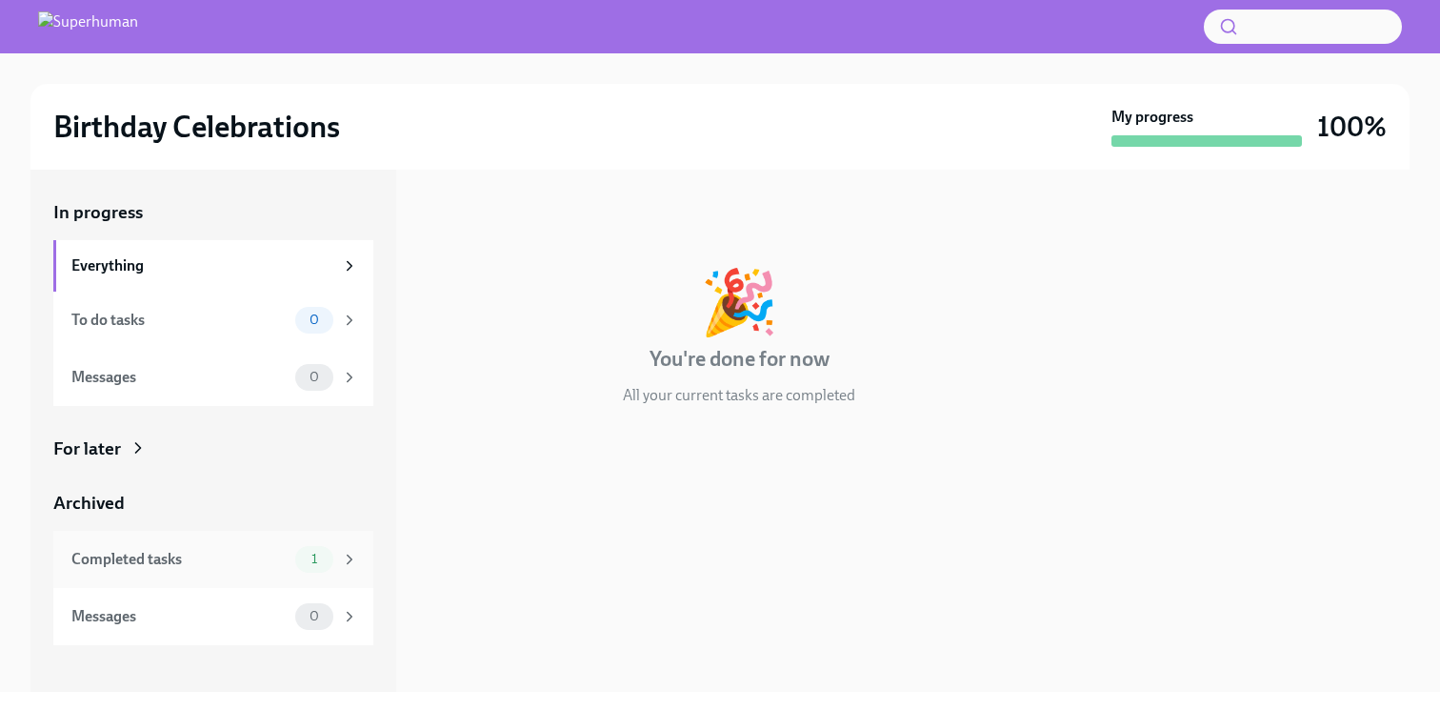
click at [237, 555] on div "Completed tasks" at bounding box center [179, 559] width 216 height 21
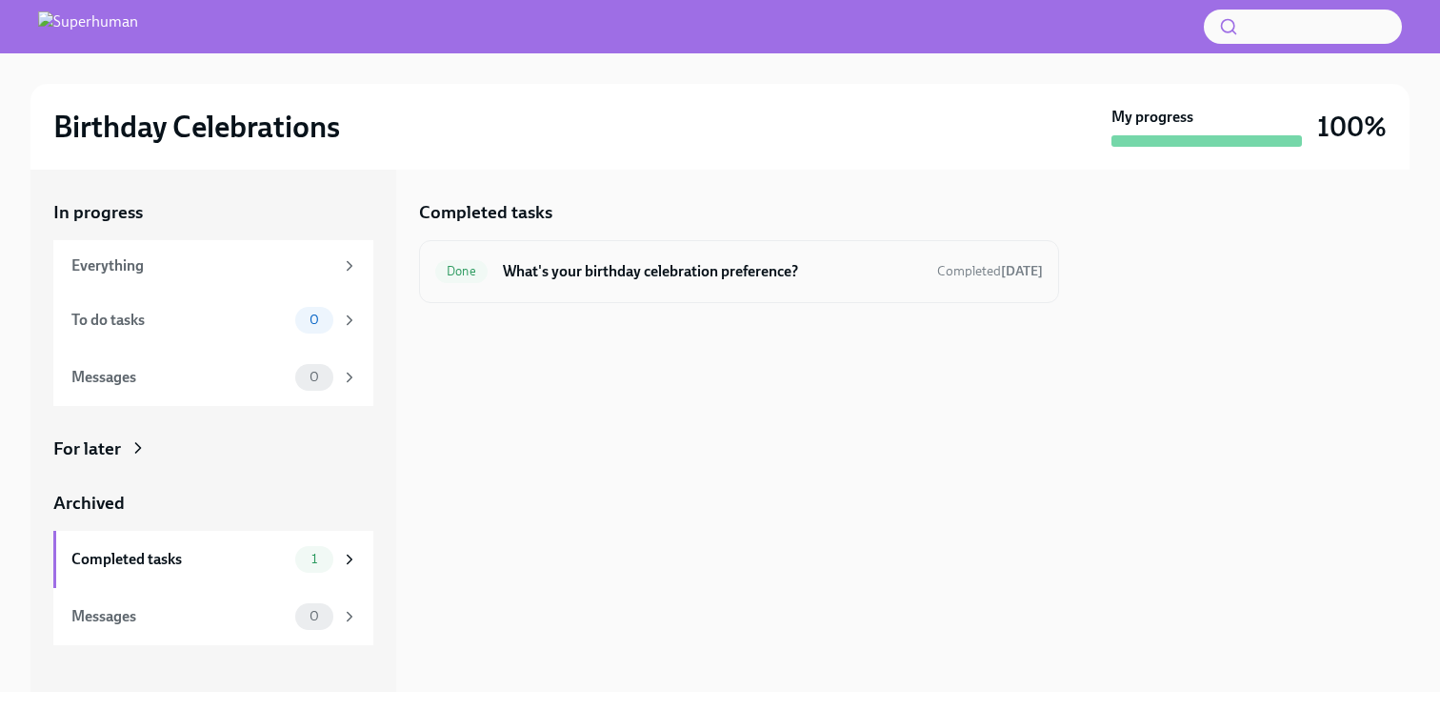
click at [619, 293] on div "Done What's your birthday celebration preference? Completed [DATE]" at bounding box center [739, 271] width 640 height 63
click at [580, 286] on div "Done What's your birthday celebration preference? Completed [DATE]" at bounding box center [739, 271] width 608 height 30
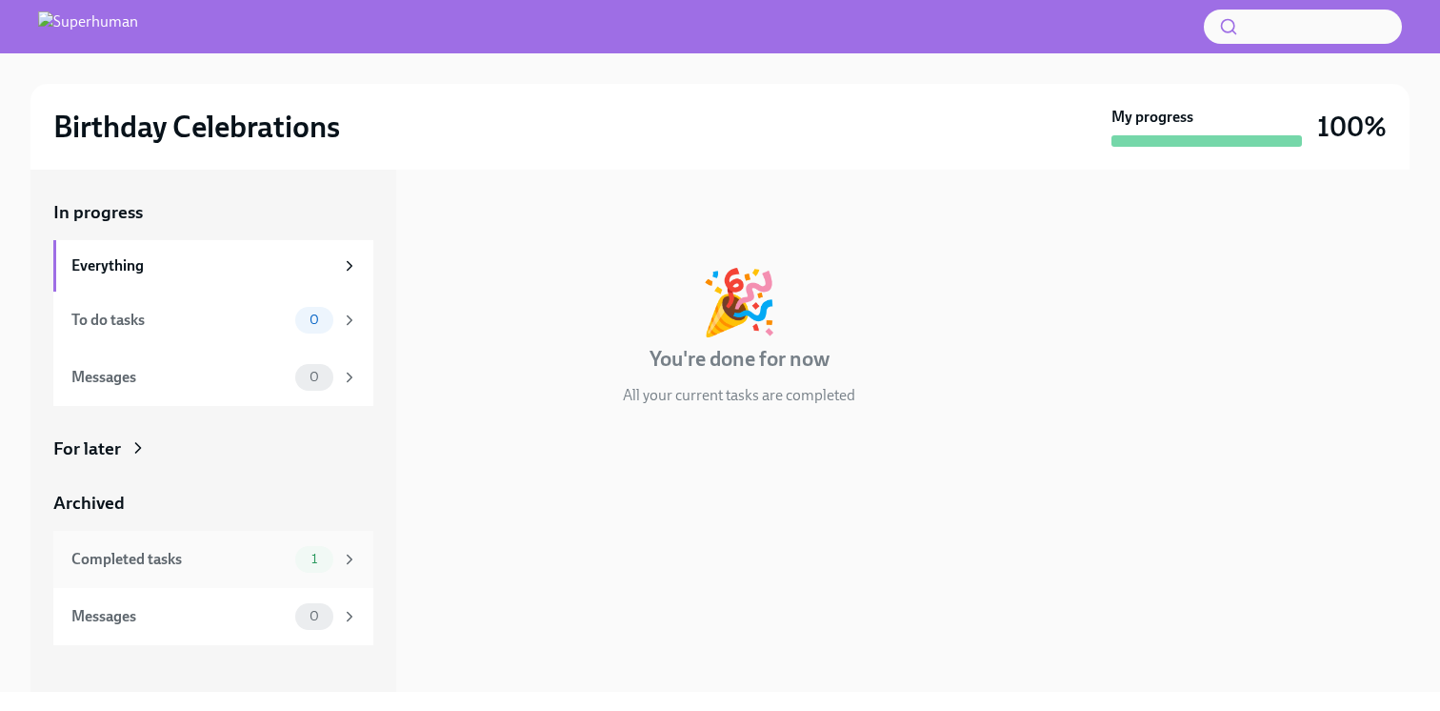
click at [218, 558] on div "Completed tasks" at bounding box center [179, 559] width 216 height 21
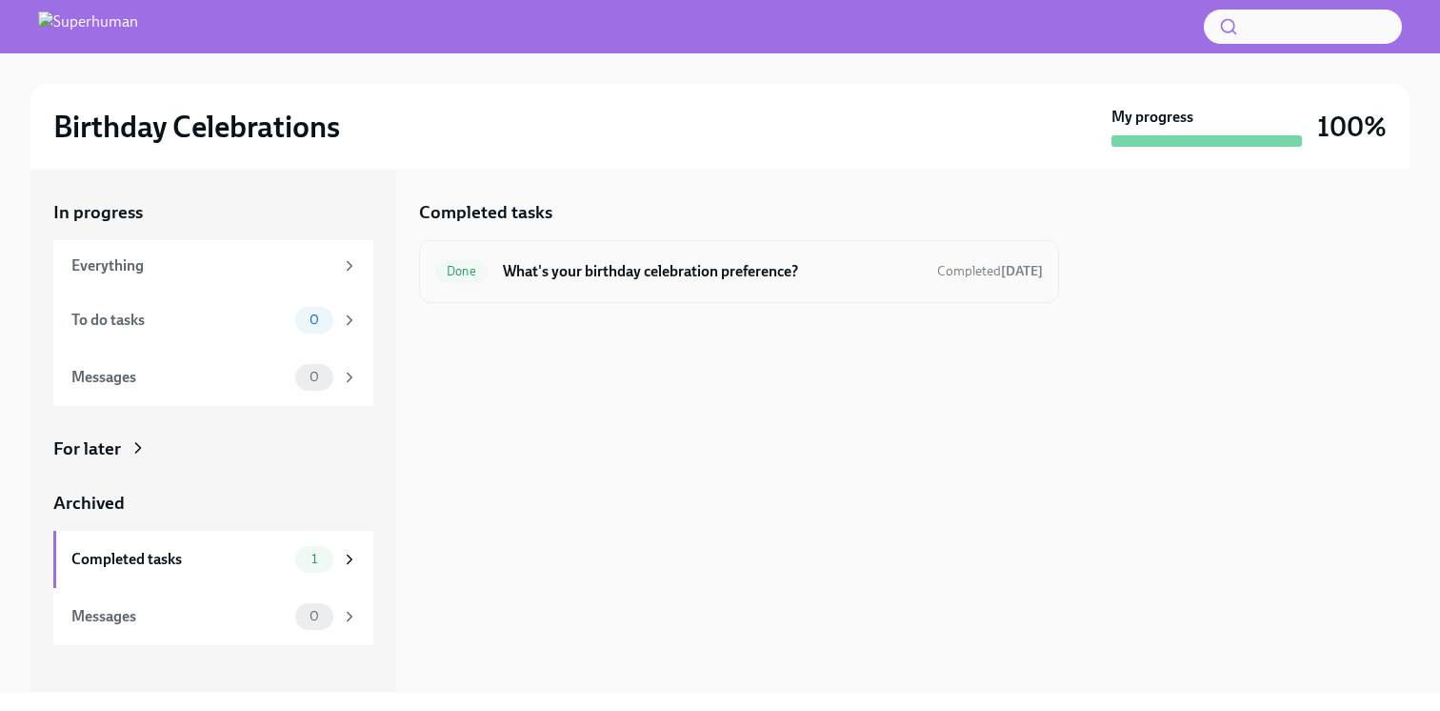
click at [580, 278] on h6 "What's your birthday celebration preference?" at bounding box center [712, 271] width 419 height 21
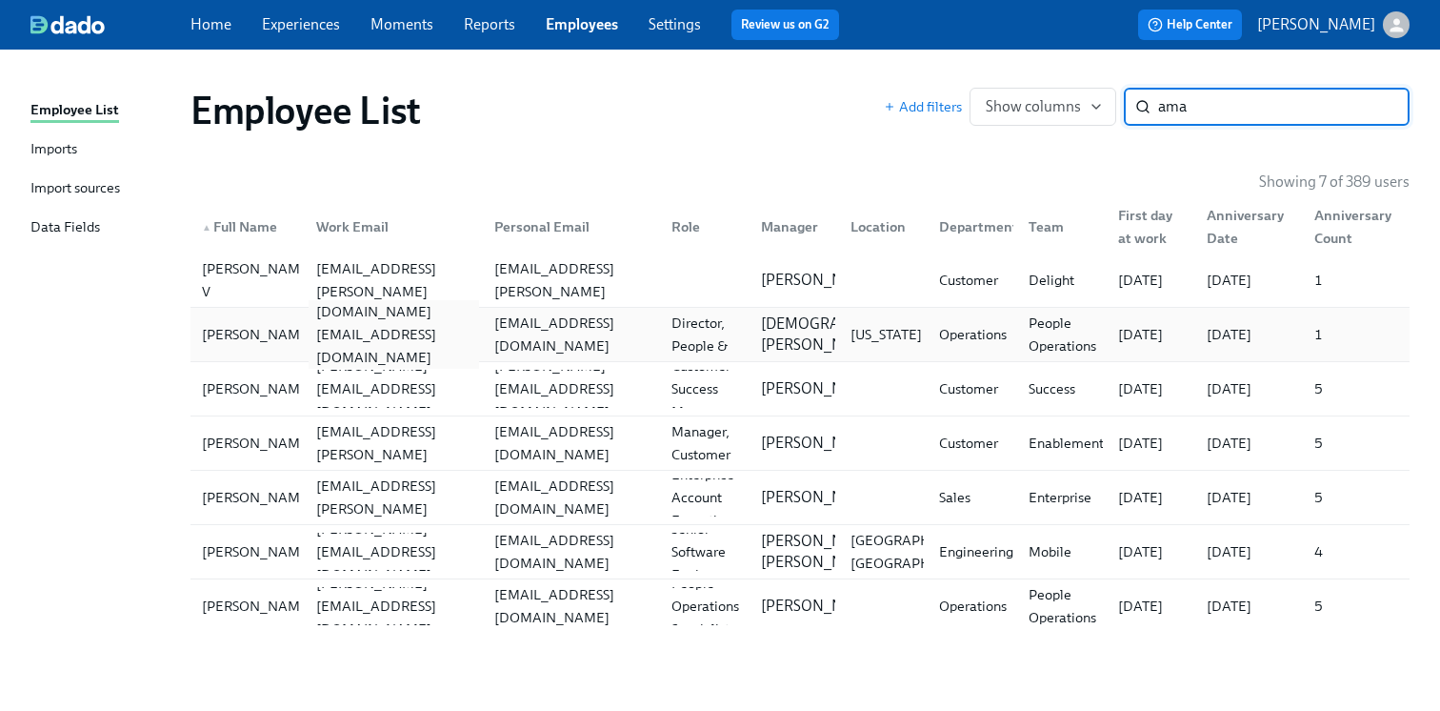
type input "ama"
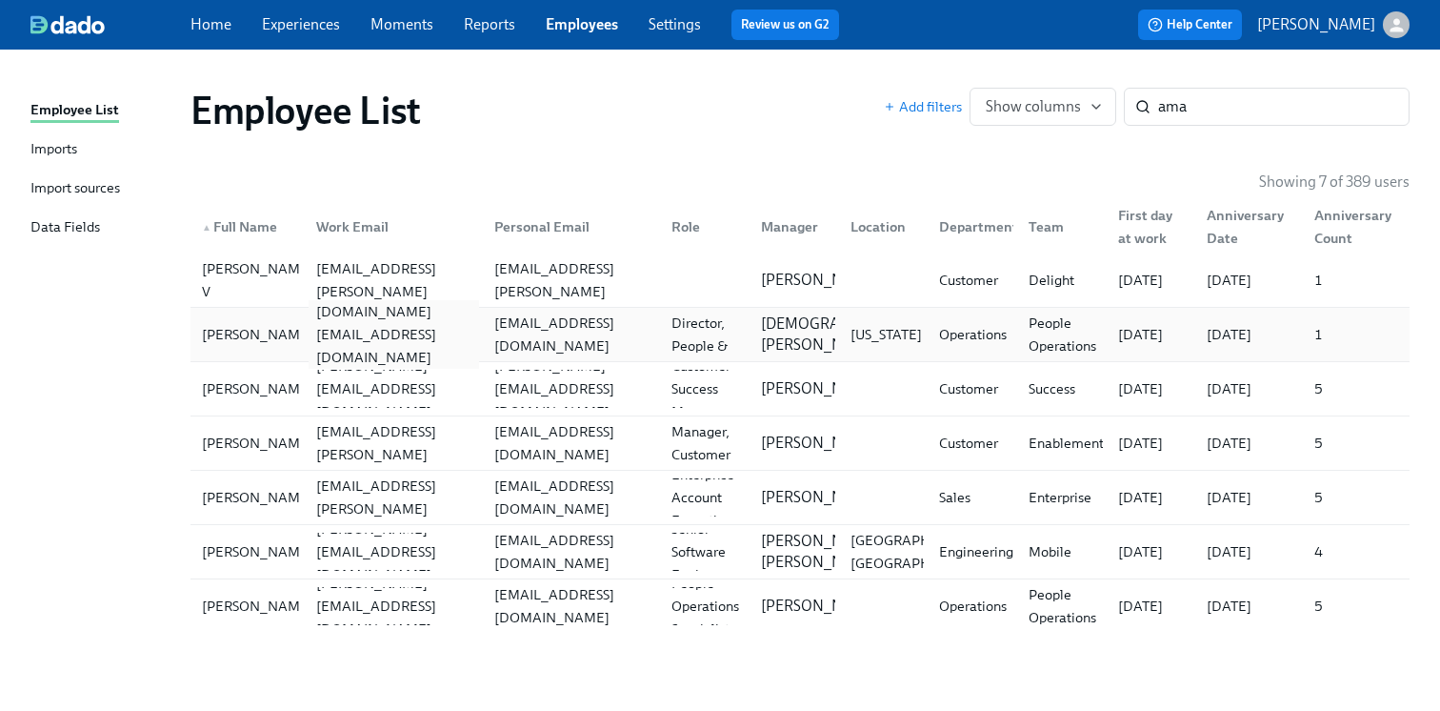
click at [349, 344] on div "amanda.day@superhuman.com" at bounding box center [394, 334] width 171 height 69
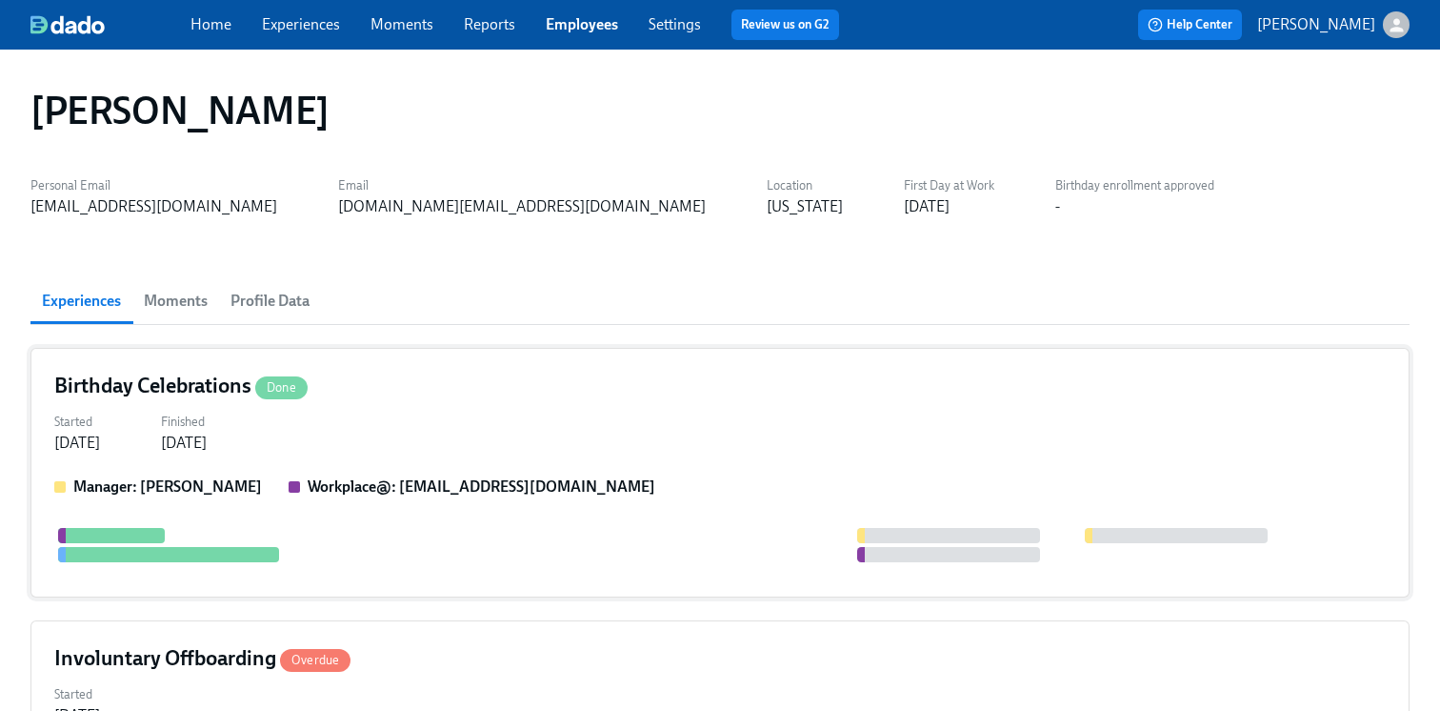
scroll to position [3, 0]
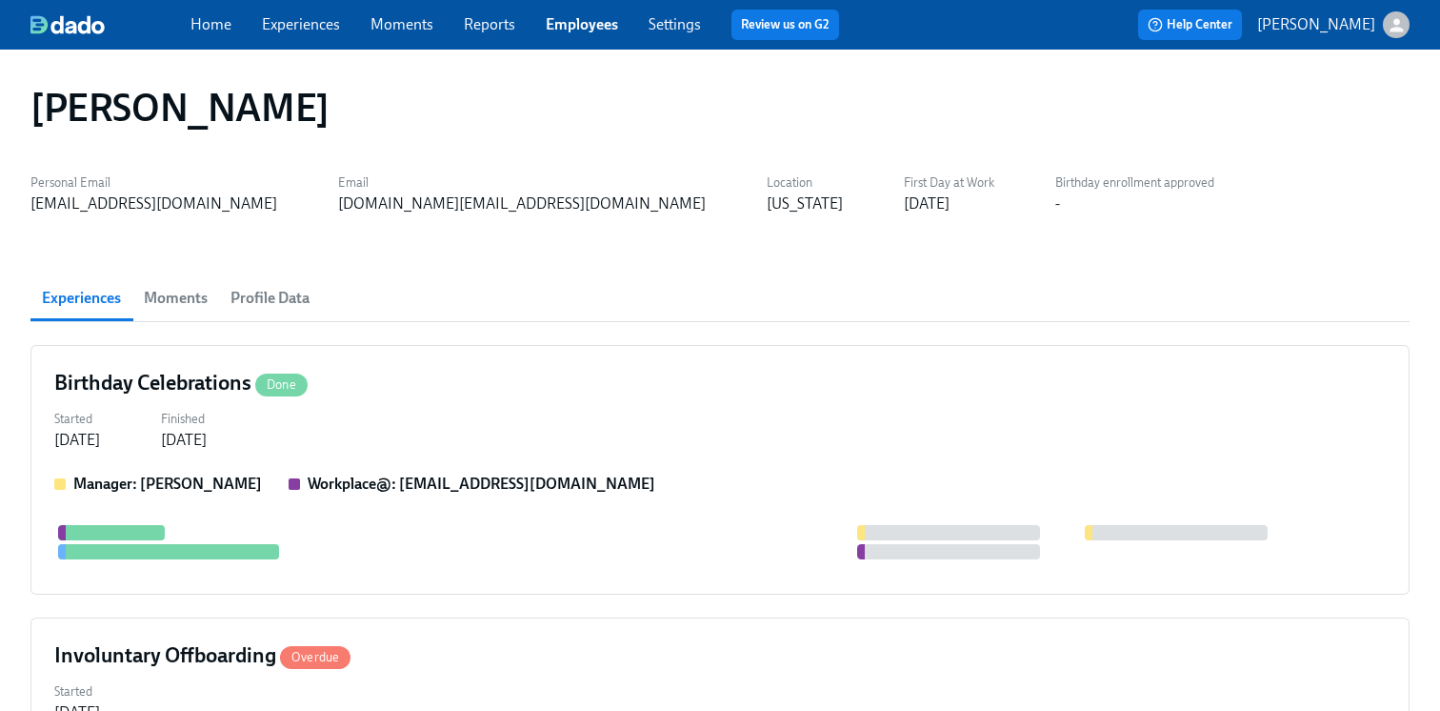
click at [267, 298] on span "Profile Data" at bounding box center [270, 298] width 79 height 27
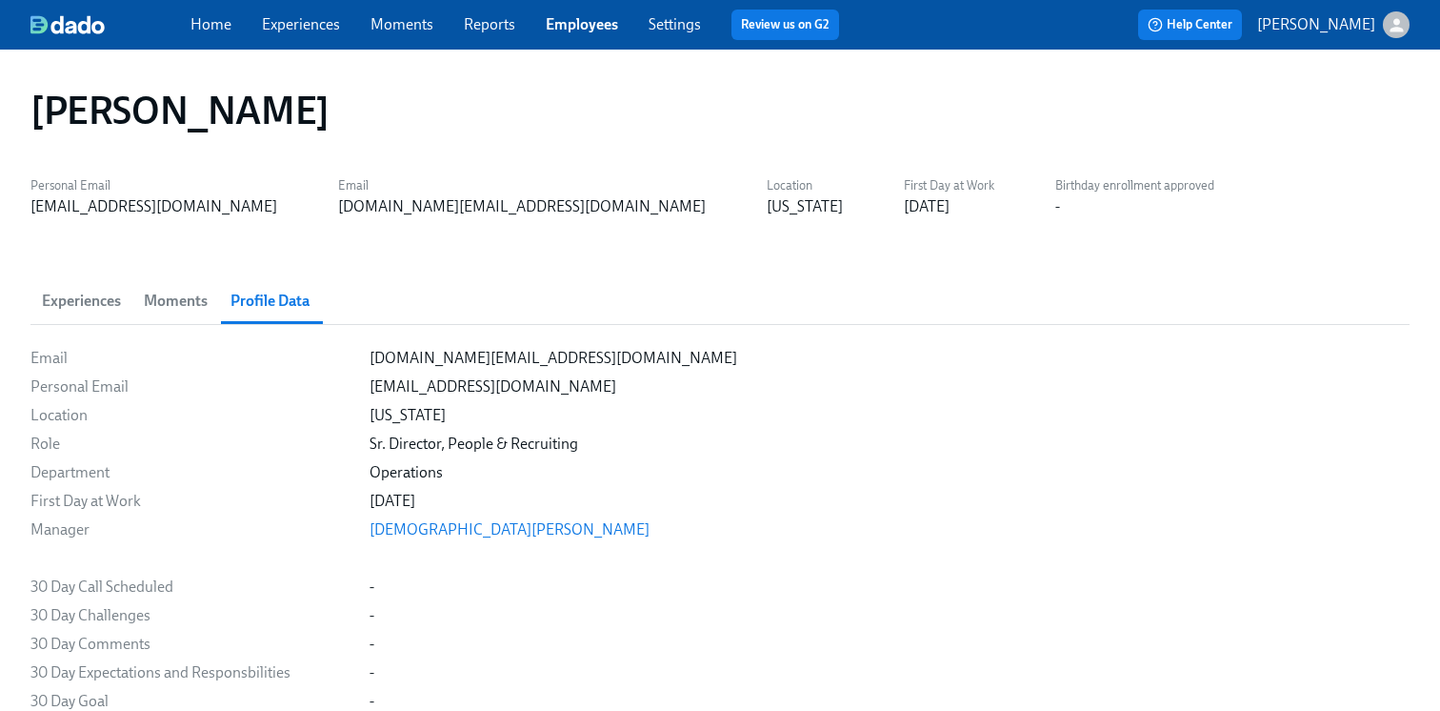
click at [560, 25] on link "Employees" at bounding box center [582, 24] width 72 height 18
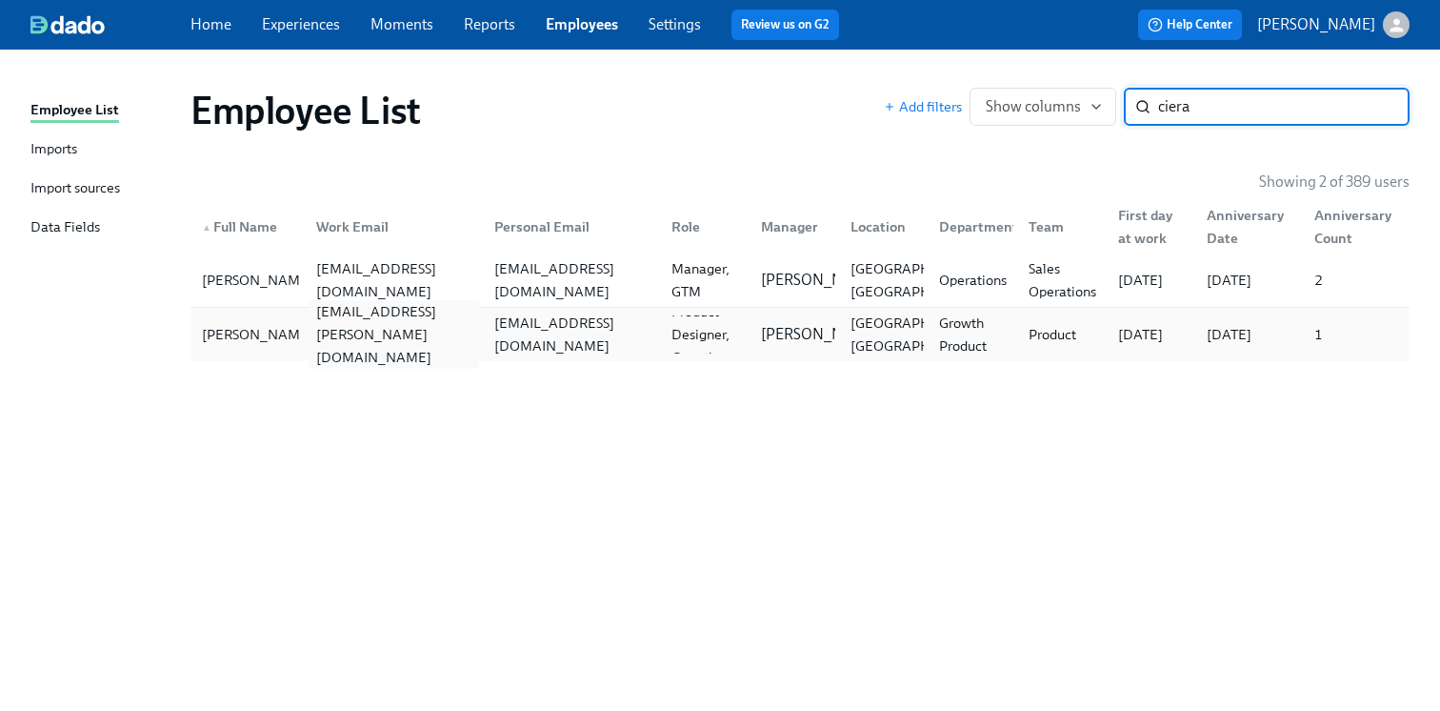
type input "ciera"
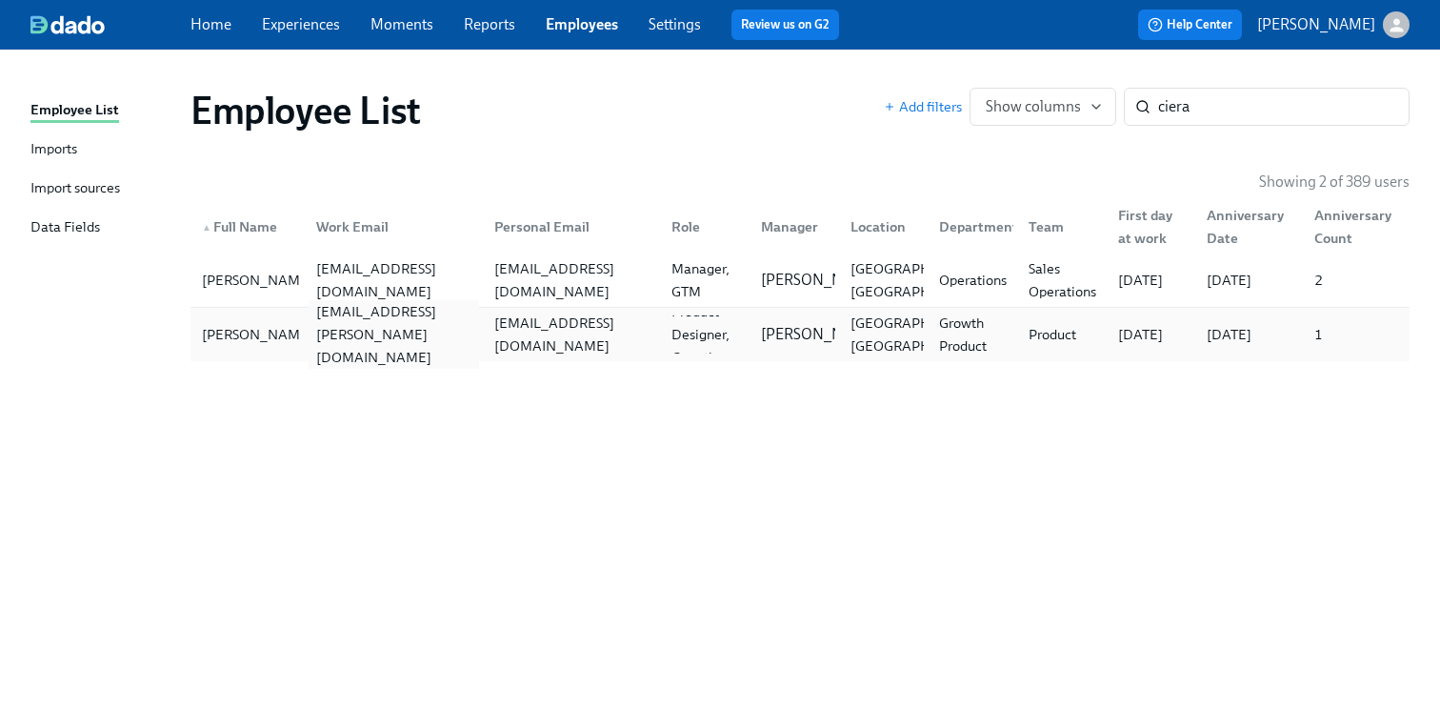
click at [390, 331] on div "ciera.givens@superhuman.com" at bounding box center [394, 334] width 171 height 69
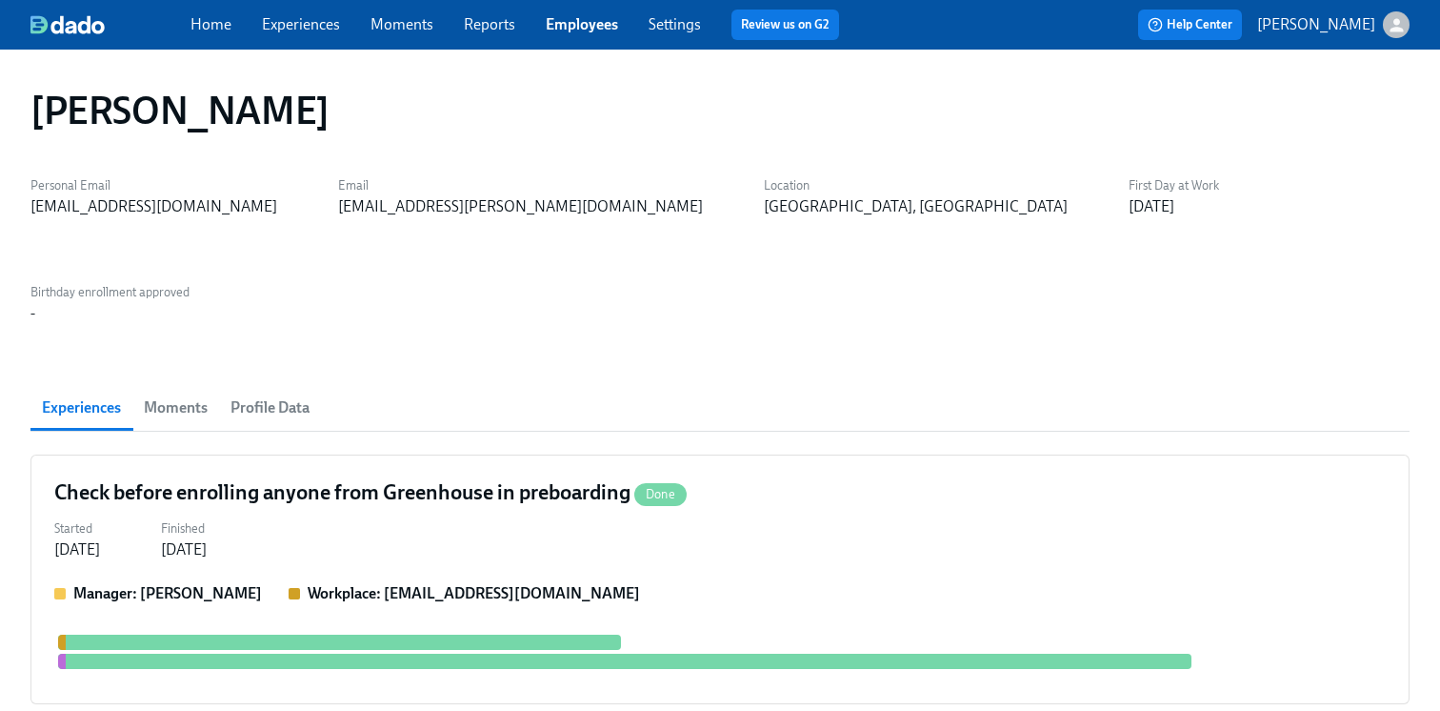
click at [313, 385] on button "Profile Data" at bounding box center [270, 408] width 102 height 46
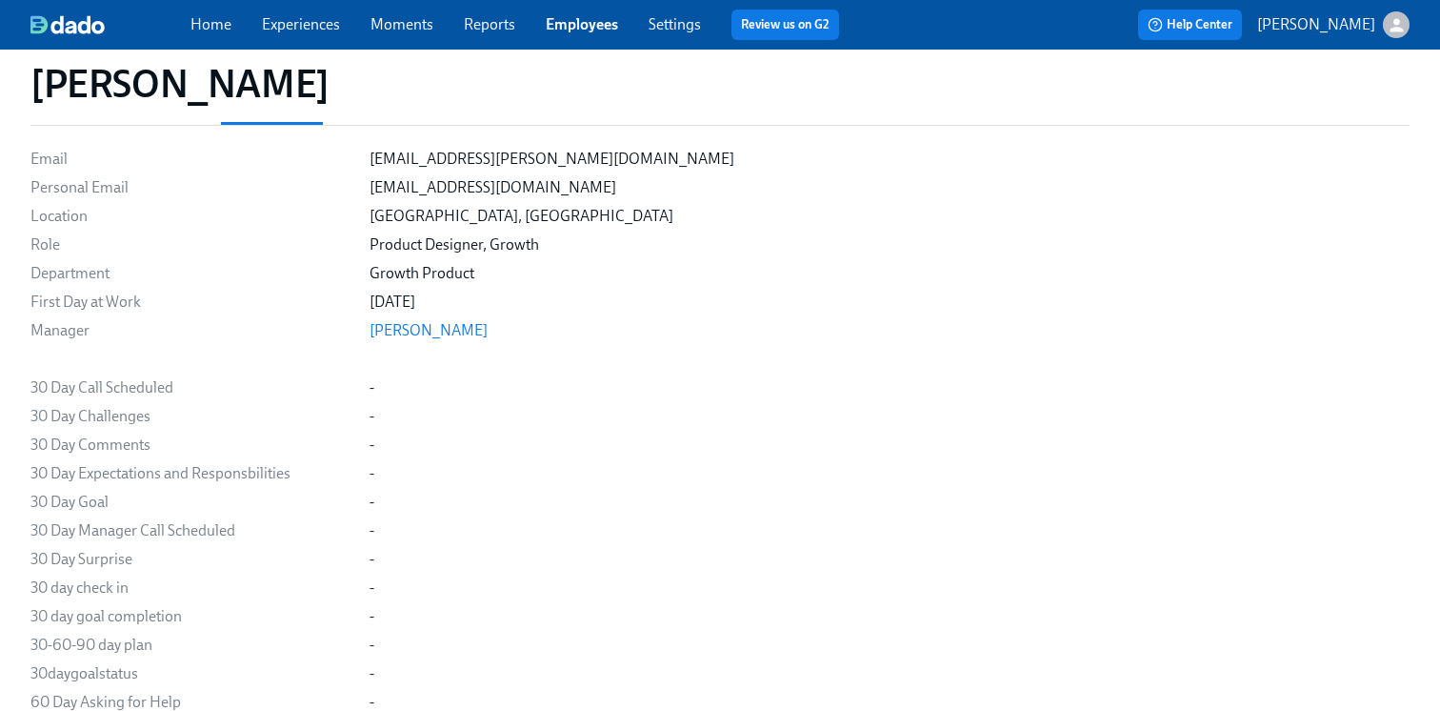
scroll to position [134, 0]
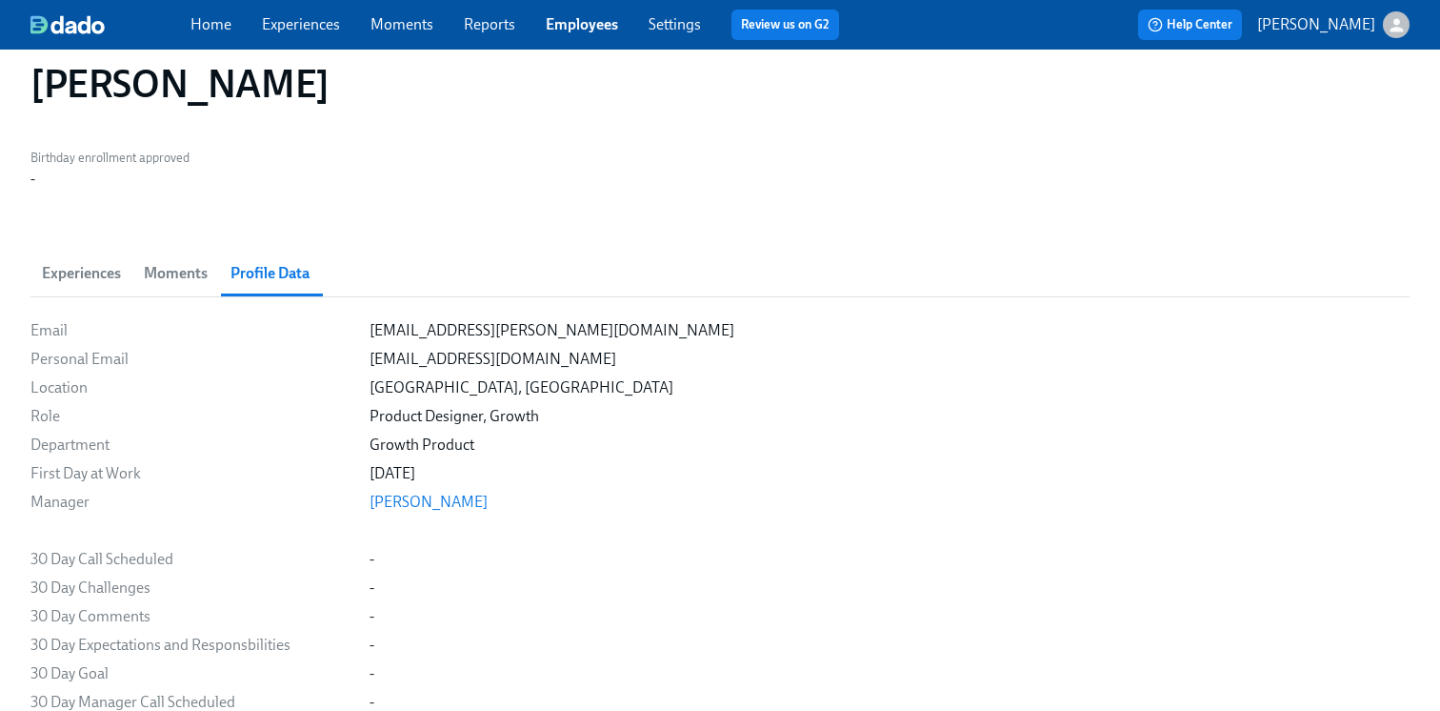
click at [603, 24] on link "Employees" at bounding box center [582, 24] width 72 height 18
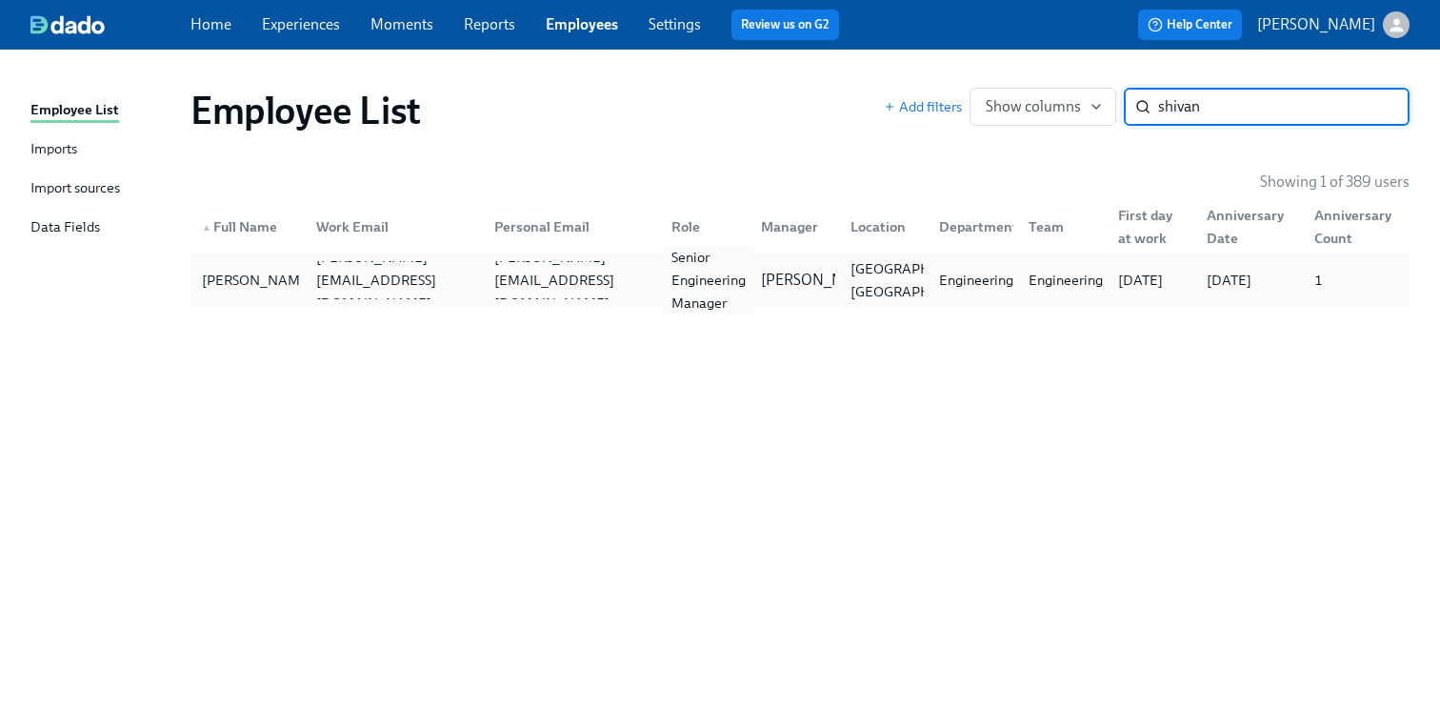
type input "shivan"
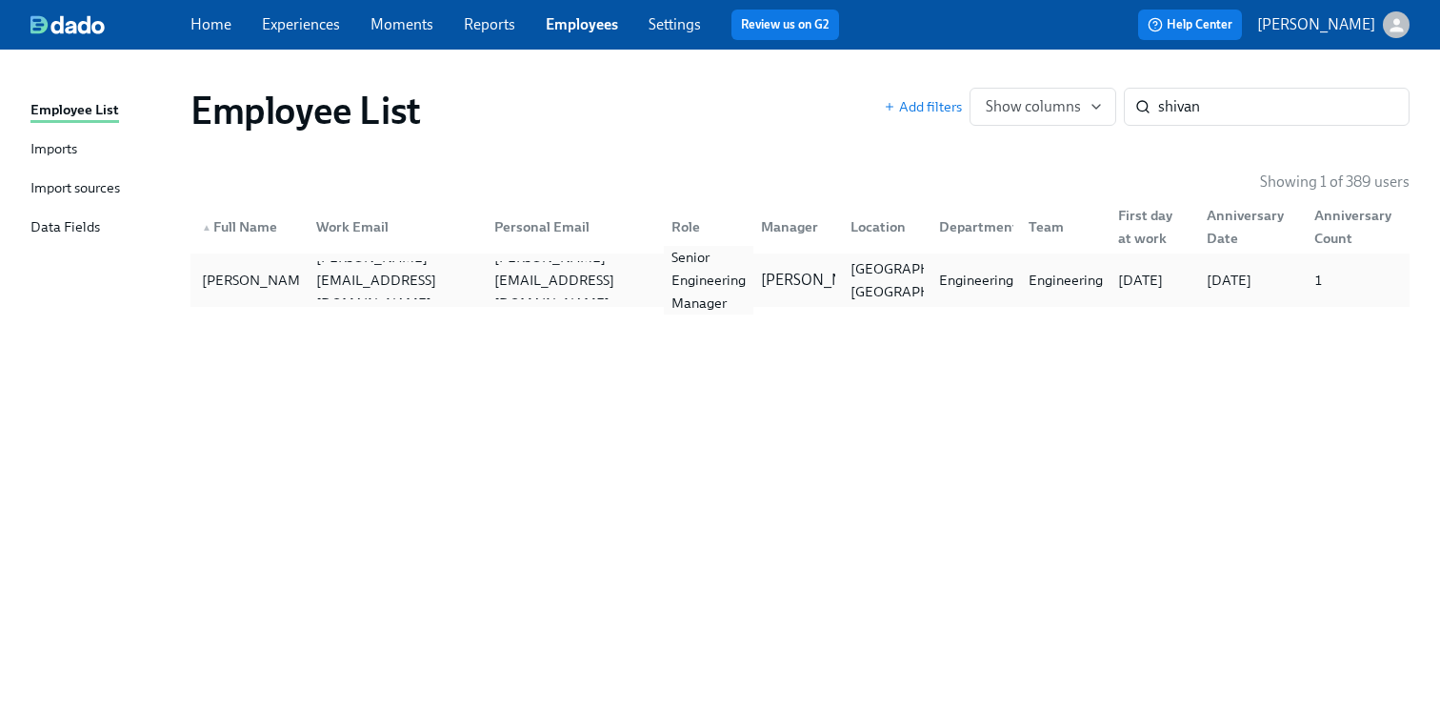
click at [723, 274] on div "Senior Engineering Manager" at bounding box center [709, 280] width 90 height 69
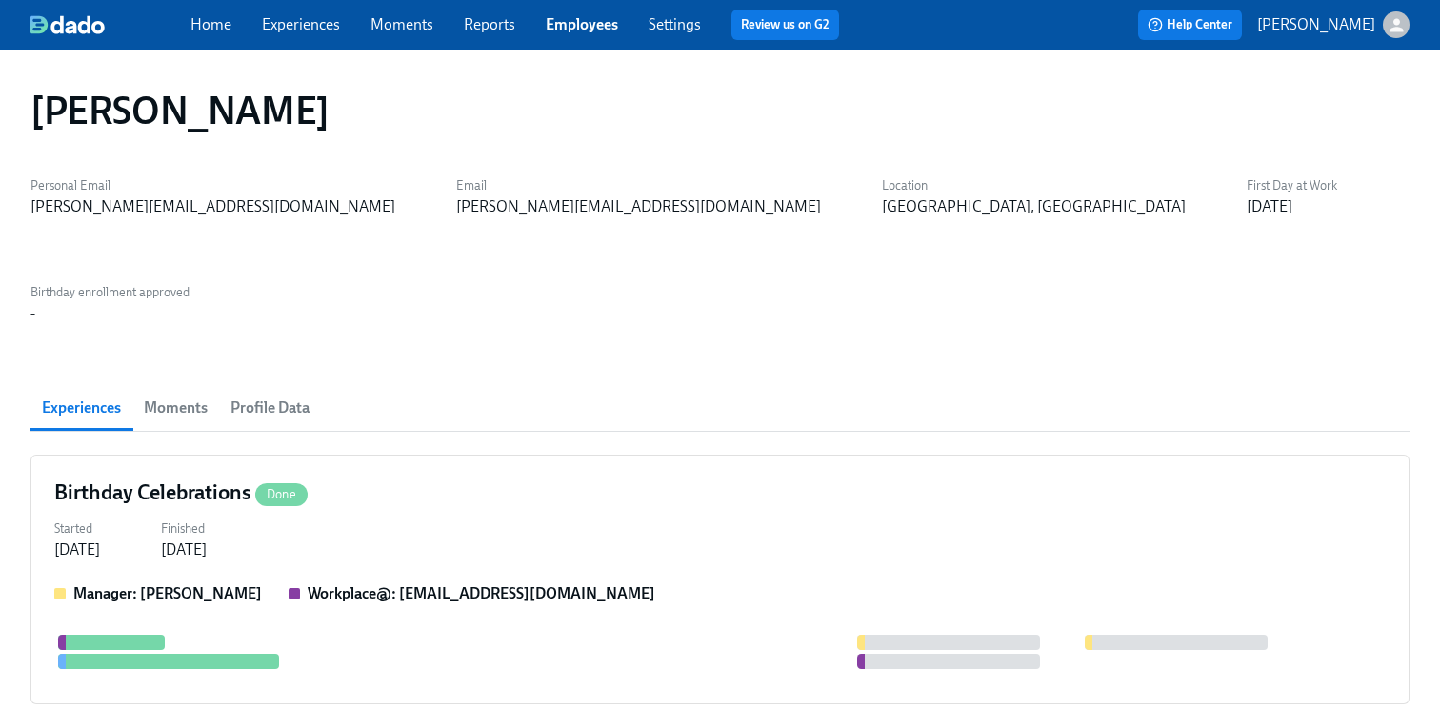
click at [286, 385] on button "Profile Data" at bounding box center [270, 408] width 102 height 46
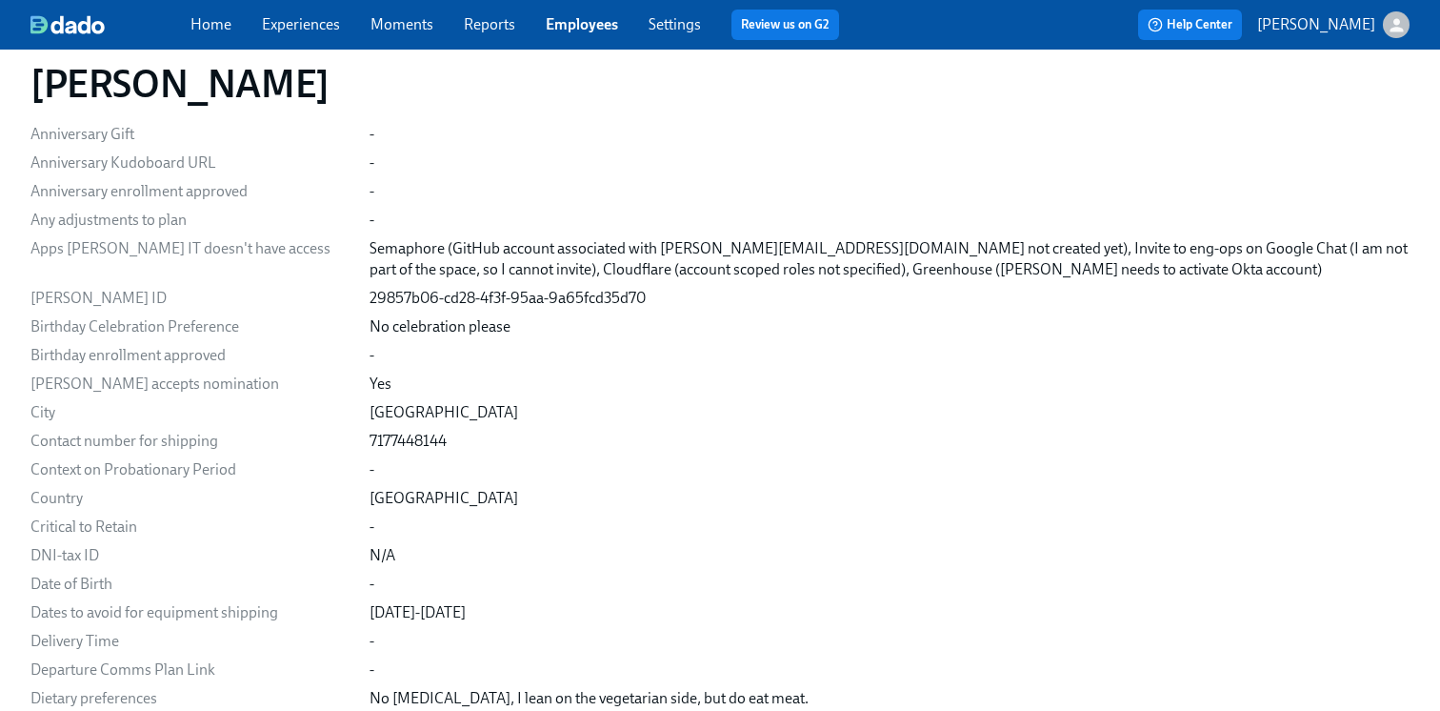
scroll to position [1451, 0]
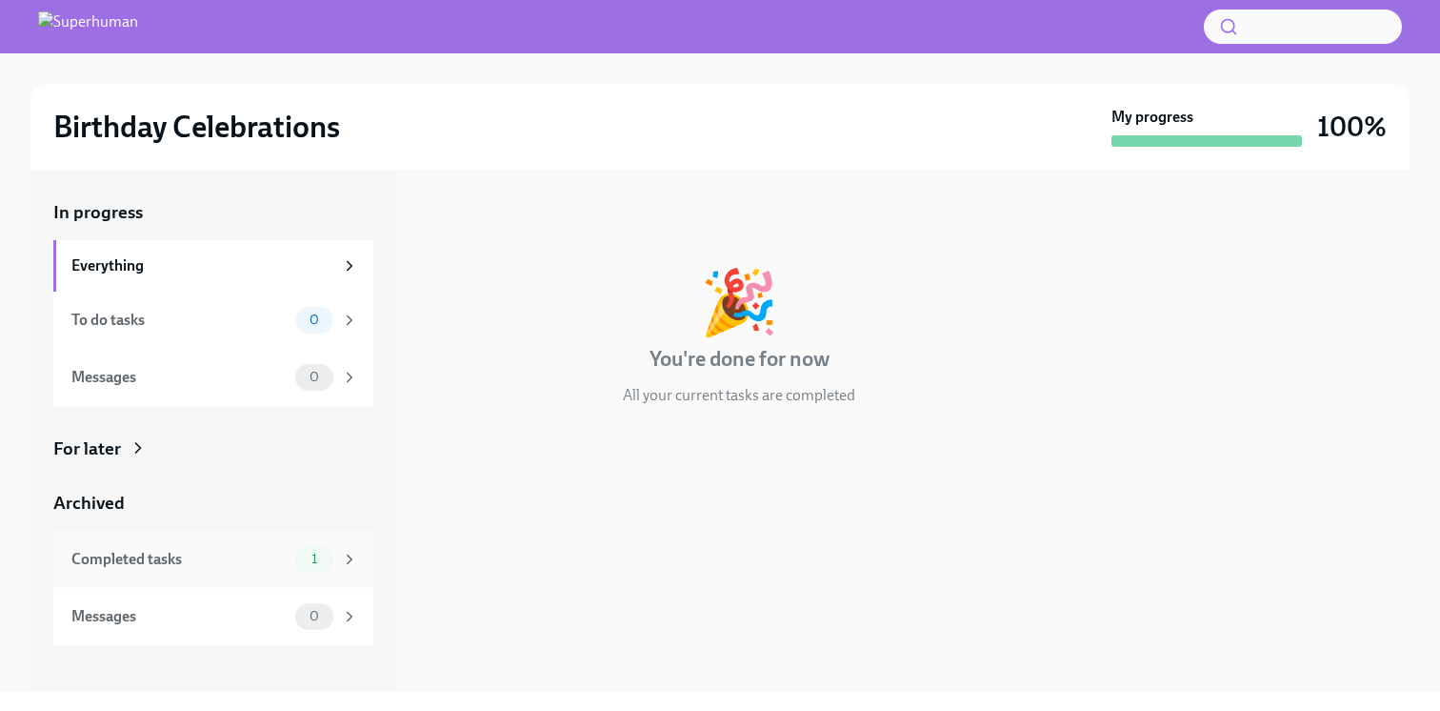
click at [272, 559] on div "Completed tasks" at bounding box center [179, 559] width 216 height 21
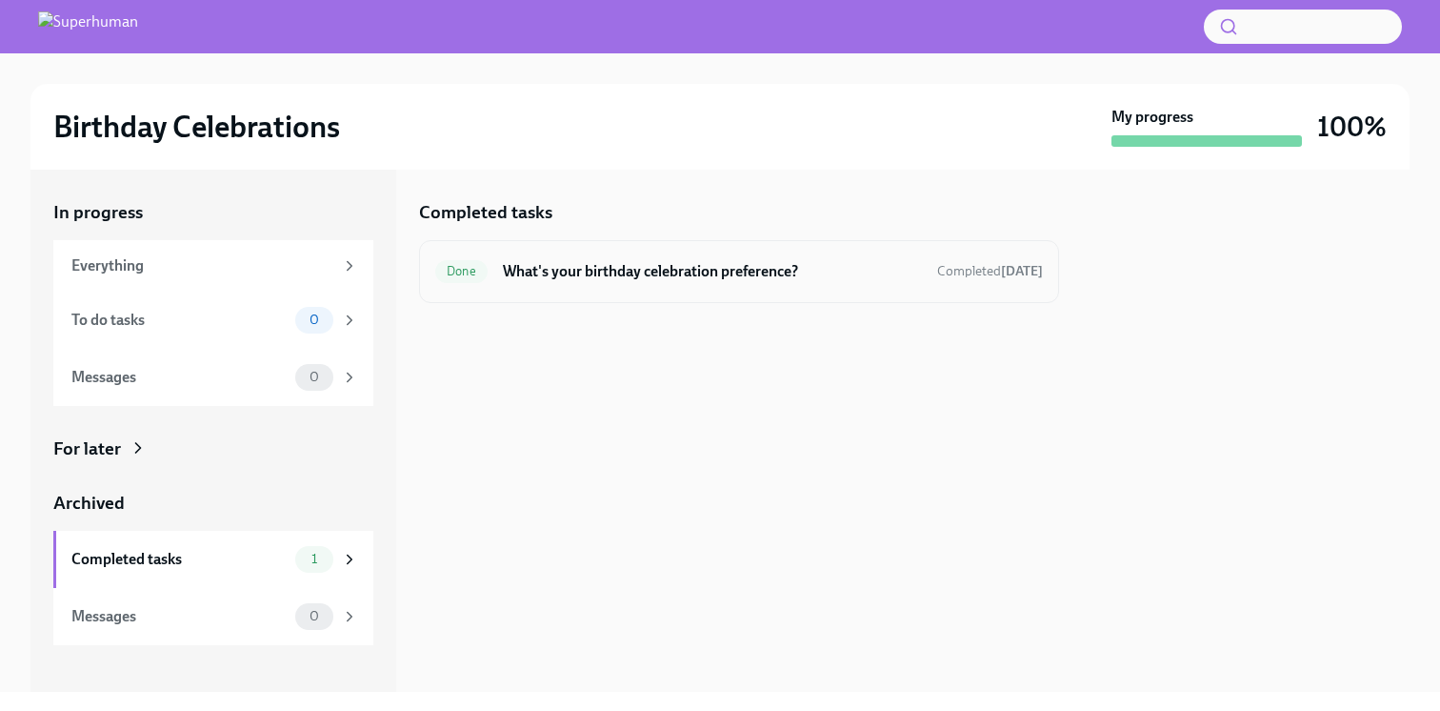
click at [590, 277] on h6 "What's your birthday celebration preference?" at bounding box center [712, 271] width 419 height 21
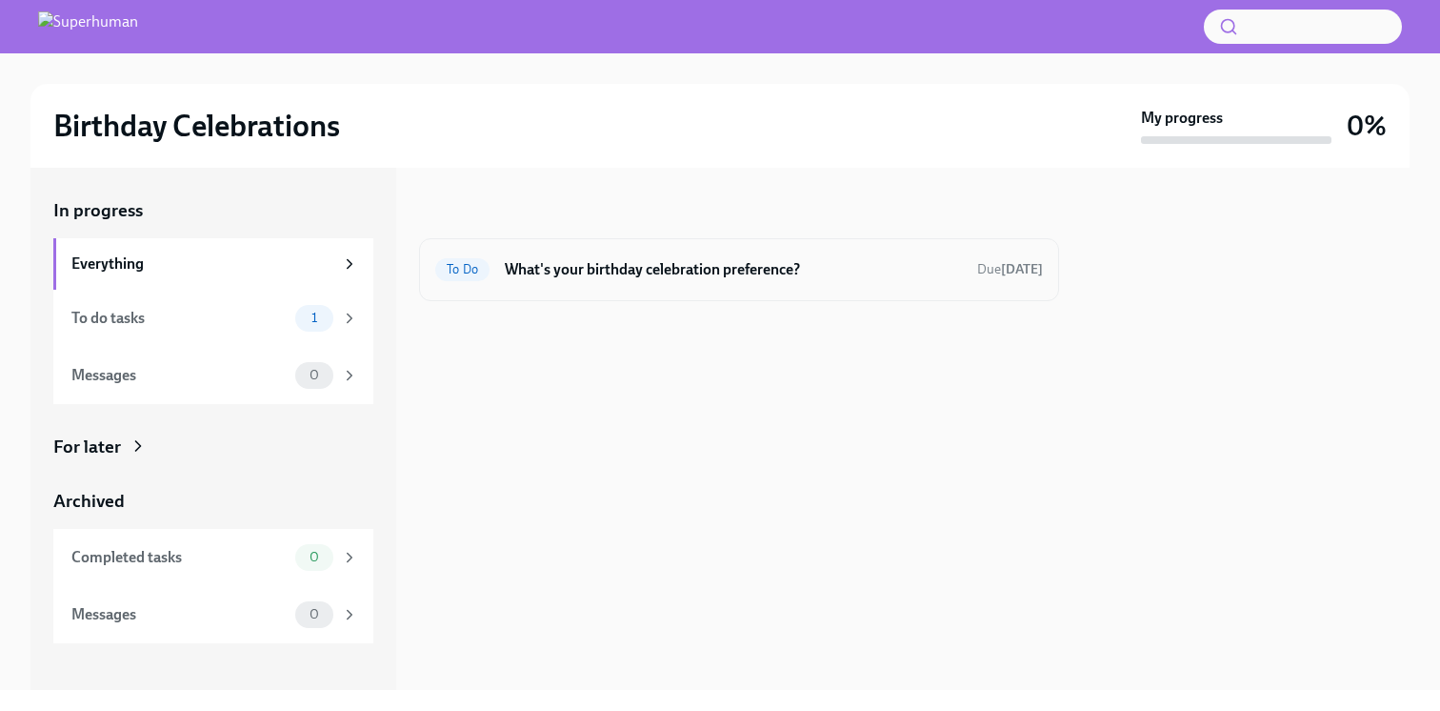
click at [529, 251] on div "To Do What's your birthday celebration preference? Due [DATE]" at bounding box center [739, 269] width 640 height 63
click at [544, 263] on h6 "What's your birthday celebration preference?" at bounding box center [733, 269] width 457 height 21
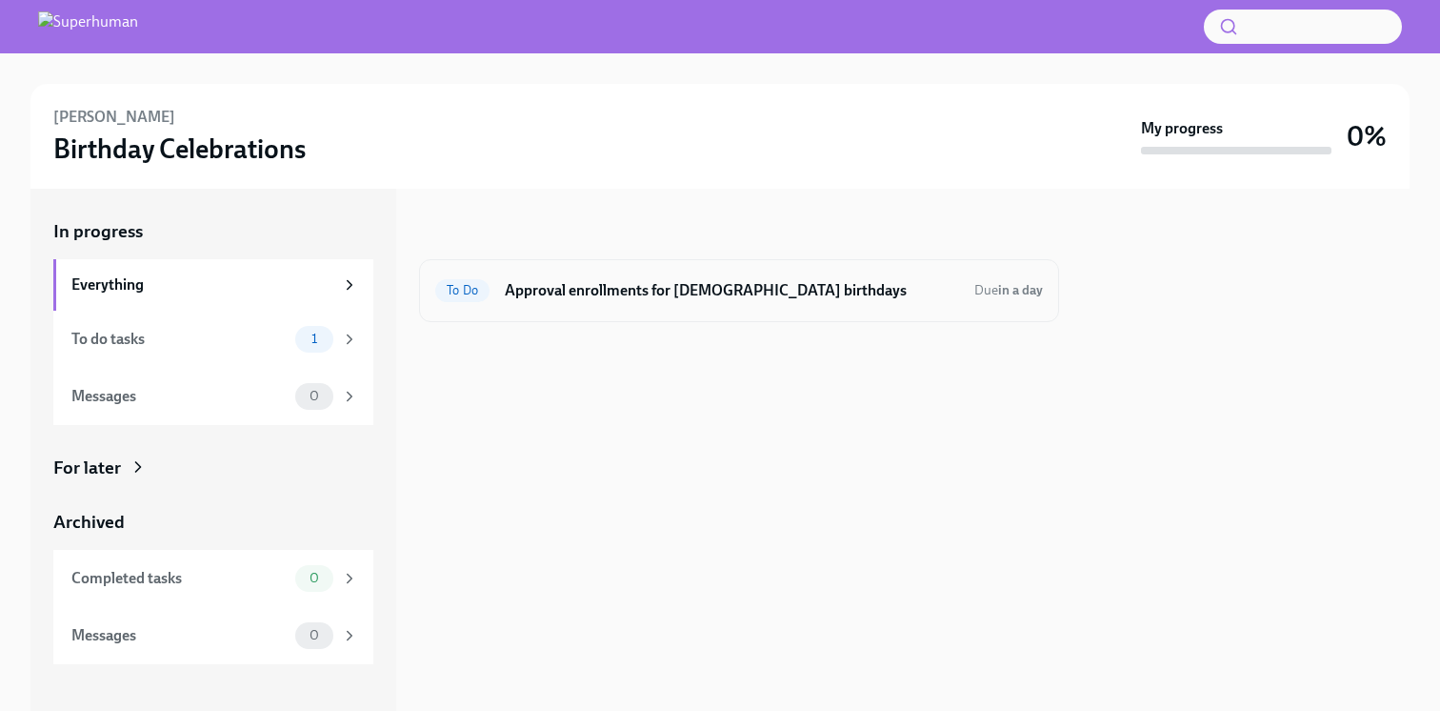
click at [552, 277] on div "To Do Approval enrollments for [DEMOGRAPHIC_DATA] birthdays Due in a day" at bounding box center [739, 290] width 608 height 30
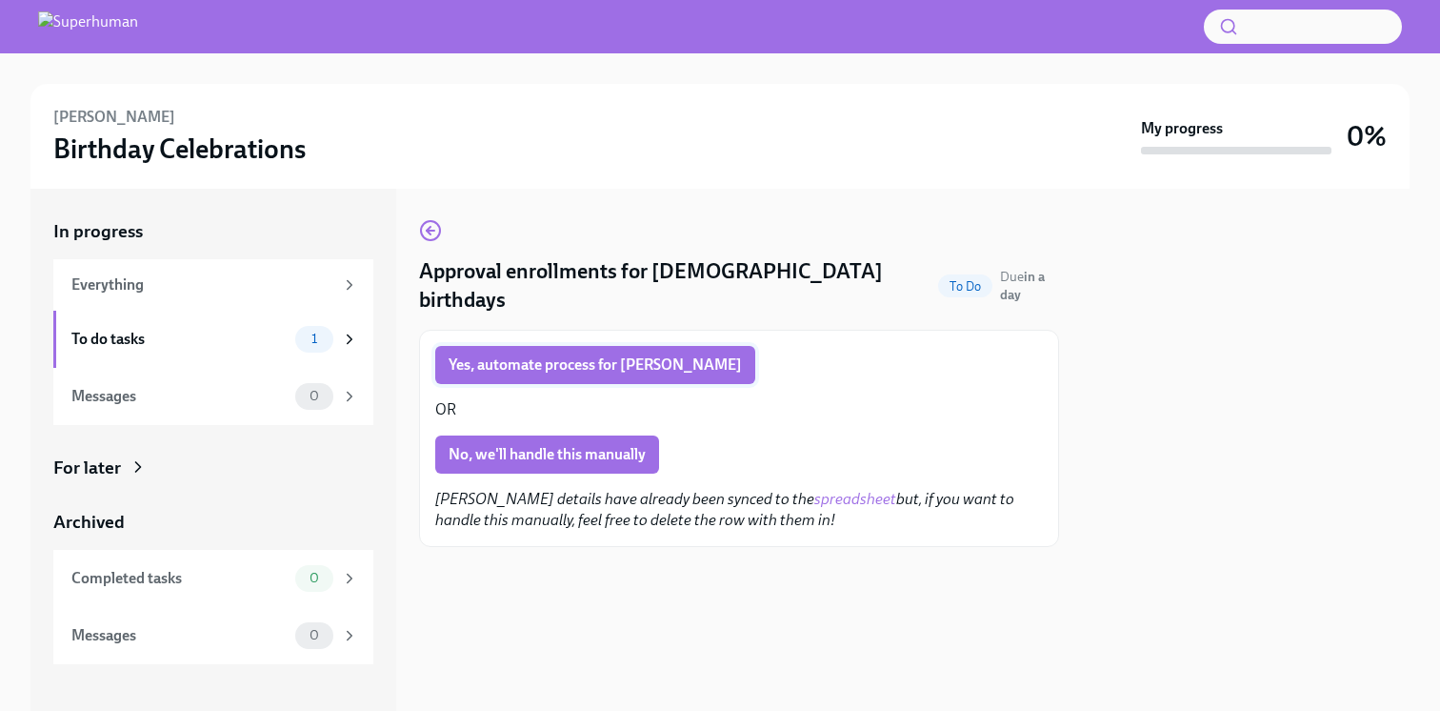
click at [598, 355] on span "Yes, automate process for Rae" at bounding box center [595, 364] width 293 height 19
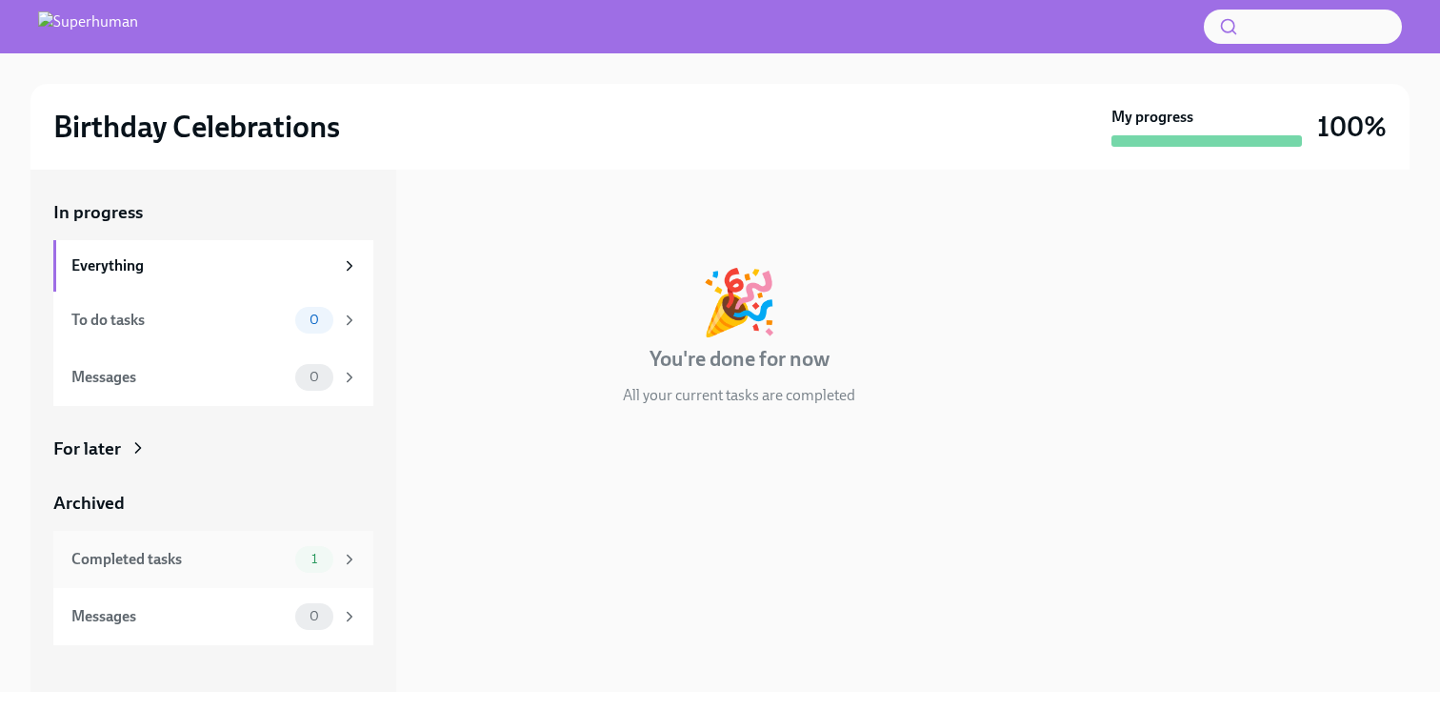
click at [195, 546] on div "Completed tasks 1" at bounding box center [214, 559] width 287 height 27
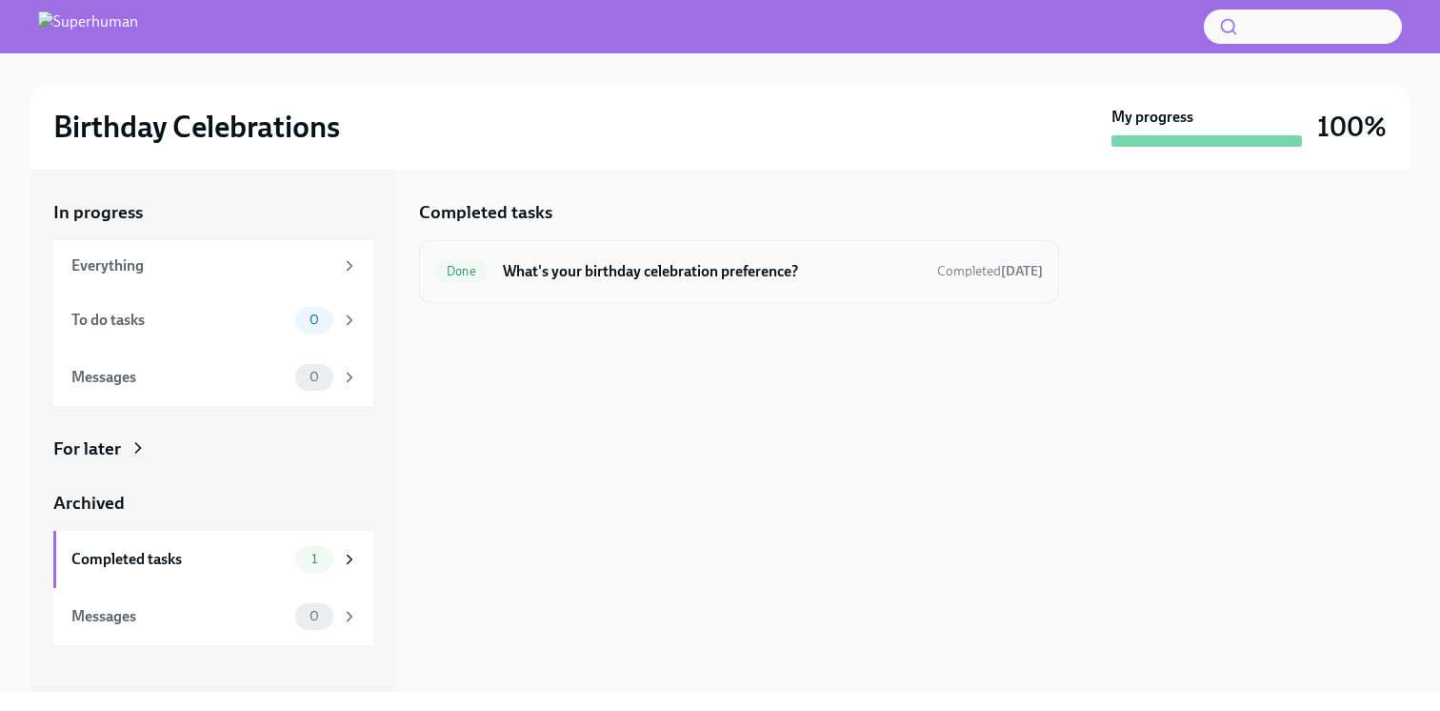
click at [588, 285] on div "Done What's your birthday celebration preference? Completed today" at bounding box center [739, 271] width 608 height 30
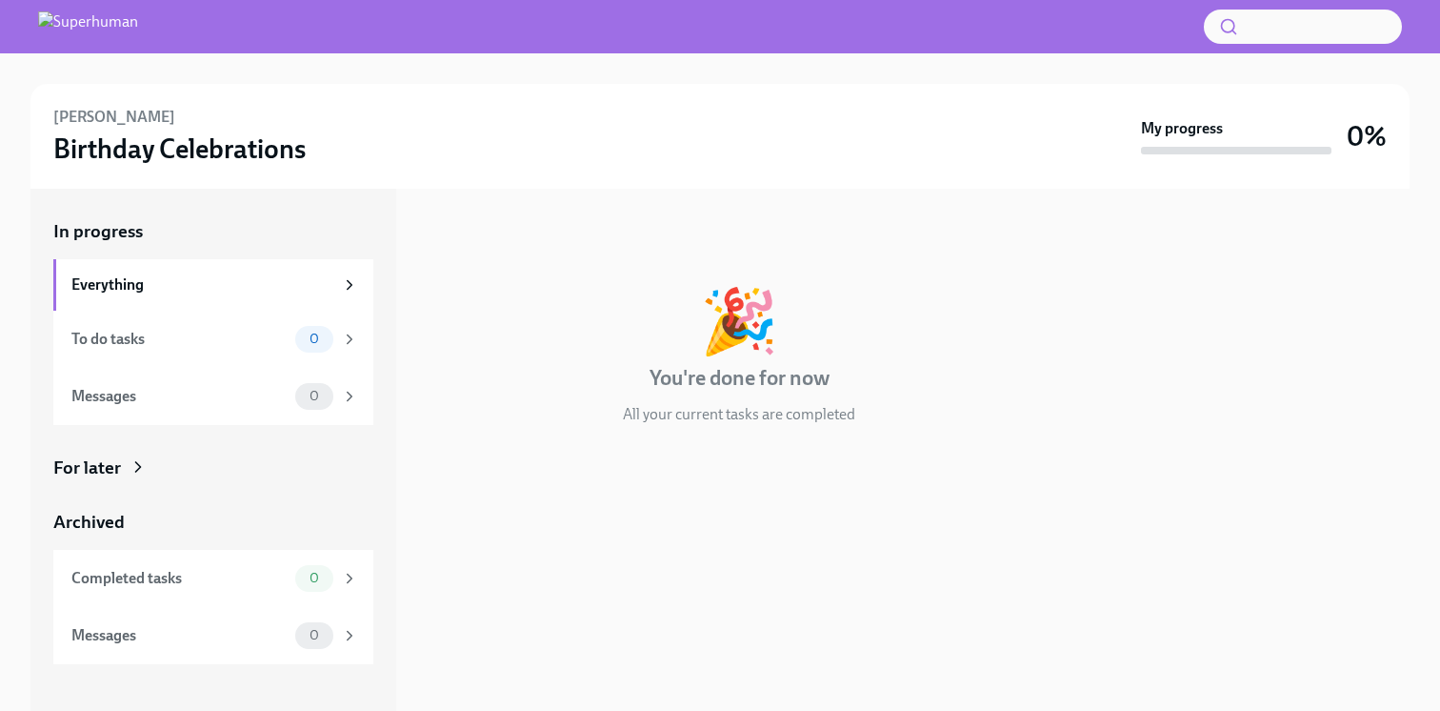
click at [127, 472] on div "For later" at bounding box center [213, 467] width 320 height 25
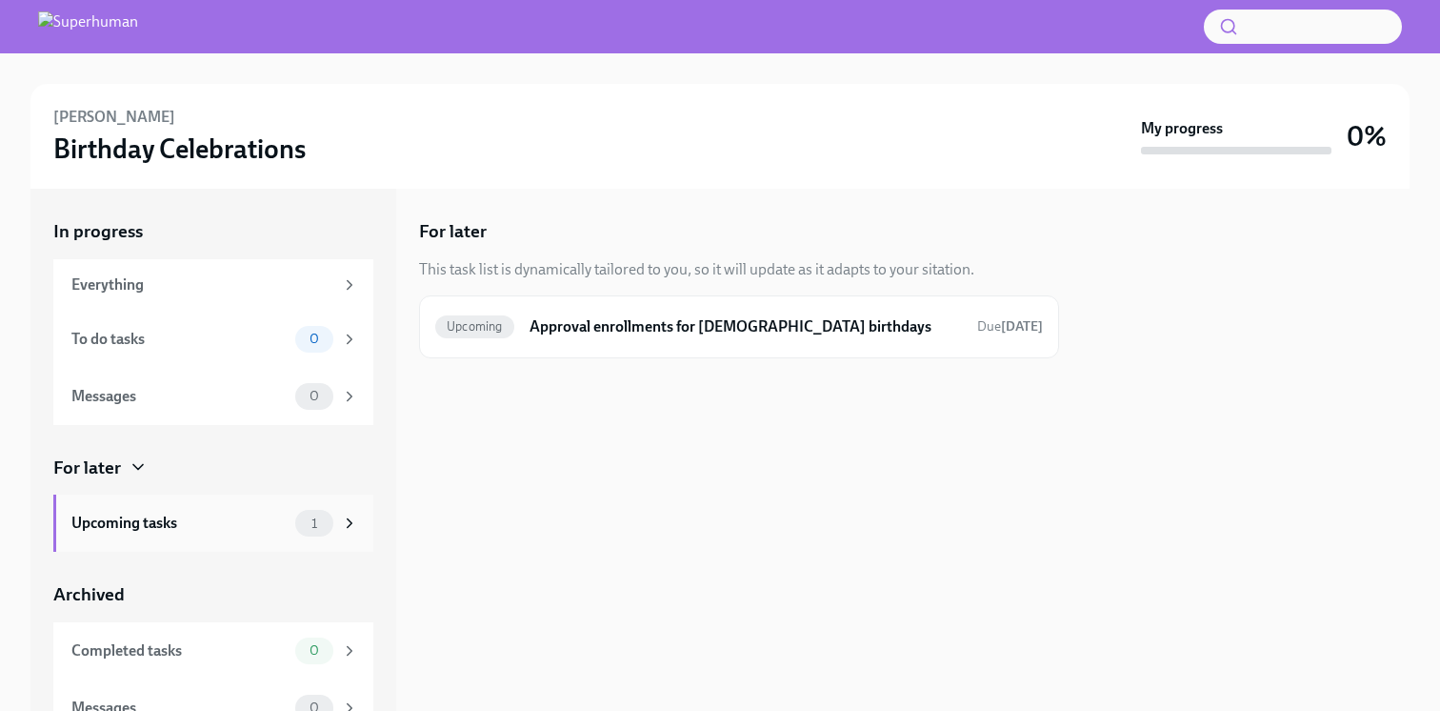
click at [174, 517] on div "Upcoming tasks" at bounding box center [179, 523] width 216 height 21
click at [691, 308] on div "Upcoming Approval enrollments for [DEMOGRAPHIC_DATA] birthdays Due [DATE]" at bounding box center [739, 326] width 640 height 63
click at [692, 321] on h6 "Approval enrollments for Sep 19th birthdays" at bounding box center [746, 326] width 433 height 21
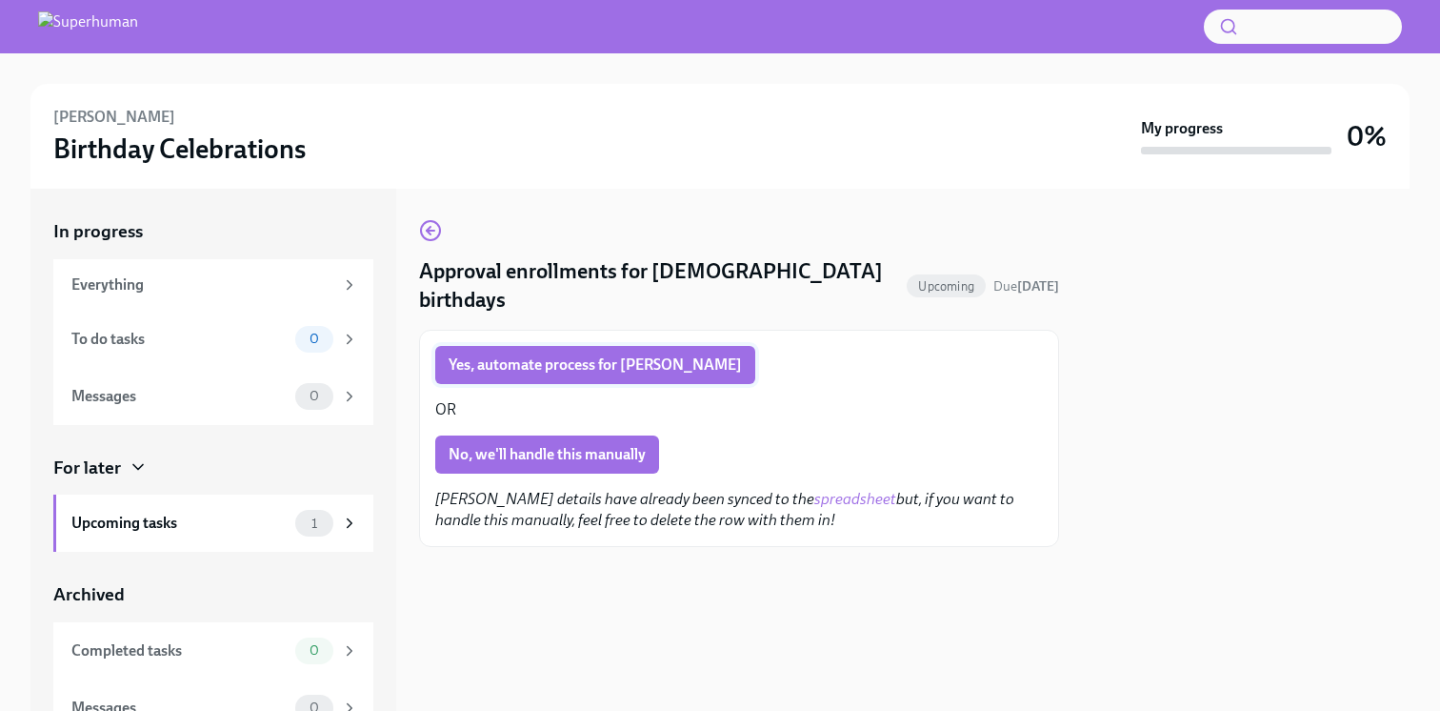
click at [606, 355] on span "Yes, automate process for Elaine" at bounding box center [595, 364] width 293 height 19
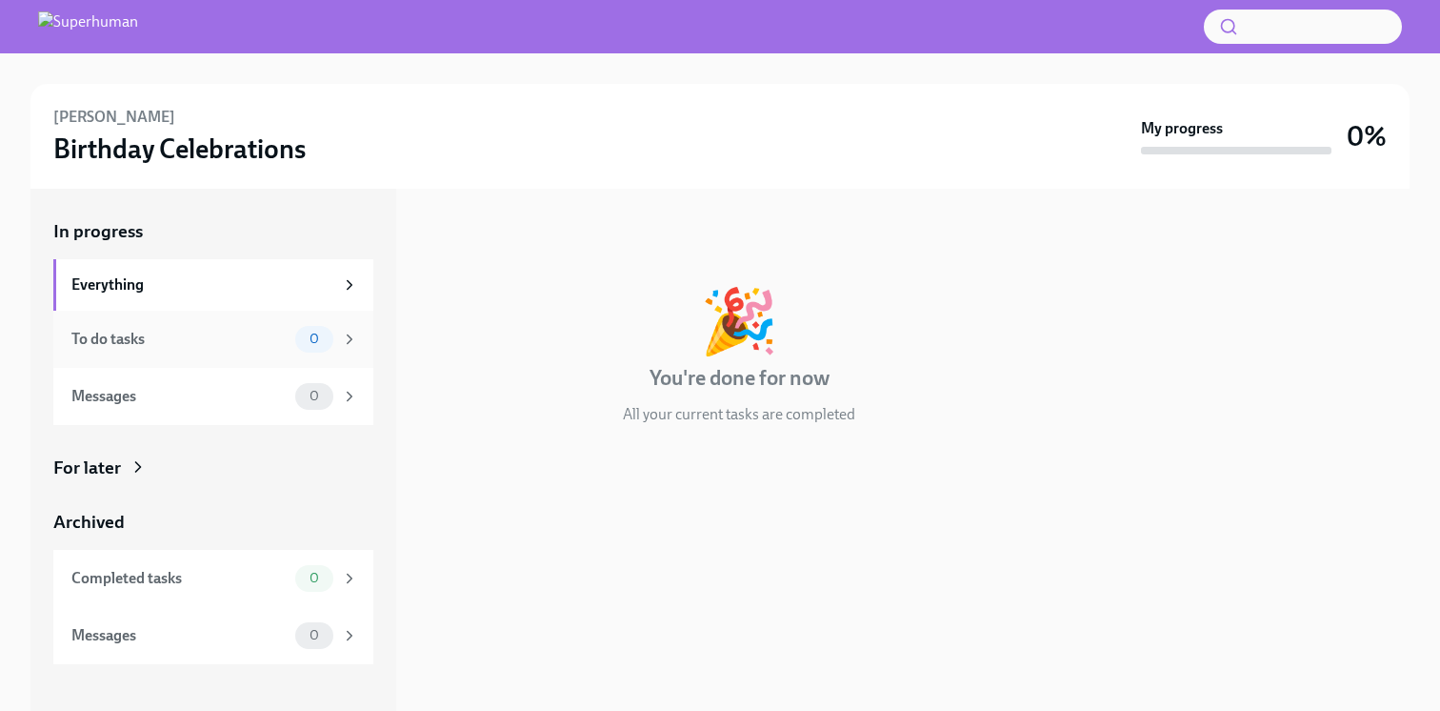
click at [208, 346] on div "To do tasks" at bounding box center [179, 339] width 216 height 21
click at [131, 469] on icon at bounding box center [138, 466] width 19 height 19
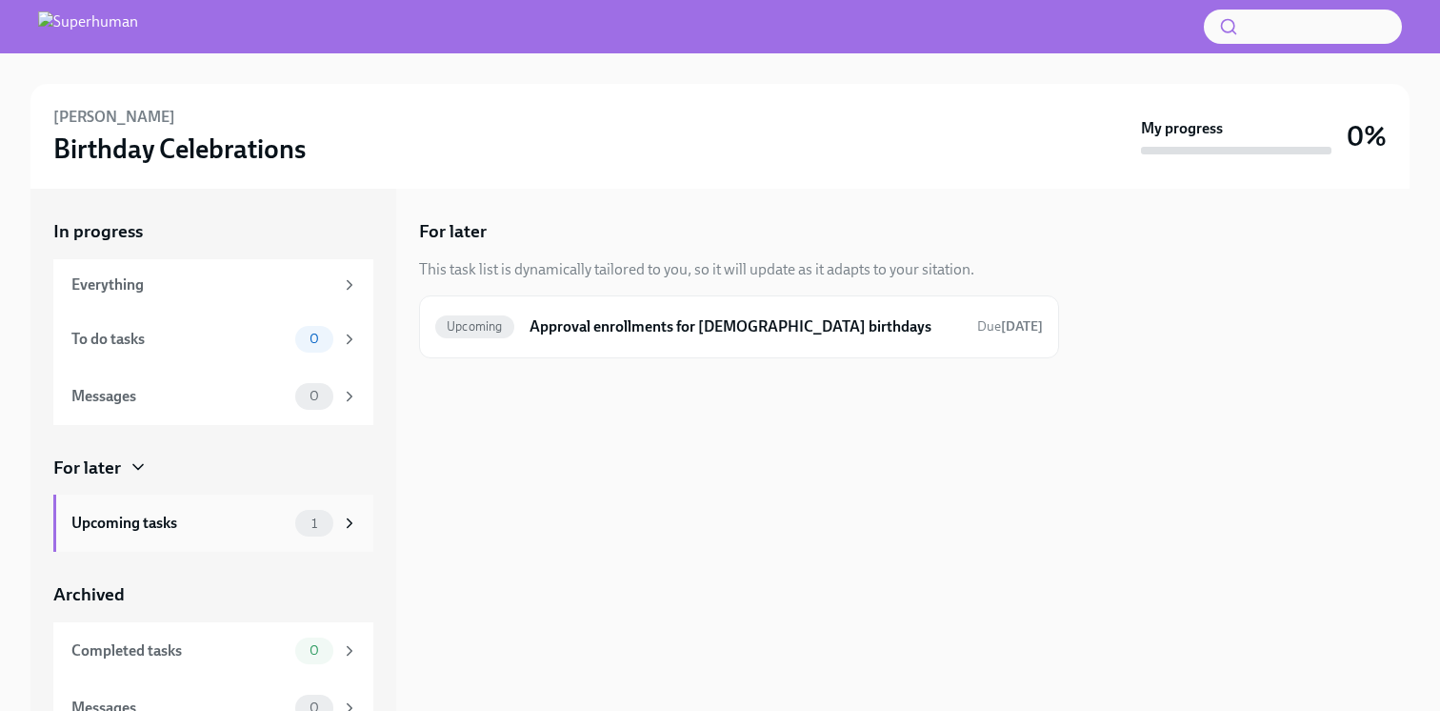
click at [215, 525] on div "Upcoming tasks" at bounding box center [179, 523] width 216 height 21
click at [609, 323] on h6 "Approval enrollments for Sep 21st birthdays" at bounding box center [746, 326] width 433 height 21
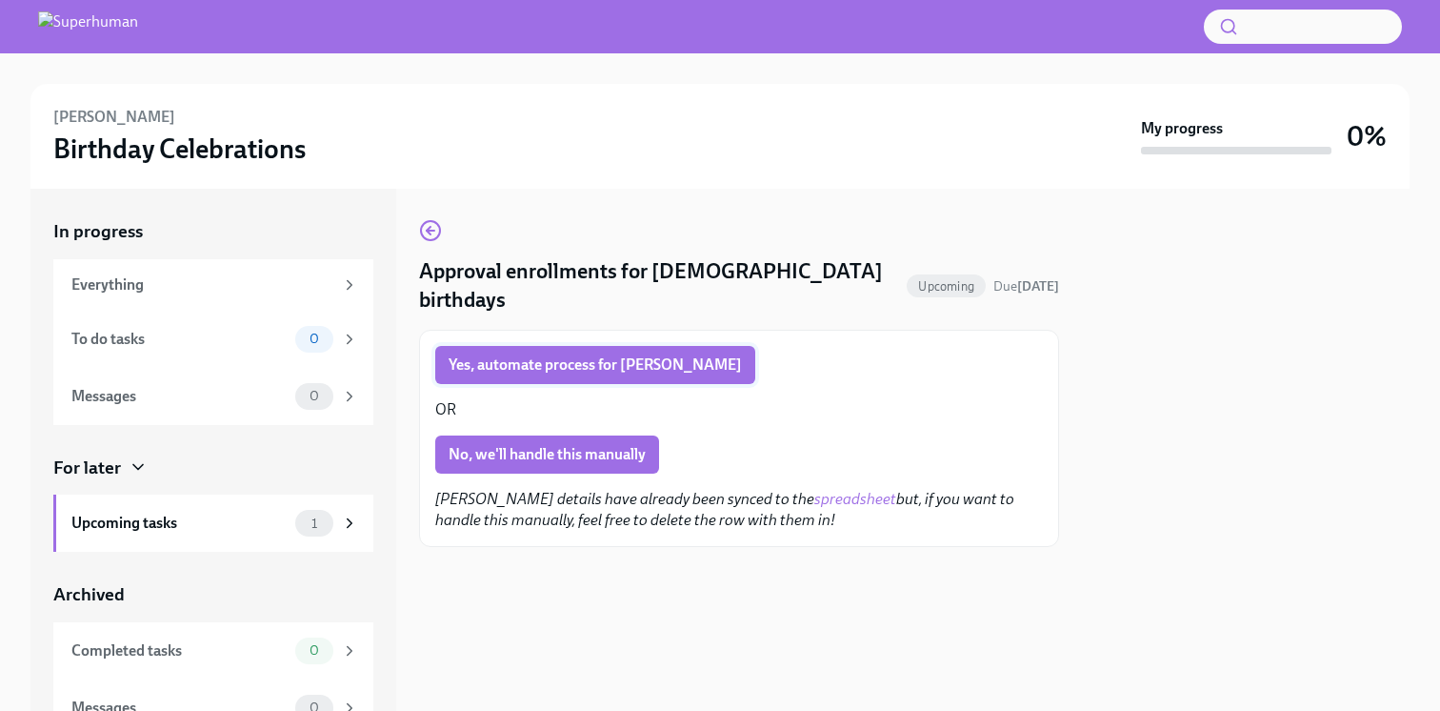
click at [551, 348] on button "Yes, automate process for Matt" at bounding box center [595, 365] width 320 height 38
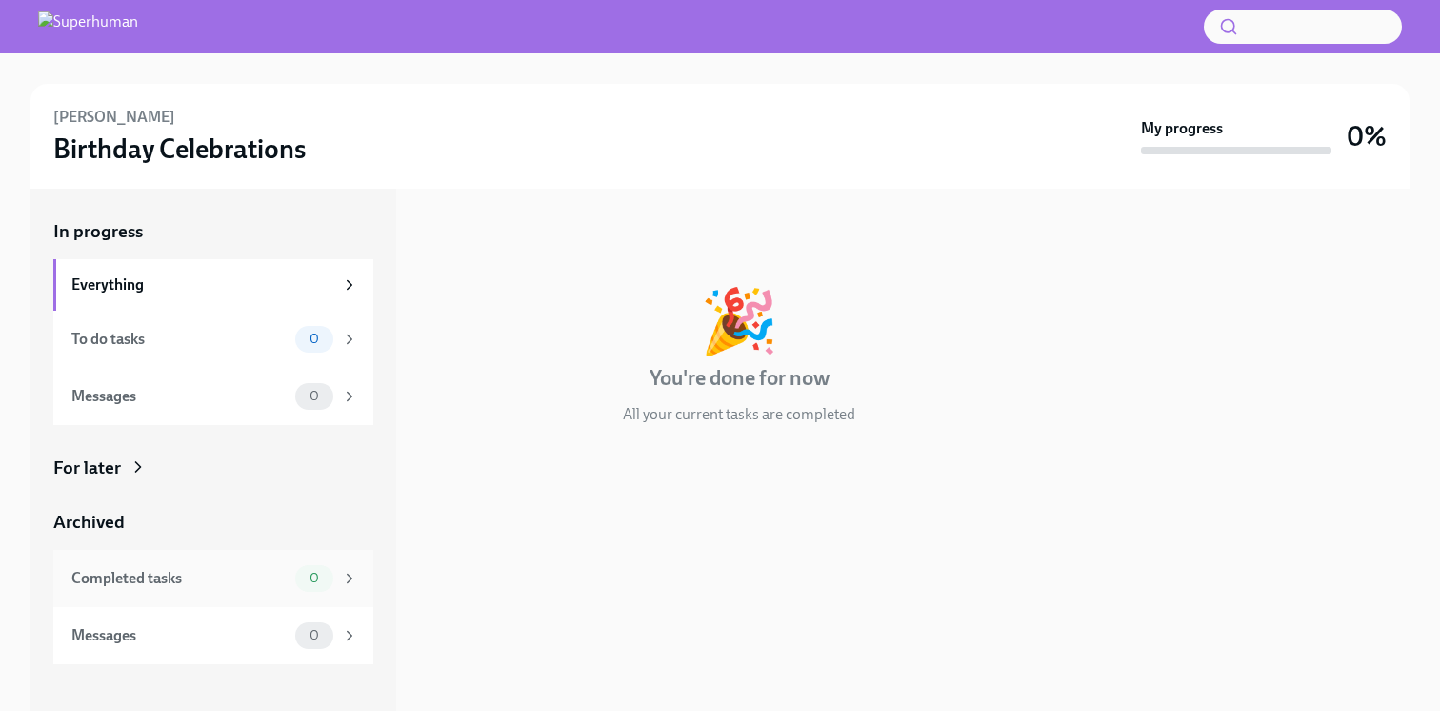
click at [220, 577] on div "Completed tasks" at bounding box center [179, 578] width 216 height 21
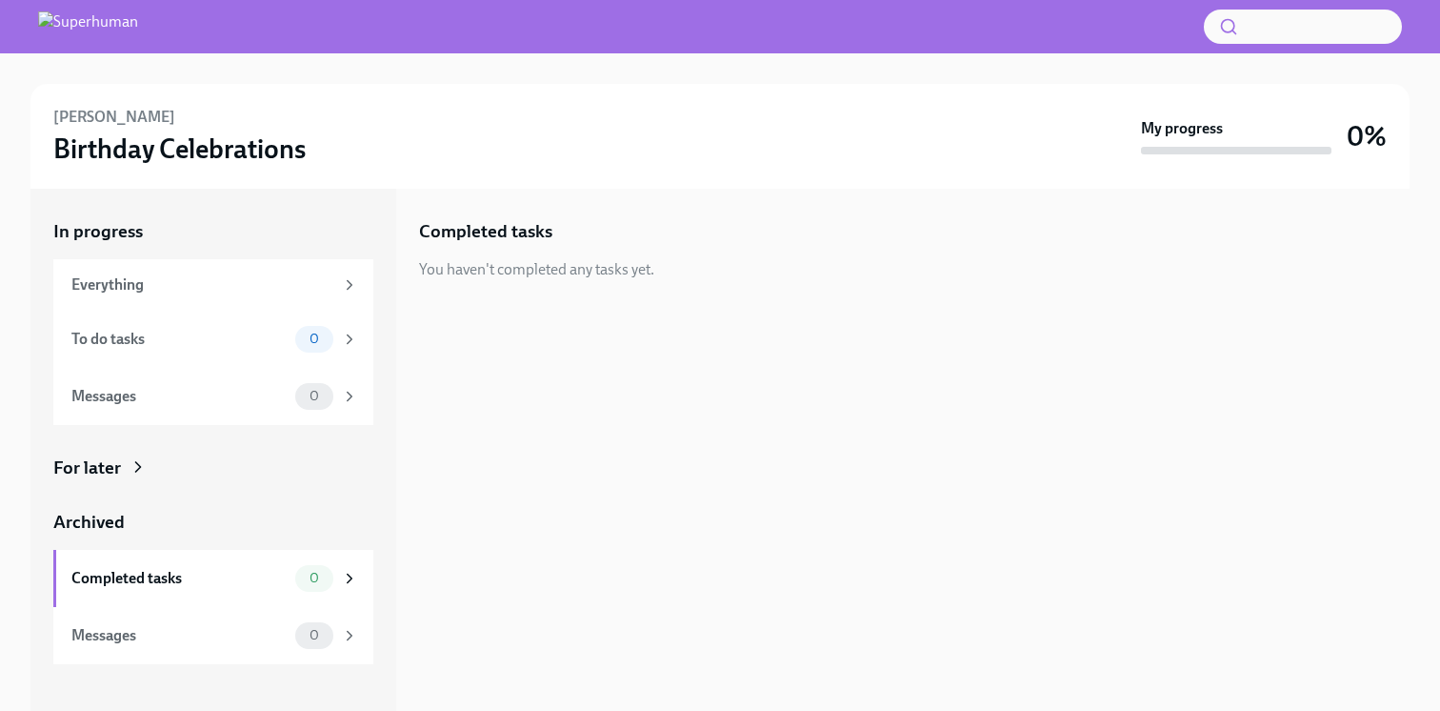
click at [211, 476] on div "For later" at bounding box center [213, 467] width 320 height 25
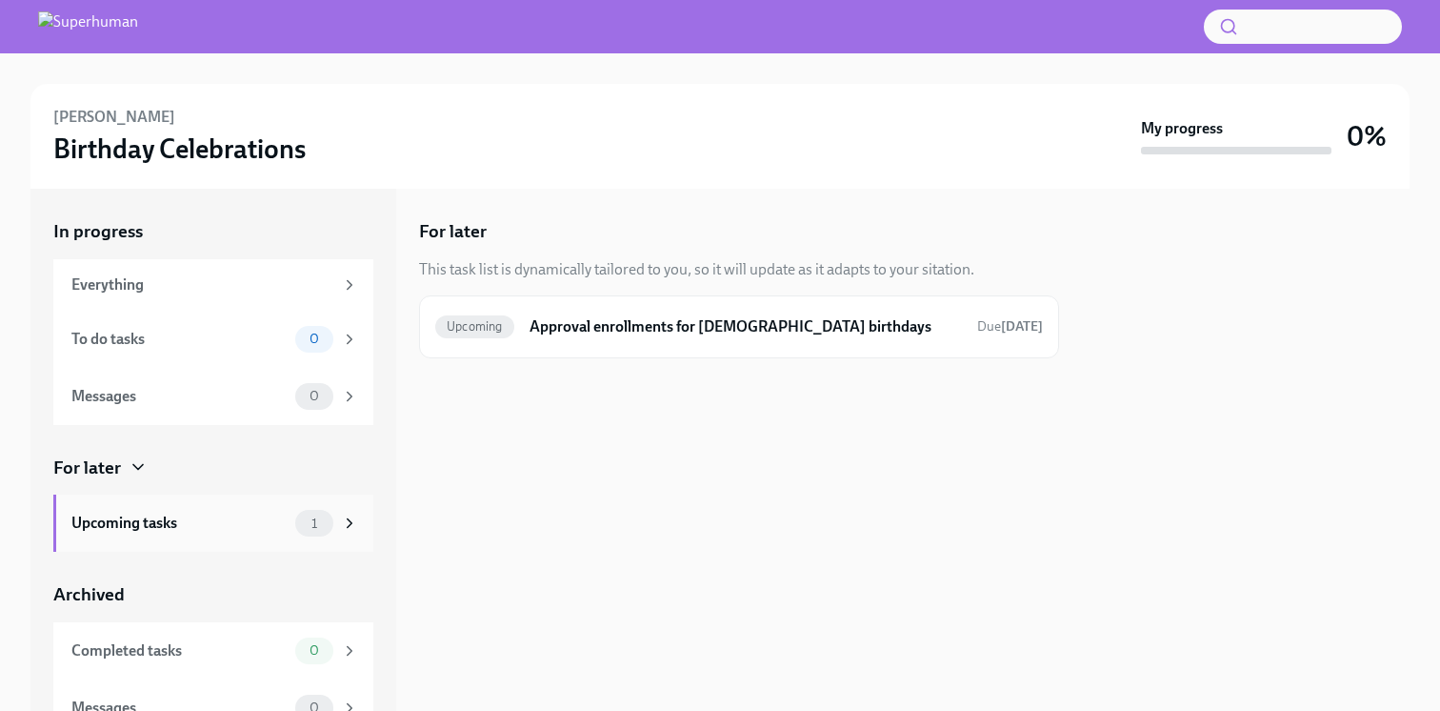
click at [195, 518] on div "Upcoming tasks" at bounding box center [179, 523] width 216 height 21
click at [636, 327] on h6 "Approval enrollments for [DEMOGRAPHIC_DATA] birthdays" at bounding box center [746, 326] width 433 height 21
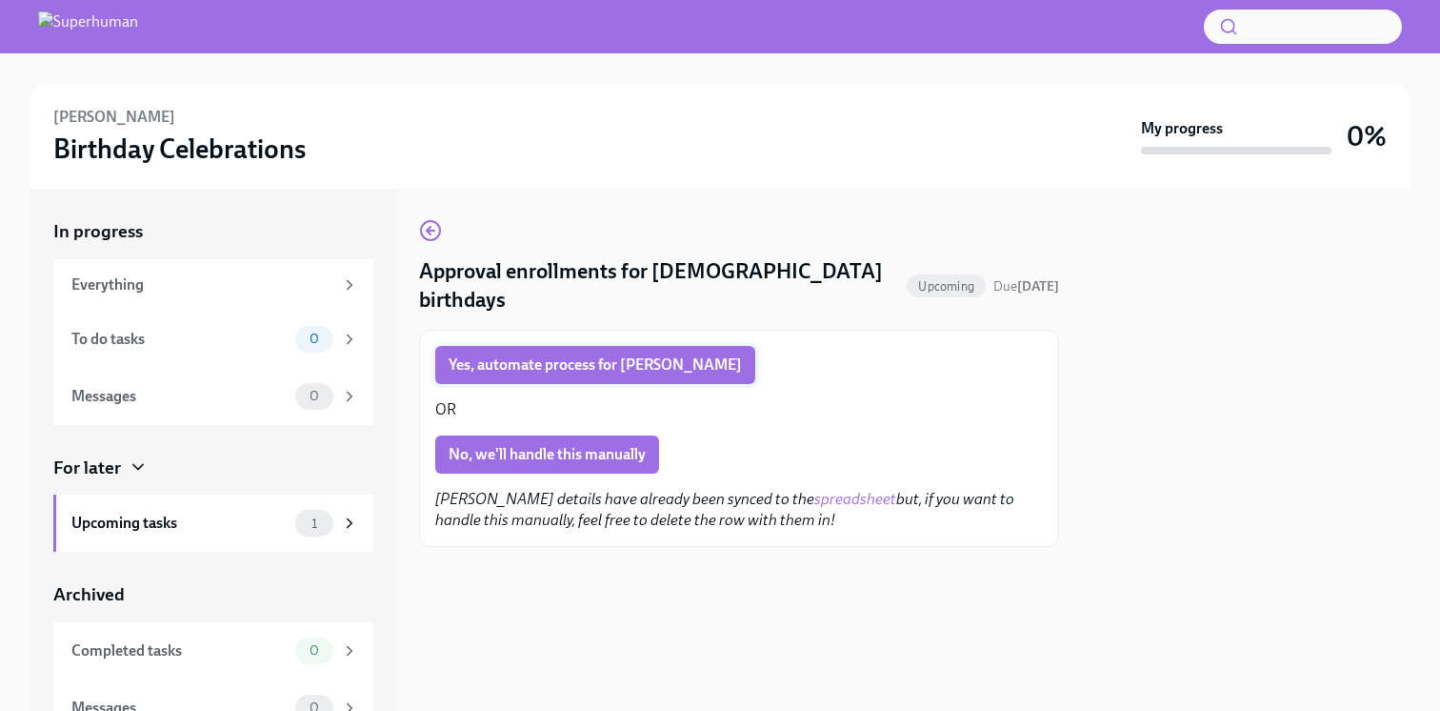
click at [620, 355] on span "Yes, automate process for [PERSON_NAME]" at bounding box center [595, 364] width 293 height 19
